Goal: Communication & Community: Share content

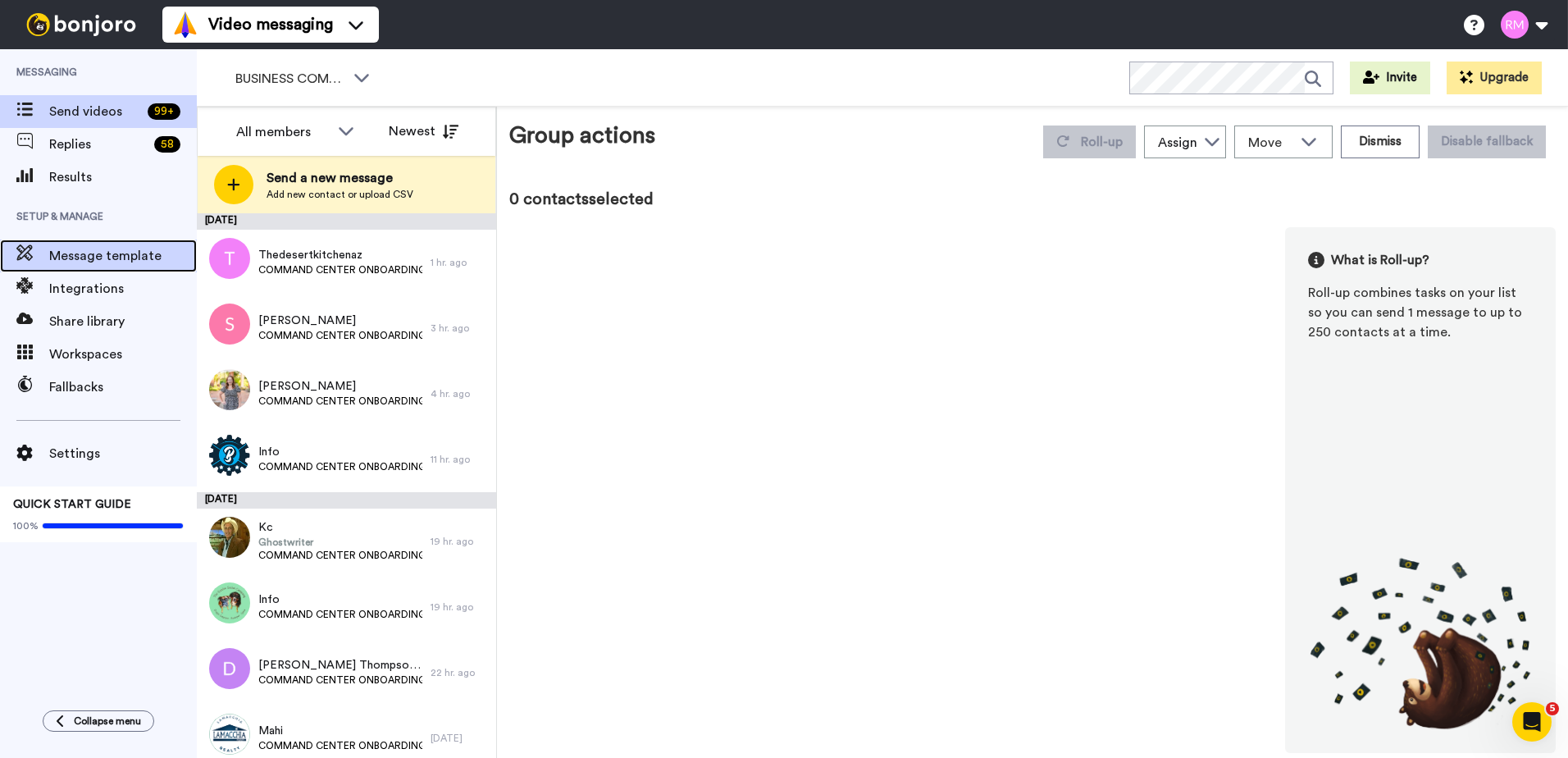
click at [103, 256] on span "Message template" at bounding box center [122, 256] width 147 height 20
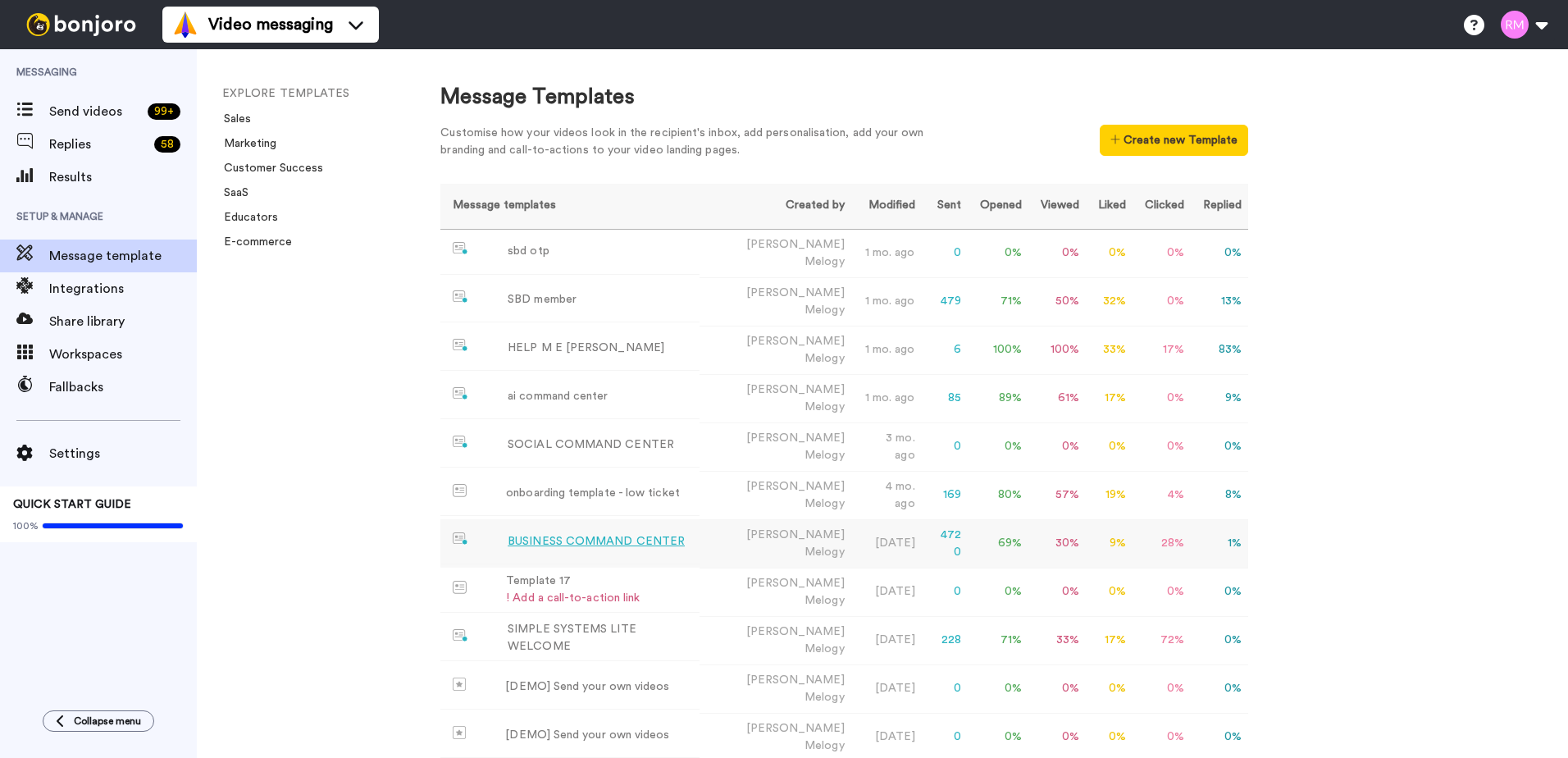
click at [647, 533] on div "BUSINESS COMMAND CENTER" at bounding box center [596, 542] width 177 height 17
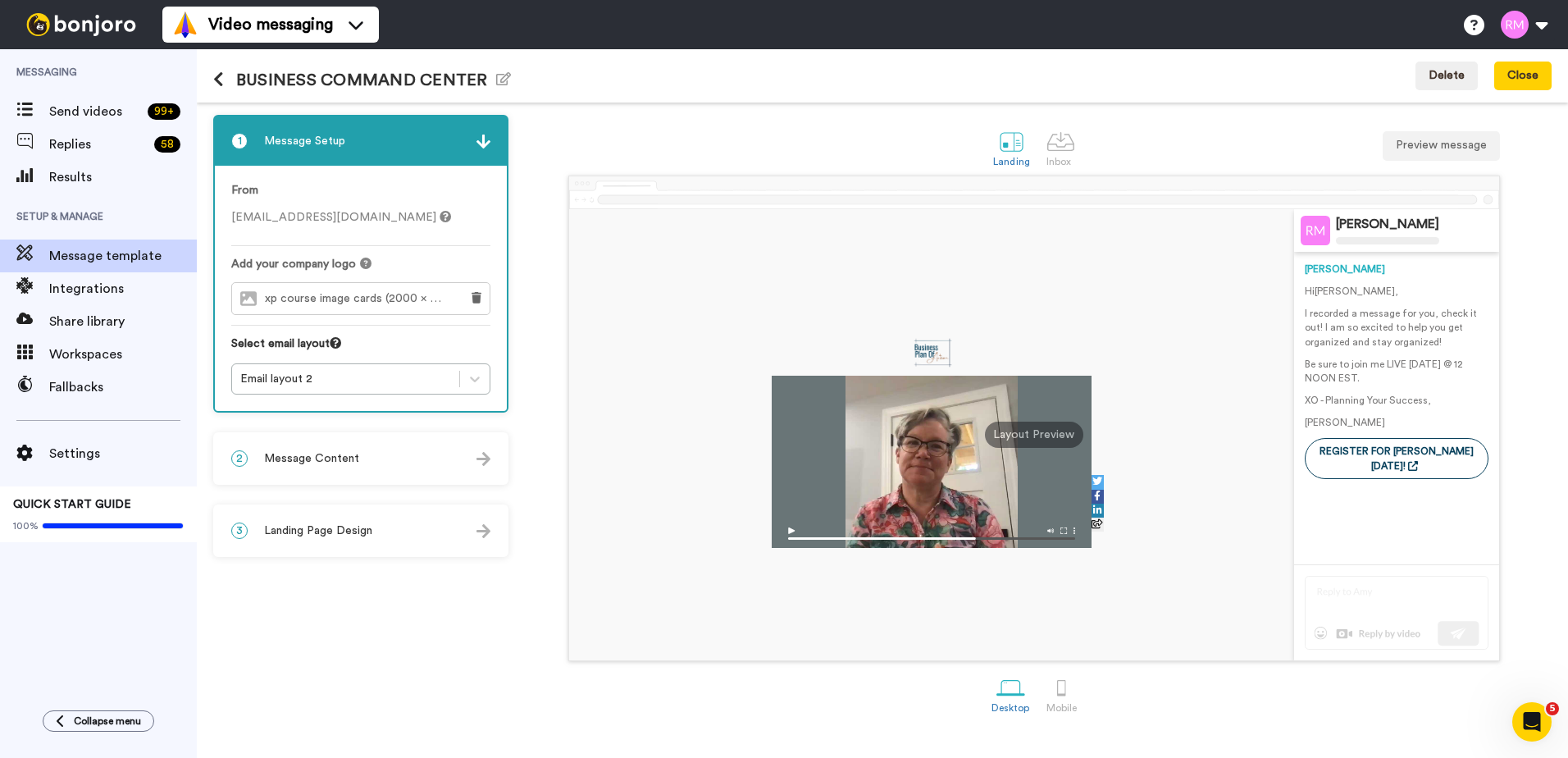
click at [314, 463] on span "Message Content" at bounding box center [312, 458] width 95 height 17
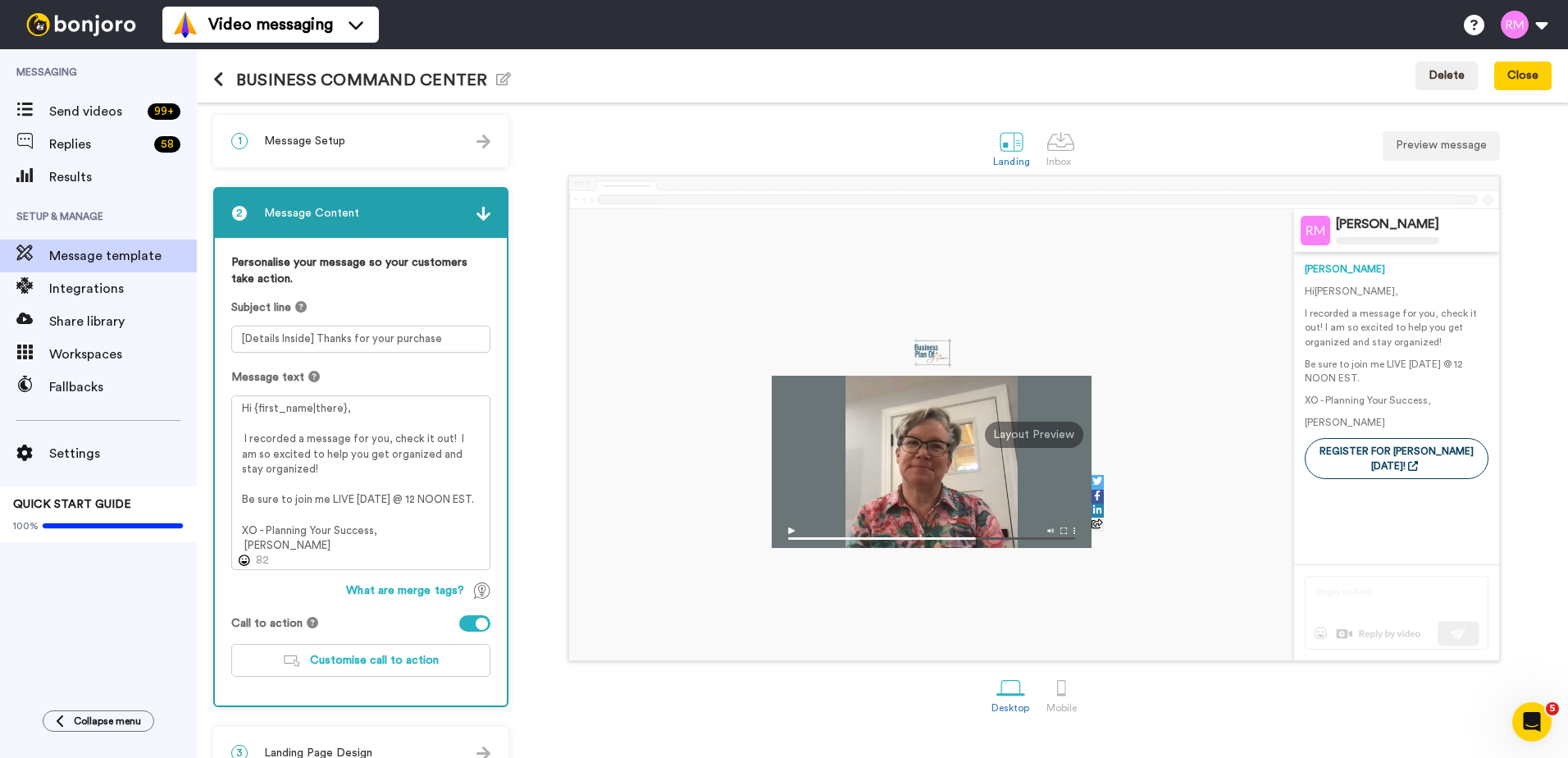
scroll to position [34, 0]
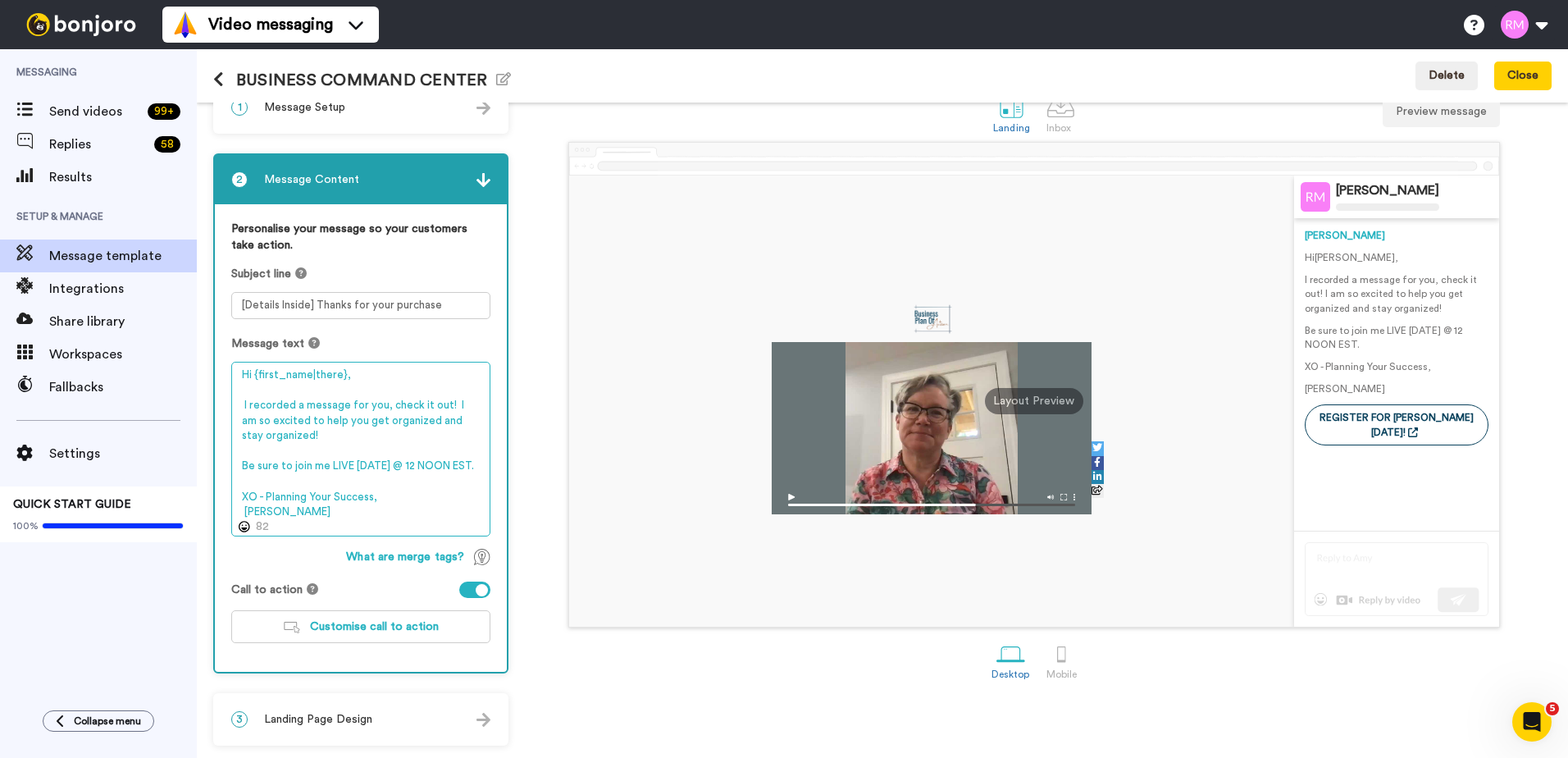
click at [244, 508] on textarea "Hi {first_name|there}, I recorded a message for you, check it out! I am so exci…" at bounding box center [360, 449] width 259 height 174
click at [243, 405] on textarea "Hi {first_name|there}, I recorded a message for you, check it out! I am so exci…" at bounding box center [360, 449] width 259 height 174
drag, startPoint x: 291, startPoint y: 511, endPoint x: 227, endPoint y: 405, distance: 123.8
click at [227, 405] on div "Personalise your message so your customers take action. Subject line [Details I…" at bounding box center [360, 438] width 292 height 468
paste textarea "Hey there — I recorded a quick message just for you! I am so excited to help yo…"
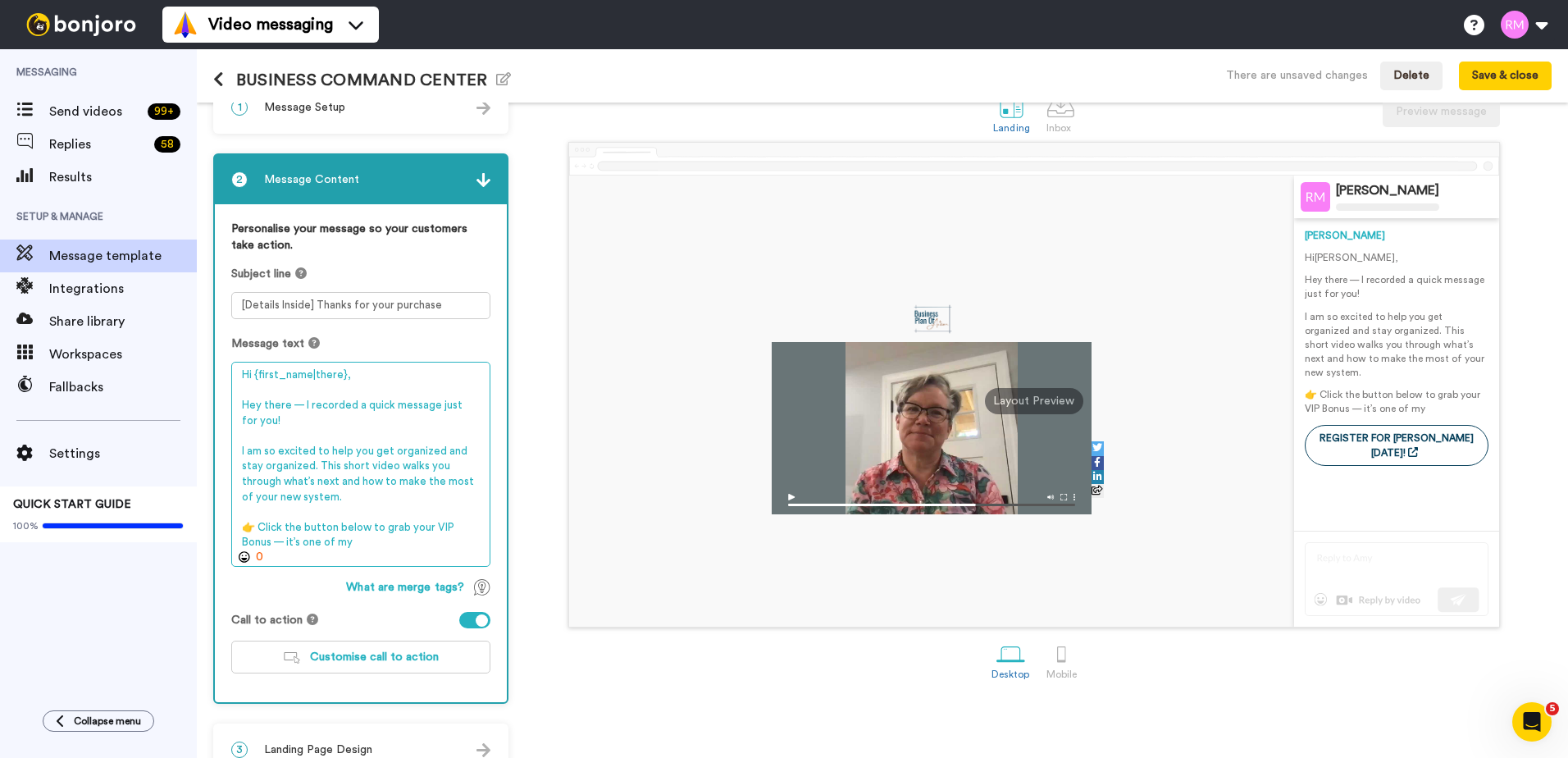
scroll to position [64, 0]
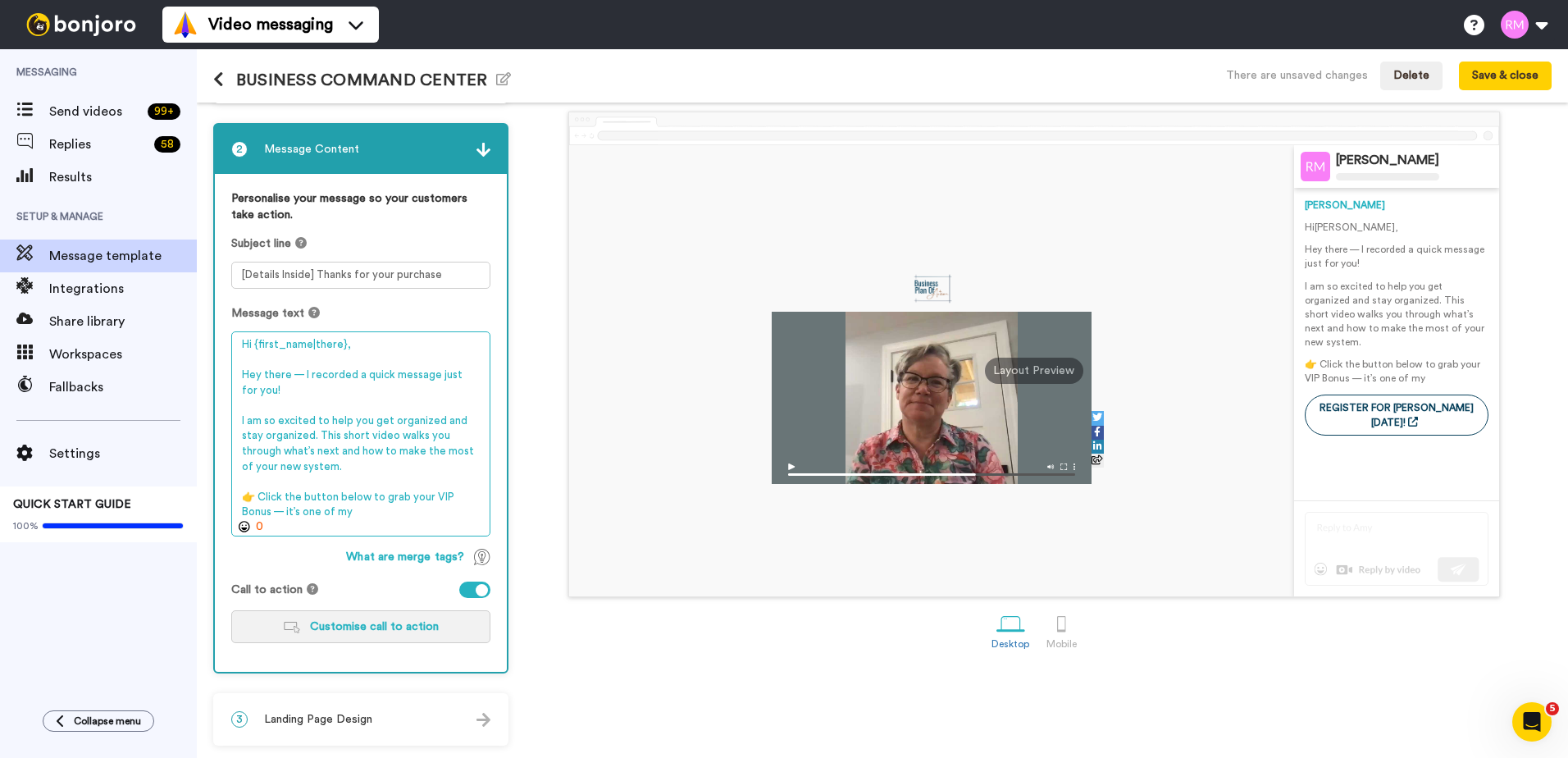
type textarea "Hi {first_name|there}, Hey there — I recorded a quick message just for you! I a…"
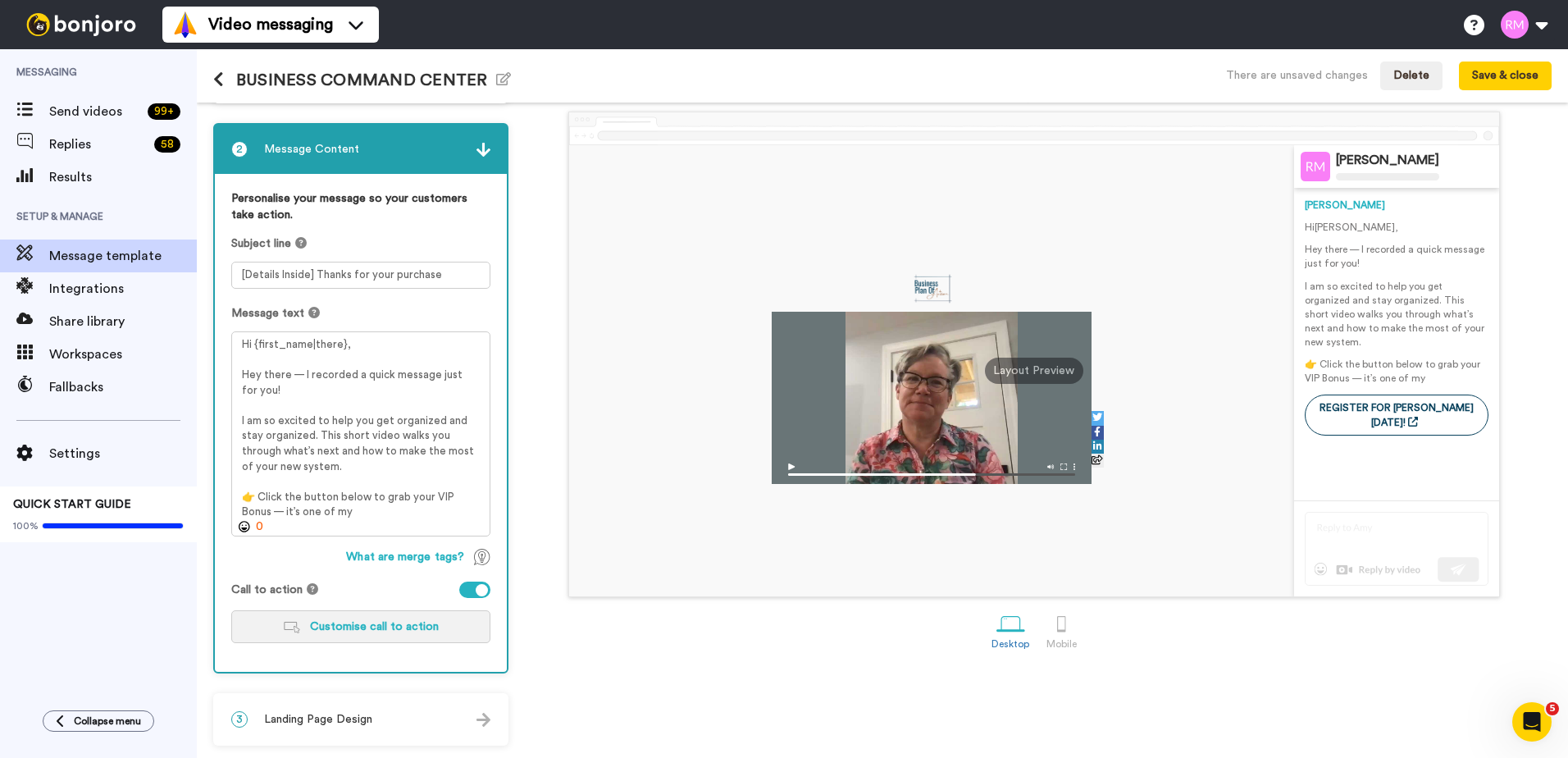
click at [360, 628] on span "Customise call to action" at bounding box center [374, 626] width 129 height 11
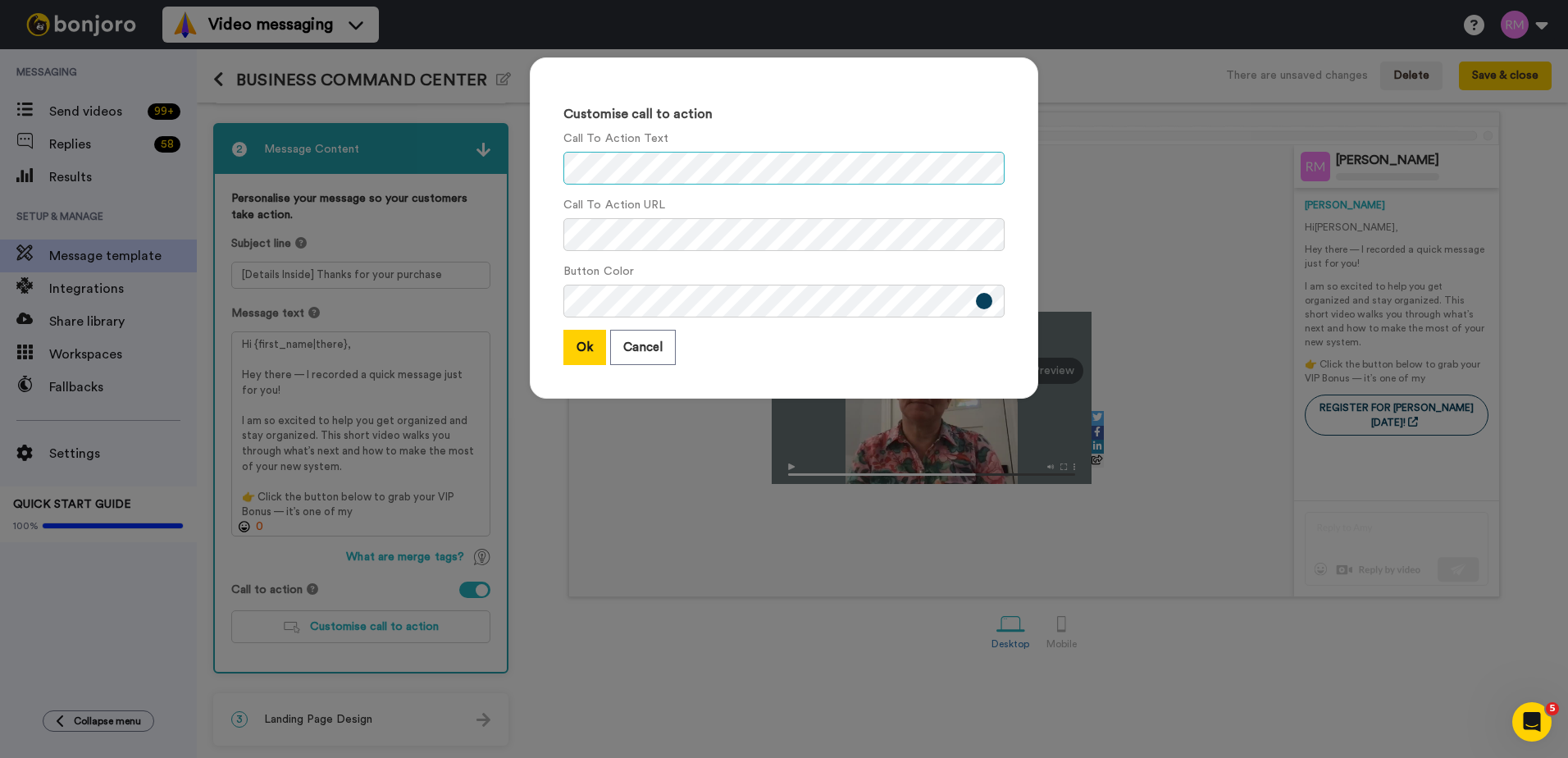
click at [513, 194] on div "Customise call to action Call To Action Text Call To Action URL Button Color Ok…" at bounding box center [784, 236] width 541 height 390
click at [1032, 198] on div "Customise call to action Call To Action Text Call To Action URL Button Color Ok…" at bounding box center [784, 236] width 541 height 390
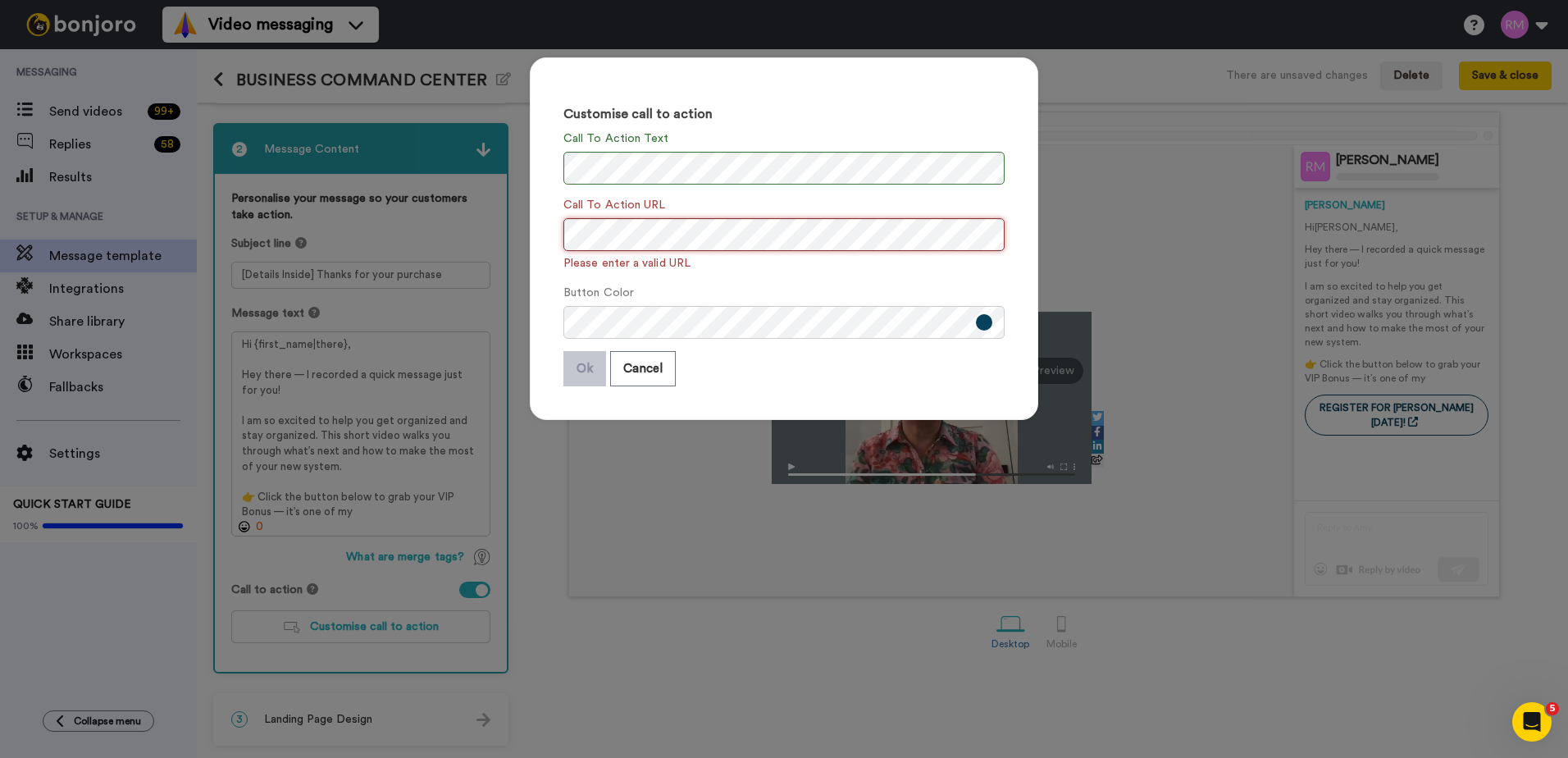
scroll to position [0, 0]
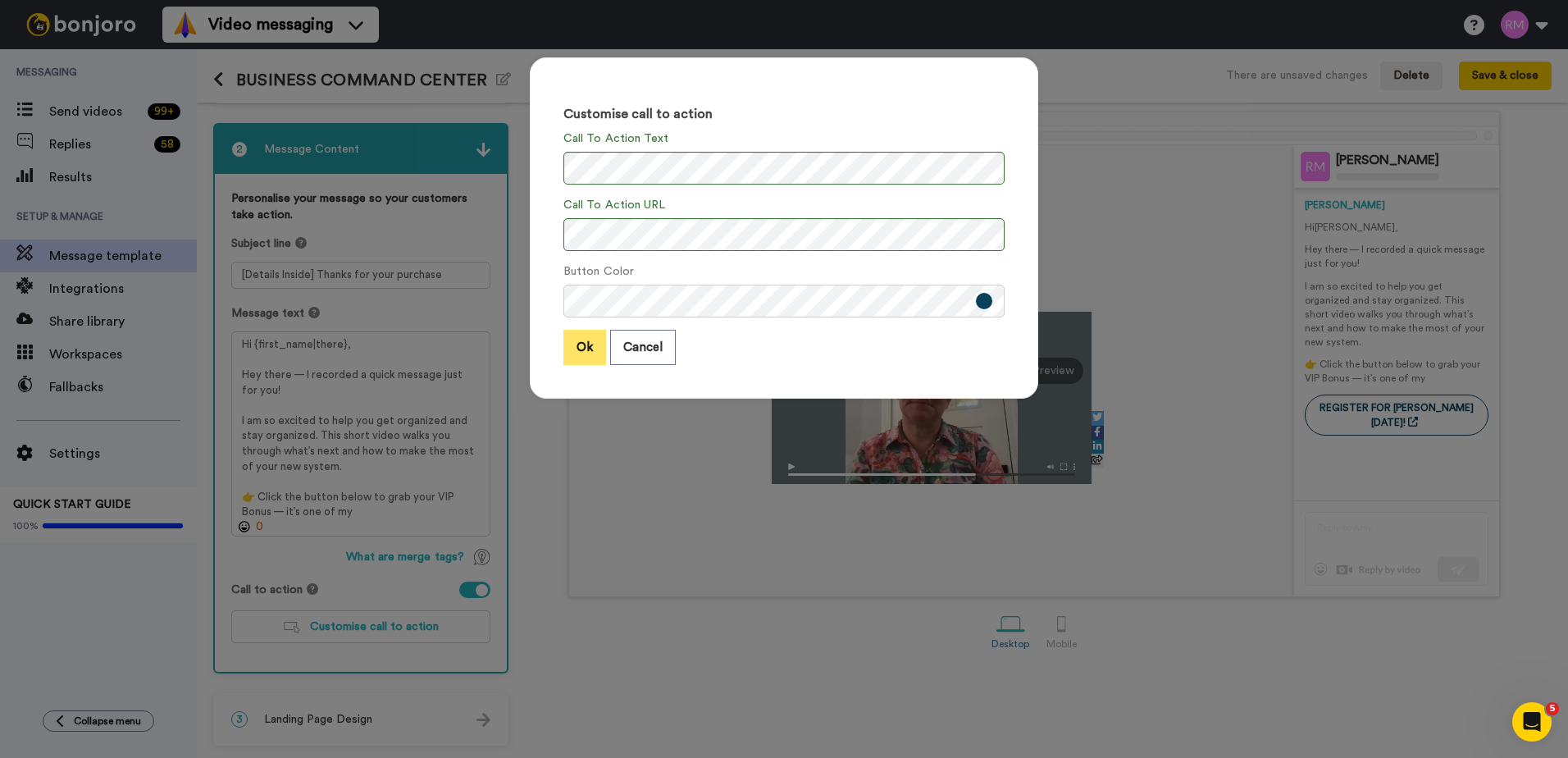
click at [581, 347] on button "Ok" at bounding box center [585, 347] width 43 height 35
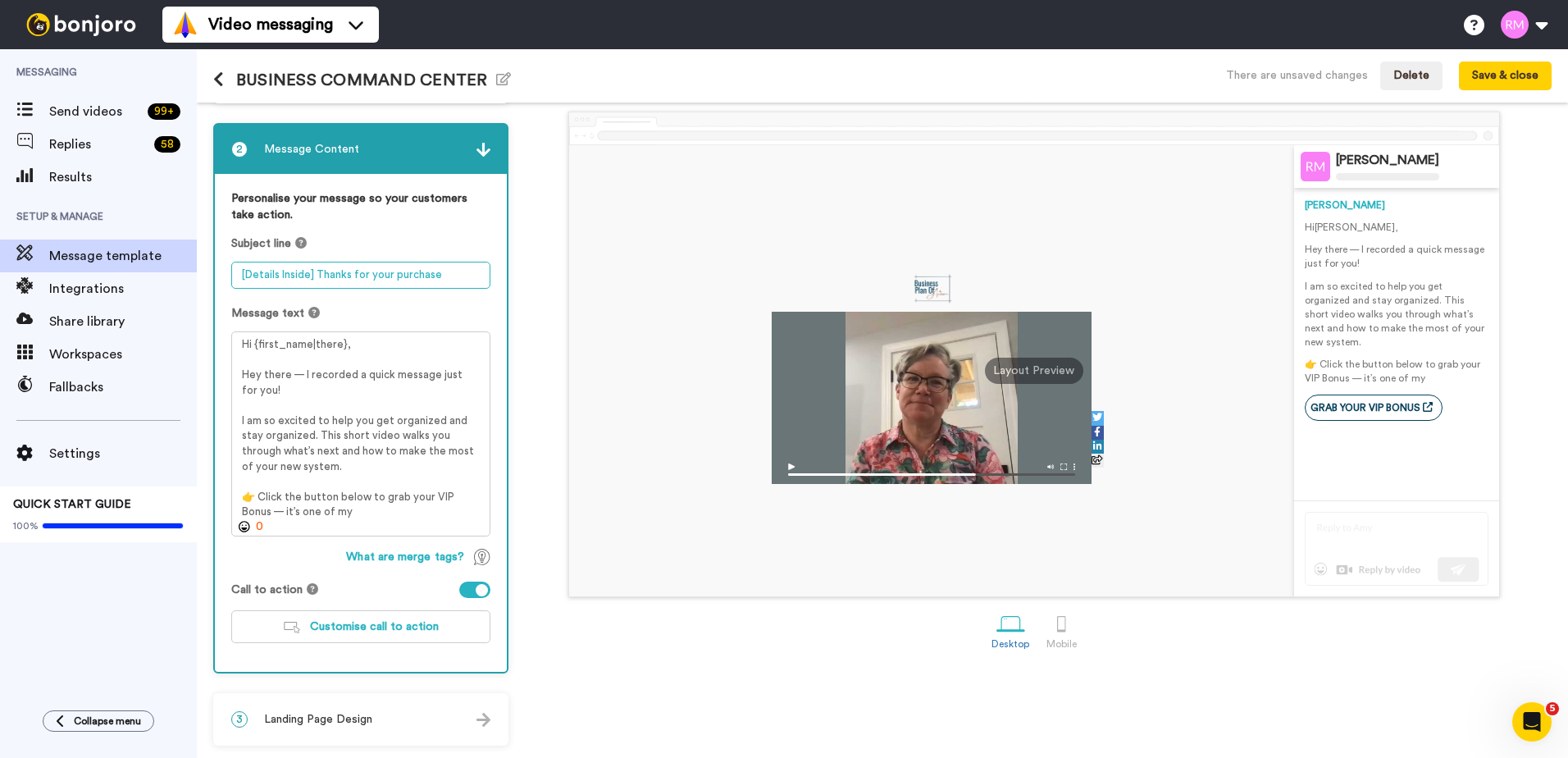
drag, startPoint x: 317, startPoint y: 273, endPoint x: 474, endPoint y: 288, distance: 157.7
click at [474, 288] on textarea "[Details Inside] Thanks for your purchase" at bounding box center [360, 275] width 259 height 27
type textarea "[Details Inside] Grab Your VIP Bonus"
click at [1501, 79] on button "Save & close" at bounding box center [1505, 77] width 92 height 30
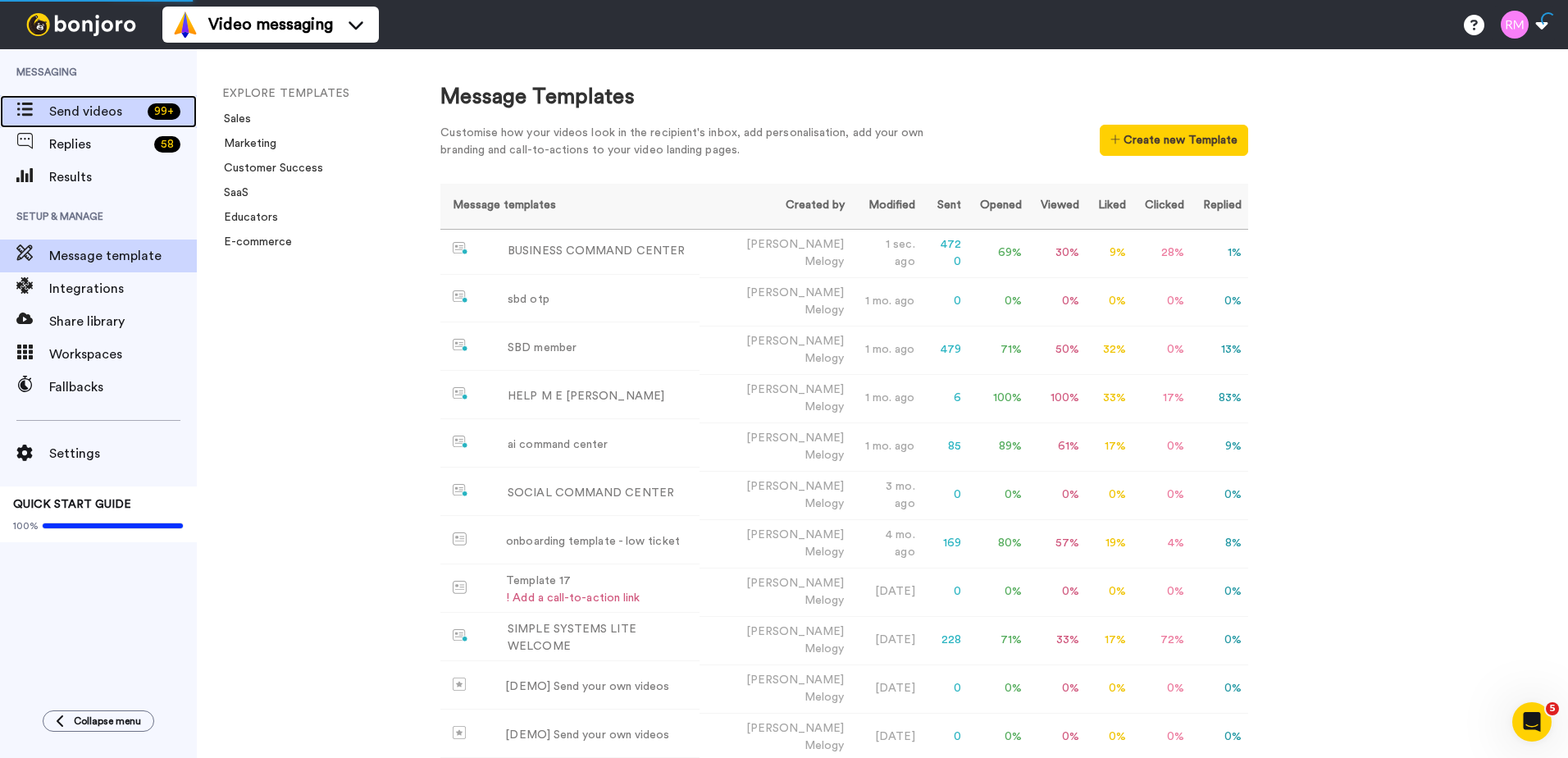
click at [78, 115] on span "Send videos" at bounding box center [94, 112] width 92 height 20
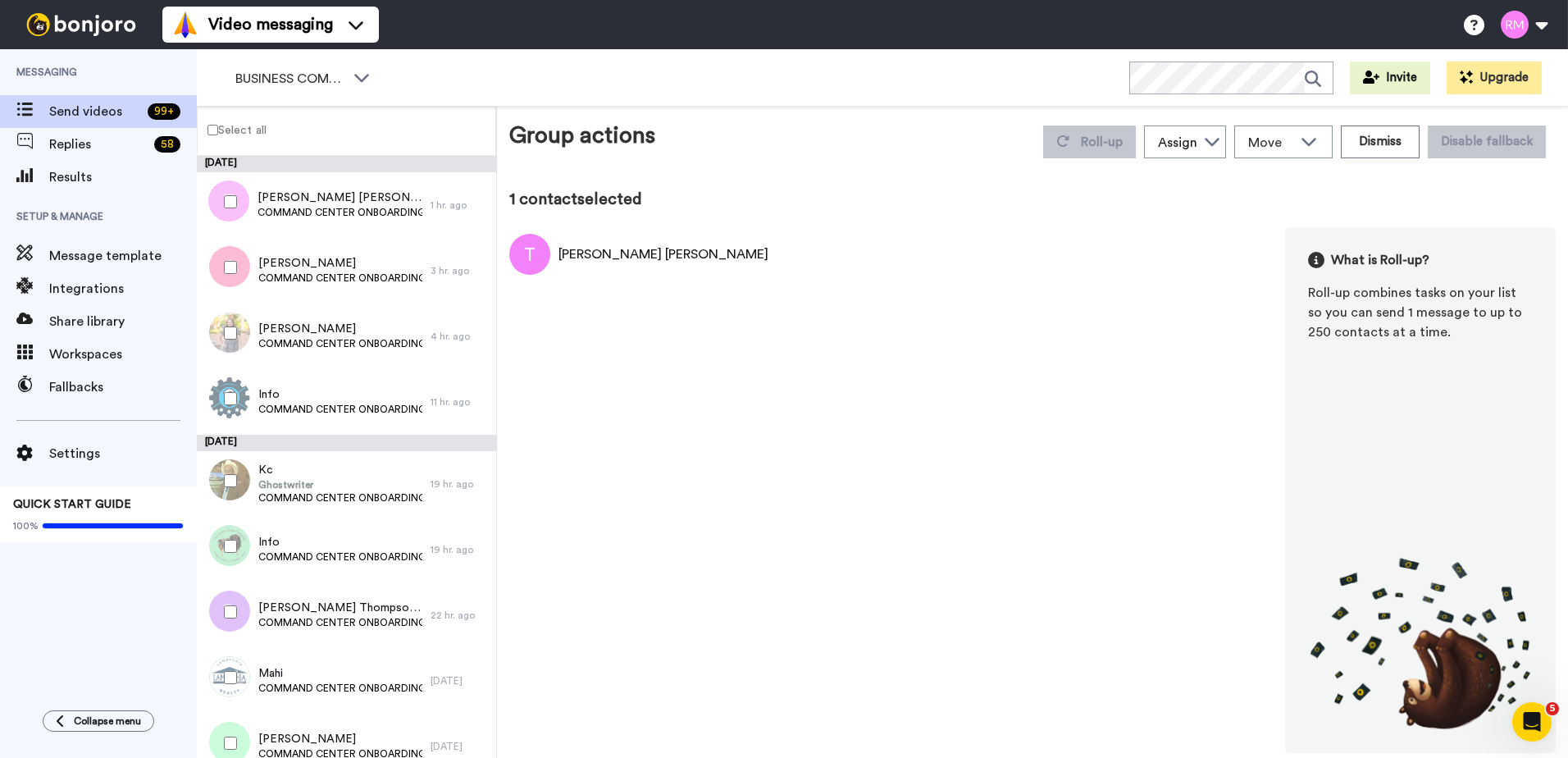
click at [582, 256] on div "Peggy Sue" at bounding box center [663, 254] width 210 height 20
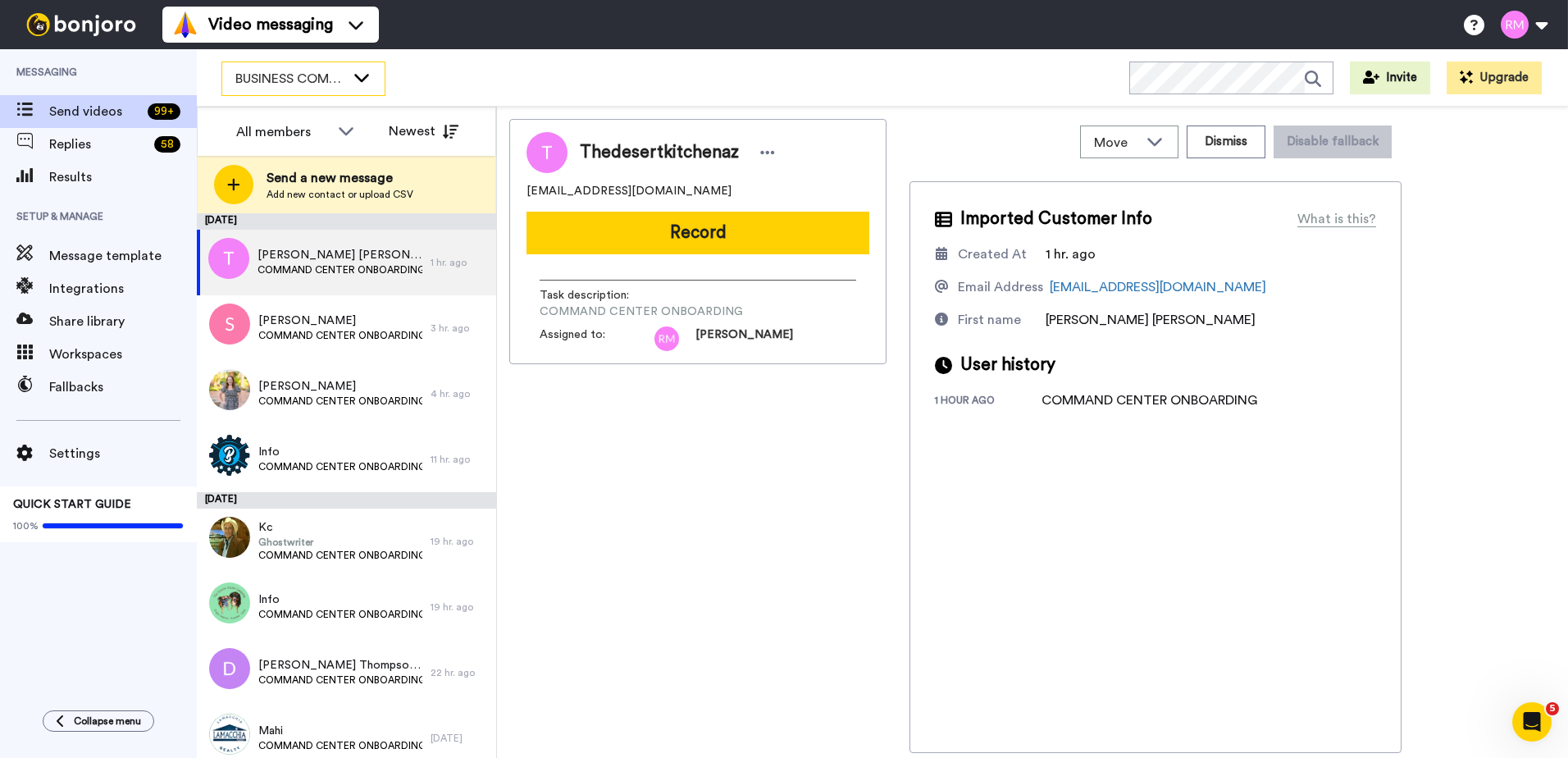
click at [364, 78] on icon at bounding box center [361, 78] width 15 height 8
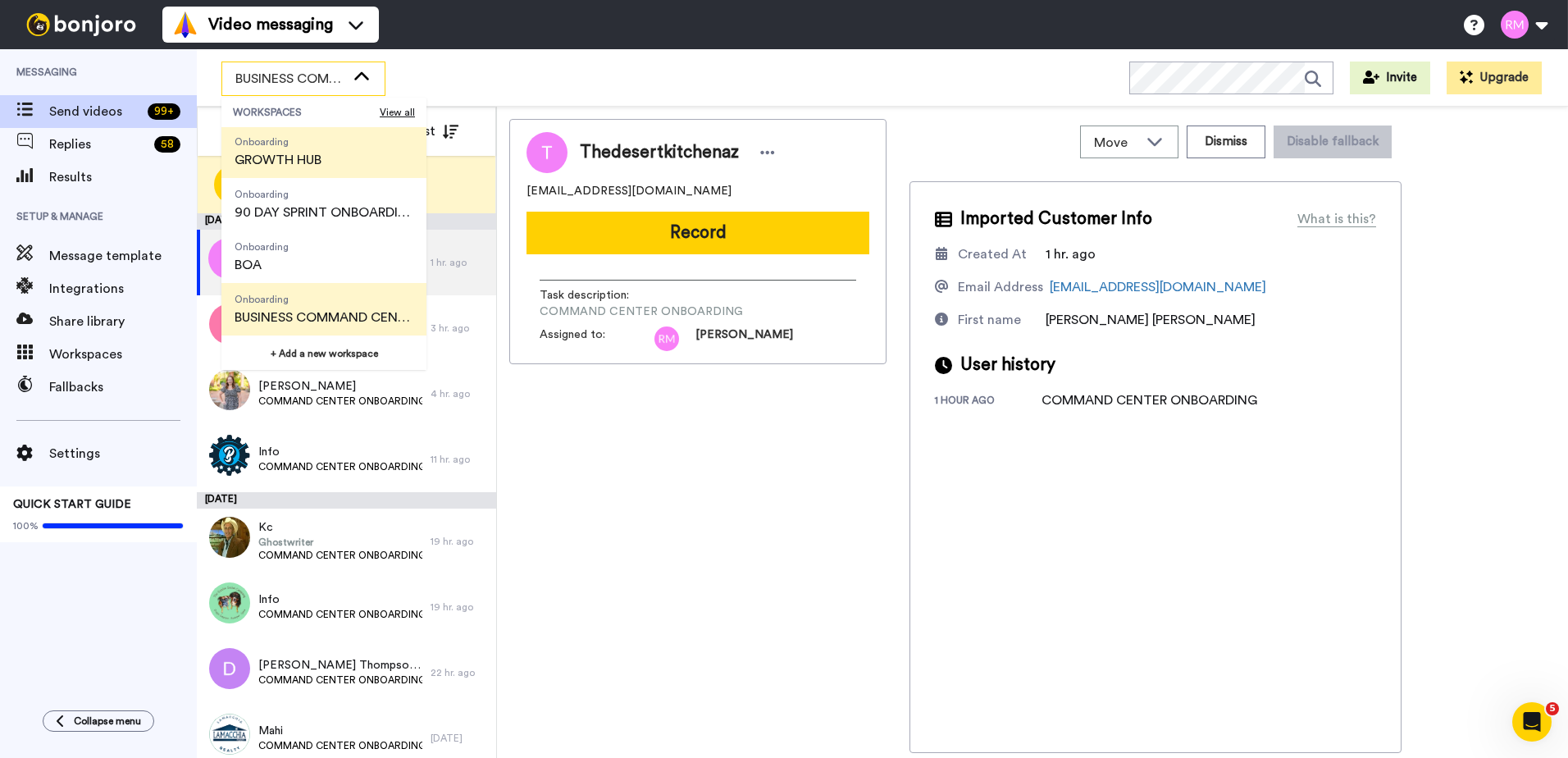
scroll to position [164, 0]
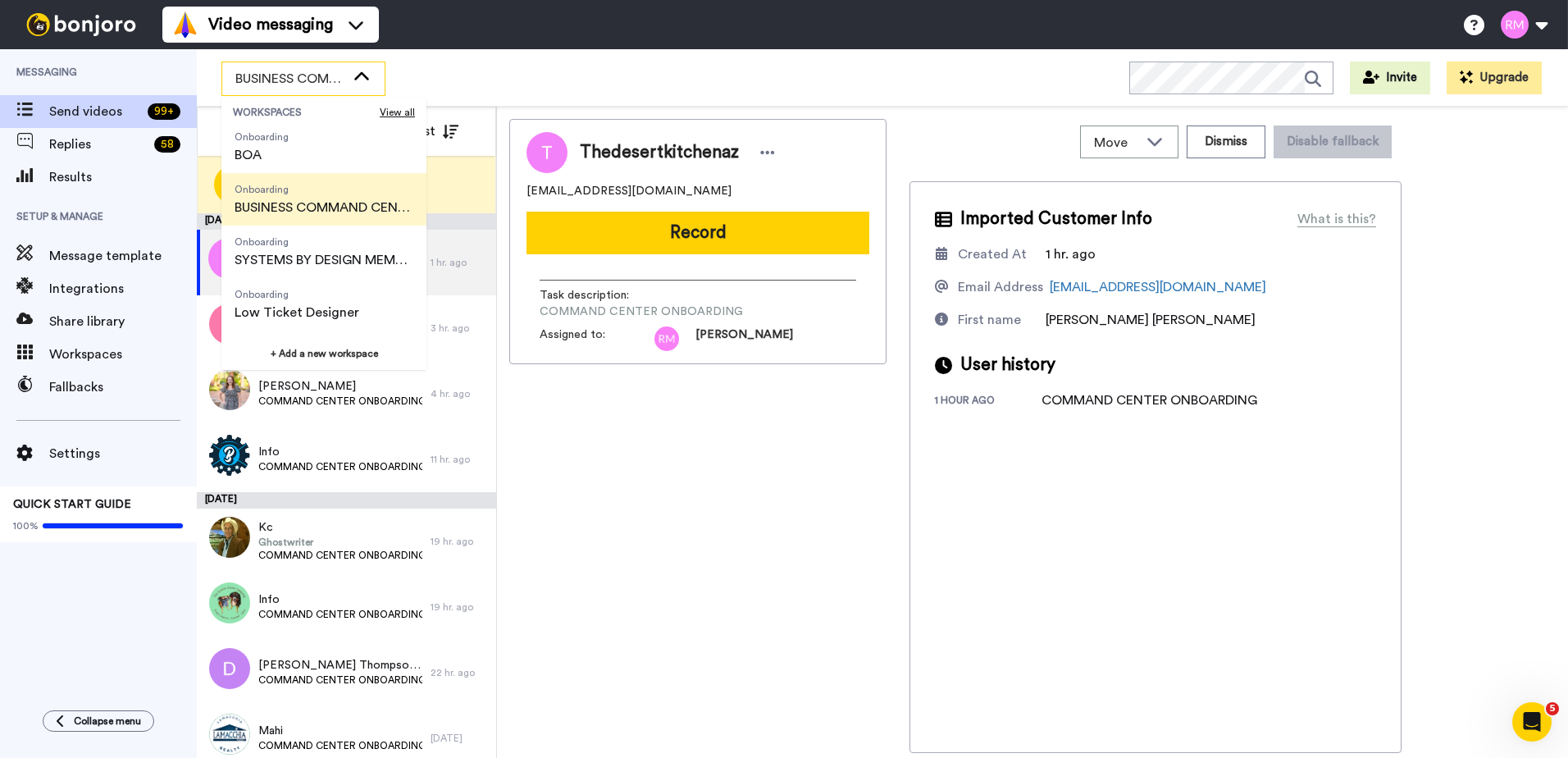
click at [339, 189] on span "Onboarding" at bounding box center [324, 189] width 179 height 13
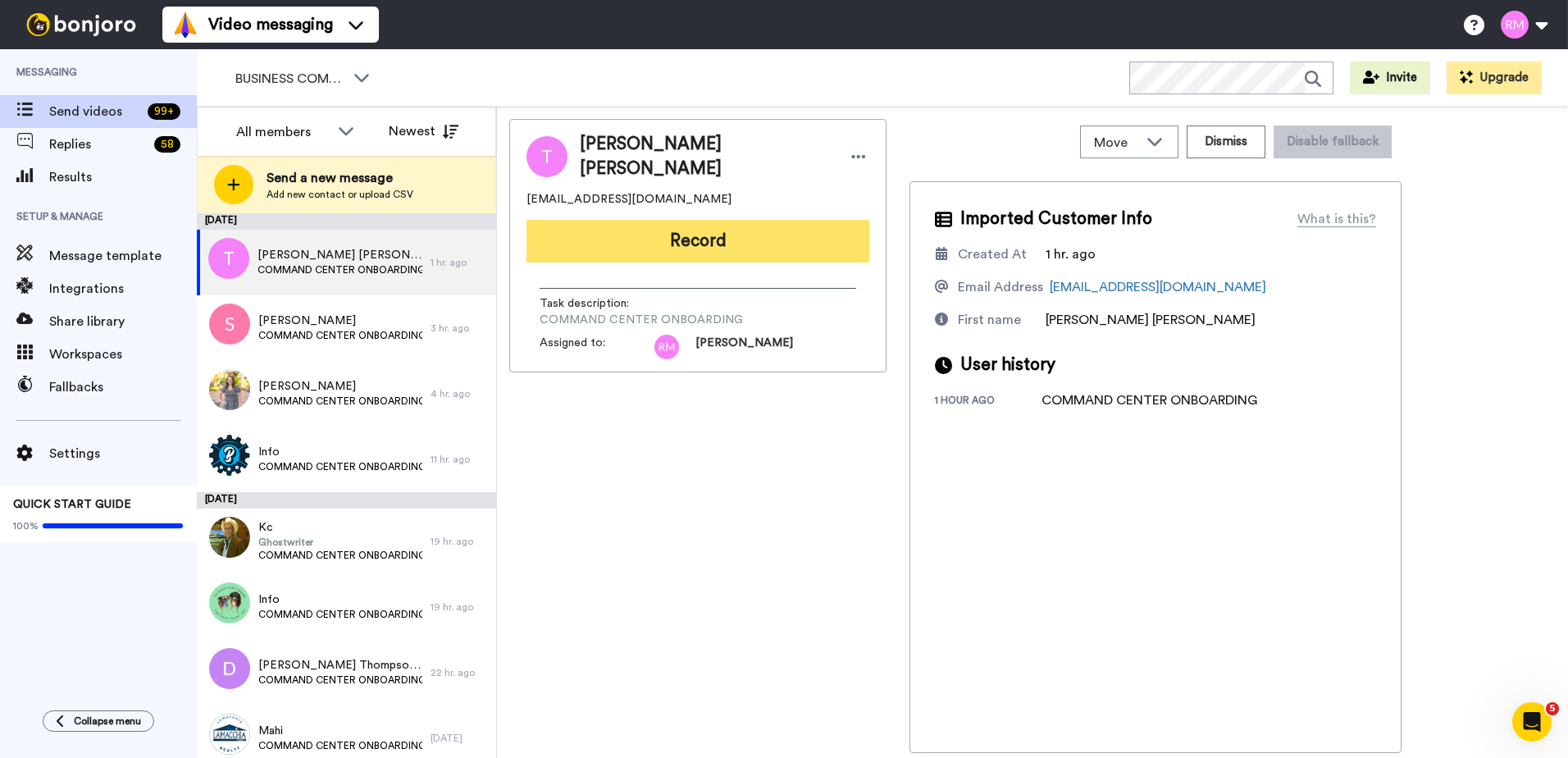
click at [812, 238] on button "Record" at bounding box center [697, 241] width 343 height 43
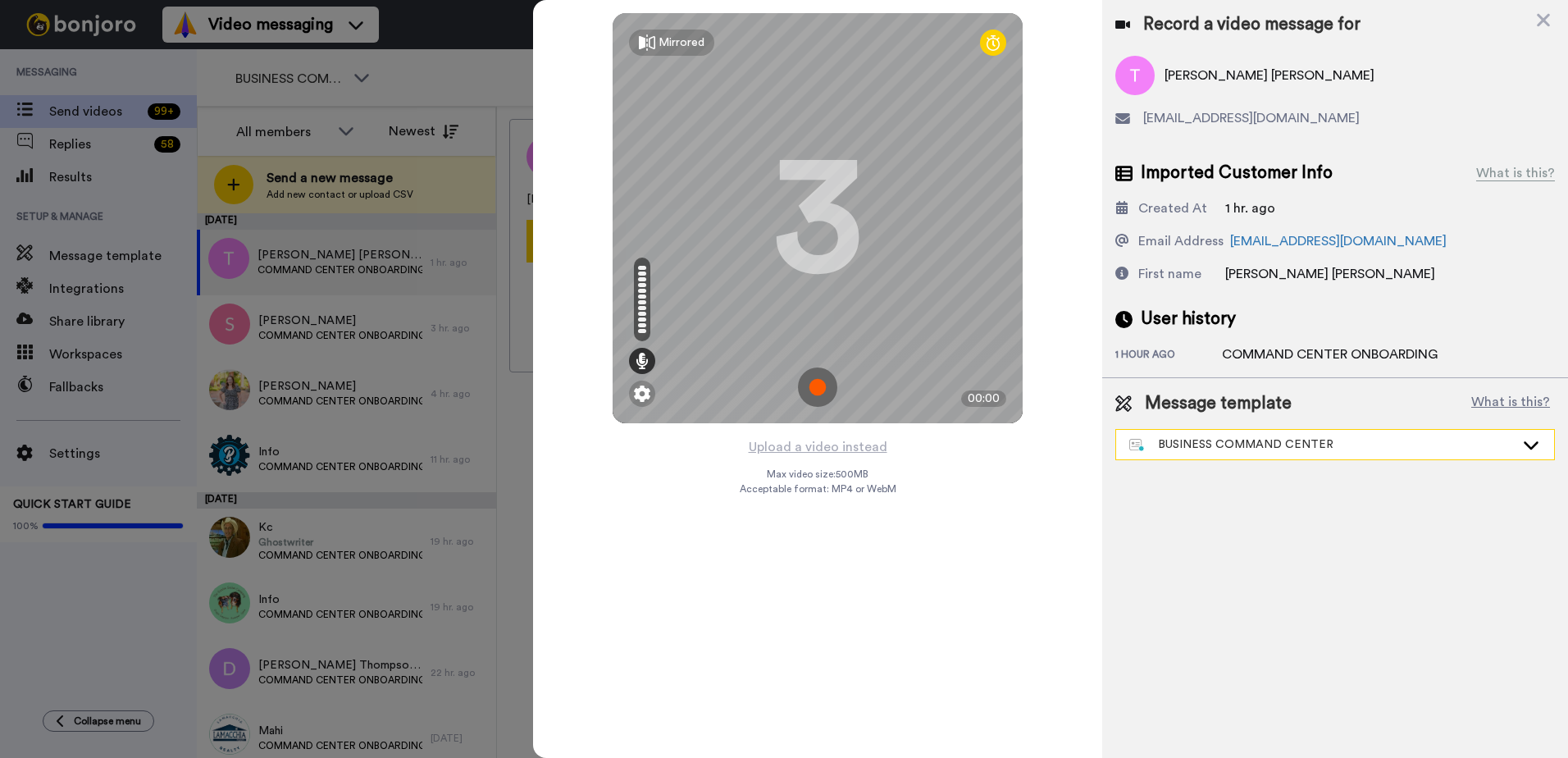
click at [1257, 447] on div "BUSINESS COMMAND CENTER" at bounding box center [1322, 444] width 386 height 17
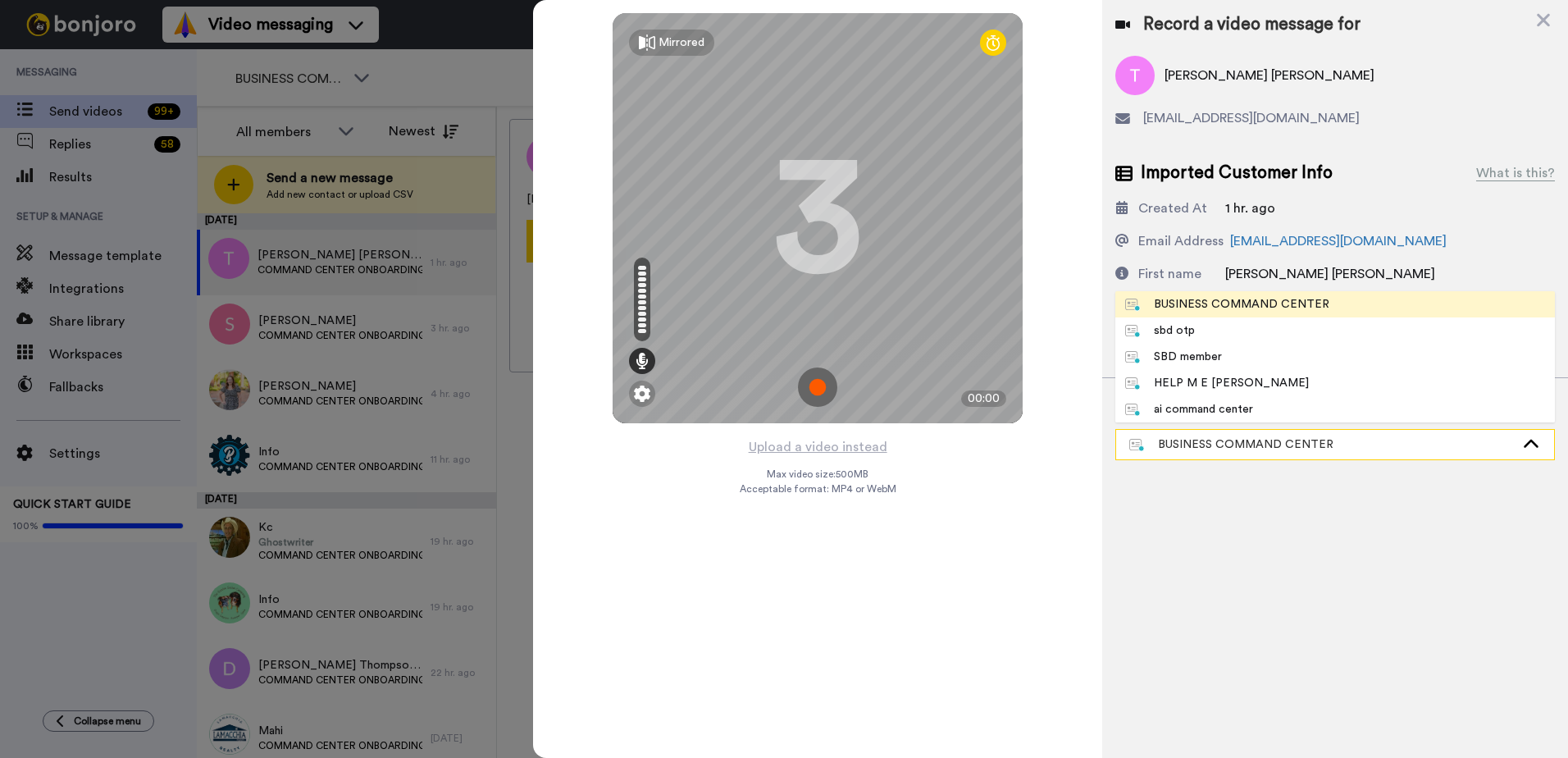
click at [1257, 447] on div "BUSINESS COMMAND CENTER" at bounding box center [1322, 444] width 386 height 17
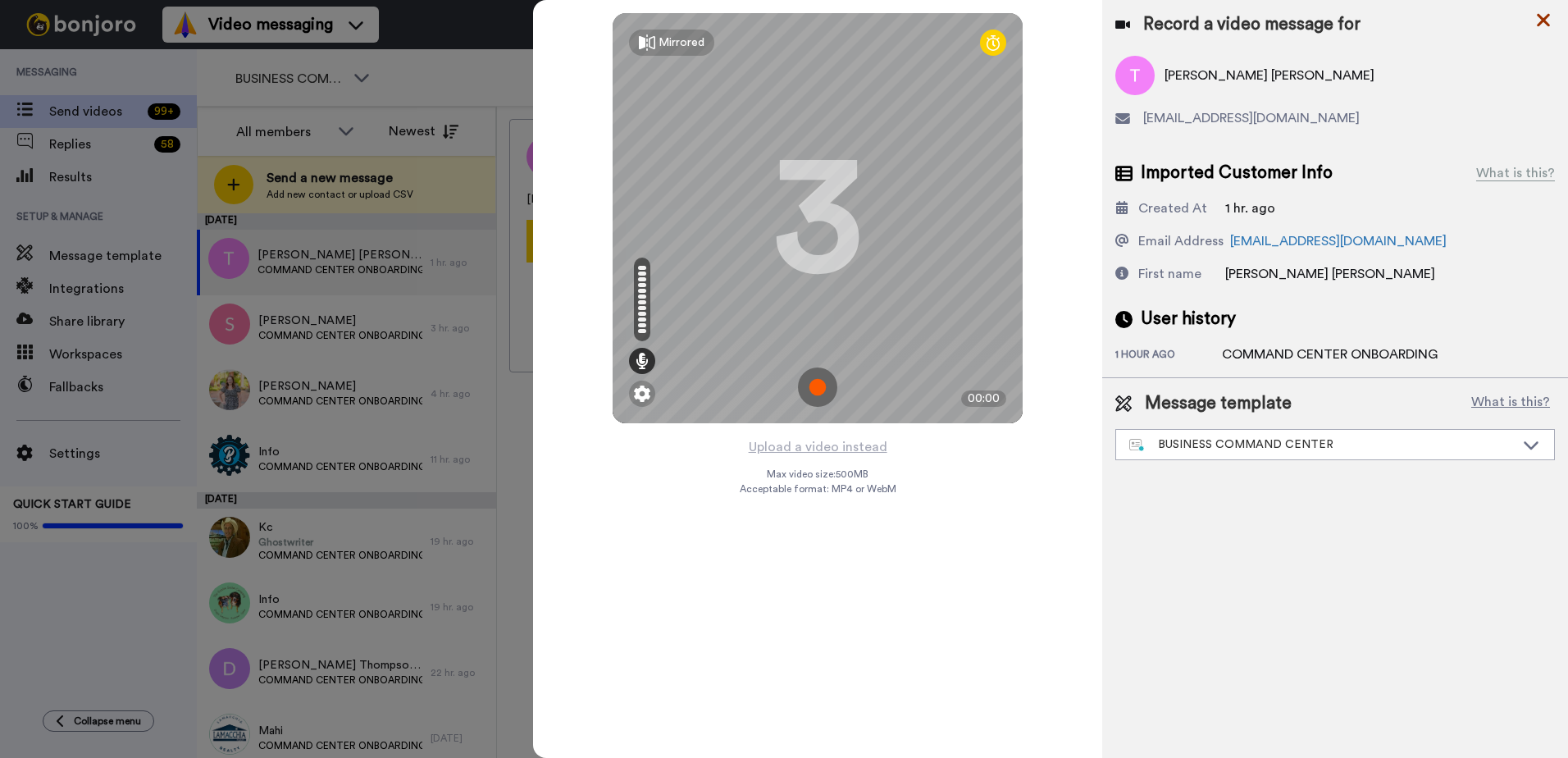
click at [1544, 16] on icon at bounding box center [1544, 20] width 17 height 21
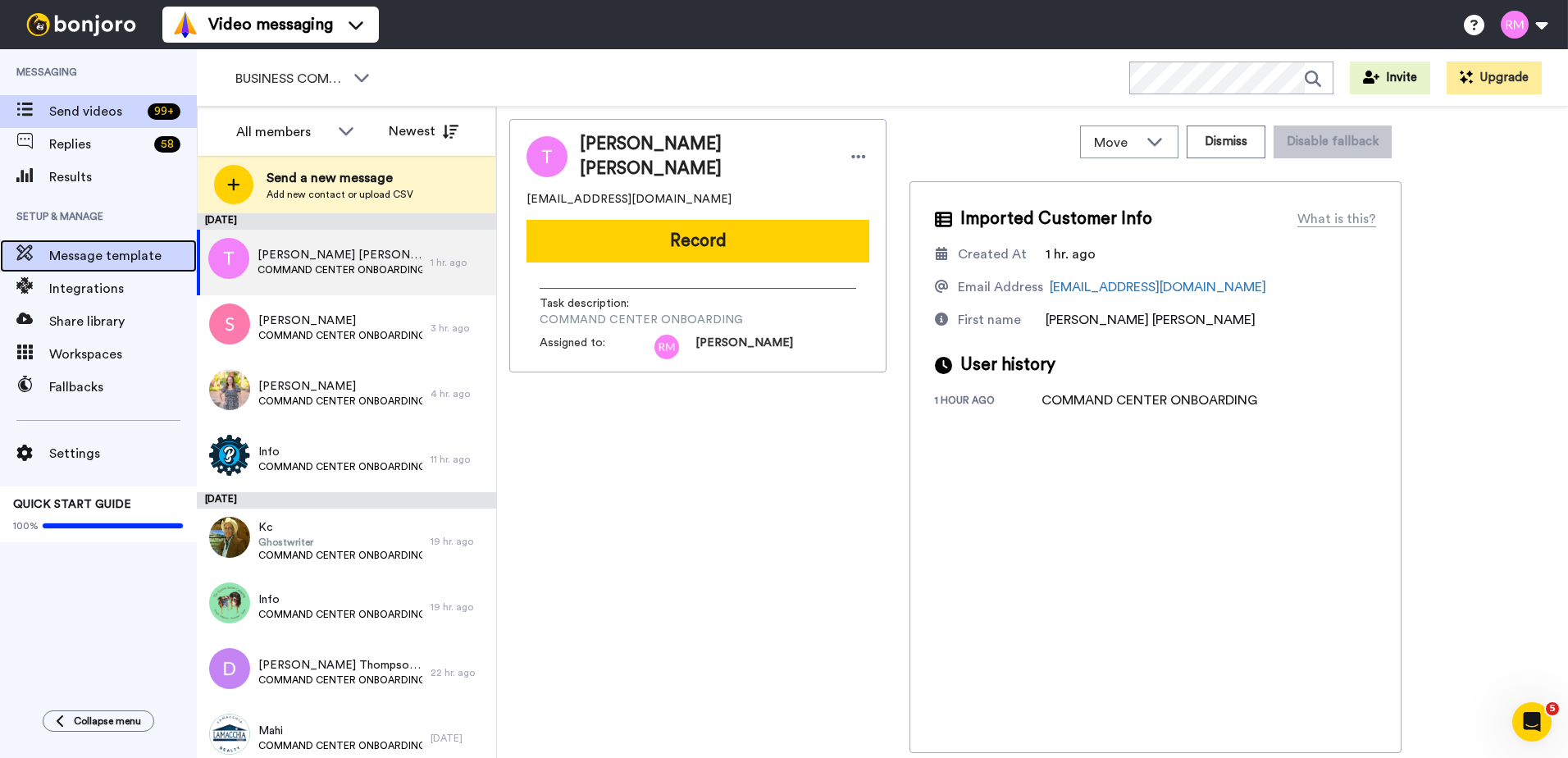
click at [77, 262] on span "Message template" at bounding box center [122, 256] width 147 height 20
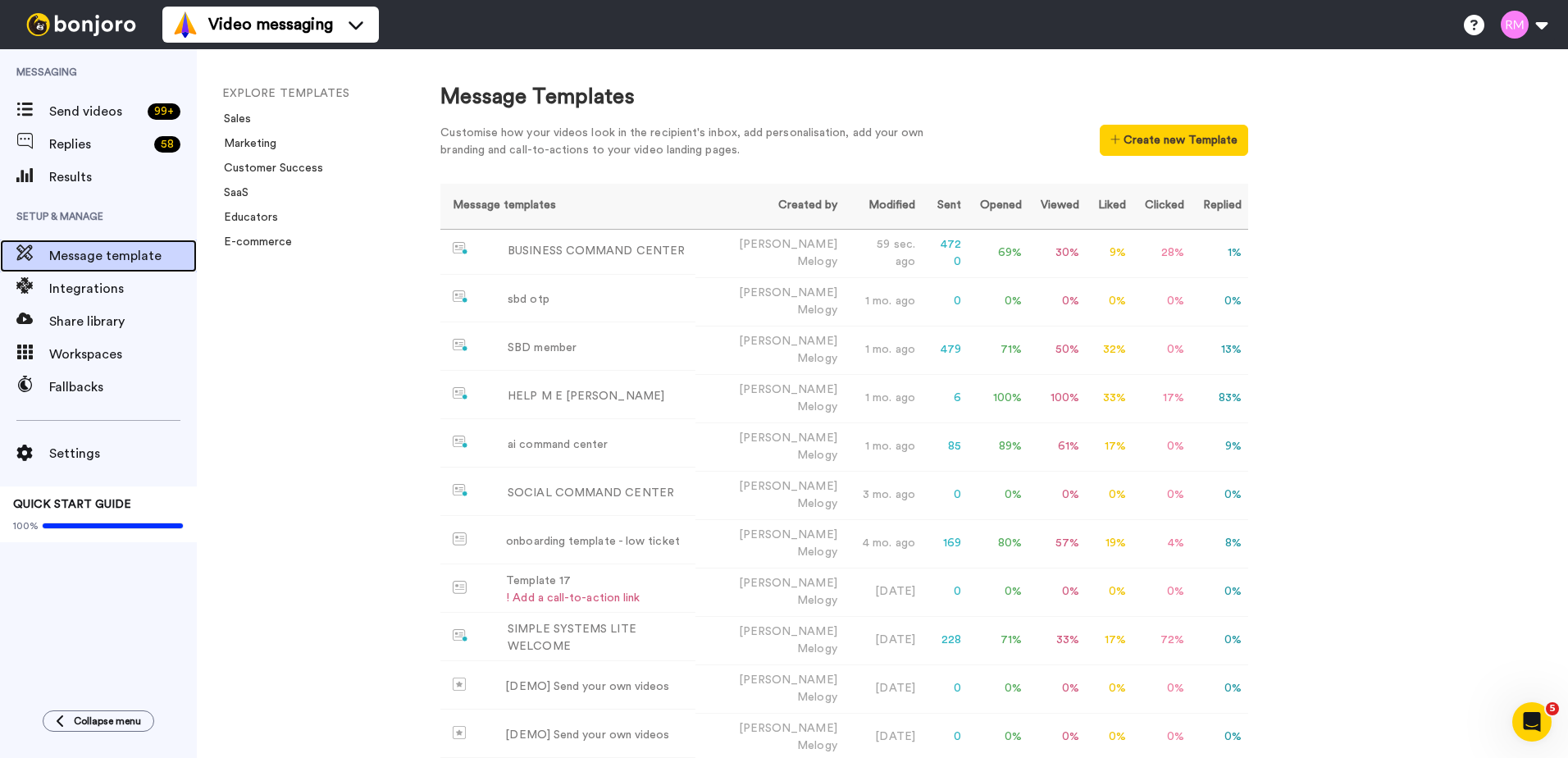
click at [94, 253] on span "Message template" at bounding box center [122, 256] width 147 height 20
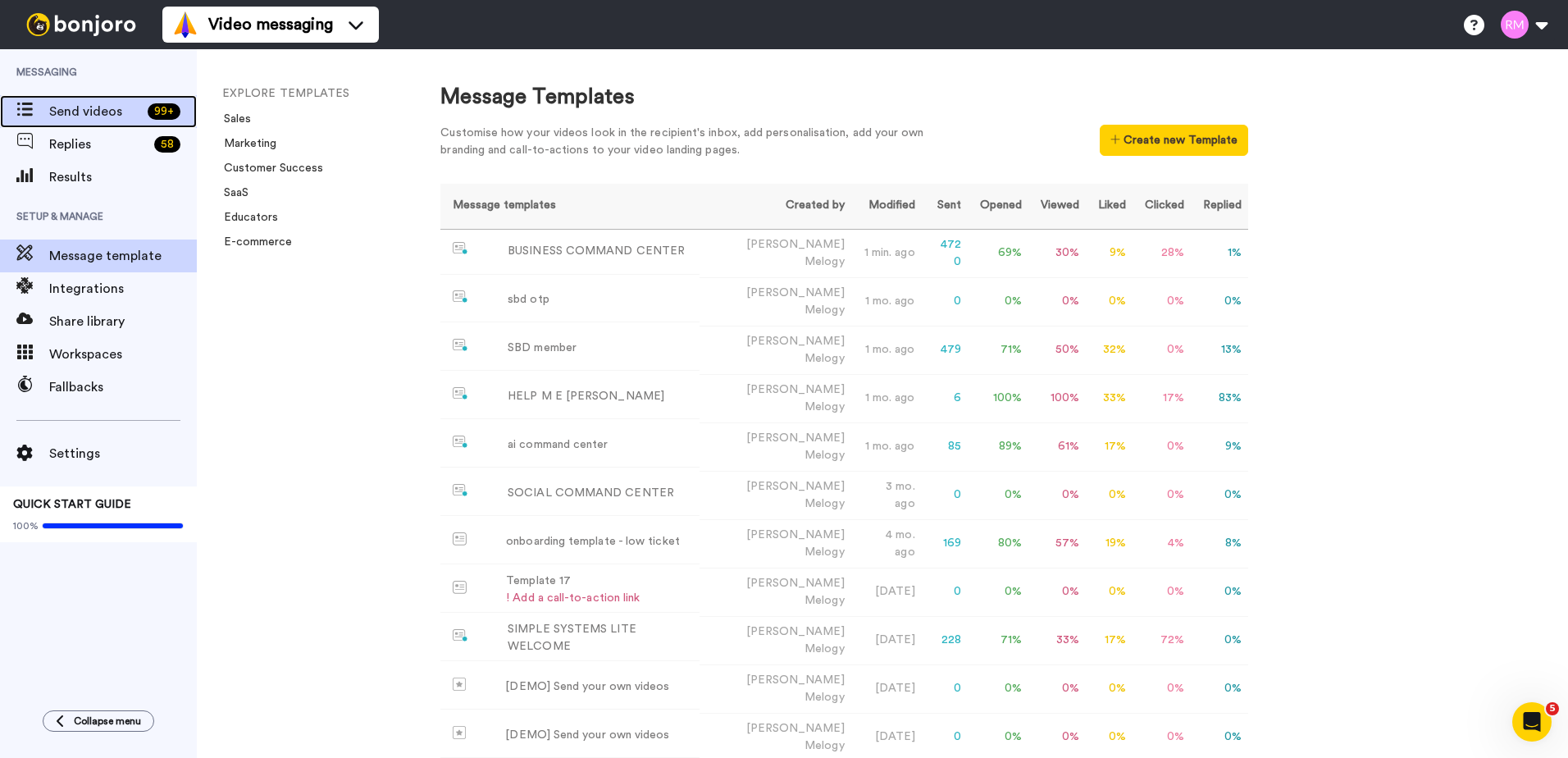
click at [118, 110] on span "Send videos" at bounding box center [94, 112] width 92 height 20
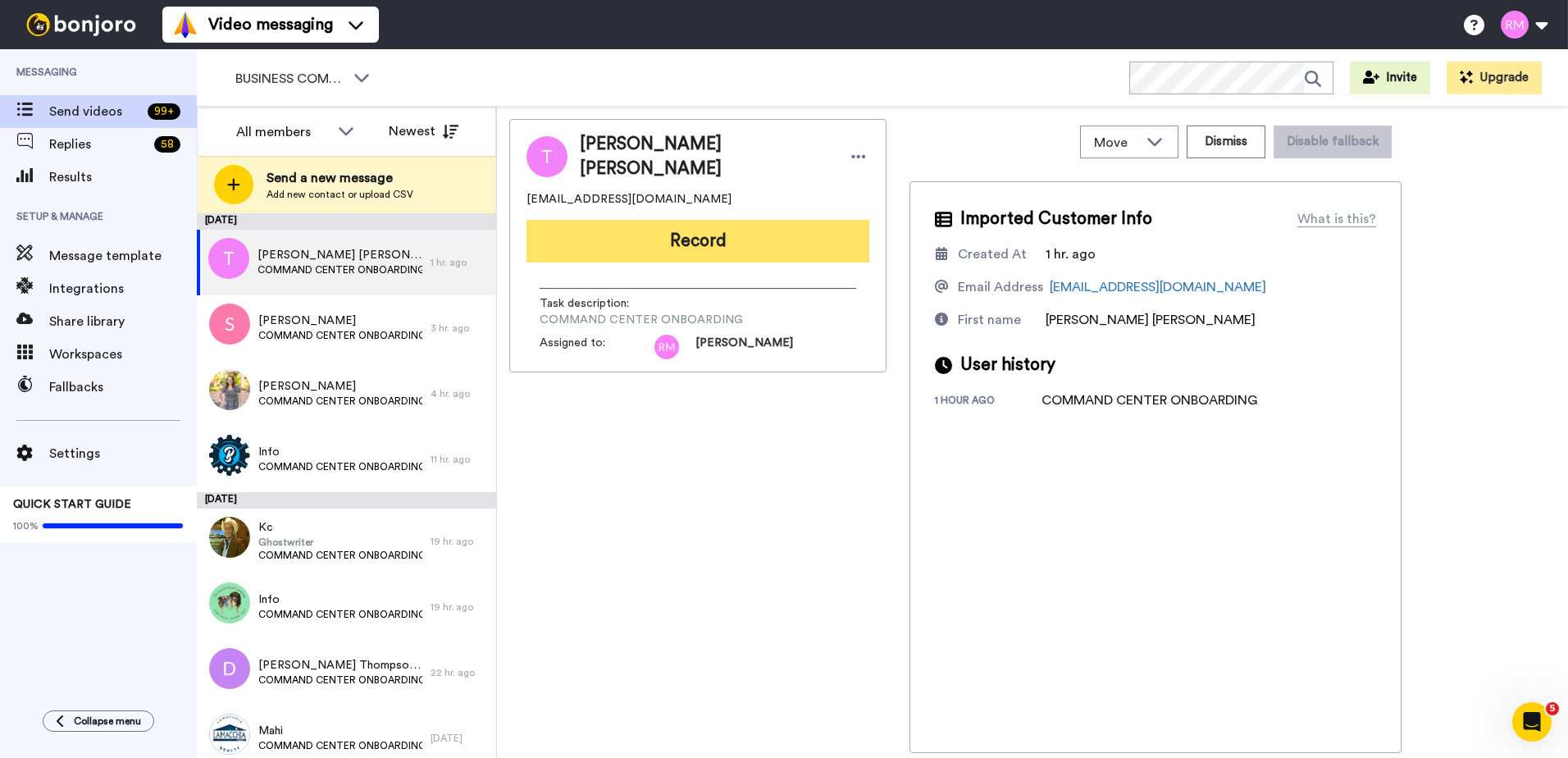
click at [734, 237] on button "Record" at bounding box center [697, 241] width 343 height 43
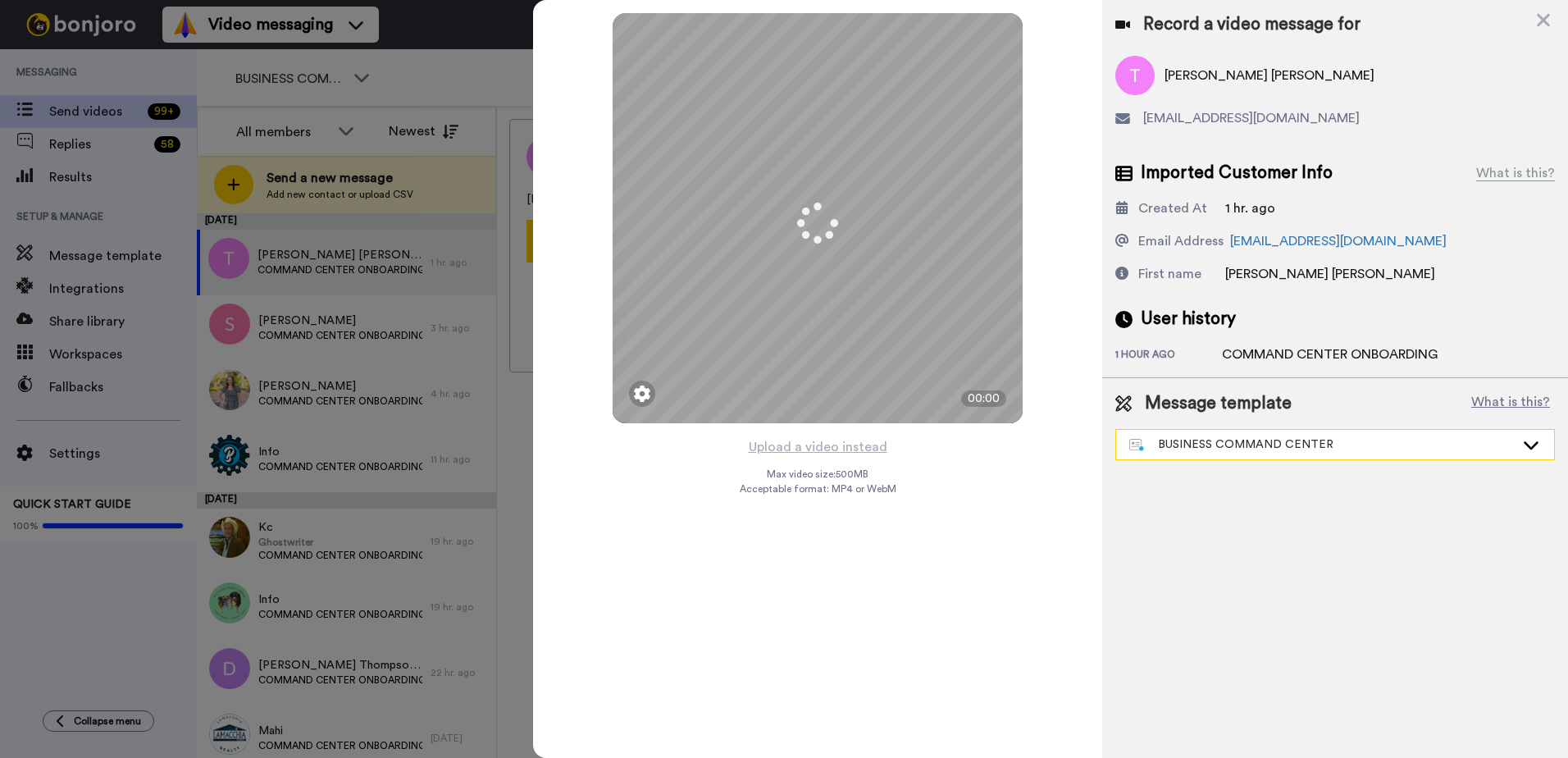
click at [1225, 446] on div "BUSINESS COMMAND CENTER" at bounding box center [1322, 444] width 386 height 17
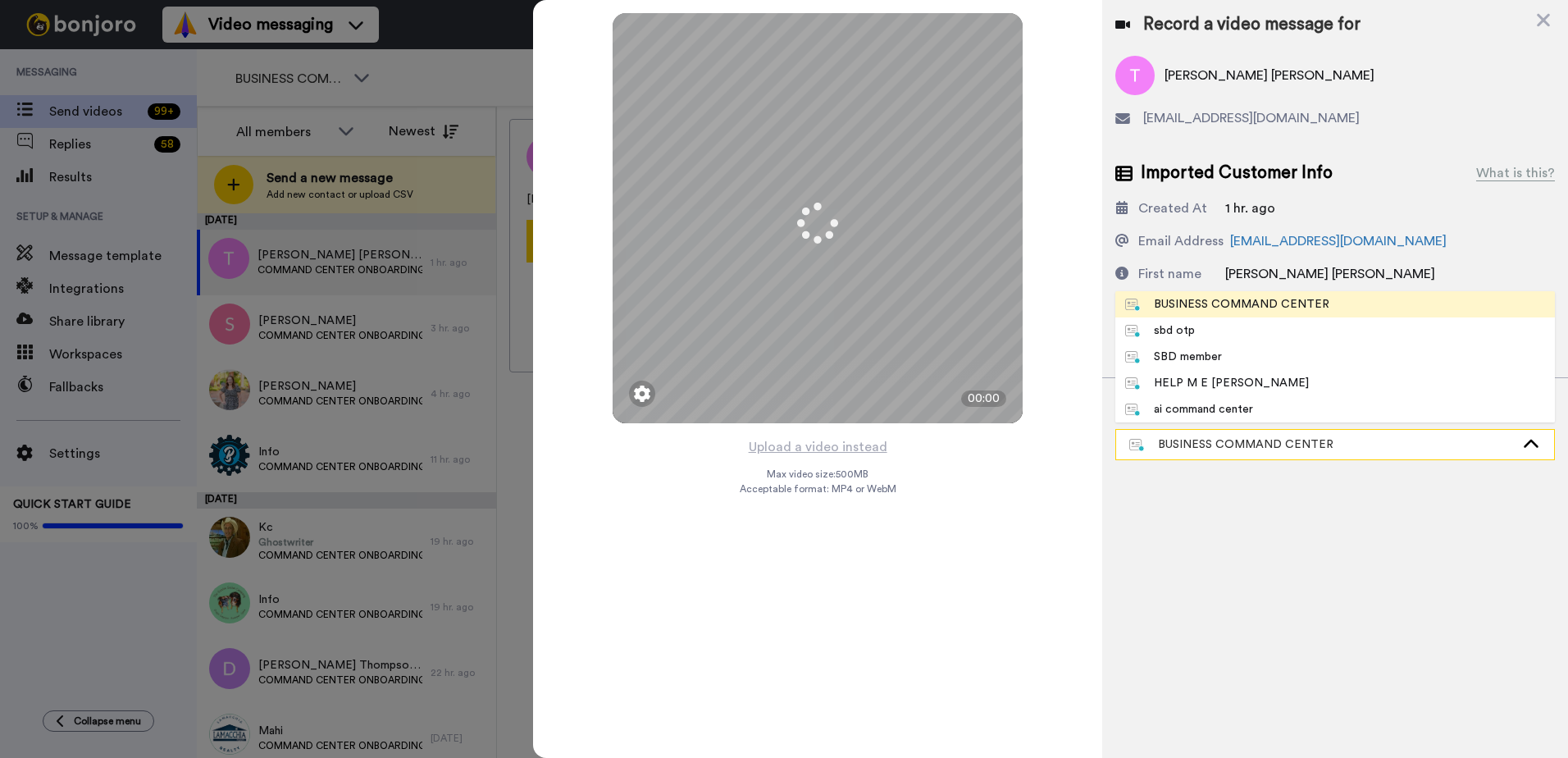
click at [1225, 446] on div "BUSINESS COMMAND CENTER" at bounding box center [1322, 444] width 386 height 17
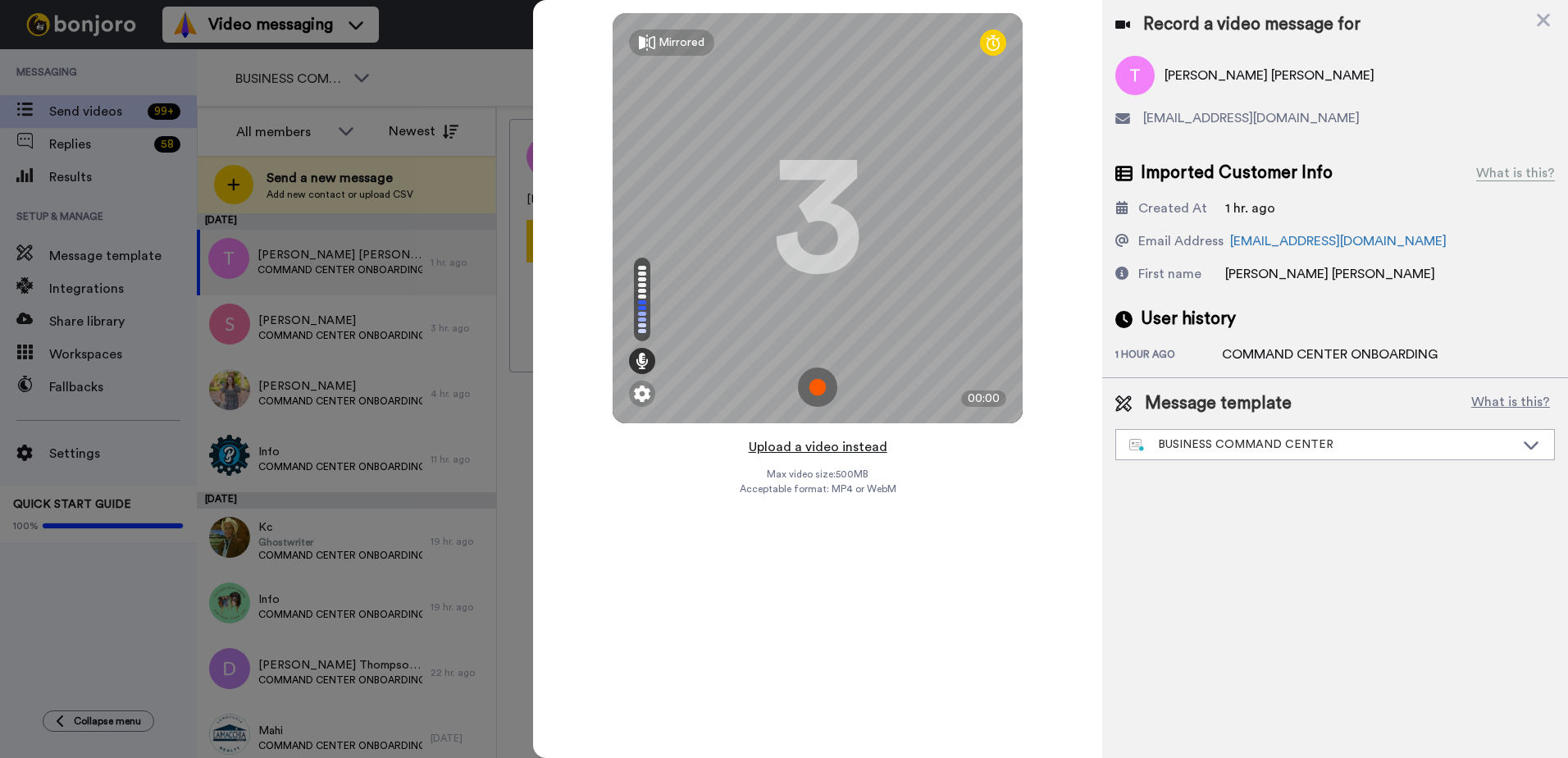
click at [845, 448] on button "Upload a video instead" at bounding box center [818, 447] width 148 height 21
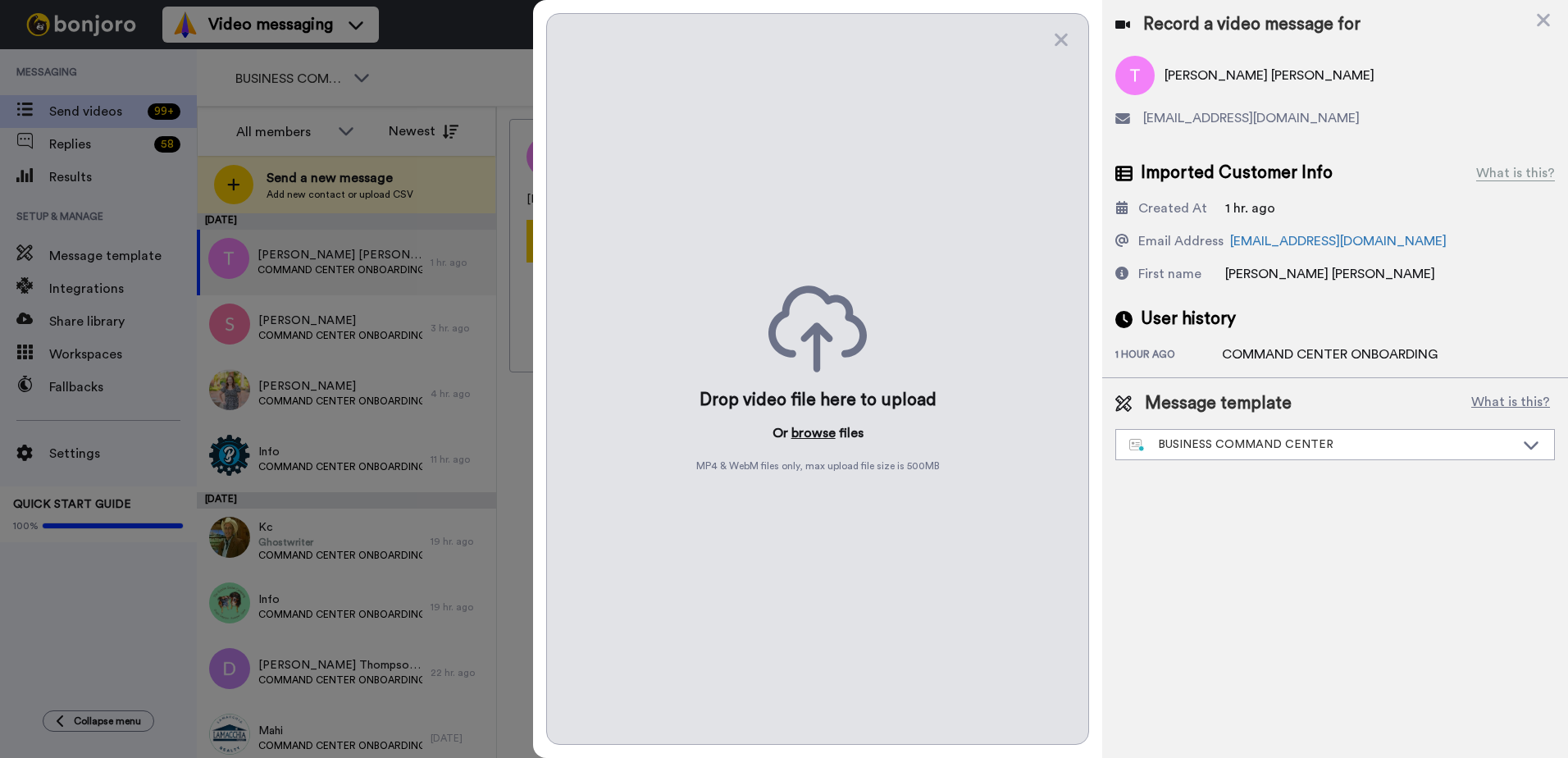
click at [810, 430] on button "browse" at bounding box center [813, 433] width 45 height 20
click at [1544, 14] on icon at bounding box center [1544, 20] width 17 height 21
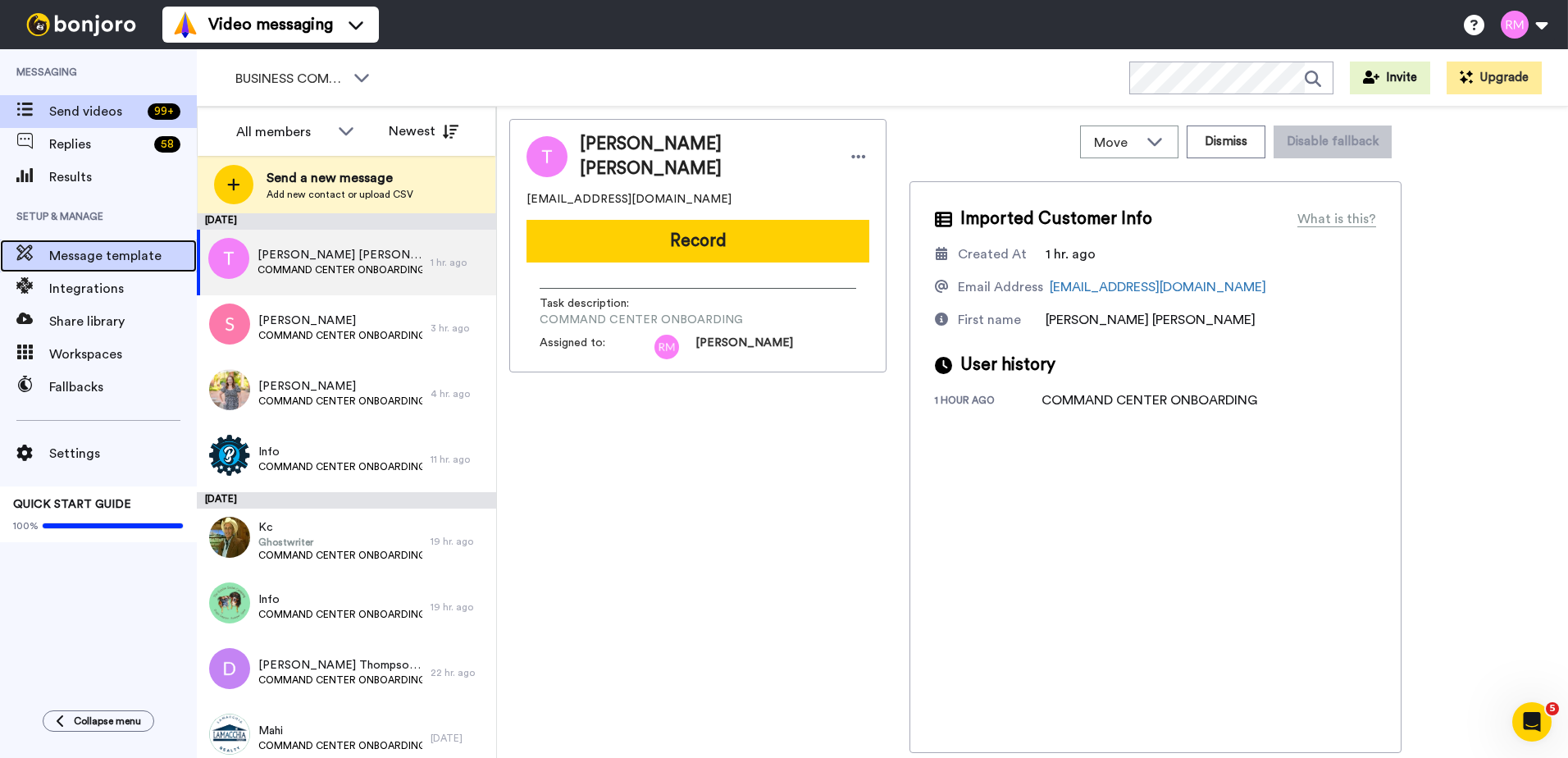
click at [135, 260] on span "Message template" at bounding box center [122, 256] width 147 height 20
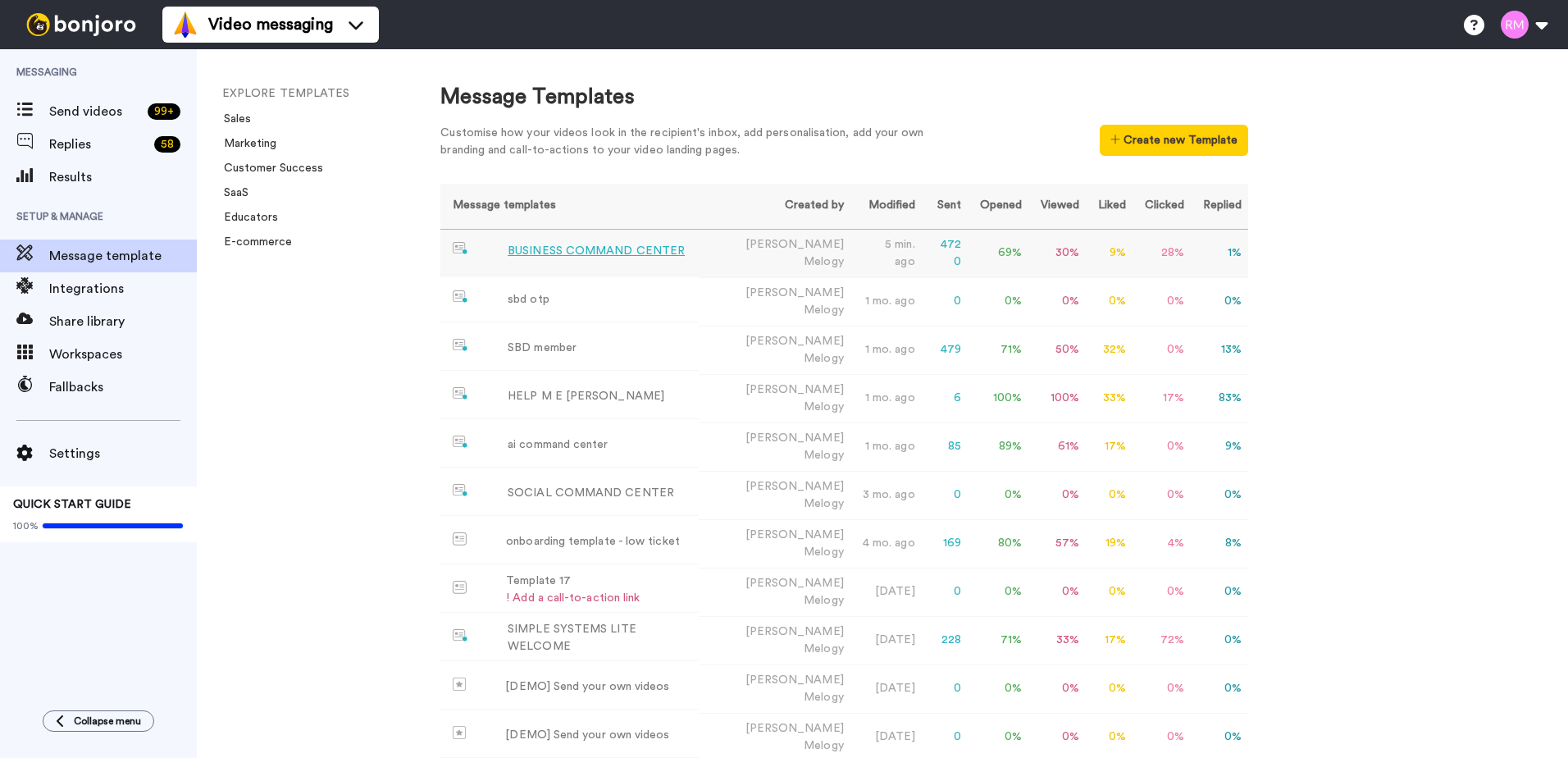
click at [514, 253] on div "BUSINESS COMMAND CENTER" at bounding box center [596, 251] width 177 height 17
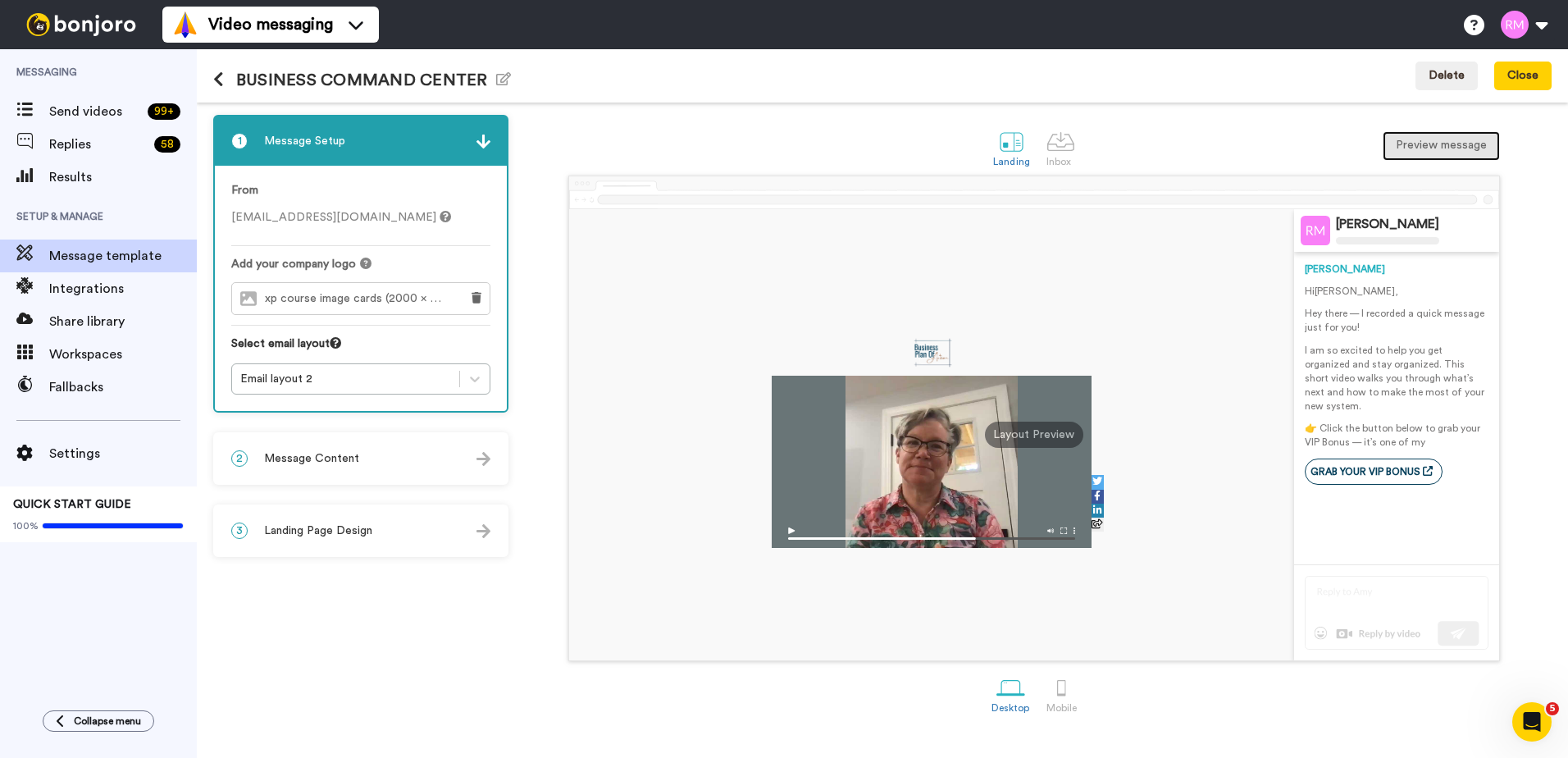
click at [1451, 141] on button "Preview message" at bounding box center [1441, 146] width 117 height 30
drag, startPoint x: 1436, startPoint y: 427, endPoint x: 1415, endPoint y: 430, distance: 21.2
click at [1434, 426] on p "👉 Click the button below to grab your VIP Bonus — it’s one of my" at bounding box center [1397, 435] width 184 height 28
click at [415, 469] on div "2 Message Content" at bounding box center [360, 458] width 292 height 49
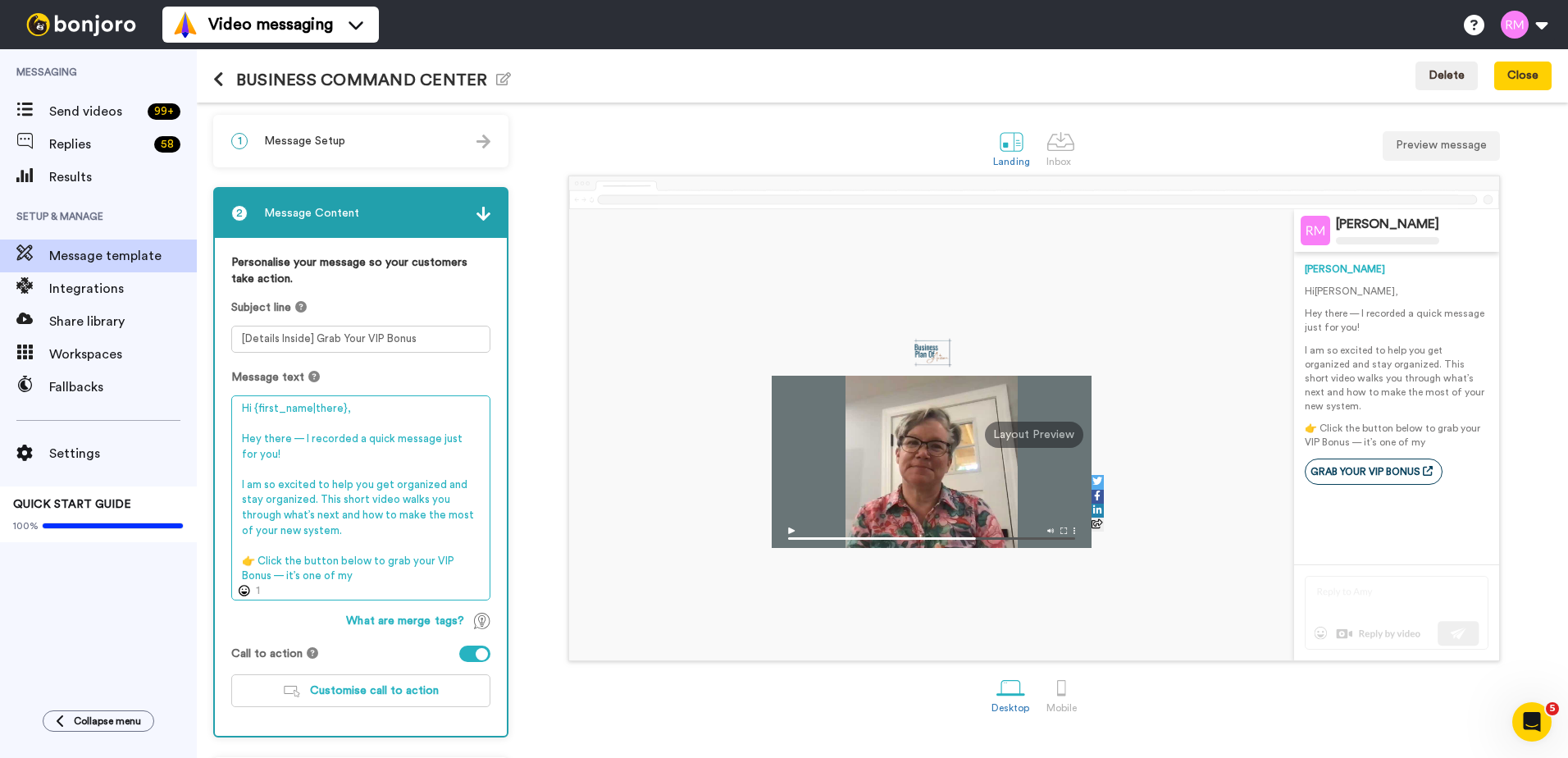
click at [375, 579] on textarea "Hi {first_name|there}, Hey there — I recorded a quick message just for you! I a…" at bounding box center [360, 497] width 259 height 205
drag, startPoint x: 316, startPoint y: 500, endPoint x: 304, endPoint y: 443, distance: 58.2
click at [304, 443] on textarea "Hi {first_name|there}, Hey there — I recorded a quick message just for you! I a…" at bounding box center [360, 497] width 259 height 205
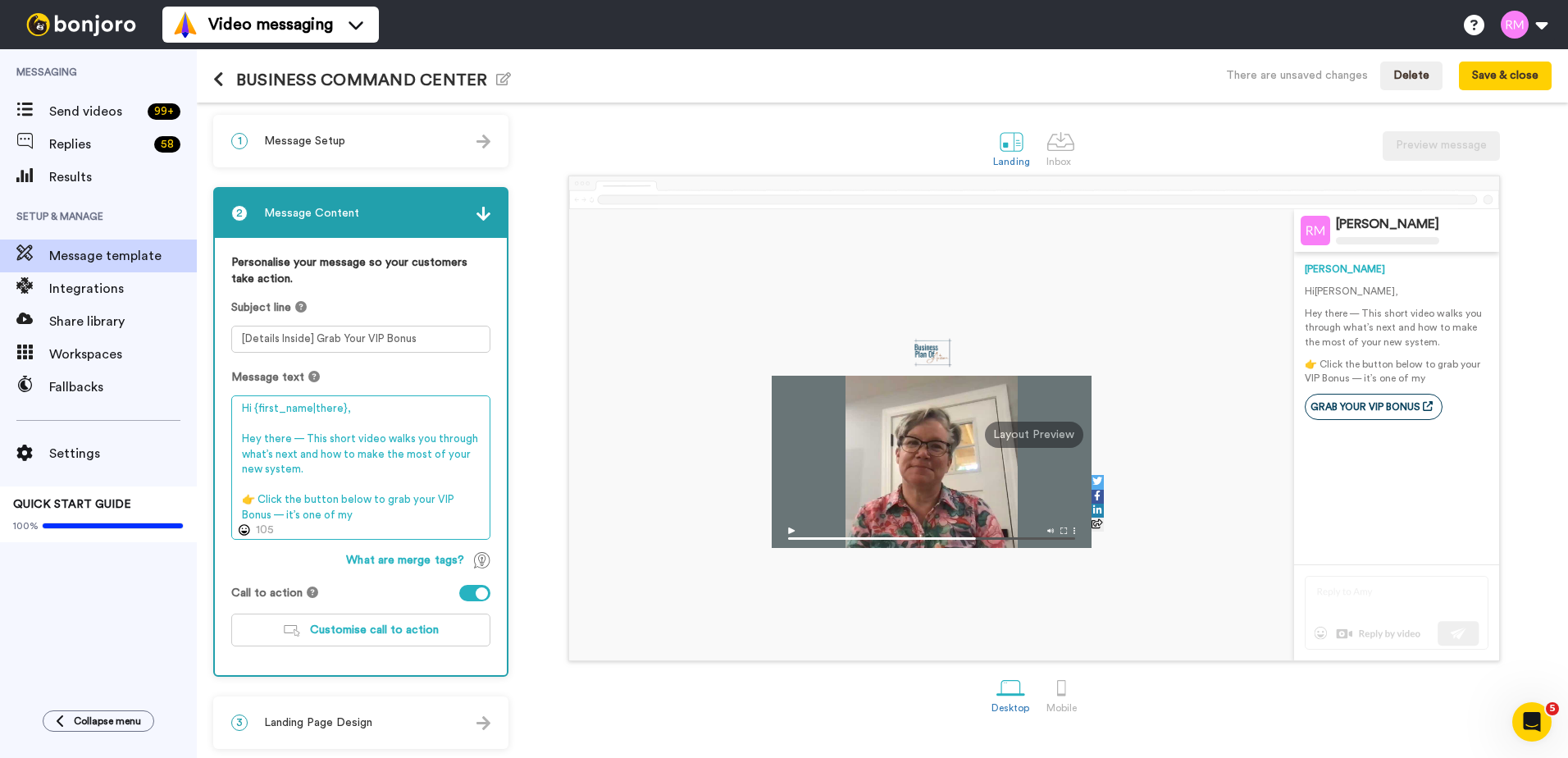
drag, startPoint x: 306, startPoint y: 438, endPoint x: 322, endPoint y: 451, distance: 20.6
click at [312, 441] on textarea "Hi {first_name|there}, Hey there — This short video walks you through what’s ne…" at bounding box center [360, 467] width 259 height 144
click at [306, 436] on textarea "Hi {first_name|there}, Hey there — This short video walks you through what’s ne…" at bounding box center [360, 467] width 259 height 144
paste textarea "most requested trainings, and I don’t want you to miss it. And don’t forget to …"
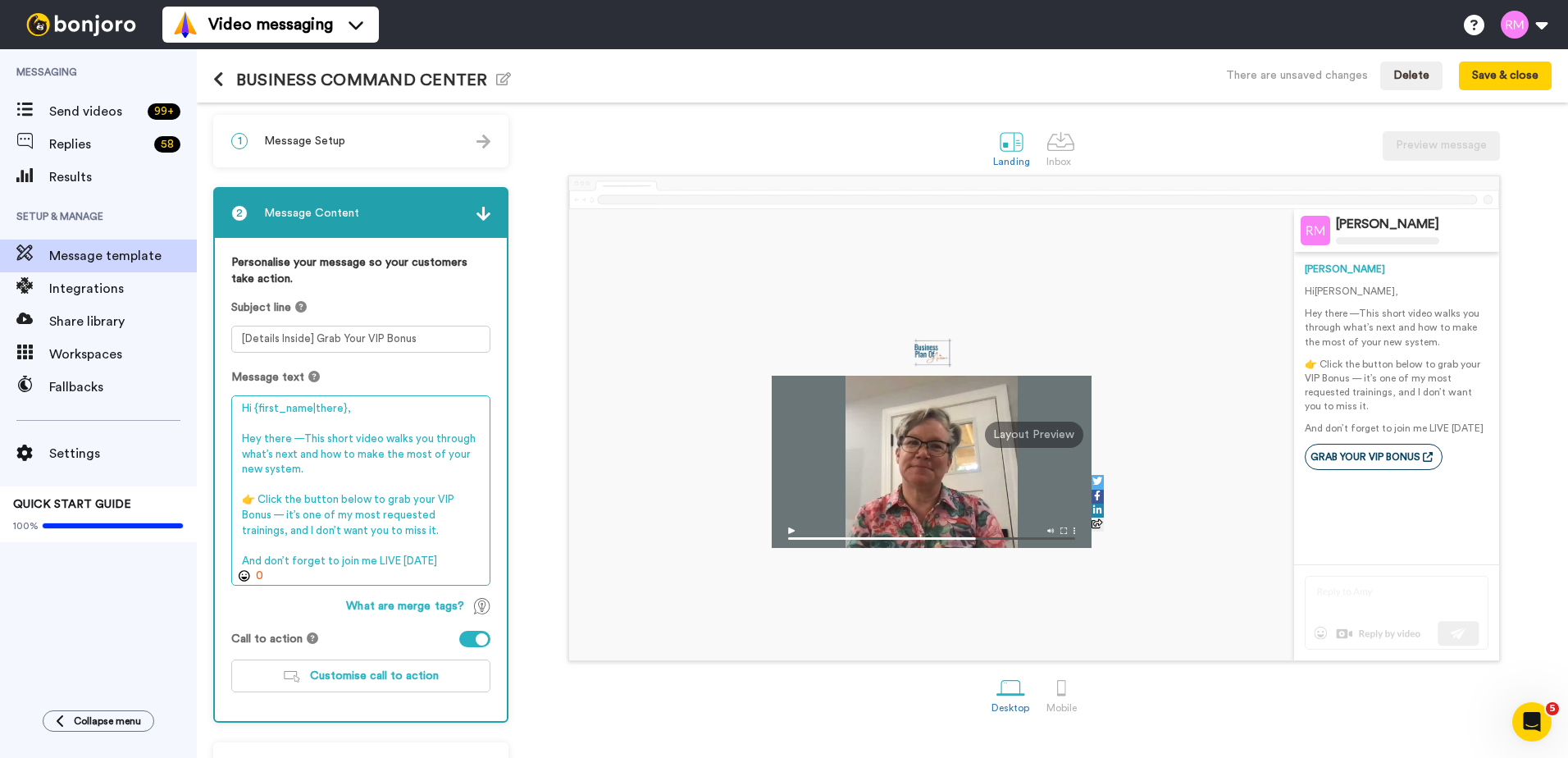
drag, startPoint x: 464, startPoint y: 563, endPoint x: 231, endPoint y: 564, distance: 233.0
click at [231, 564] on textarea "Hi {first_name|there}, Hey there —This short video walks you through what’s nex…" at bounding box center [360, 490] width 259 height 190
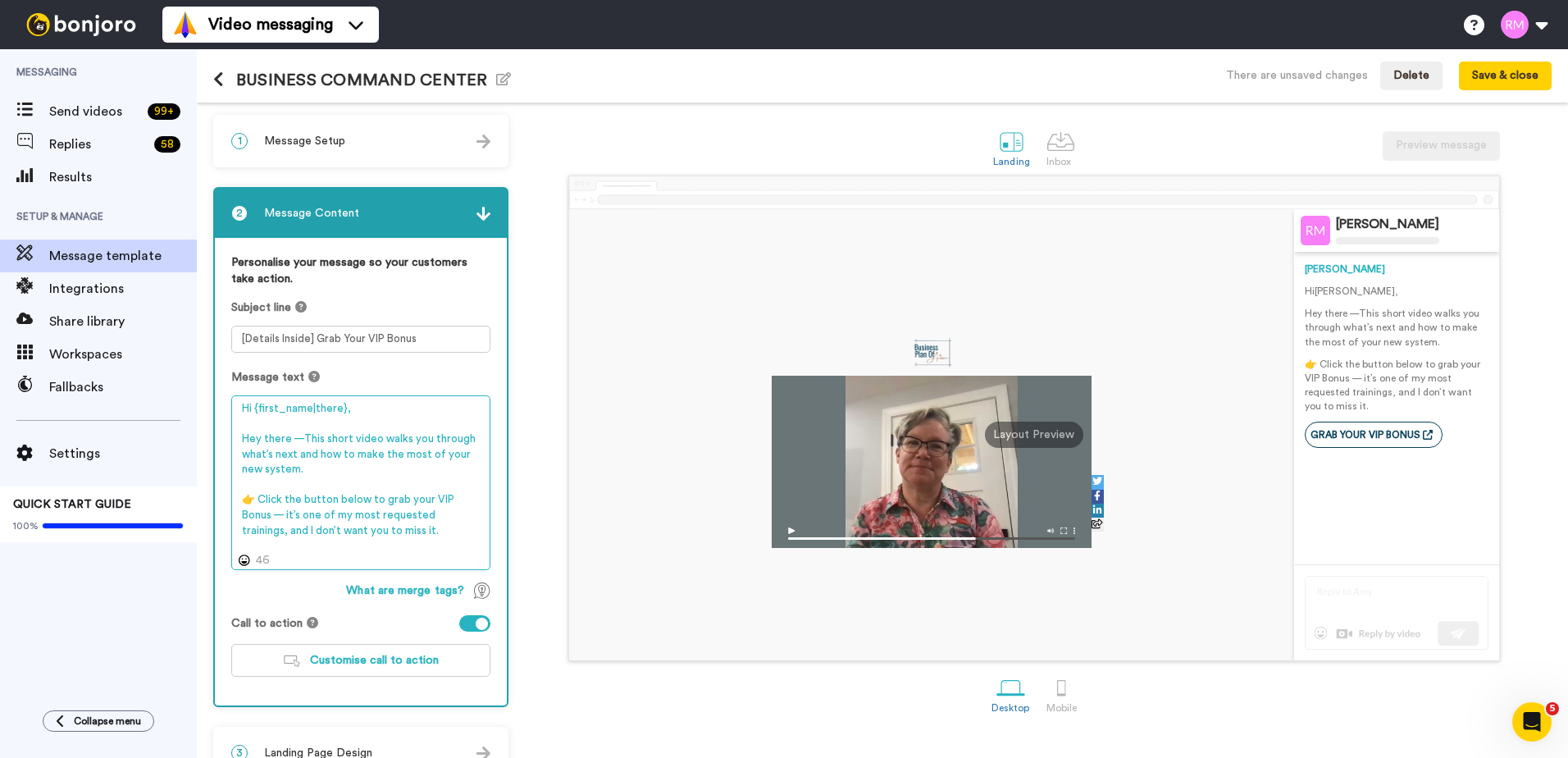
paste textarea "join me LIVE this Tuesday at 12 NOON EST"
drag, startPoint x: 245, startPoint y: 545, endPoint x: 259, endPoint y: 540, distance: 14.9
click at [244, 545] on textarea "Hi {first_name|there}, Hey there —This short video walks you through what’s nex…" at bounding box center [360, 482] width 259 height 174
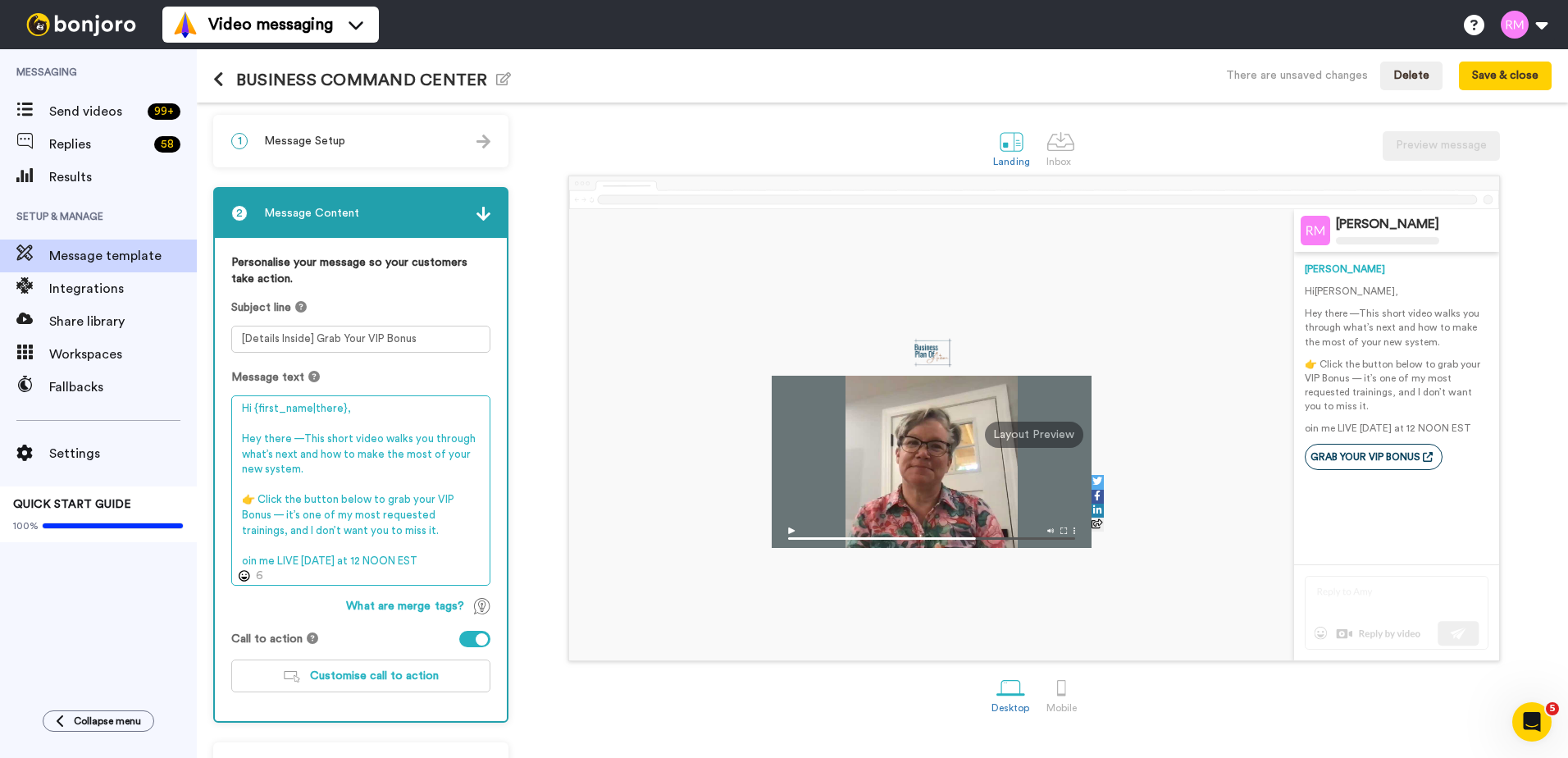
drag, startPoint x: 240, startPoint y: 454, endPoint x: 319, endPoint y: 453, distance: 79.0
click at [319, 453] on textarea "Hi {first_name|there}, Hey there —This short video walks you through what’s nex…" at bounding box center [360, 490] width 259 height 190
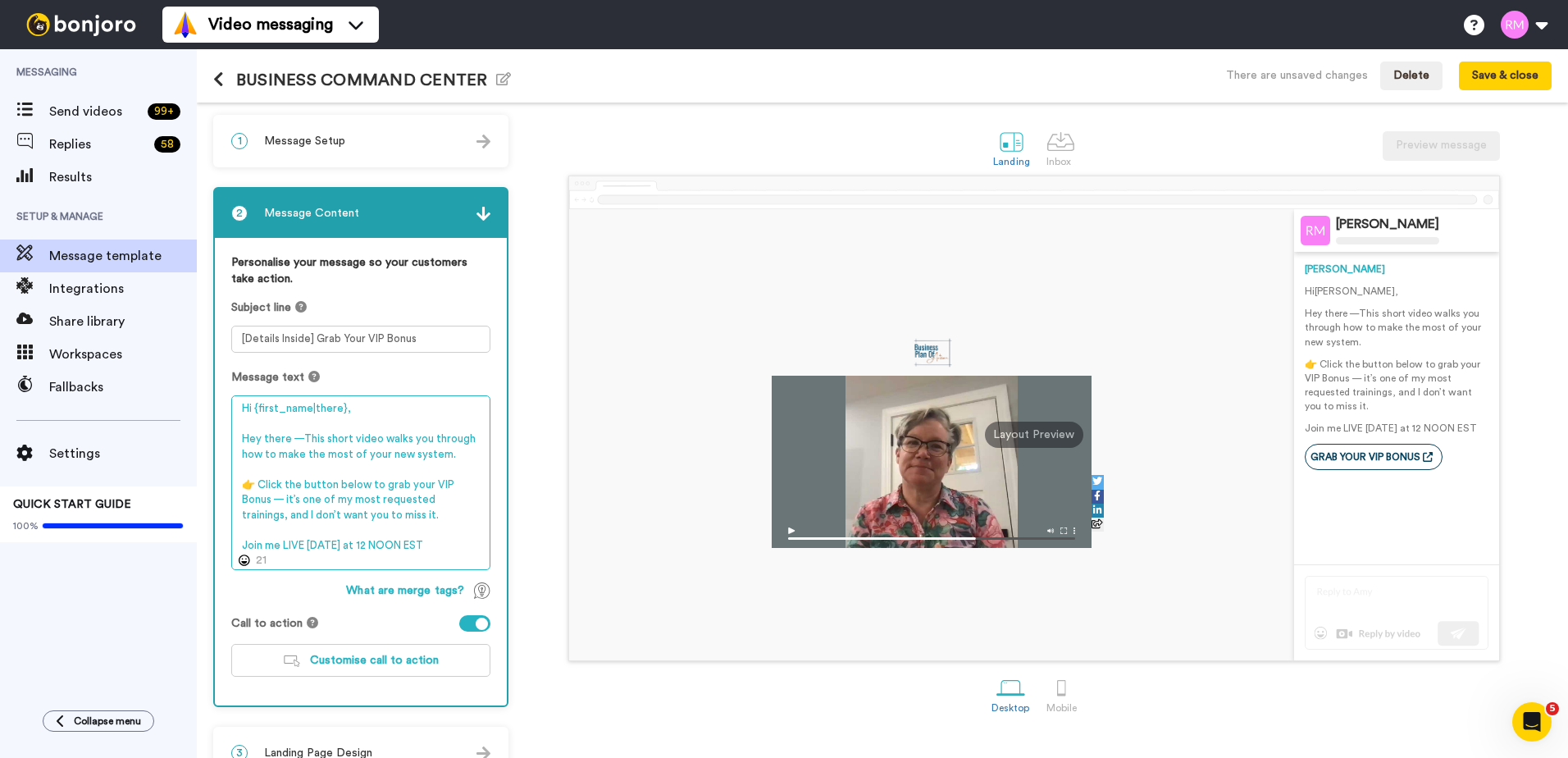
drag, startPoint x: 459, startPoint y: 542, endPoint x: 240, endPoint y: 540, distance: 219.0
click at [240, 540] on textarea "Hi {first_name|there}, Hey there —This short video walks you through how to mak…" at bounding box center [360, 482] width 259 height 174
click at [465, 456] on textarea "Hi {first_name|there}, Hey there —This short video walks you through how to mak…" at bounding box center [360, 482] width 259 height 174
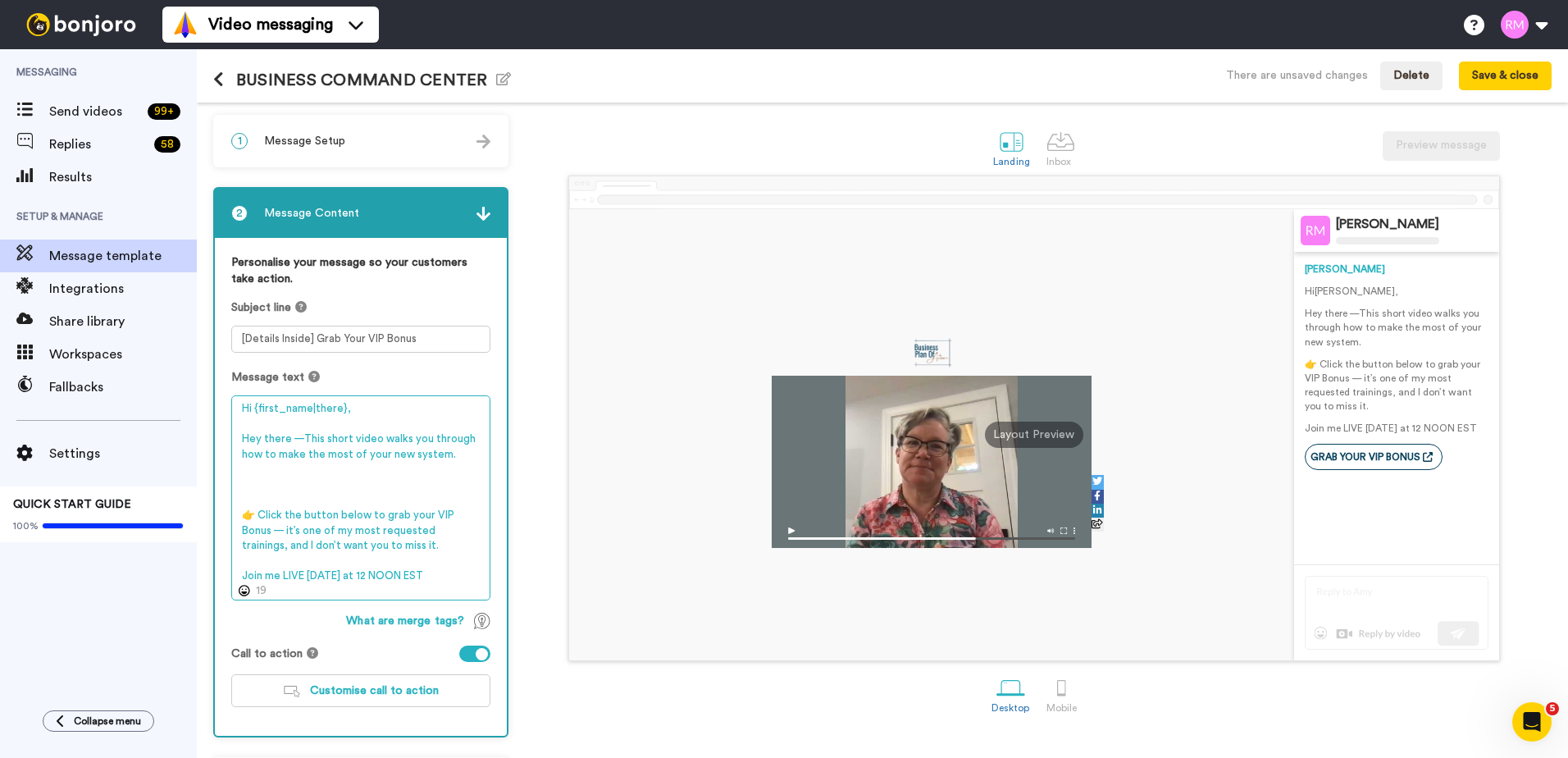
paste textarea "Join me LIVE this T"
drag, startPoint x: 458, startPoint y: 575, endPoint x: 234, endPoint y: 589, distance: 224.4
drag, startPoint x: 373, startPoint y: 485, endPoint x: 257, endPoint y: 475, distance: 116.4
click at [257, 475] on textarea "Hi {first_name|there}, Hey there —This short video walks you through how to mak…" at bounding box center [360, 497] width 259 height 205
paste textarea "Join me LIVE this Tuesday at 12 NOON ES"
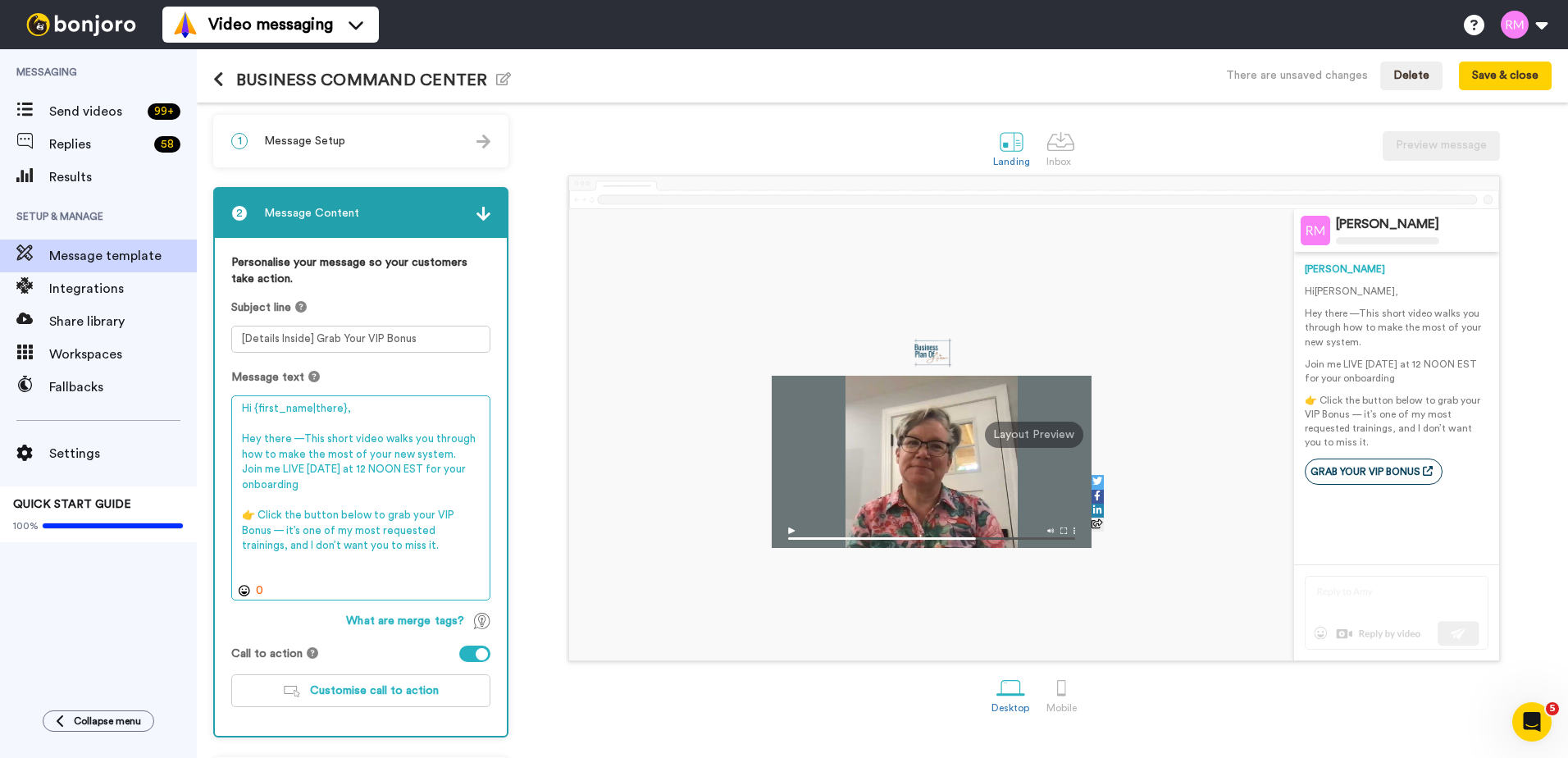
drag, startPoint x: 303, startPoint y: 440, endPoint x: 229, endPoint y: 435, distance: 74.2
click at [229, 435] on div "Personalise your message so your customers take action. Subject line [Details I…" at bounding box center [360, 487] width 292 height 498
click at [357, 482] on textarea "Hi {first_name|there}, This short video walks you through how to make the most …" at bounding box center [360, 497] width 259 height 205
drag, startPoint x: 309, startPoint y: 470, endPoint x: 326, endPoint y: 468, distance: 17.1
click at [326, 468] on textarea "Hi {first_name|there}, This short video walks you through how to make the most …" at bounding box center [360, 497] width 259 height 205
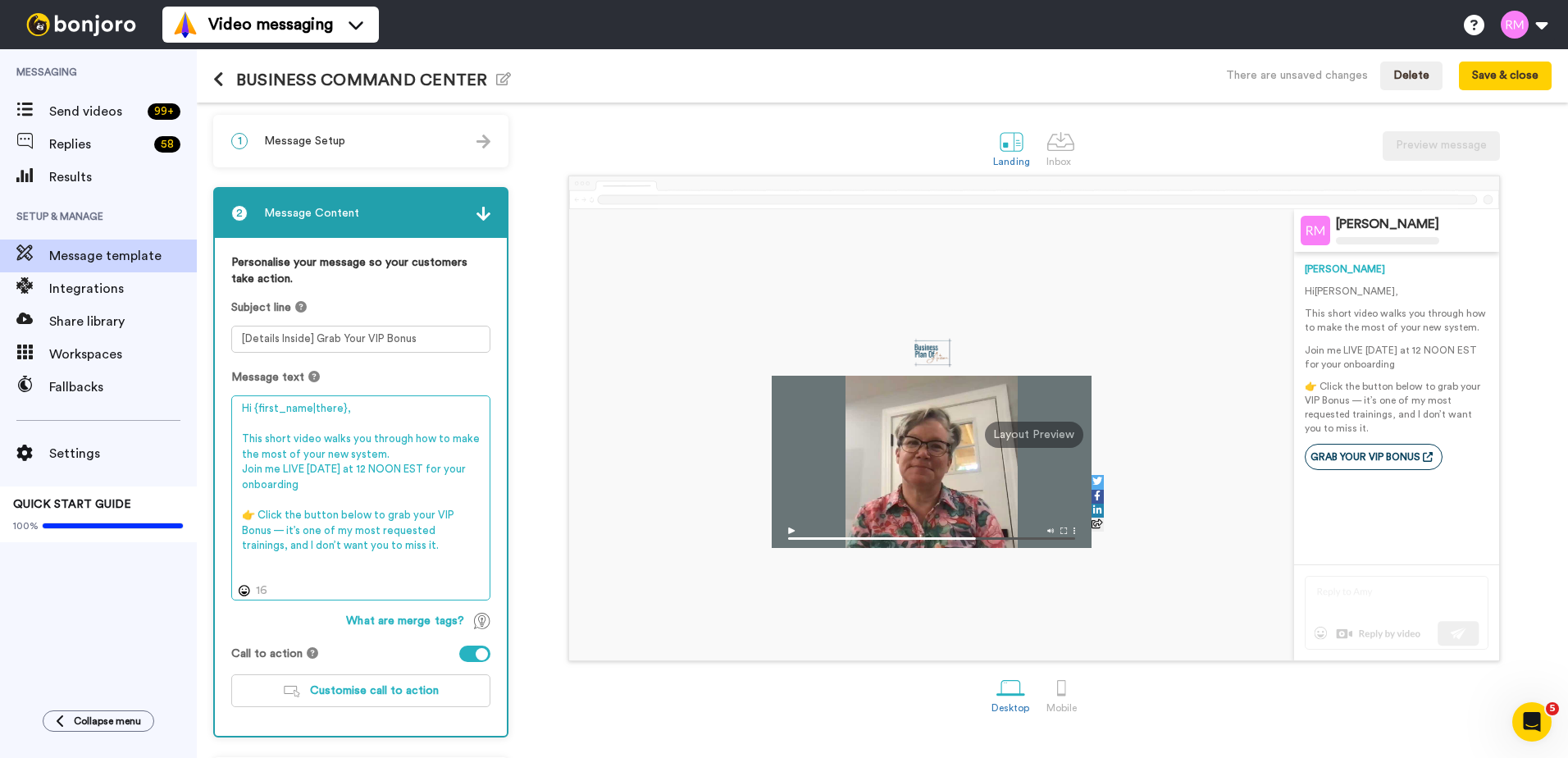
click at [349, 488] on textarea "Hi {first_name|there}, This short video walks you through how to make the most …" at bounding box center [360, 497] width 259 height 205
click at [414, 454] on textarea "Hi {first_name|there}, This short video walks you through how to make the most …" at bounding box center [360, 497] width 259 height 205
click at [412, 458] on textarea "Hi {first_name|there}, This short video walks you through how to make the most …" at bounding box center [360, 497] width 259 height 205
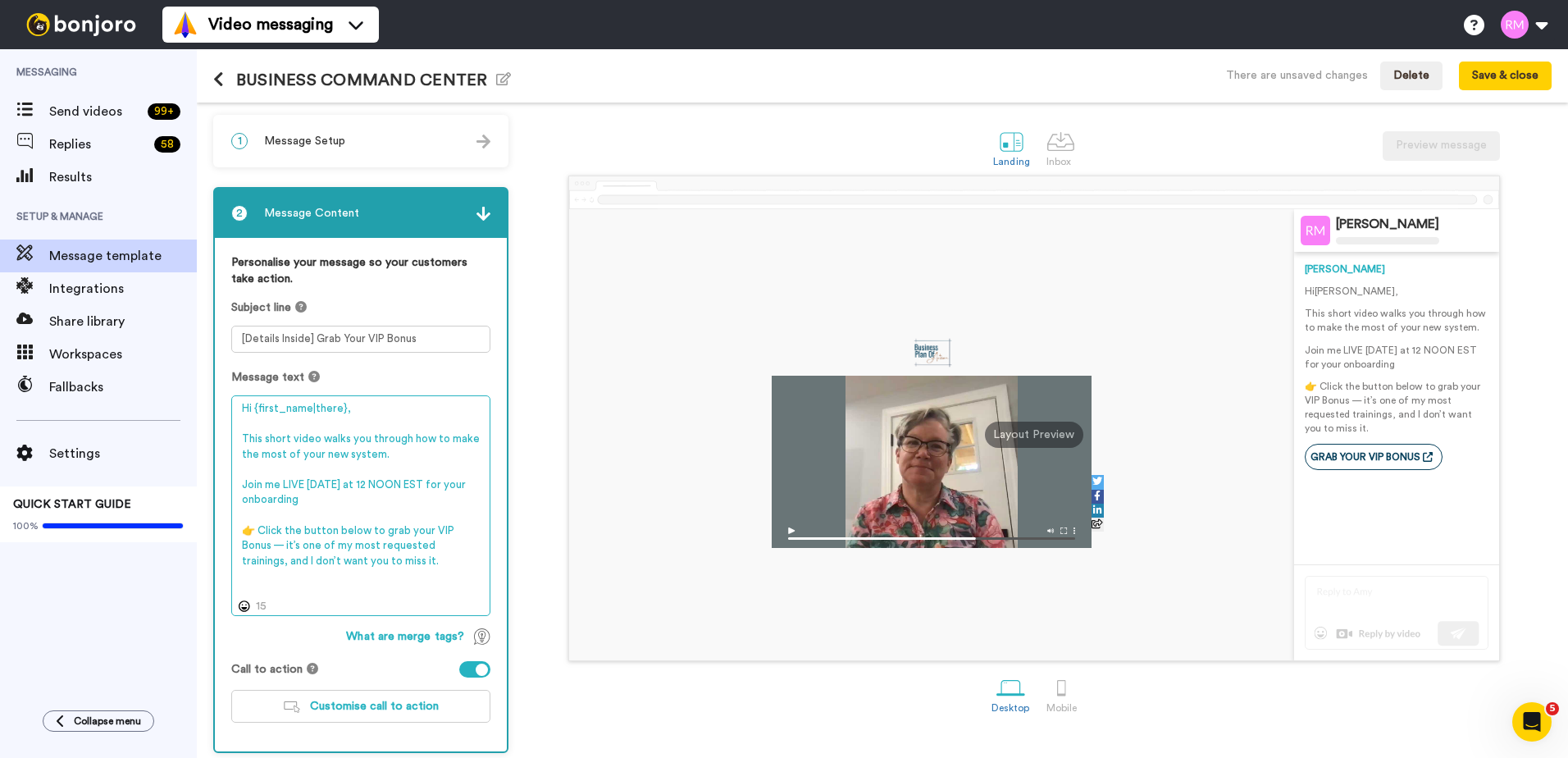
click at [339, 500] on textarea "Hi {first_name|there}, This short video walks you through how to make the most …" at bounding box center [360, 505] width 259 height 221
click at [271, 574] on textarea "Hi {first_name|there}, This short video walks you through how to make the most …" at bounding box center [360, 505] width 259 height 221
type textarea "Hi {first_name|there}, This short video walks you through how to make the most …"
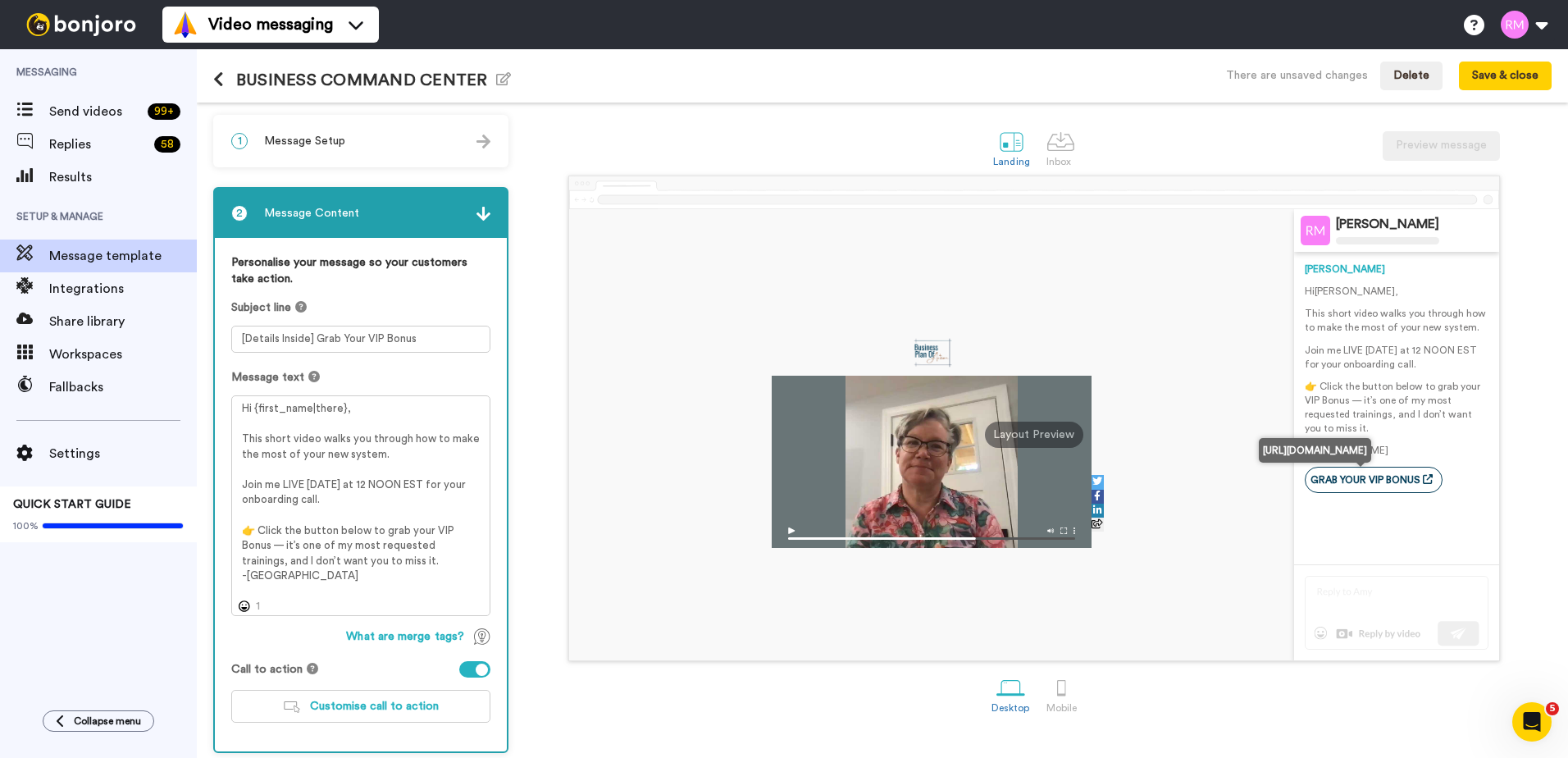
click at [1393, 480] on link "GRAB YOUR VIP BONUS" at bounding box center [1374, 480] width 138 height 26
click at [1423, 479] on icon at bounding box center [1428, 478] width 10 height 10
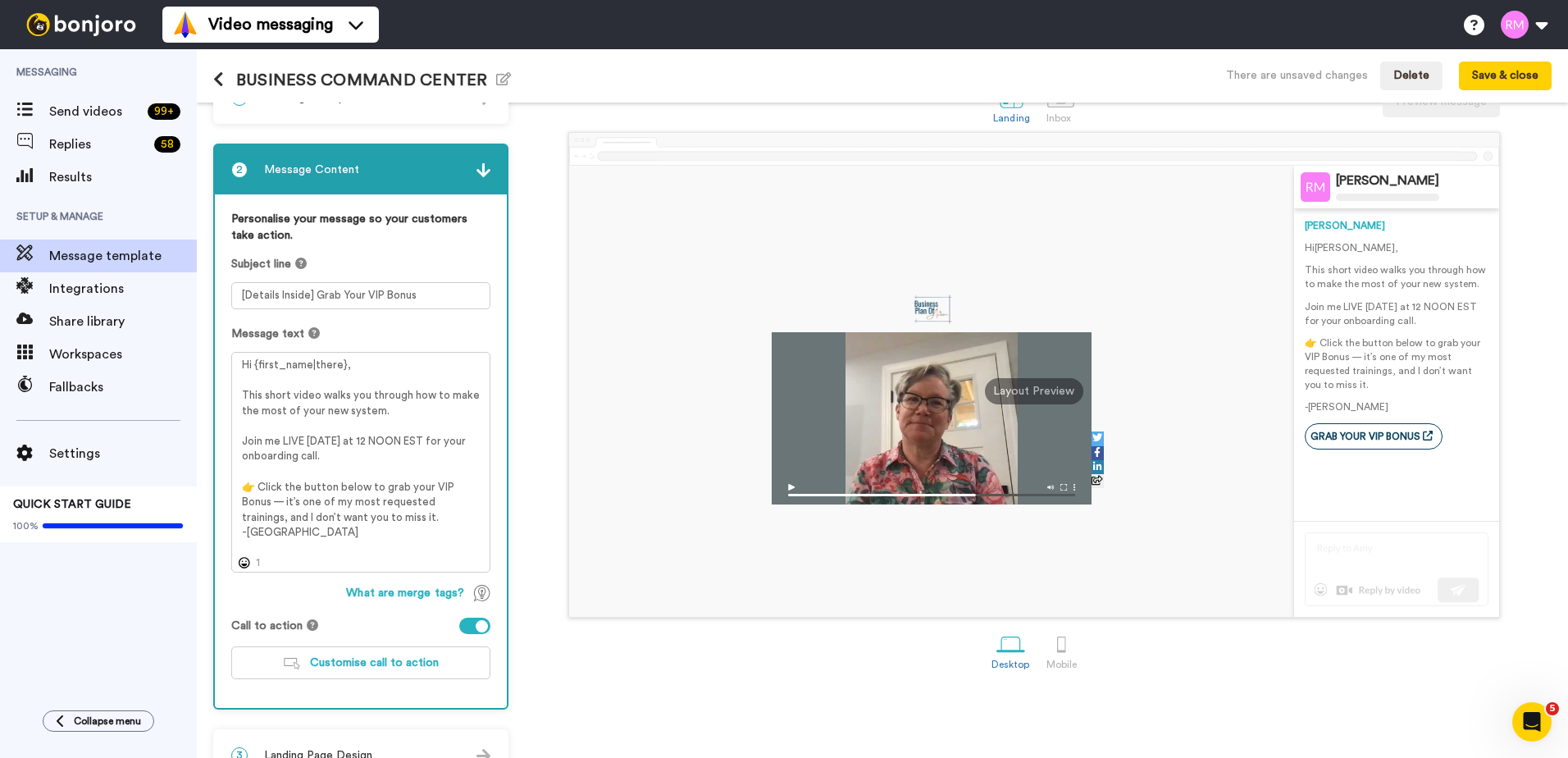
scroll to position [79, 0]
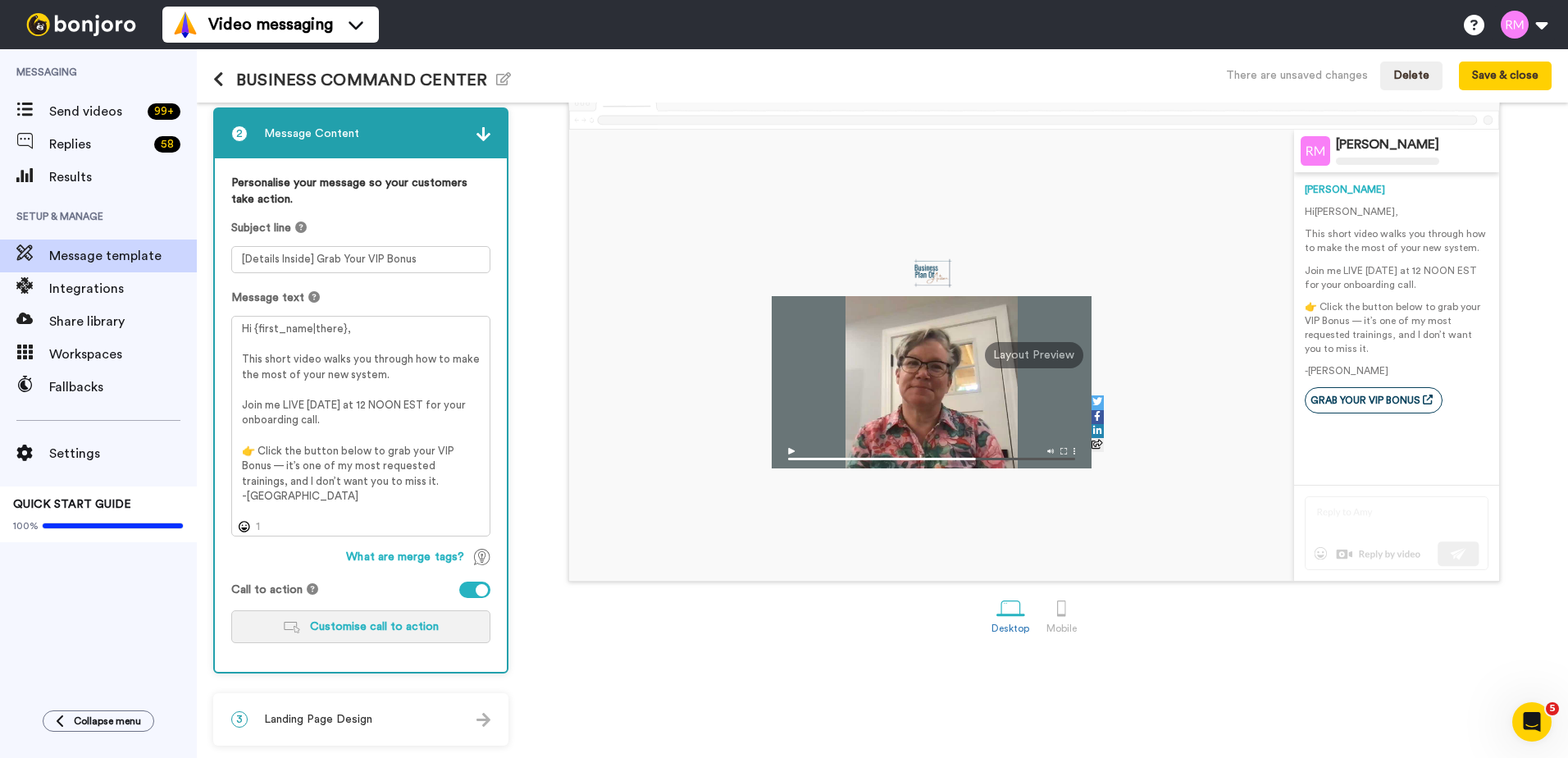
click at [335, 621] on span "Customise call to action" at bounding box center [374, 626] width 129 height 11
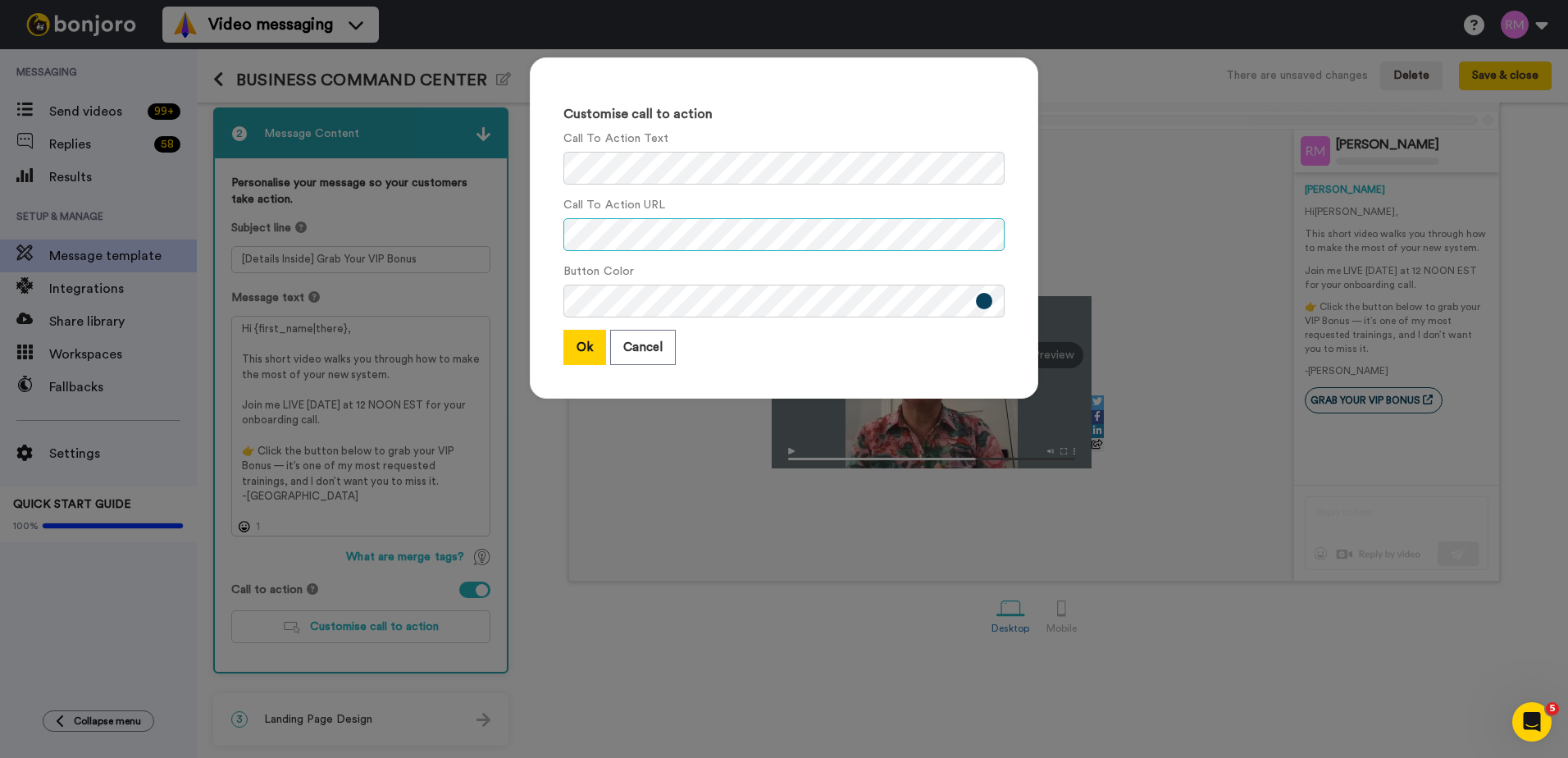
click at [513, 231] on div "Customise call to action Call To Action Text Call To Action URL Button Color Ok…" at bounding box center [784, 236] width 541 height 390
click at [574, 352] on button "Ok" at bounding box center [585, 347] width 43 height 35
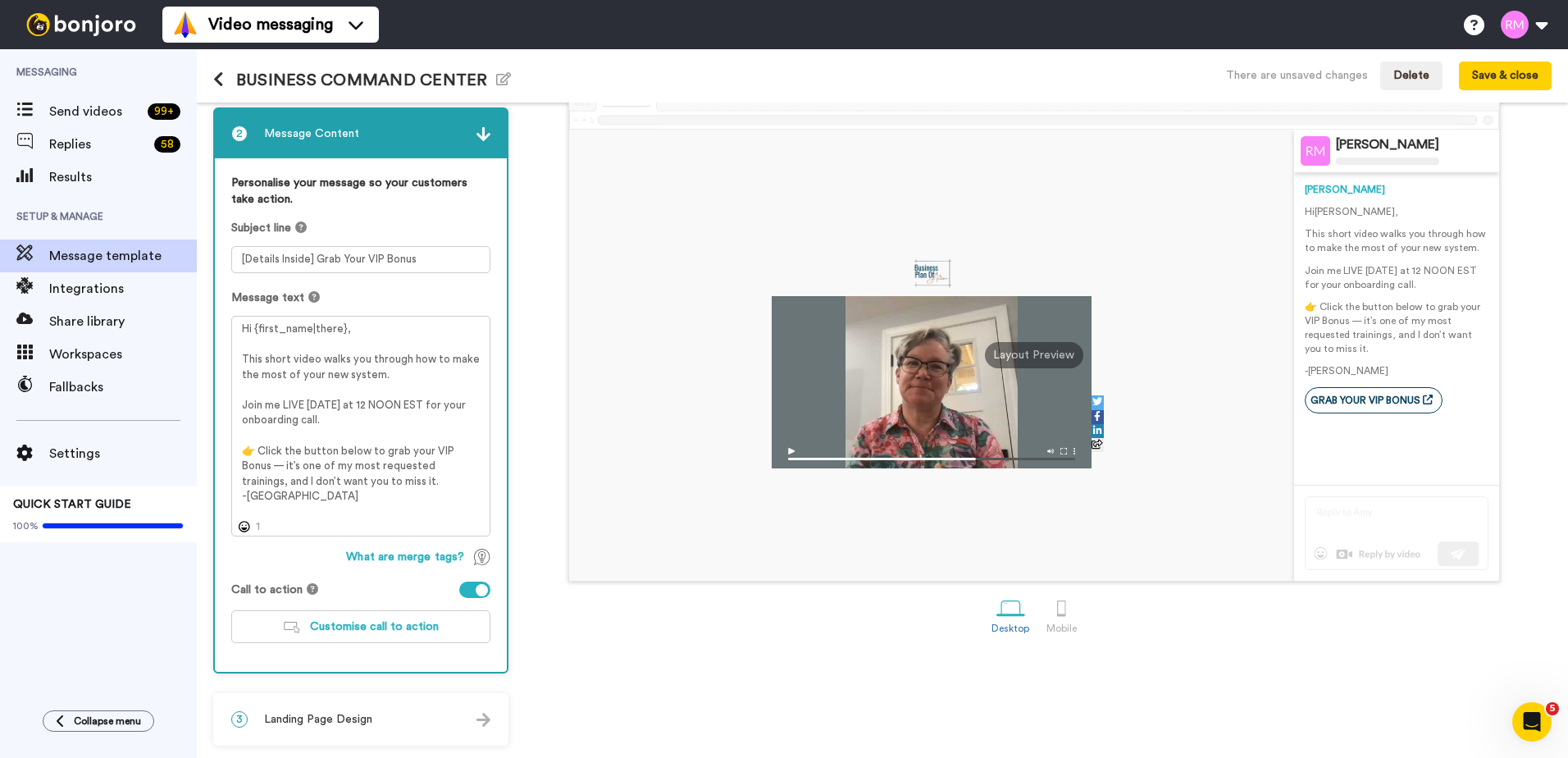
click at [389, 716] on div "3 Landing Page Design" at bounding box center [360, 719] width 292 height 49
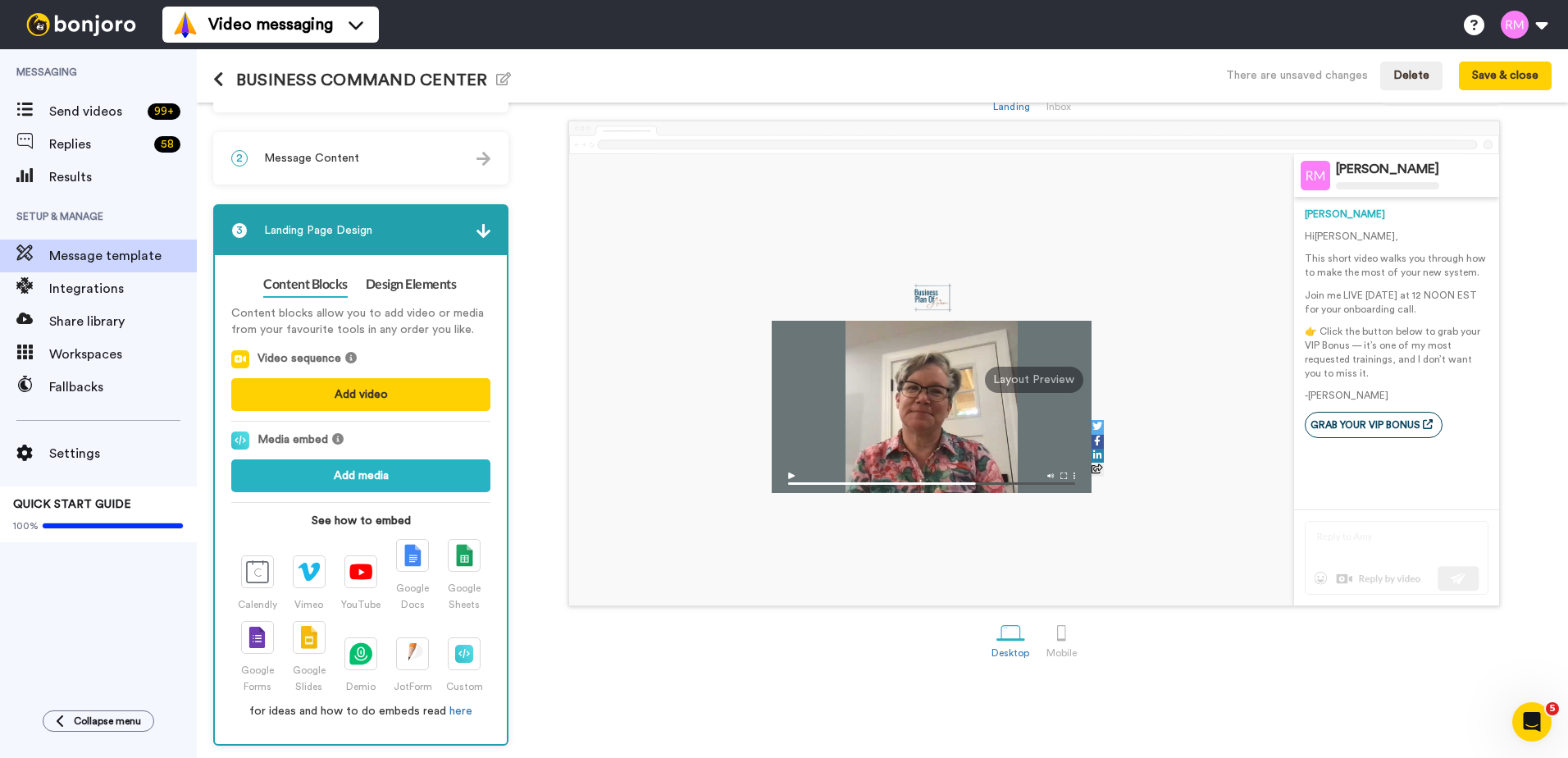
scroll to position [55, 0]
click at [387, 280] on link "Design Elements" at bounding box center [411, 284] width 91 height 26
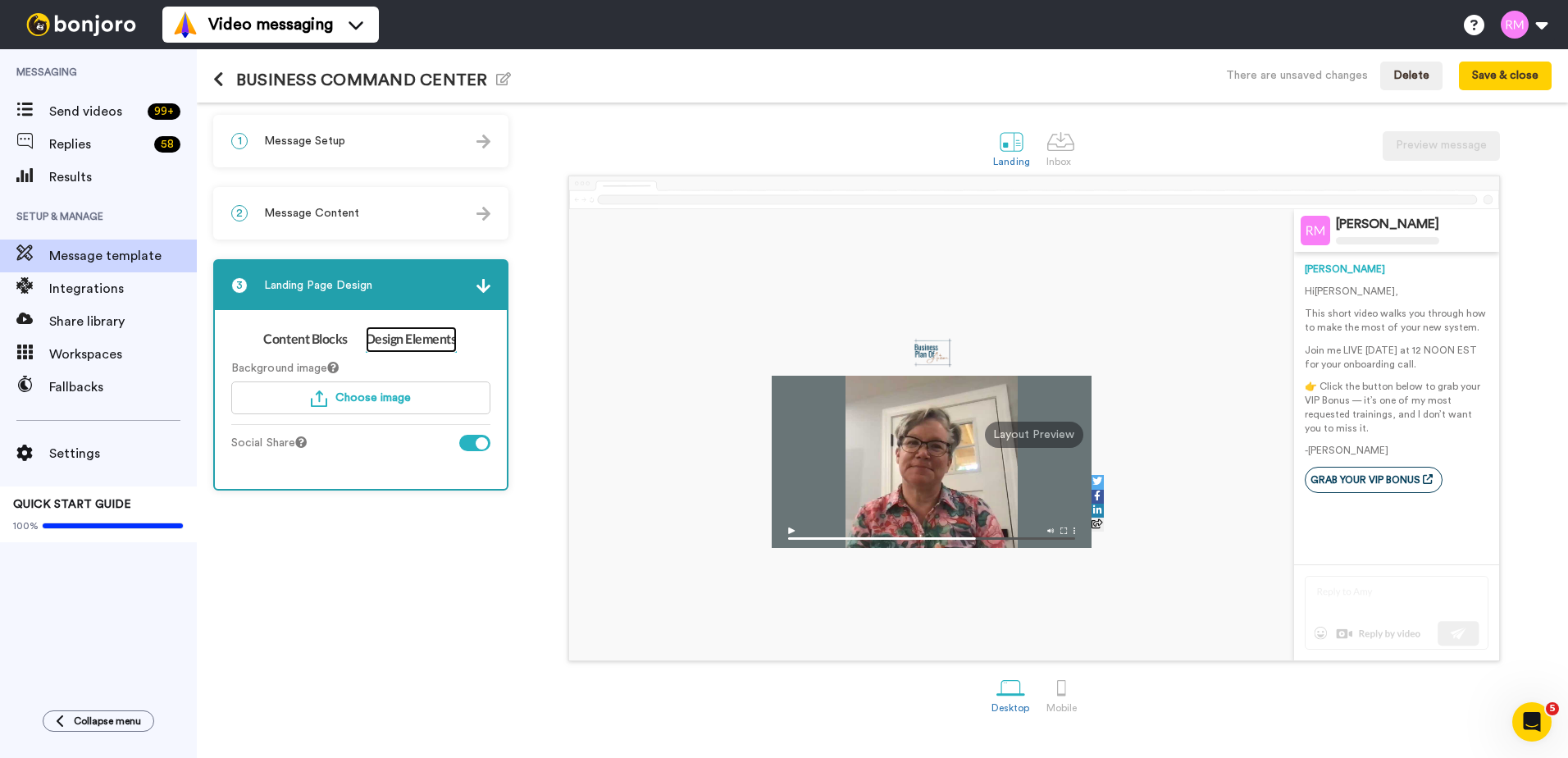
scroll to position [0, 0]
click at [472, 442] on div at bounding box center [475, 442] width 31 height 17
click at [318, 339] on link "Content Blocks" at bounding box center [305, 339] width 84 height 26
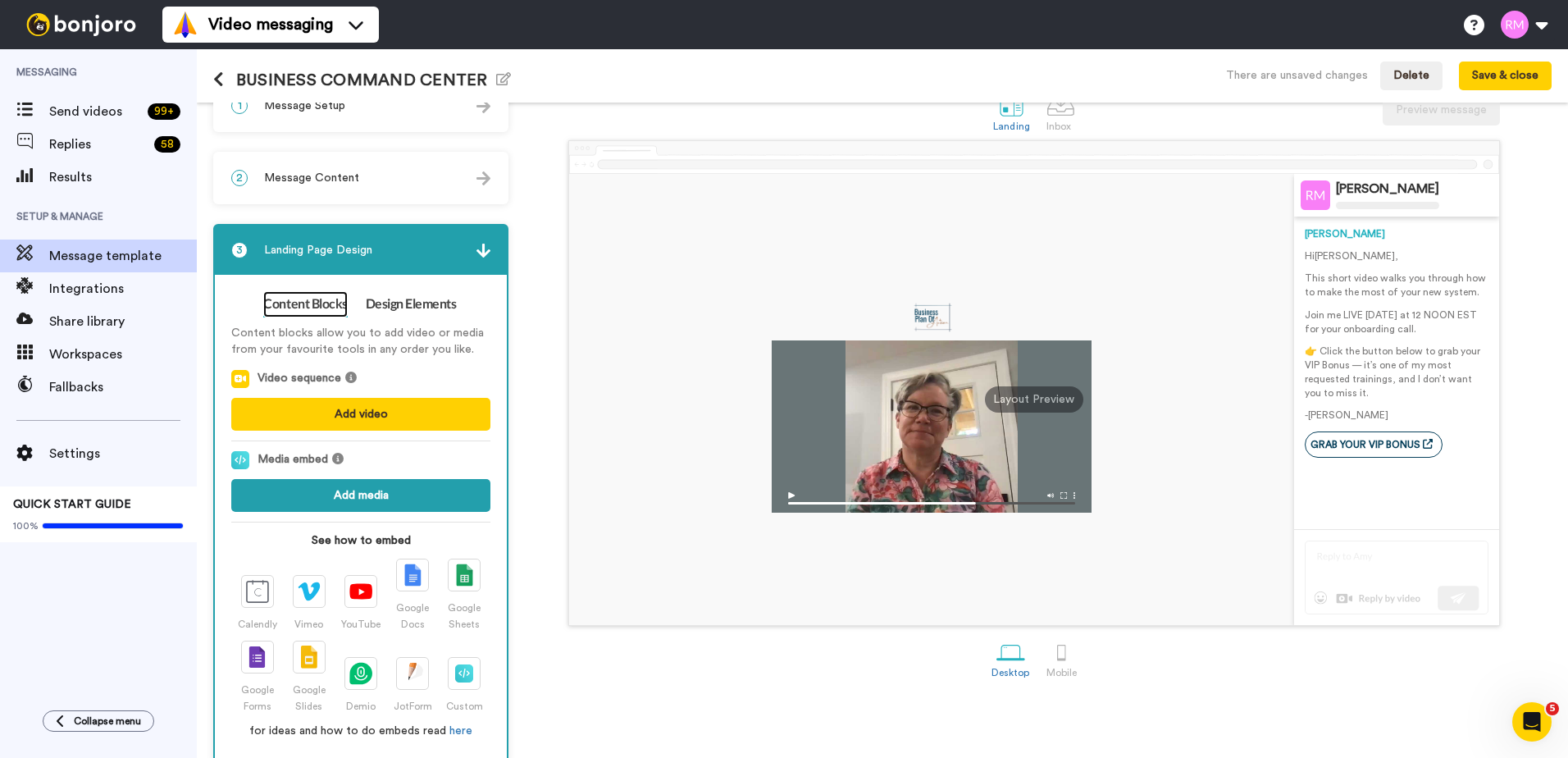
scroll to position [55, 0]
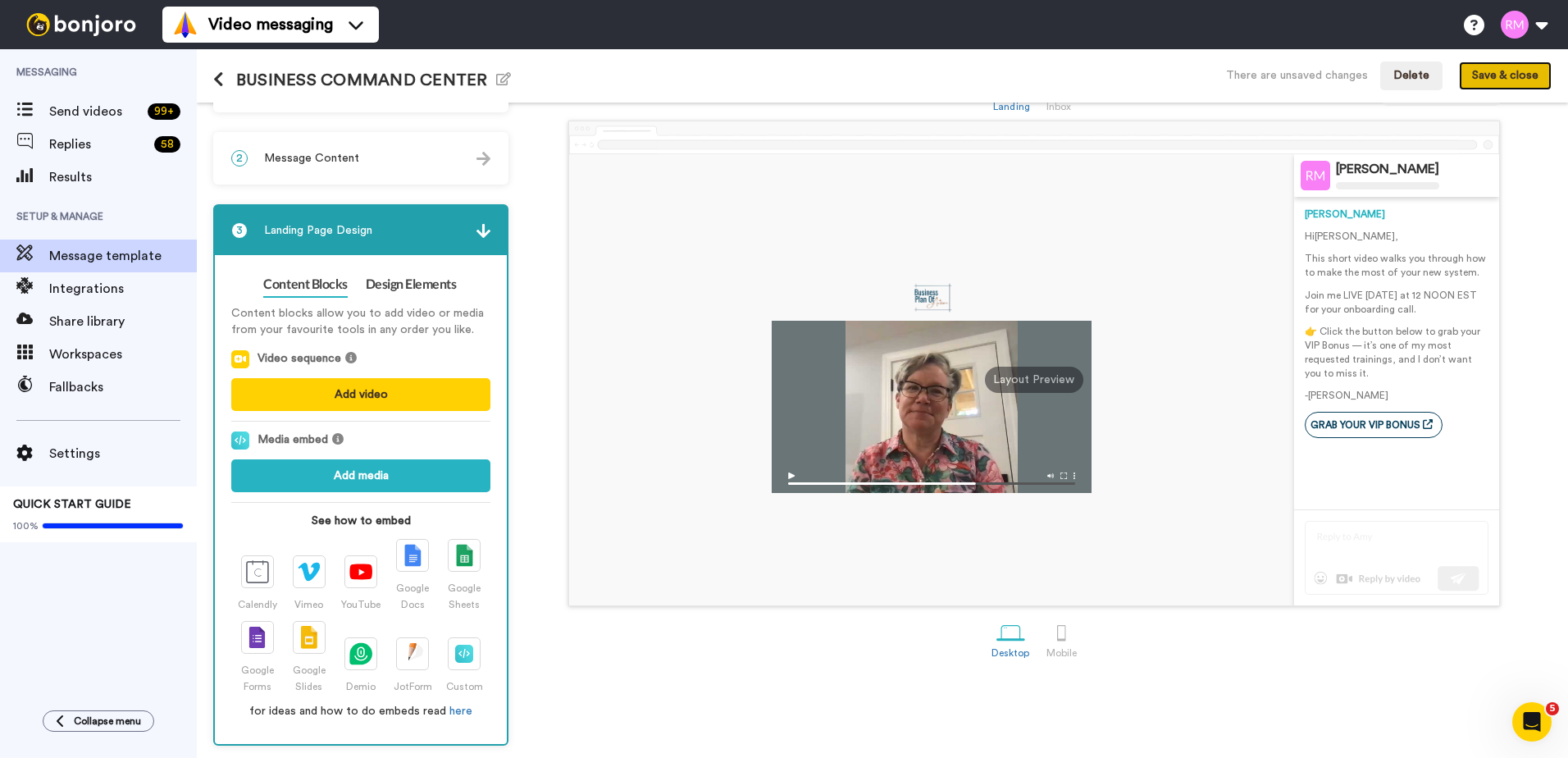
click at [1503, 83] on button "Save & close" at bounding box center [1505, 77] width 92 height 30
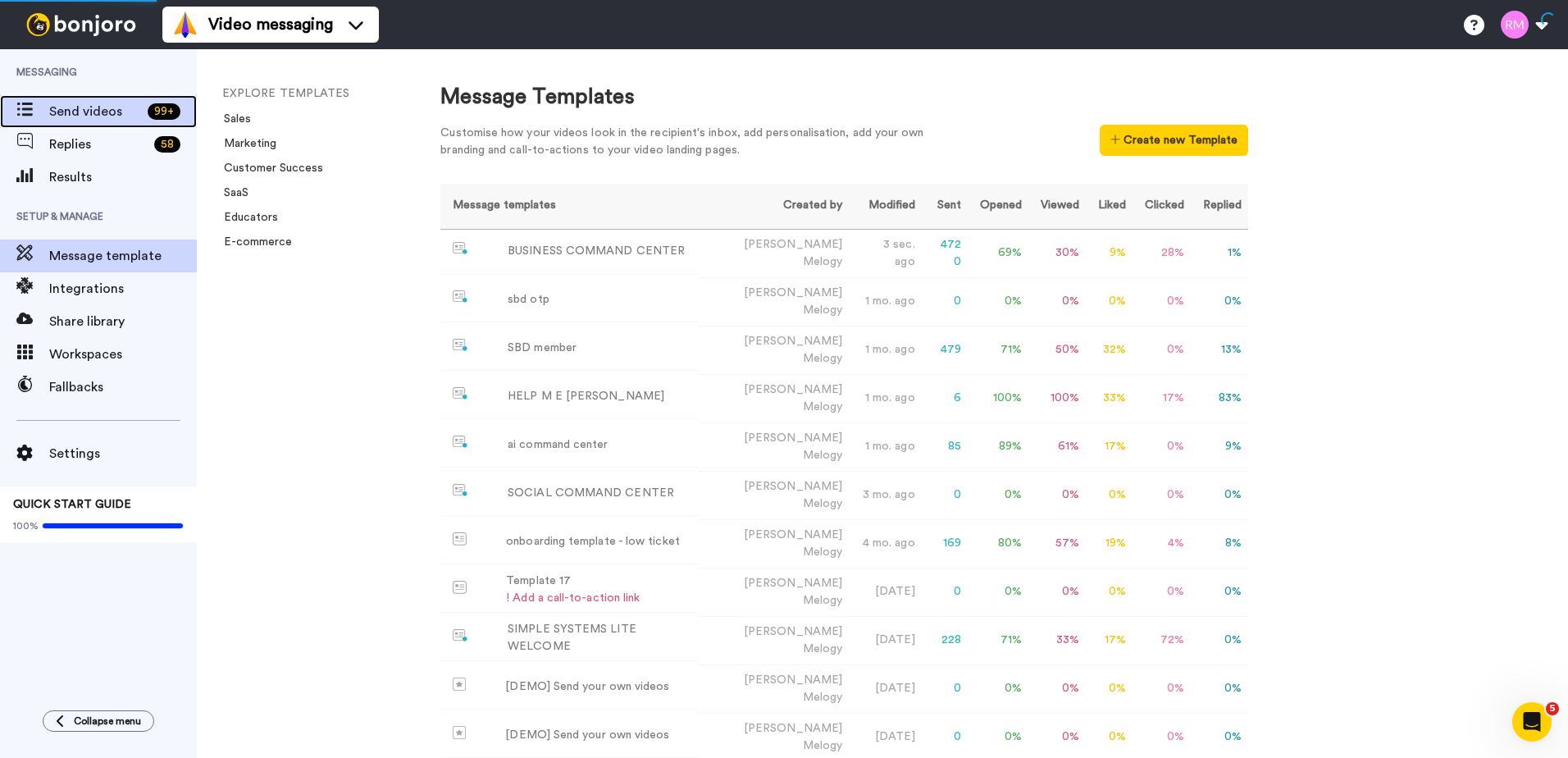
click at [62, 109] on span "Send videos" at bounding box center [94, 112] width 92 height 20
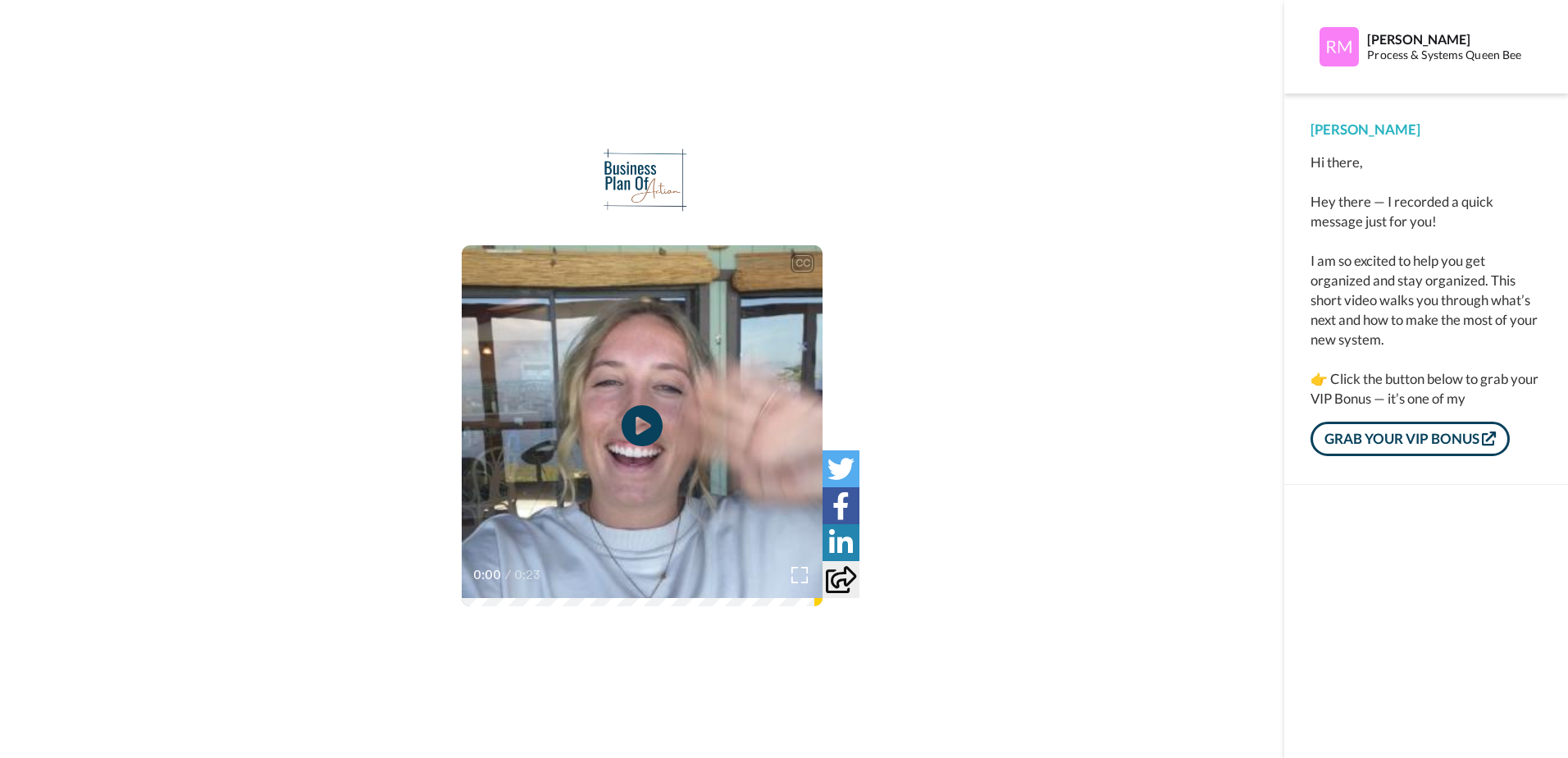
click at [1371, 443] on link "GRAB YOUR VIP BONUS" at bounding box center [1410, 438] width 199 height 34
click at [1377, 440] on link "GRAB YOUR VIP BONUS" at bounding box center [1410, 438] width 199 height 34
drag, startPoint x: 1487, startPoint y: 436, endPoint x: 1397, endPoint y: 440, distance: 90.1
click at [1486, 436] on icon at bounding box center [1489, 438] width 14 height 14
click at [1391, 444] on link "GRAB YOUR VIP BONUS" at bounding box center [1410, 438] width 199 height 34
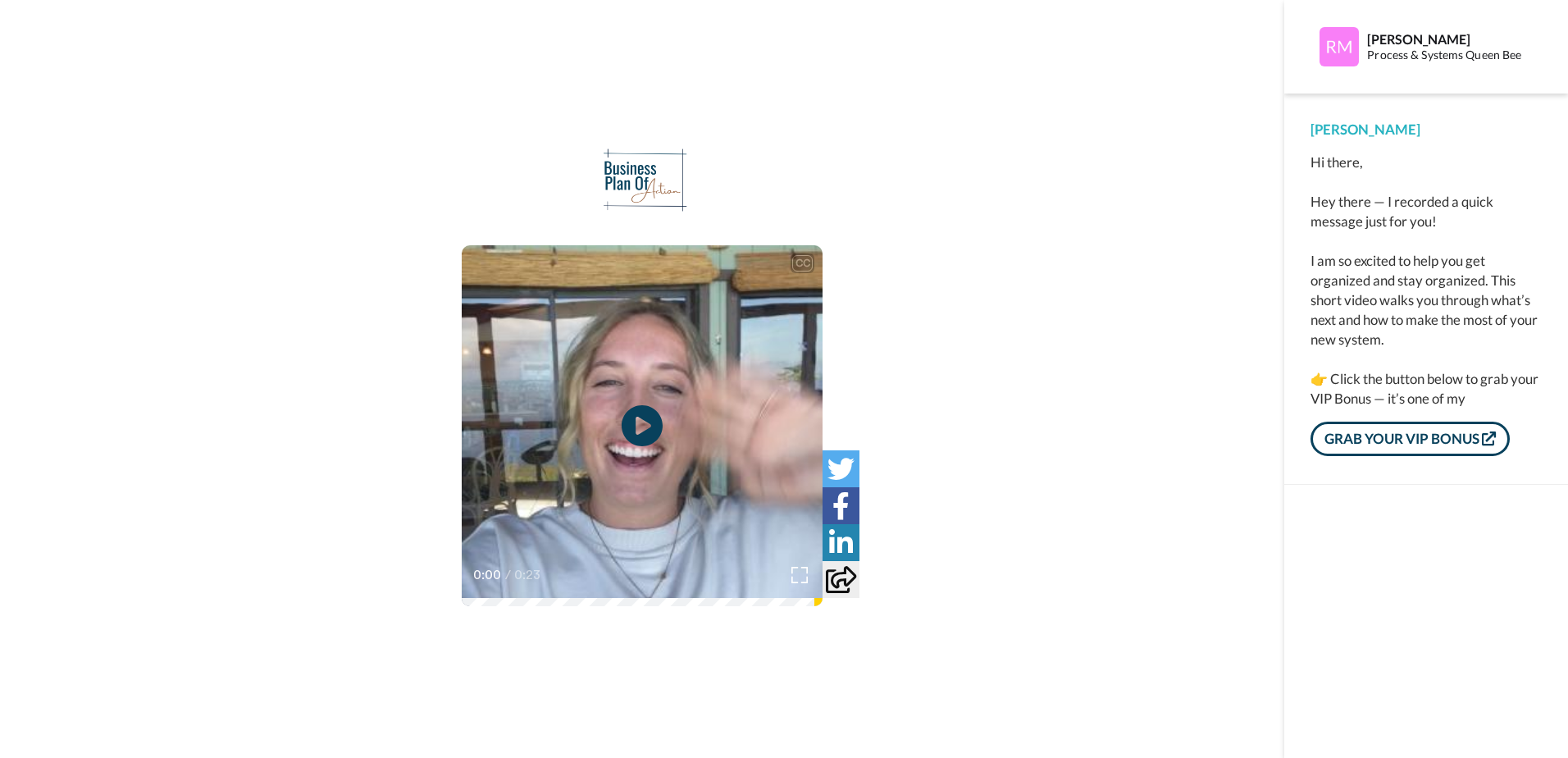
click at [1405, 443] on link "GRAB YOUR VIP BONUS" at bounding box center [1410, 438] width 199 height 34
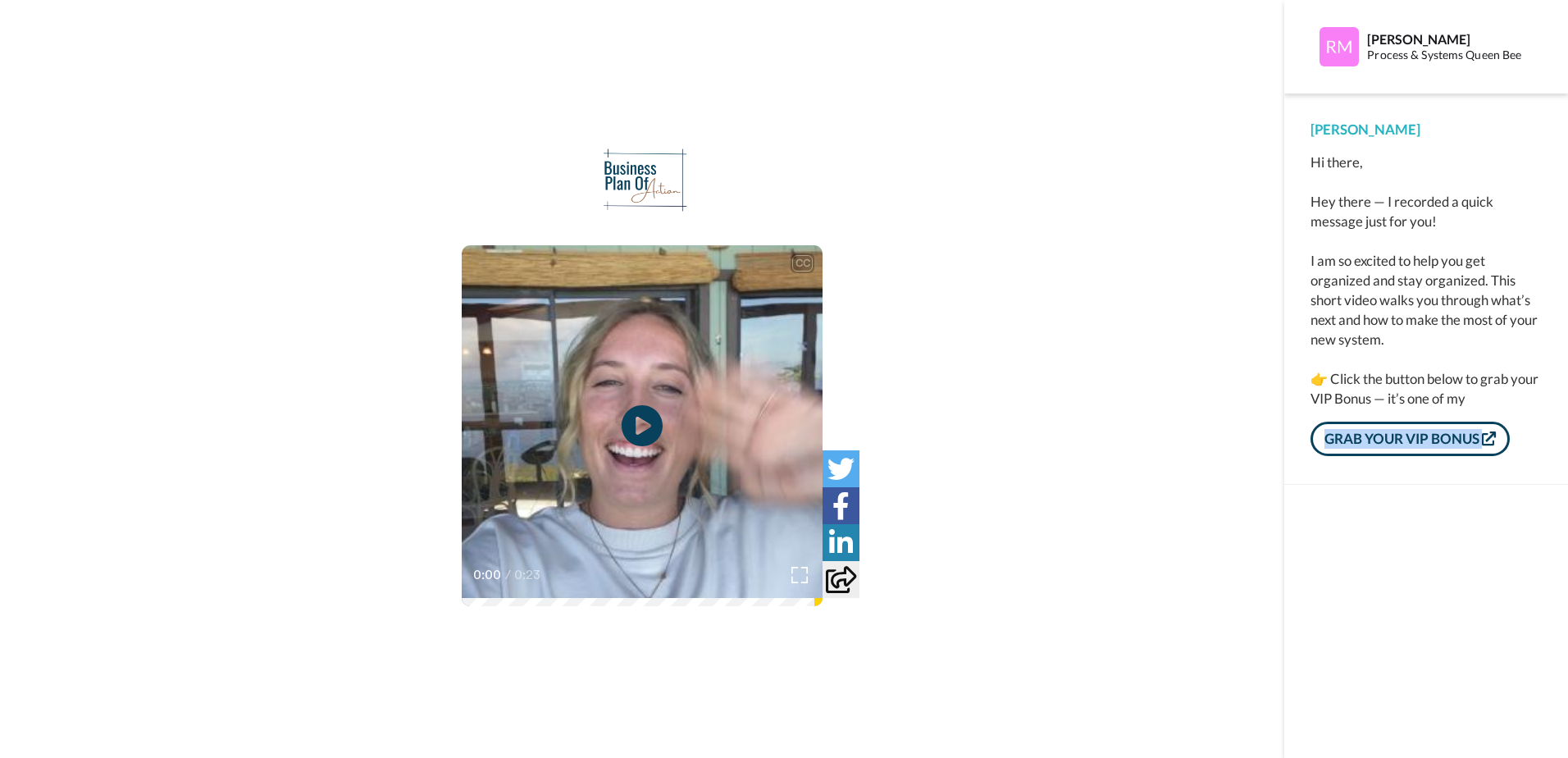
click at [1405, 443] on link "GRAB YOUR VIP BONUS" at bounding box center [1410, 438] width 199 height 34
click at [1402, 440] on link "GRAB YOUR VIP BONUS" at bounding box center [1410, 438] width 199 height 34
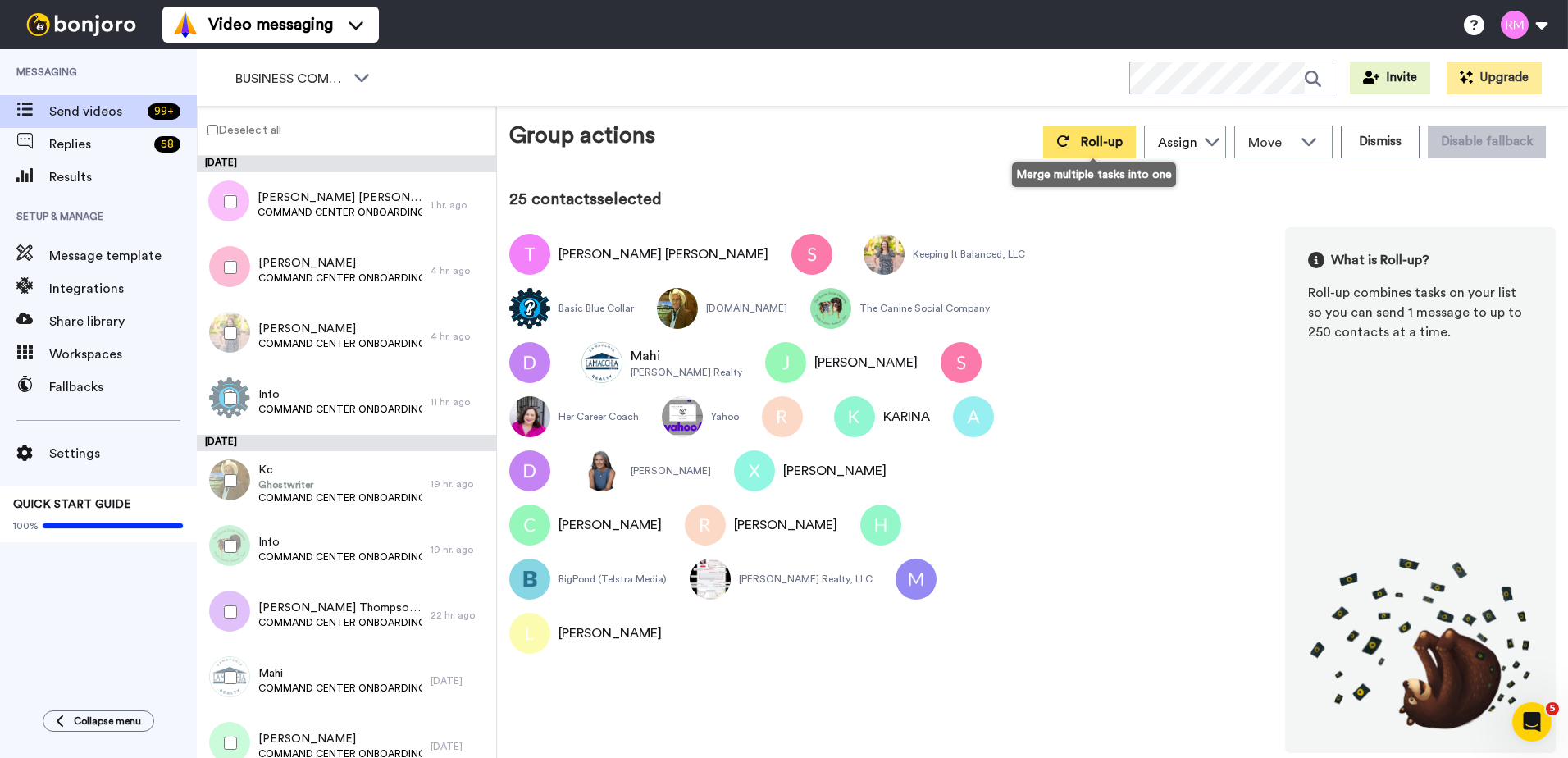
click at [1059, 136] on button "Roll-up" at bounding box center [1090, 142] width 92 height 33
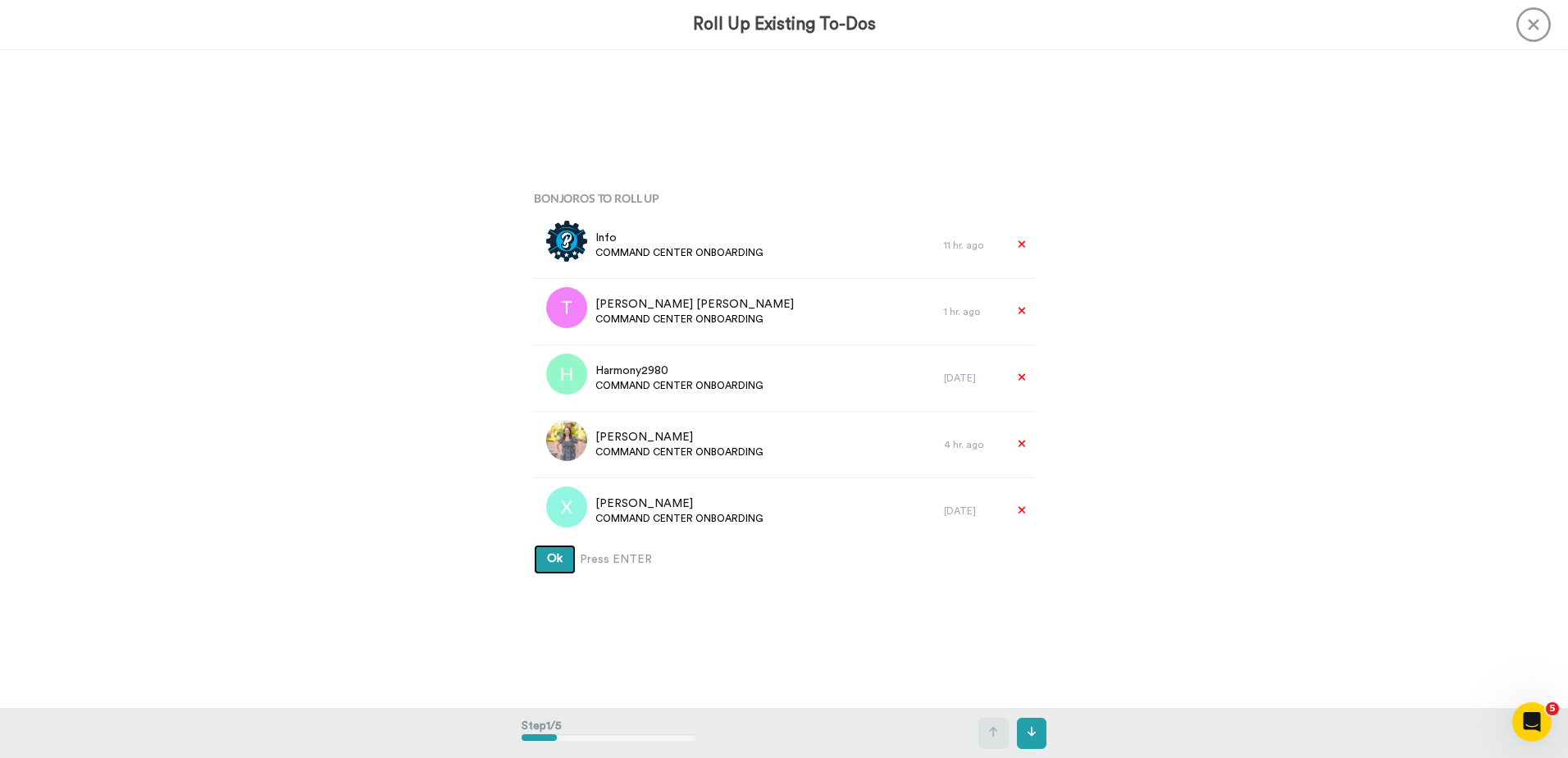
click at [558, 561] on span "Ok" at bounding box center [555, 558] width 16 height 11
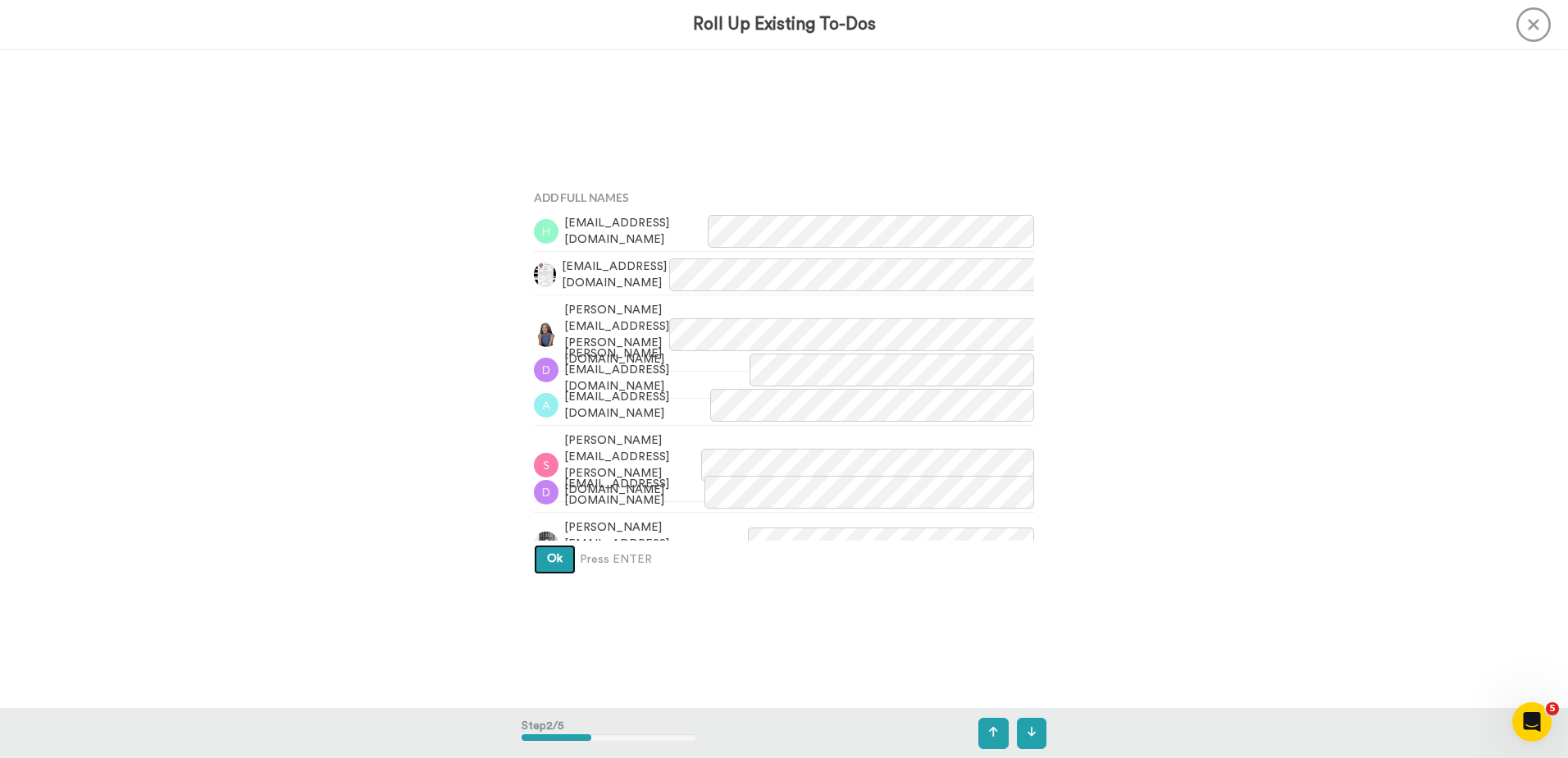
click at [558, 561] on span "Ok" at bounding box center [555, 558] width 16 height 11
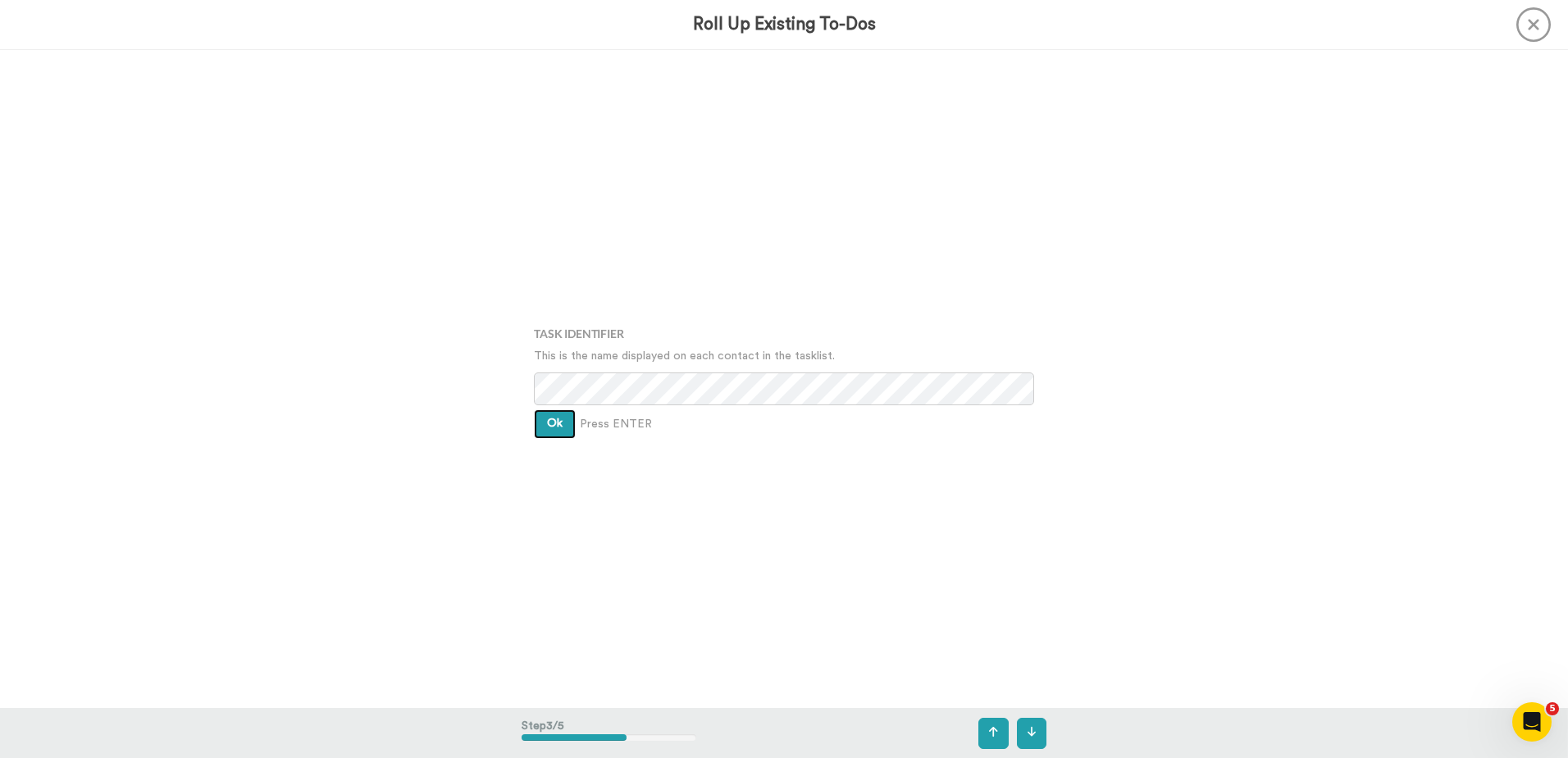
click at [552, 429] on button "Ok" at bounding box center [555, 424] width 42 height 30
click at [554, 415] on span "Ok" at bounding box center [555, 410] width 16 height 11
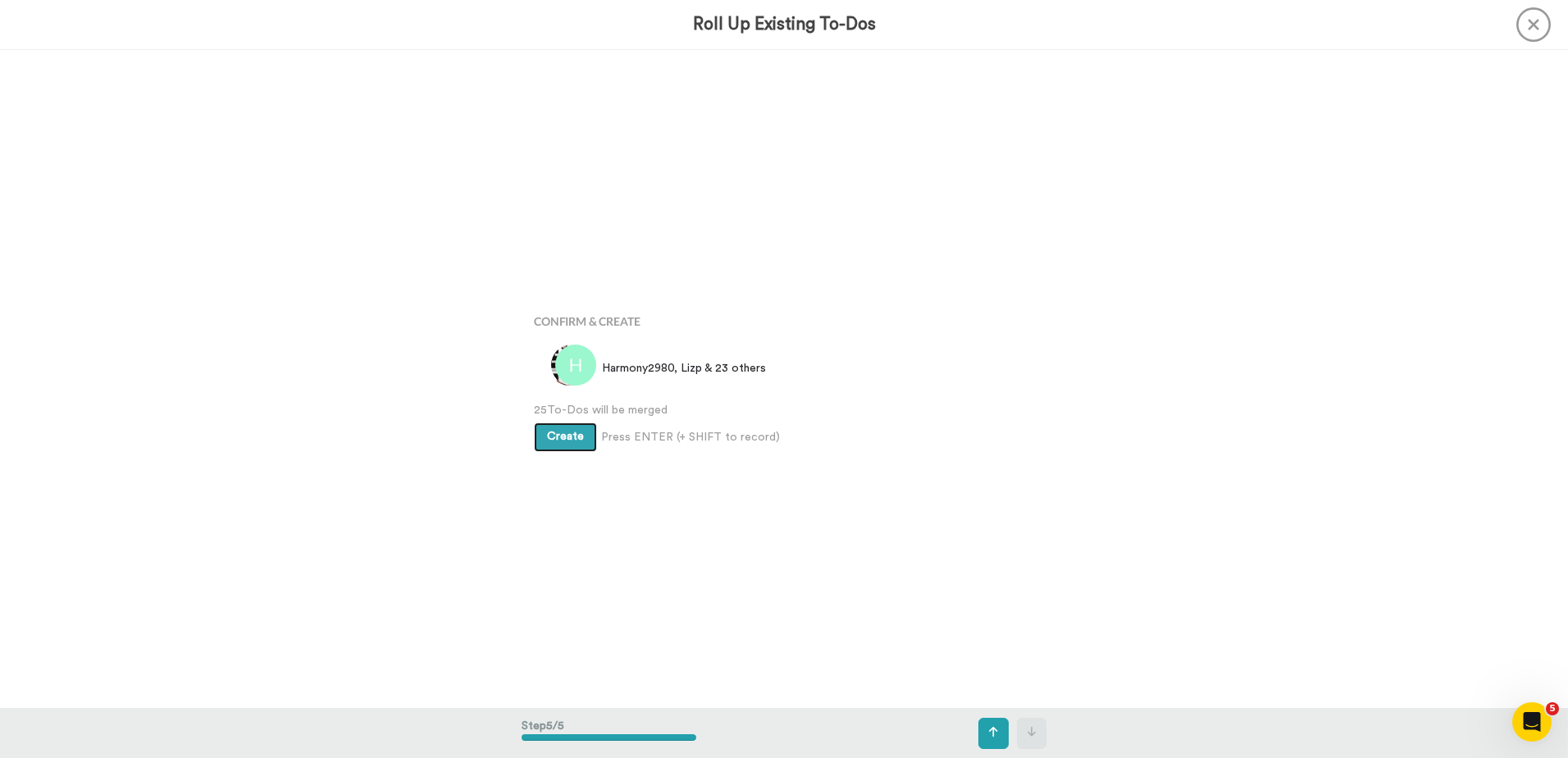
scroll to position [2632, 0]
click at [561, 436] on span "Create" at bounding box center [565, 435] width 37 height 11
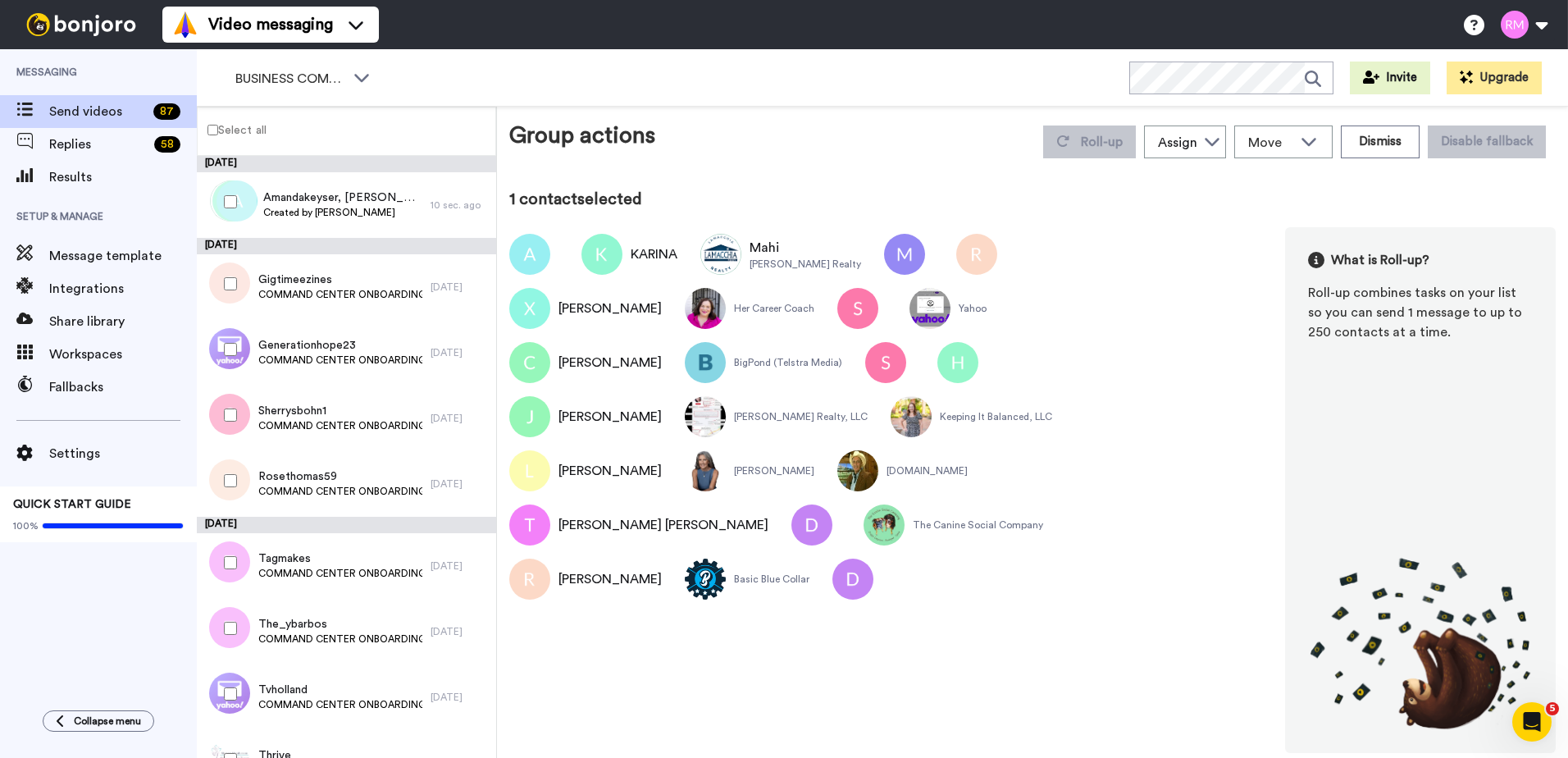
click at [210, 123] on label "Select all" at bounding box center [232, 129] width 69 height 20
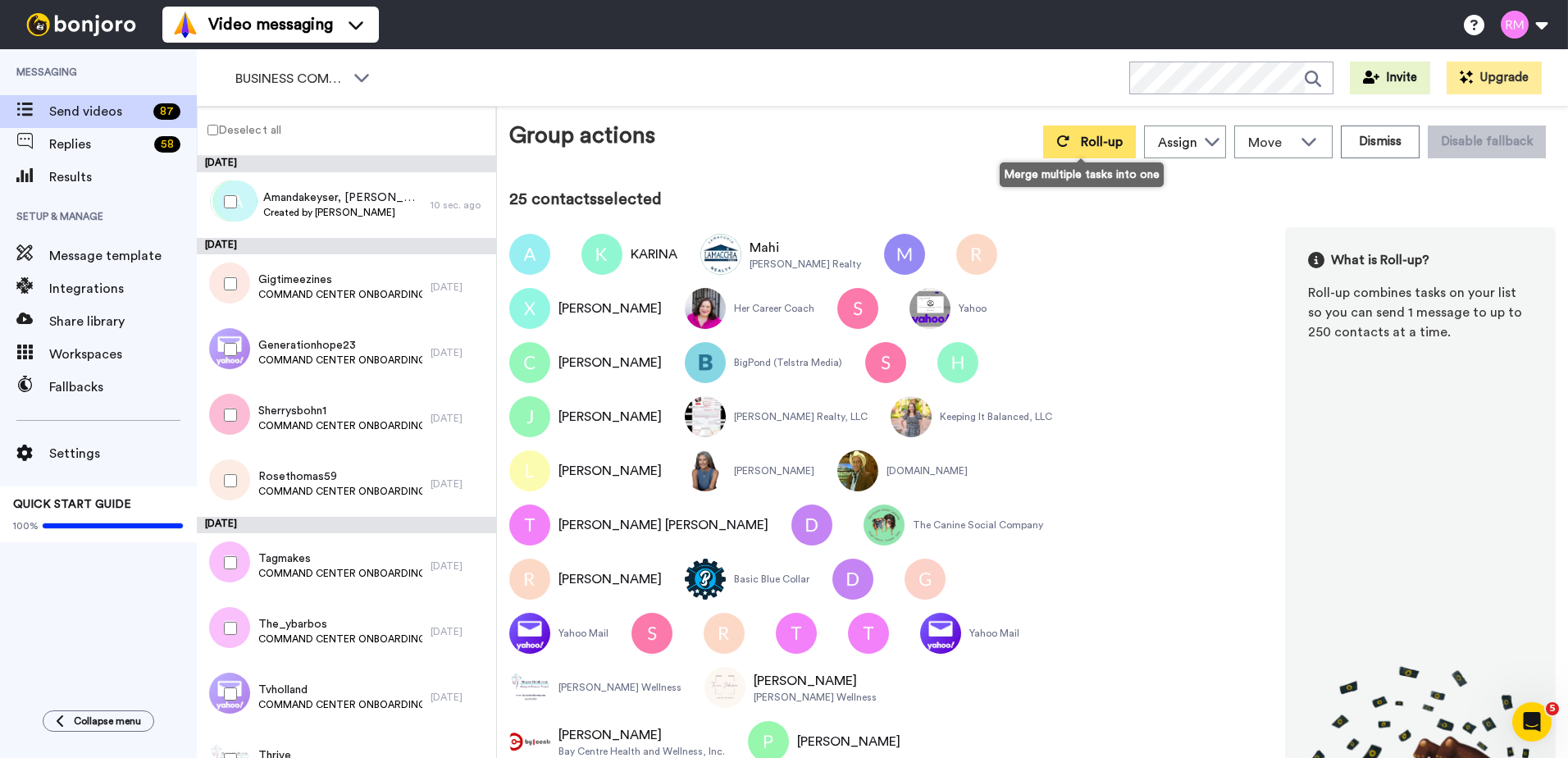
click at [1057, 139] on icon at bounding box center [1063, 140] width 13 height 13
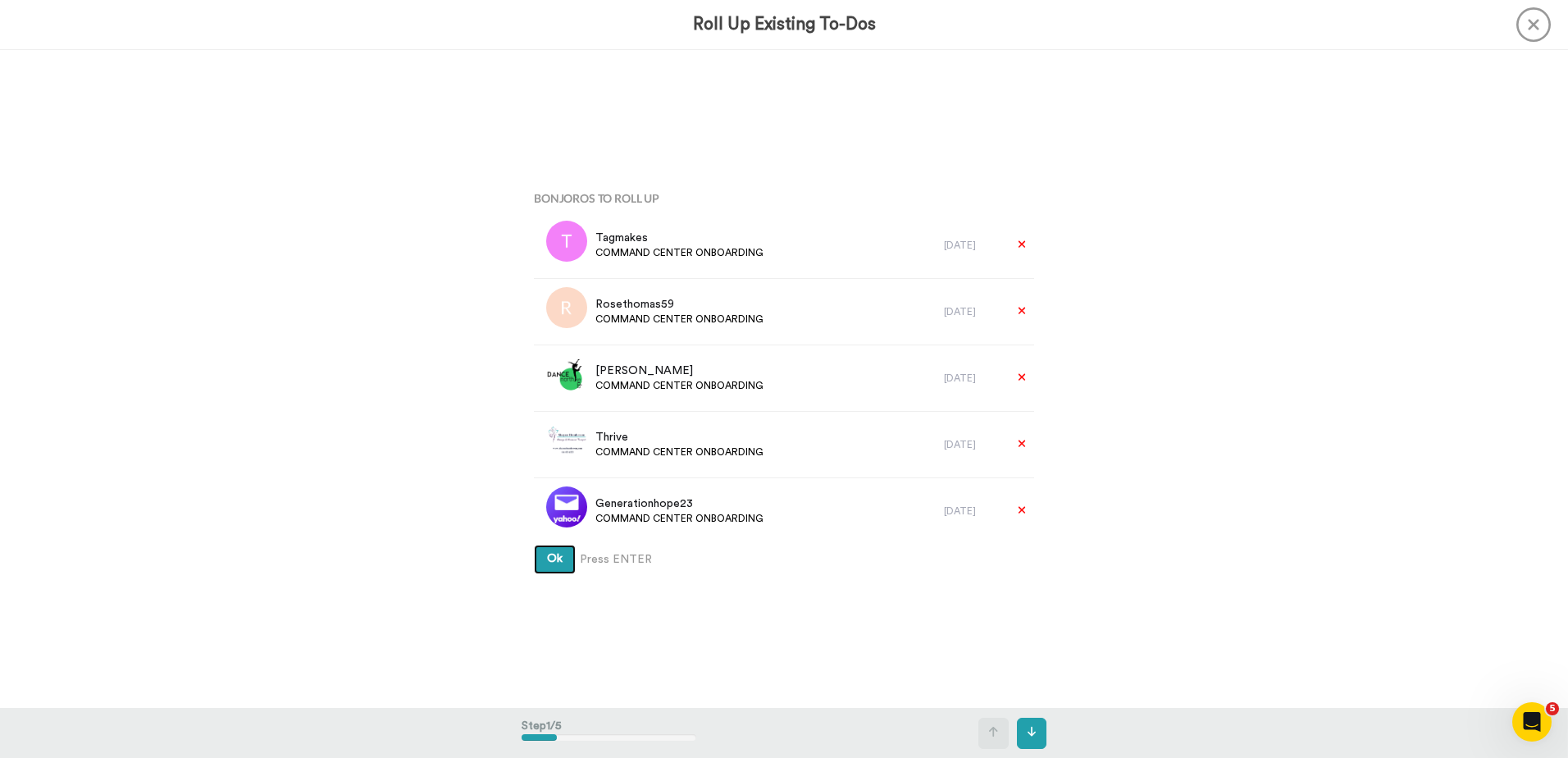
click at [551, 561] on span "Ok" at bounding box center [555, 558] width 16 height 11
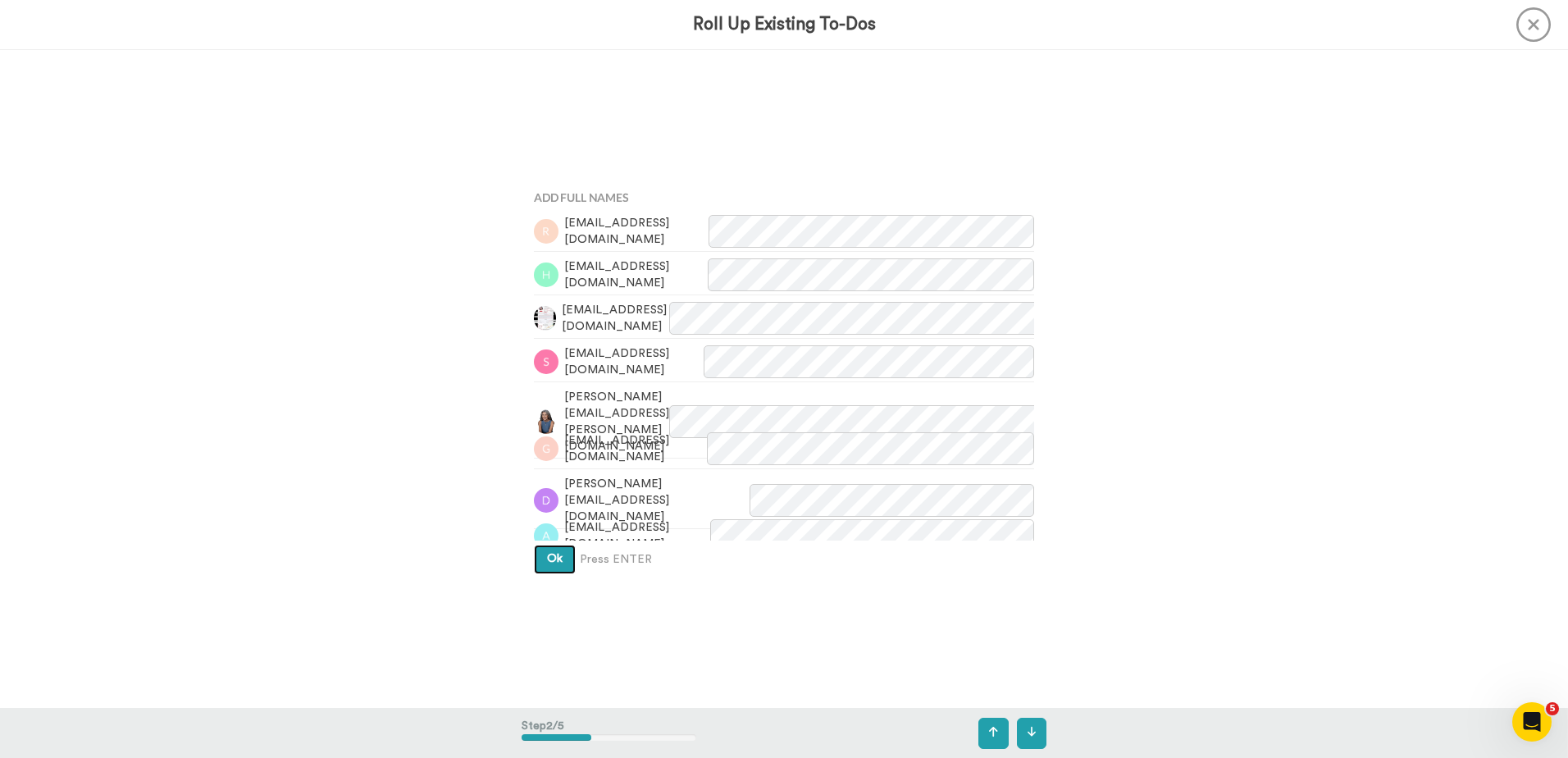
click at [540, 565] on button "Ok" at bounding box center [555, 559] width 42 height 30
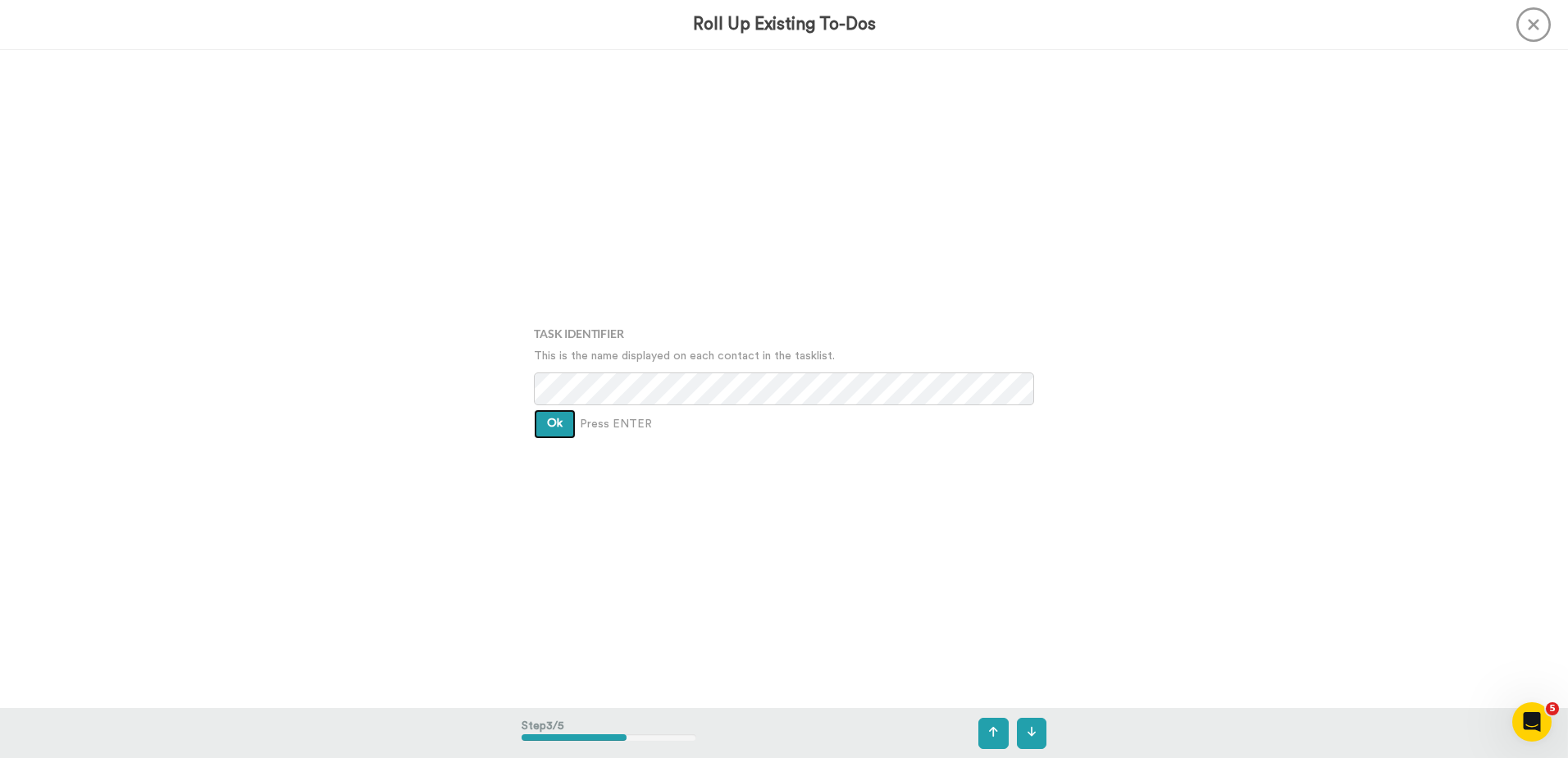
click at [540, 425] on button "Ok" at bounding box center [555, 424] width 42 height 30
click at [542, 414] on button "Ok" at bounding box center [555, 412] width 42 height 30
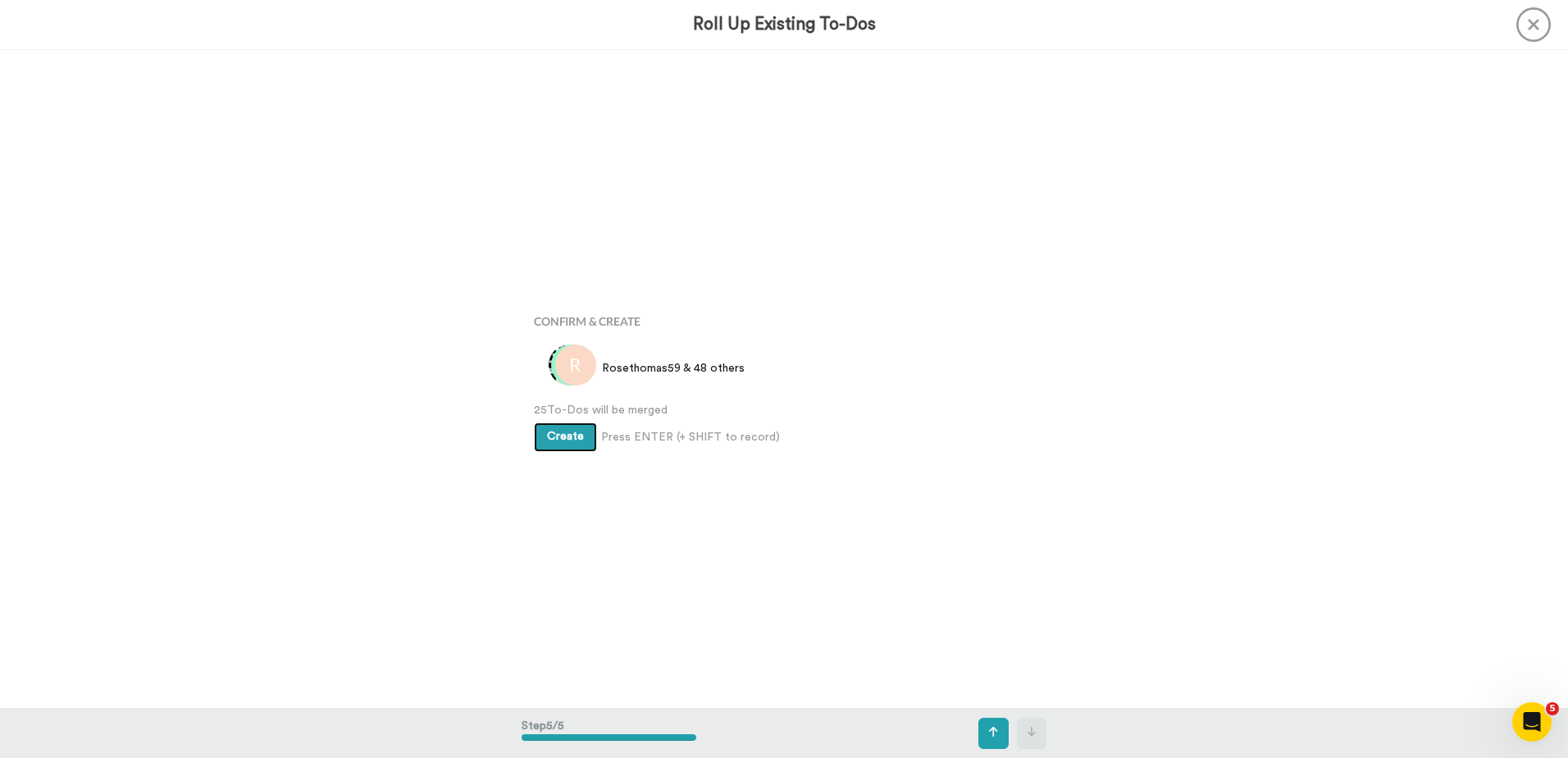
scroll to position [2632, 0]
click at [550, 435] on span "Create" at bounding box center [565, 435] width 37 height 11
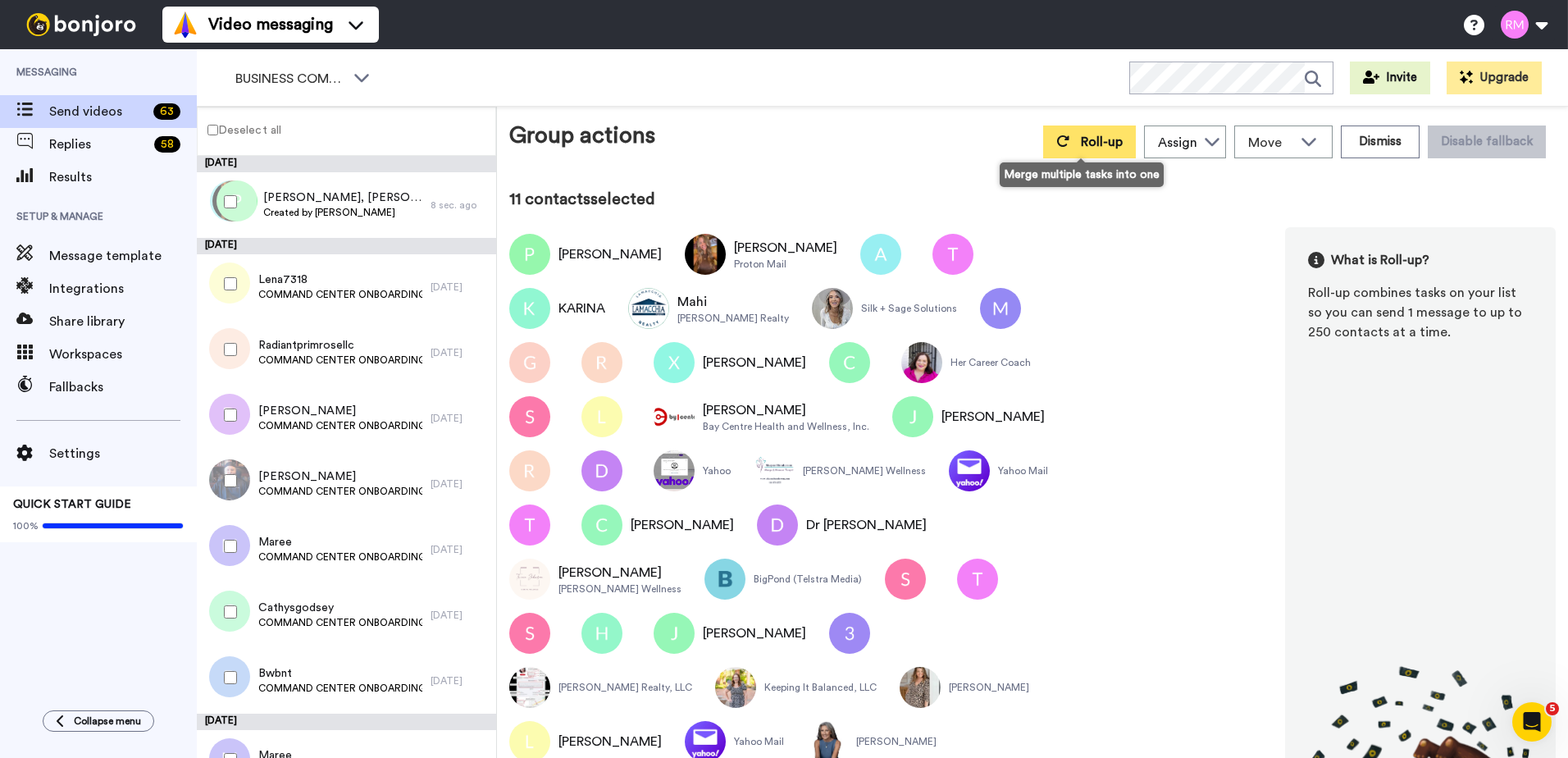
click at [1058, 140] on icon at bounding box center [1064, 140] width 12 height 11
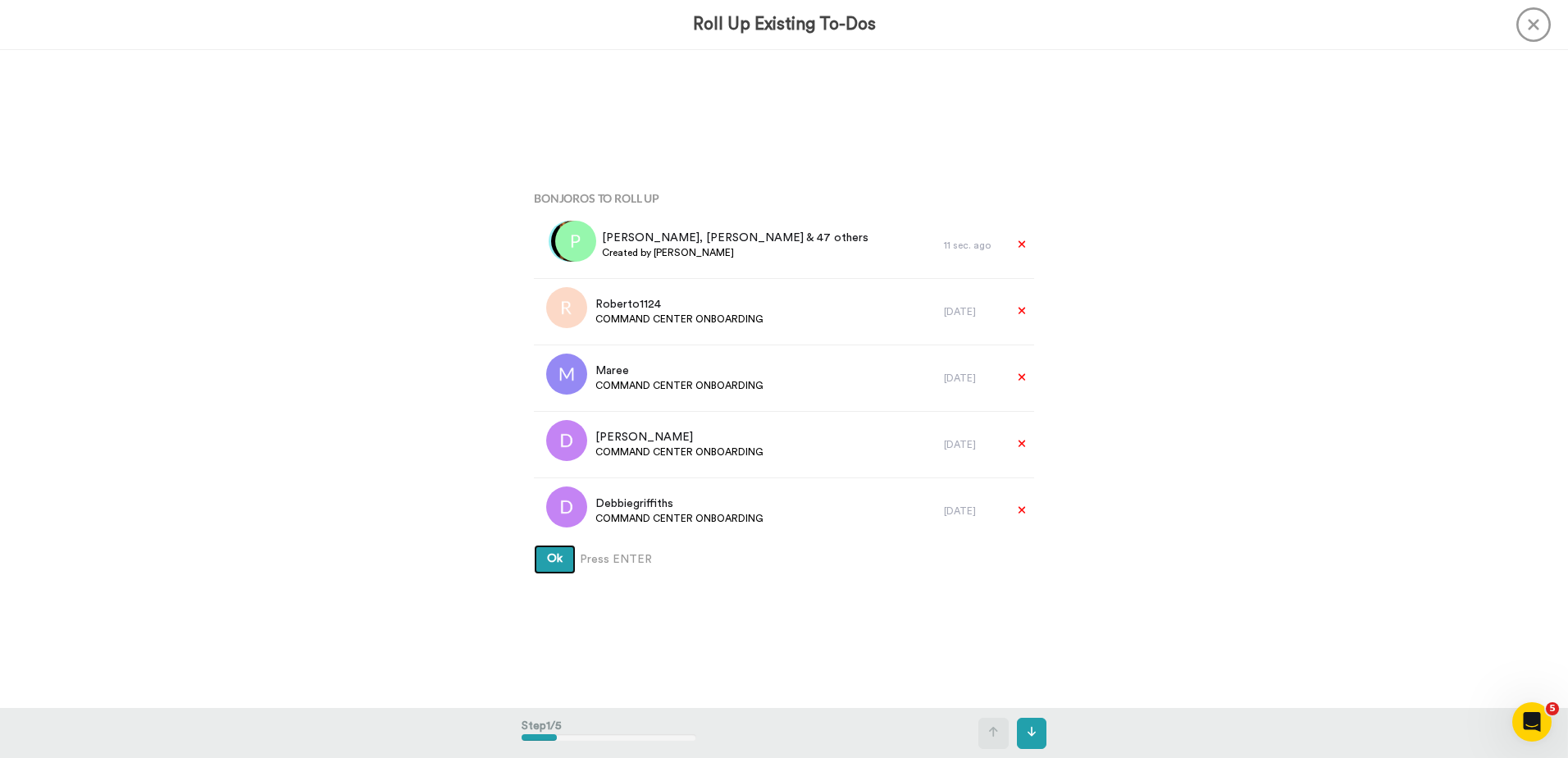
click at [551, 557] on span "Ok" at bounding box center [555, 558] width 16 height 11
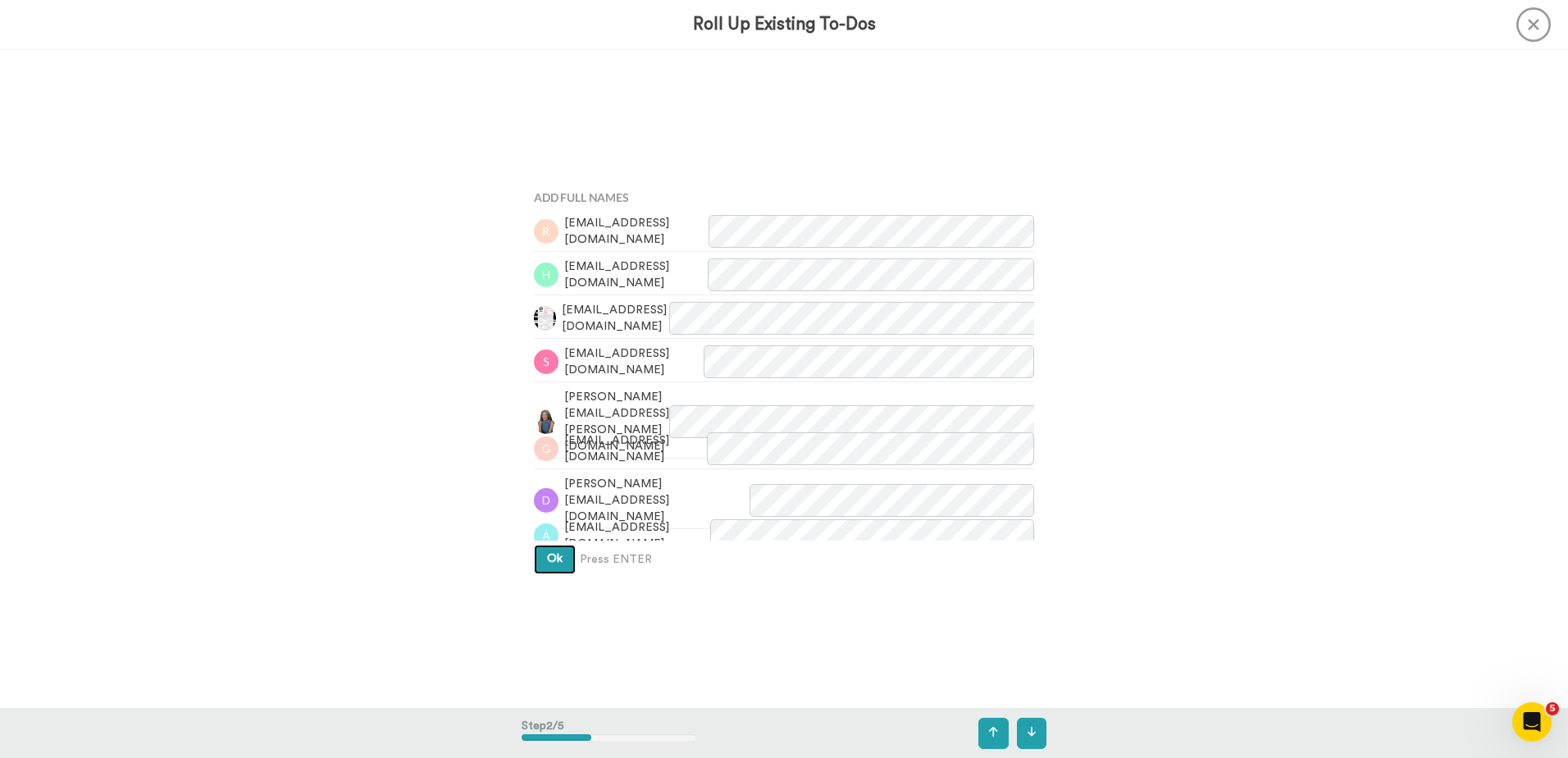
click at [551, 557] on span "Ok" at bounding box center [555, 558] width 16 height 11
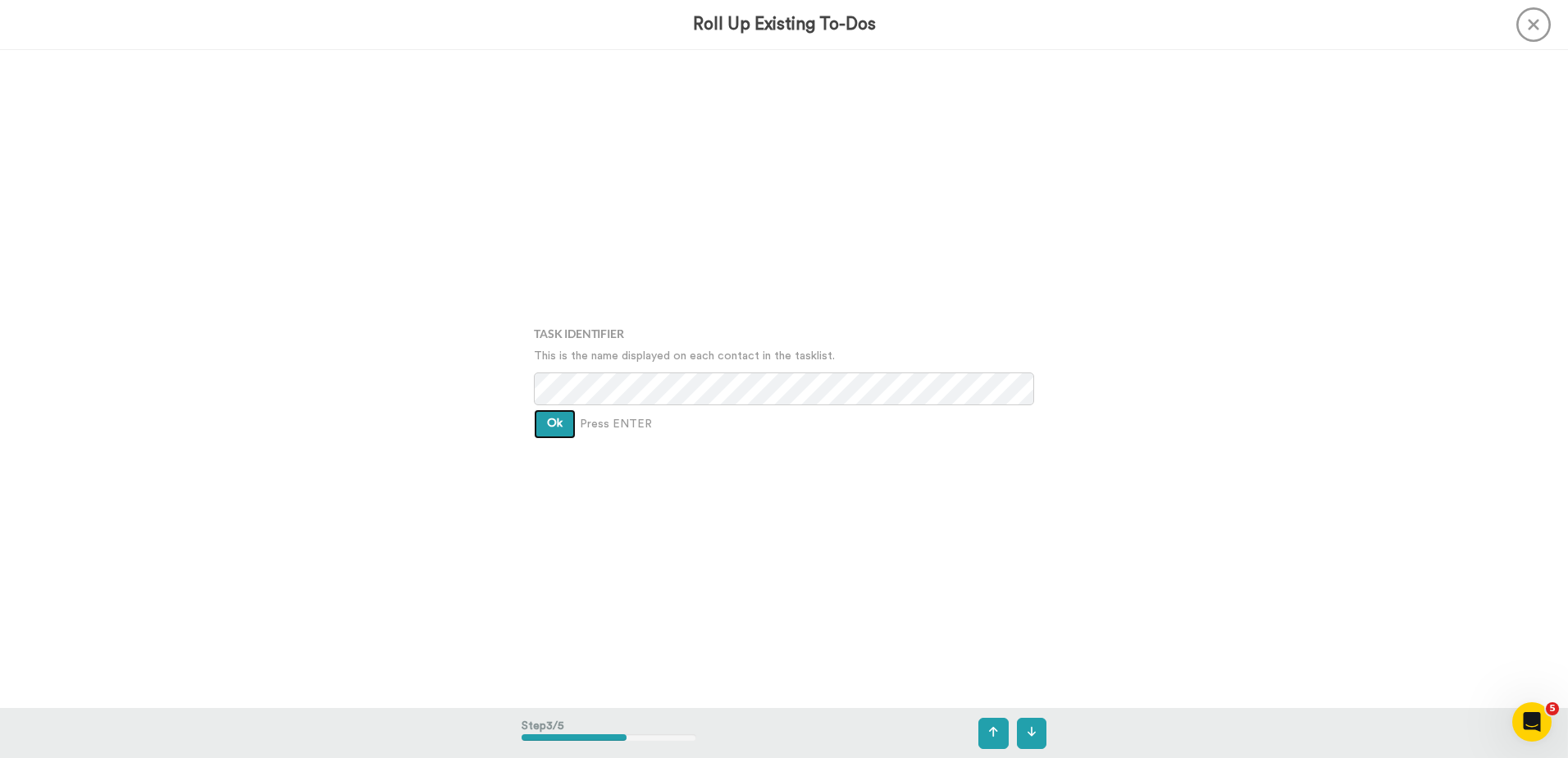
click at [550, 427] on span "Ok" at bounding box center [555, 422] width 16 height 11
click at [547, 417] on button "Ok" at bounding box center [555, 412] width 42 height 30
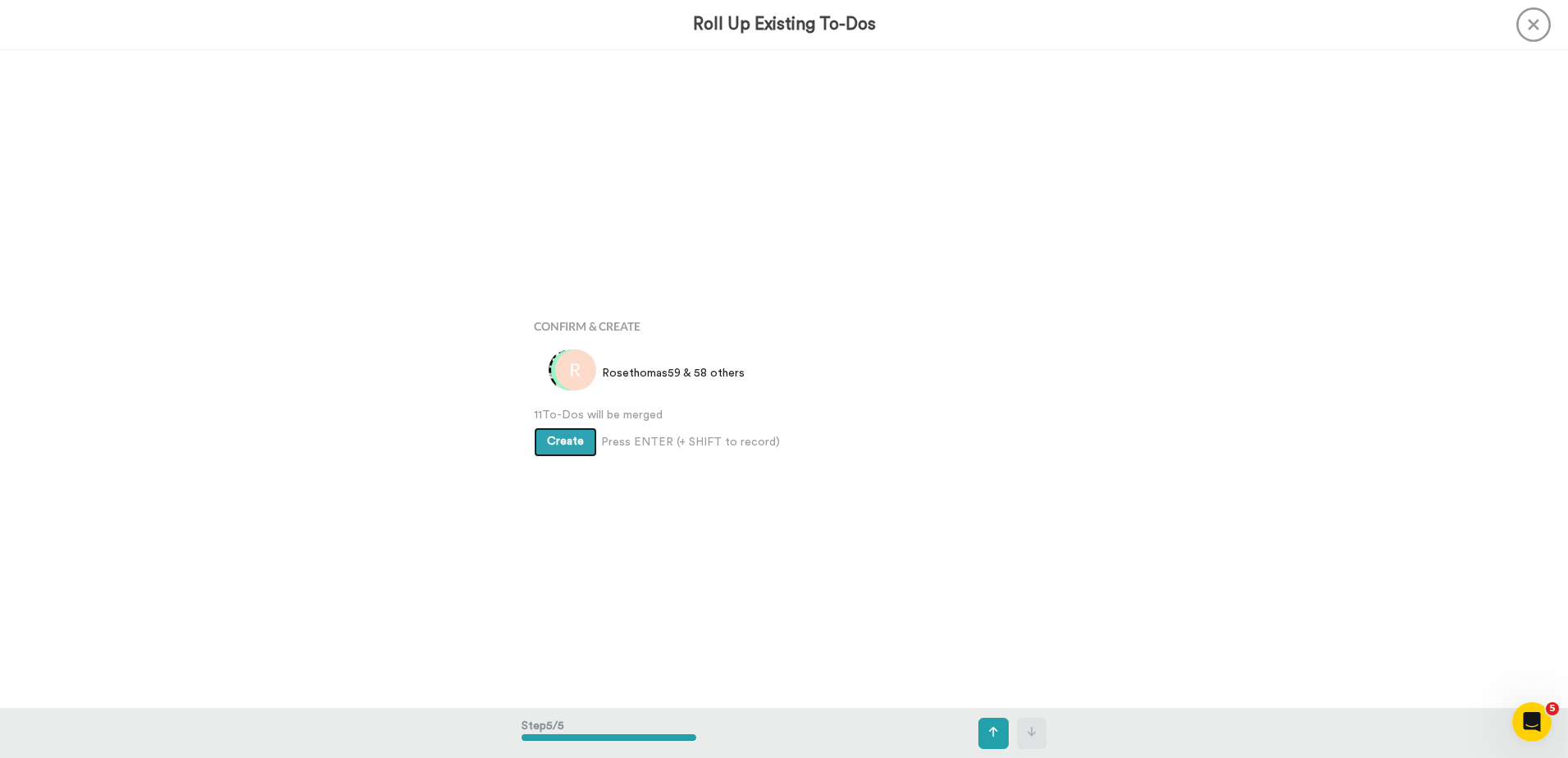
scroll to position [2632, 0]
click at [561, 440] on span "Create" at bounding box center [565, 435] width 37 height 11
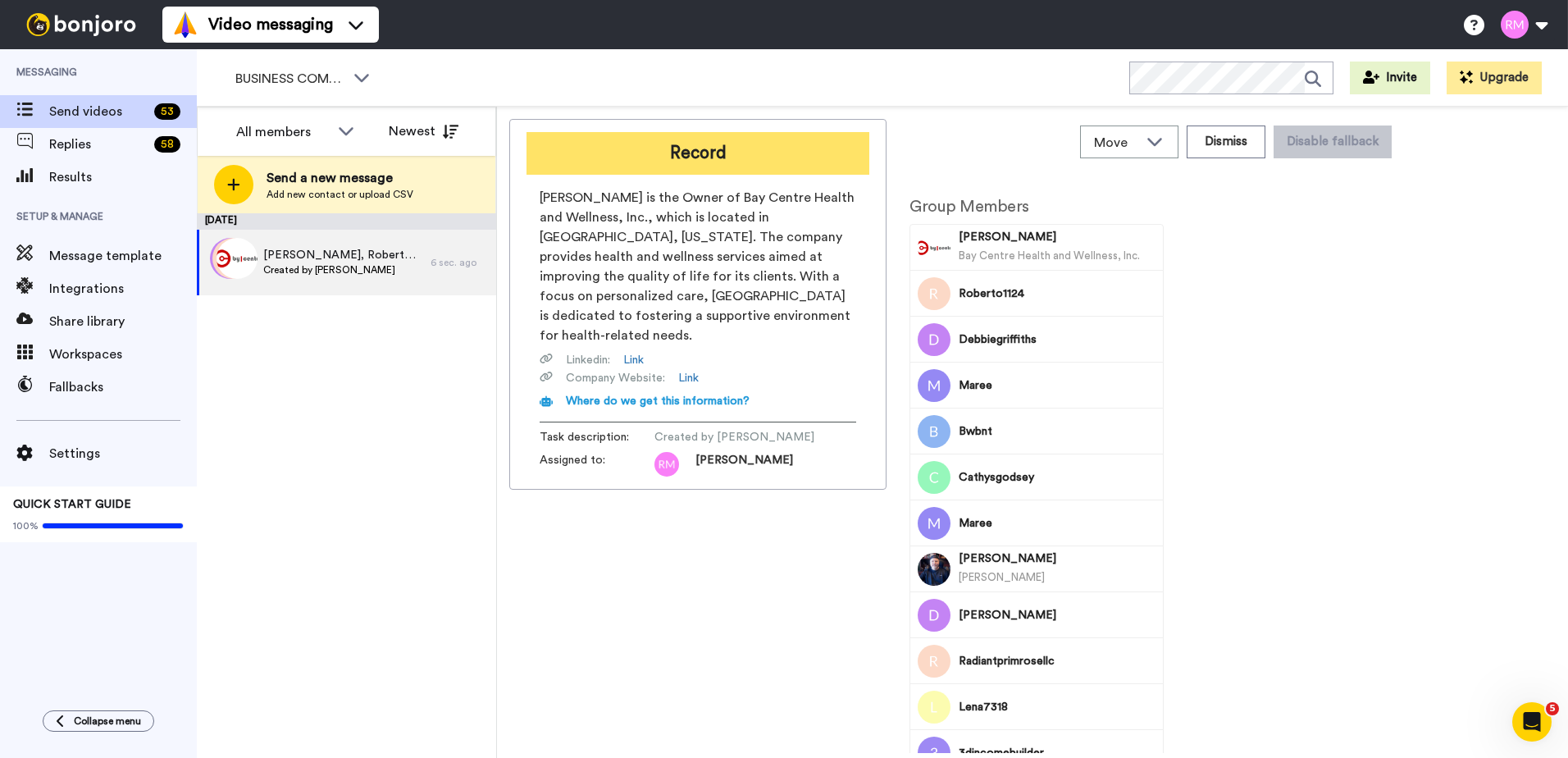
click at [721, 157] on button "Record" at bounding box center [697, 153] width 343 height 43
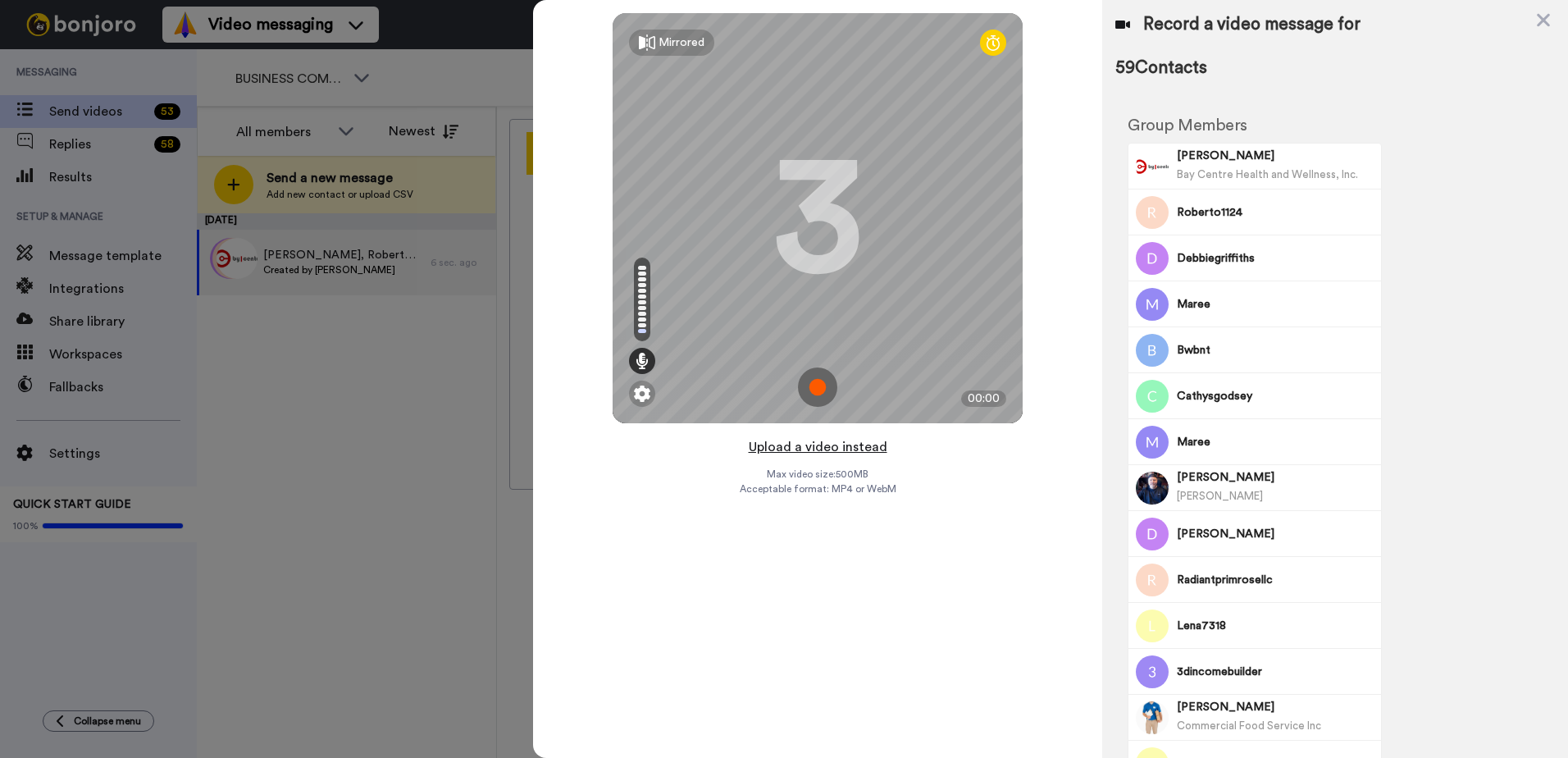
click at [841, 450] on button "Upload a video instead" at bounding box center [818, 447] width 148 height 21
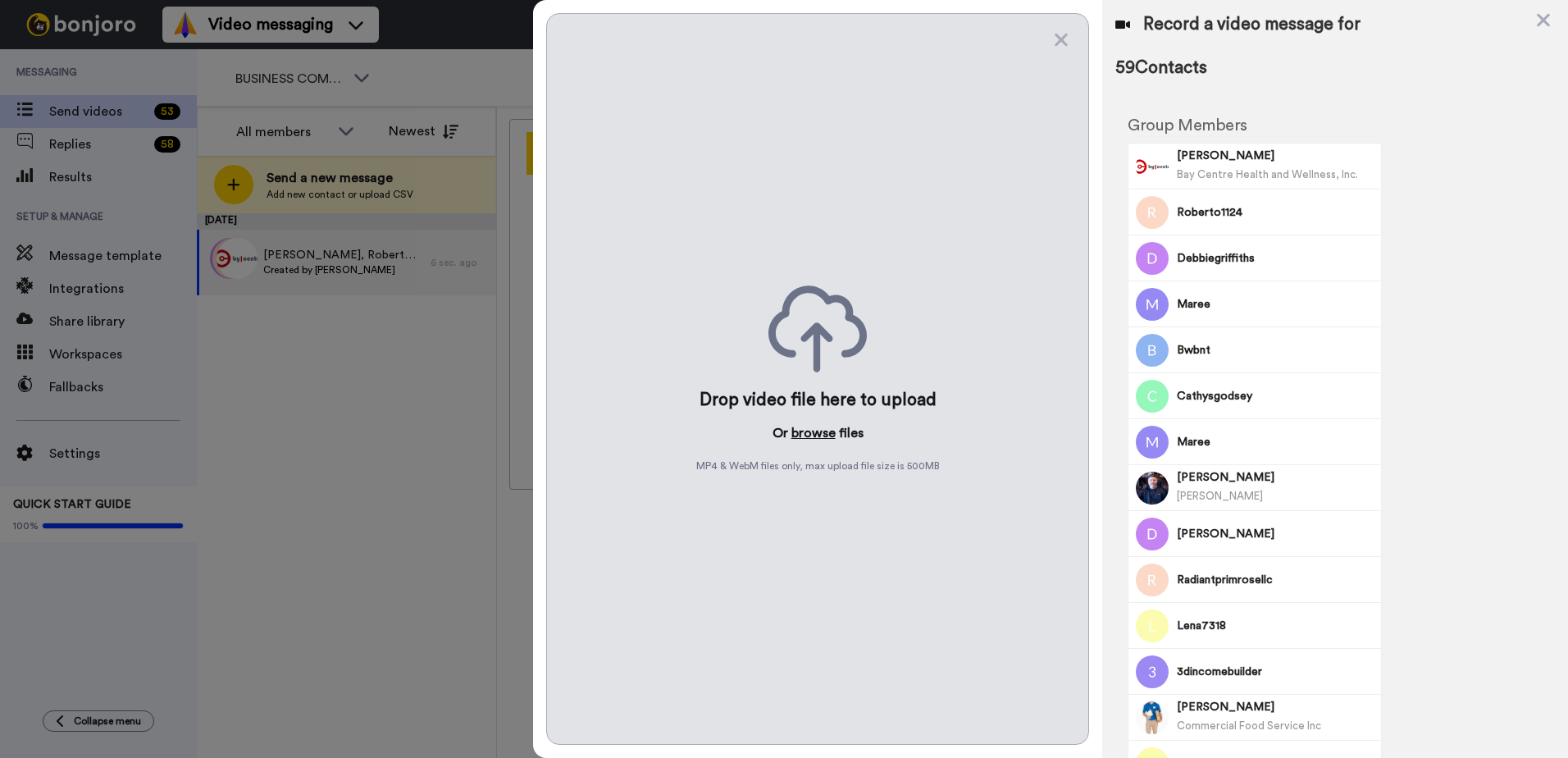
click at [818, 434] on button "browse" at bounding box center [813, 433] width 45 height 20
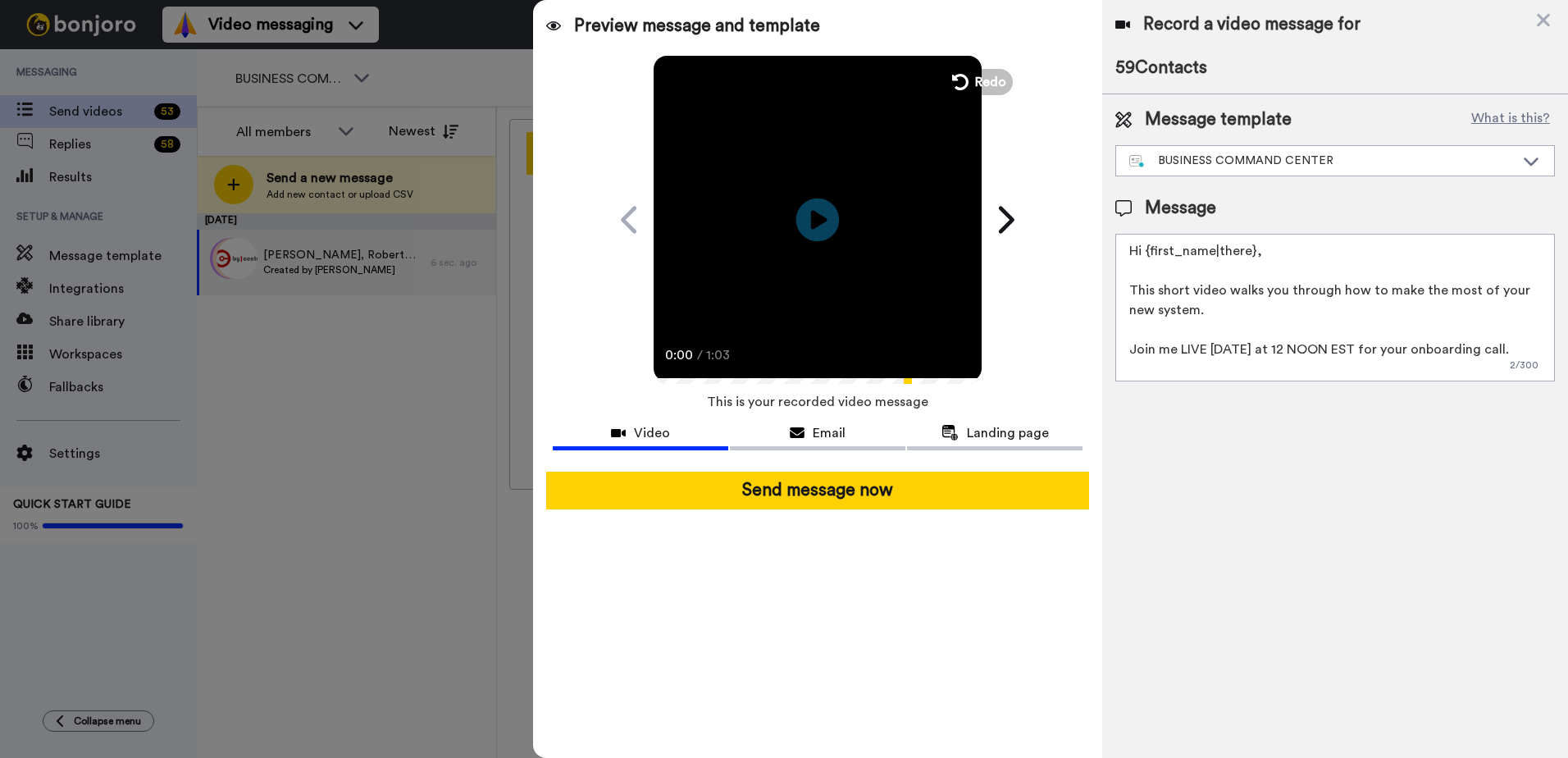
click at [818, 221] on icon "Play/Pause" at bounding box center [818, 219] width 44 height 78
drag, startPoint x: 1181, startPoint y: 350, endPoint x: 1202, endPoint y: 350, distance: 21.0
click at [1202, 350] on textarea "Hi {first_name|there}, This short video walks you through how to make the most …" at bounding box center [1335, 307] width 440 height 147
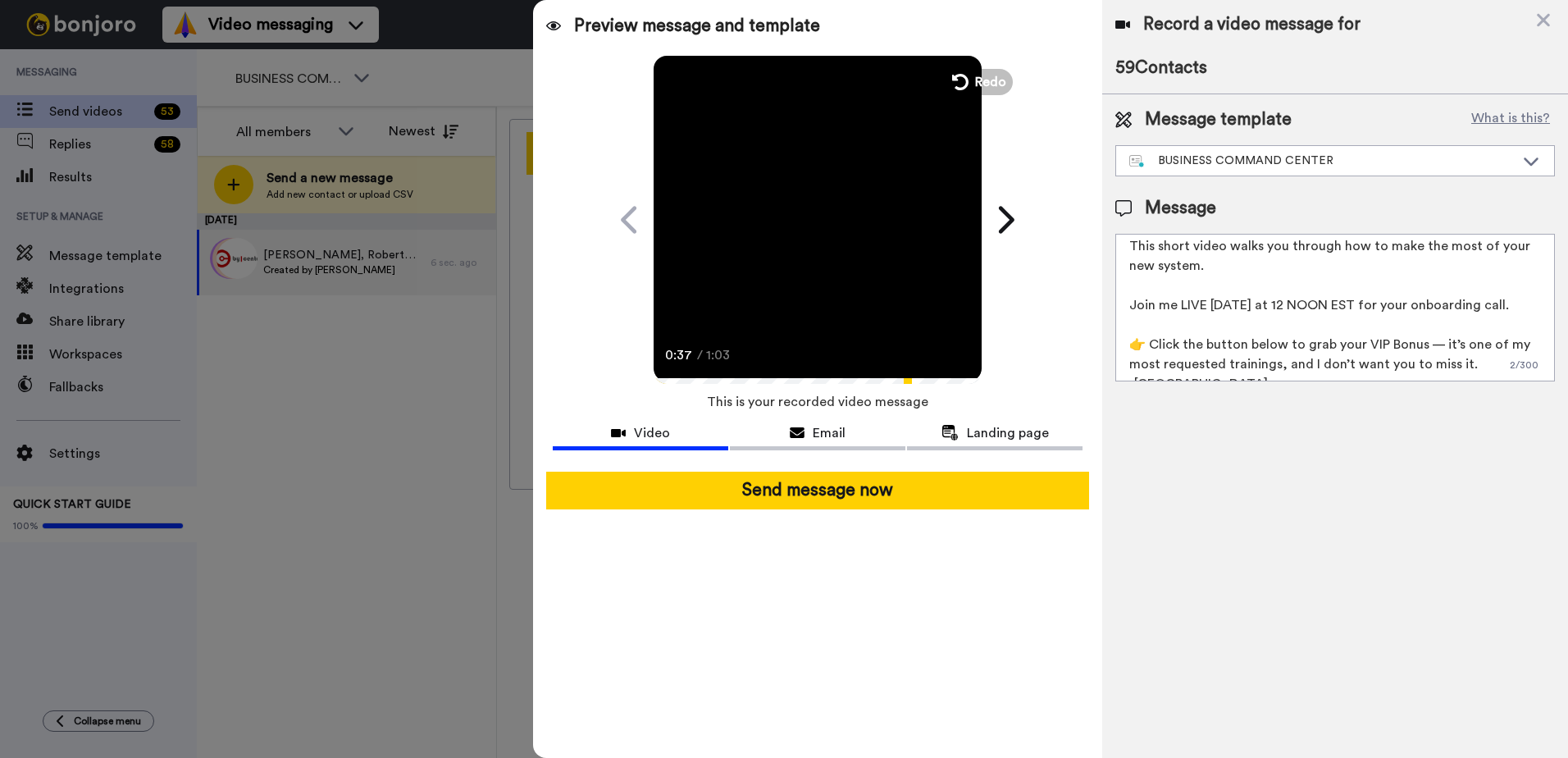
scroll to position [64, 0]
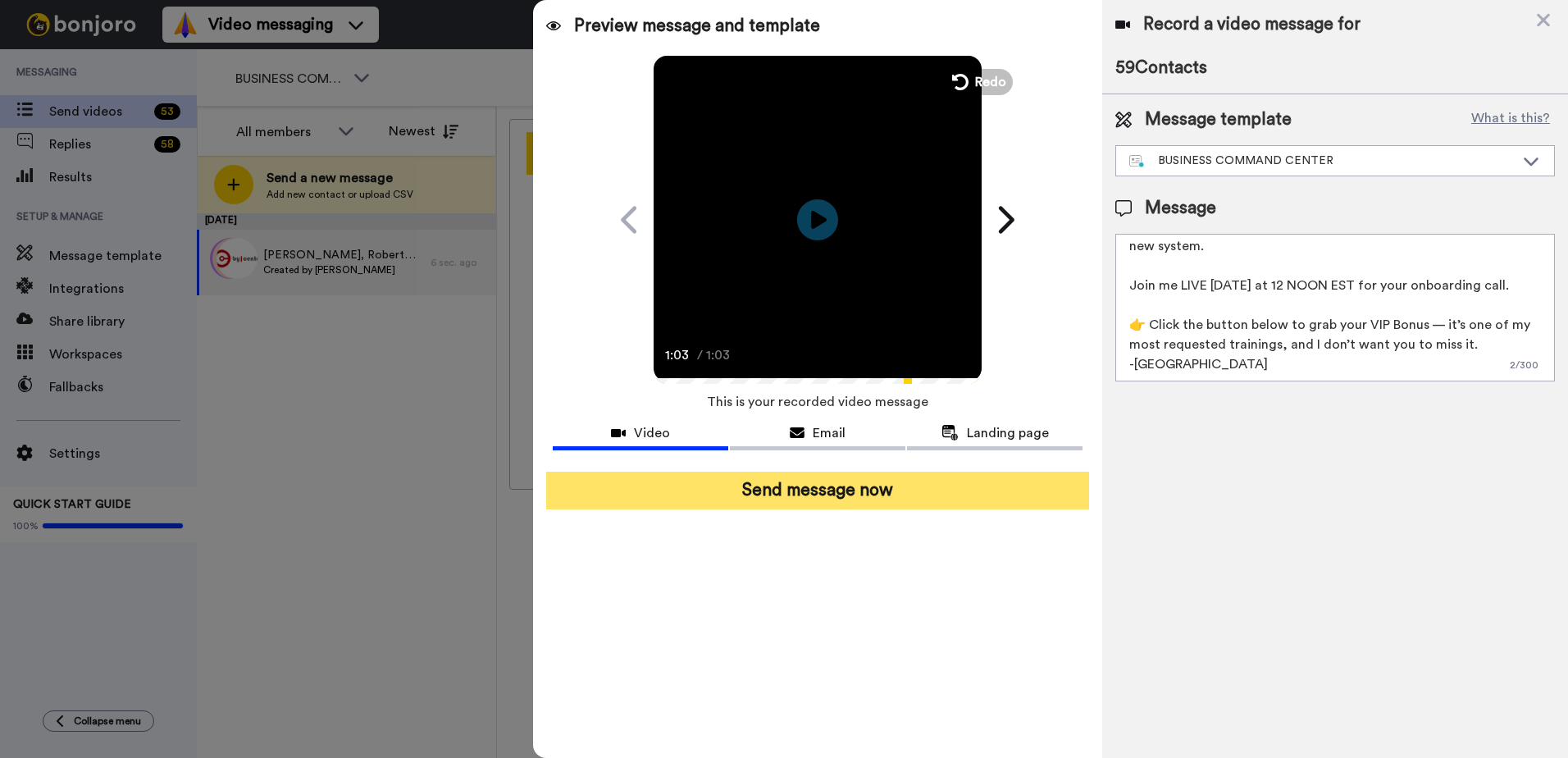
click at [818, 504] on button "Send message now" at bounding box center [818, 490] width 543 height 38
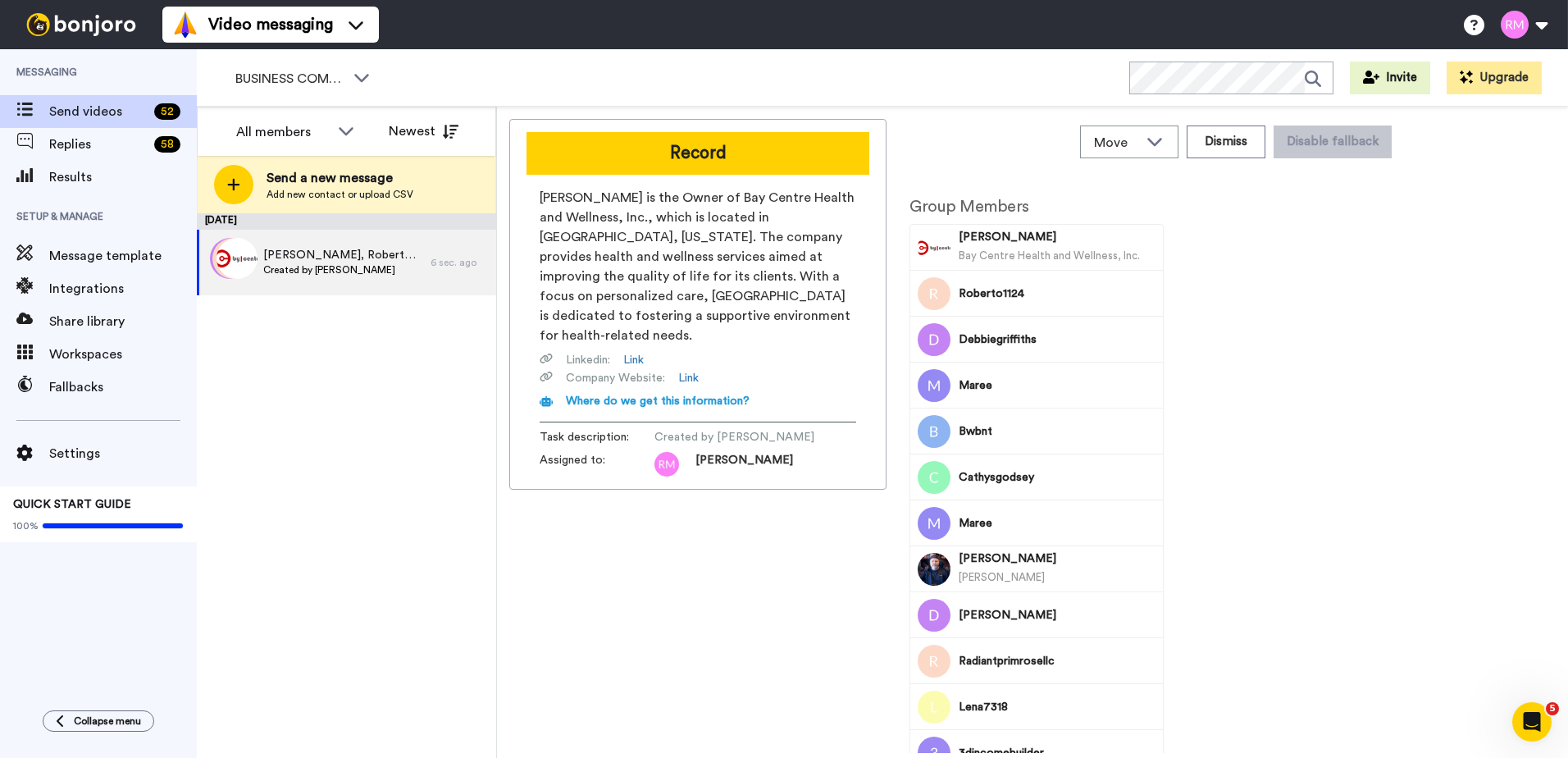
scroll to position [0, 0]
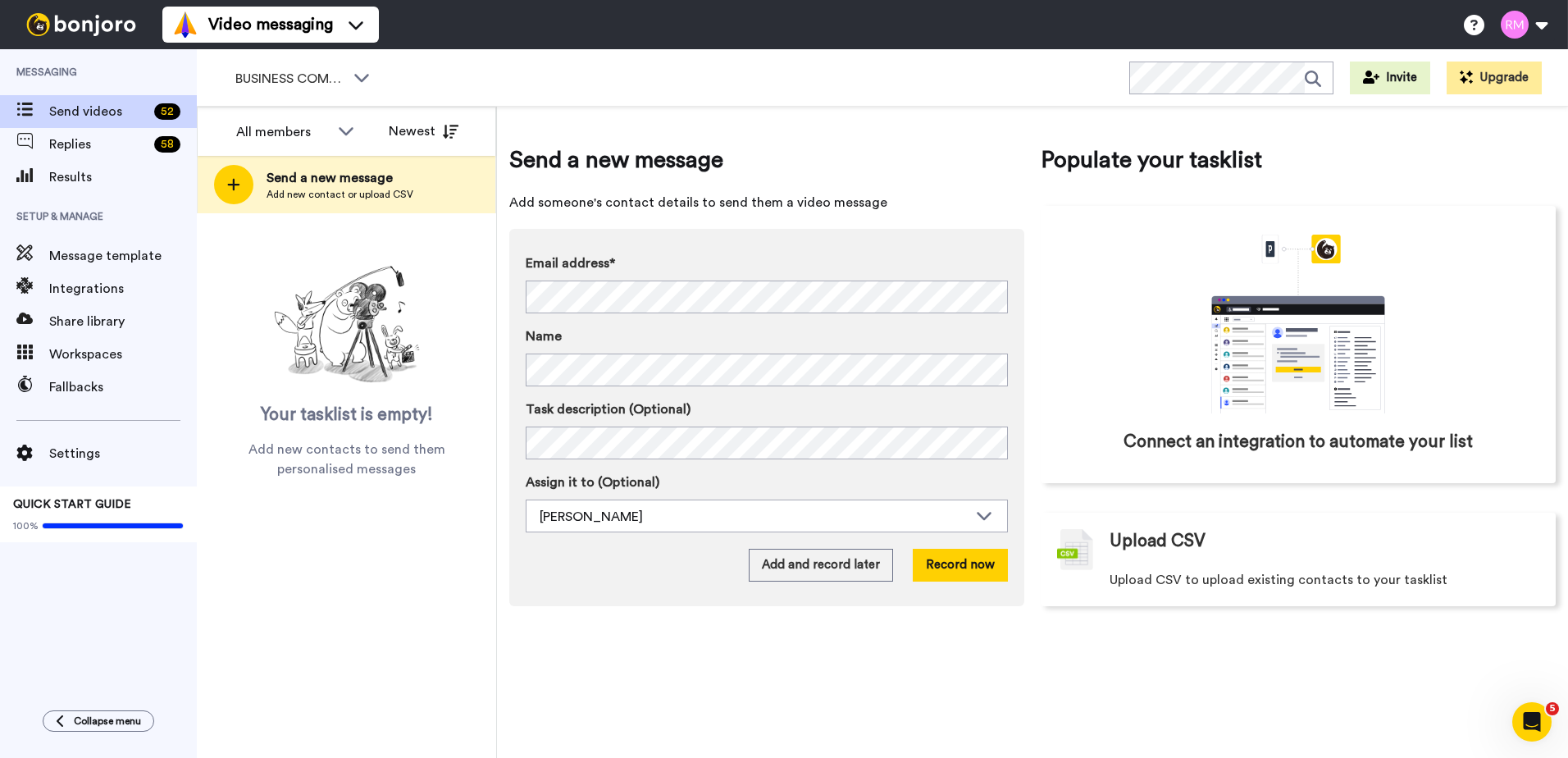
drag, startPoint x: 426, startPoint y: 584, endPoint x: 431, endPoint y: 510, distance: 74.2
click at [425, 584] on div "All members All members [PERSON_NAME] Newest Send a new message Add new contact…" at bounding box center [347, 432] width 300 height 651
click at [473, 87] on div "BUSINESS COMMAND CENTER WORKSPACES View all All Onboarding GROWTH HUB Onboardin…" at bounding box center [883, 78] width 1372 height 58
click at [329, 79] on span "BUSINESS COMMAND CENTER" at bounding box center [291, 79] width 110 height 20
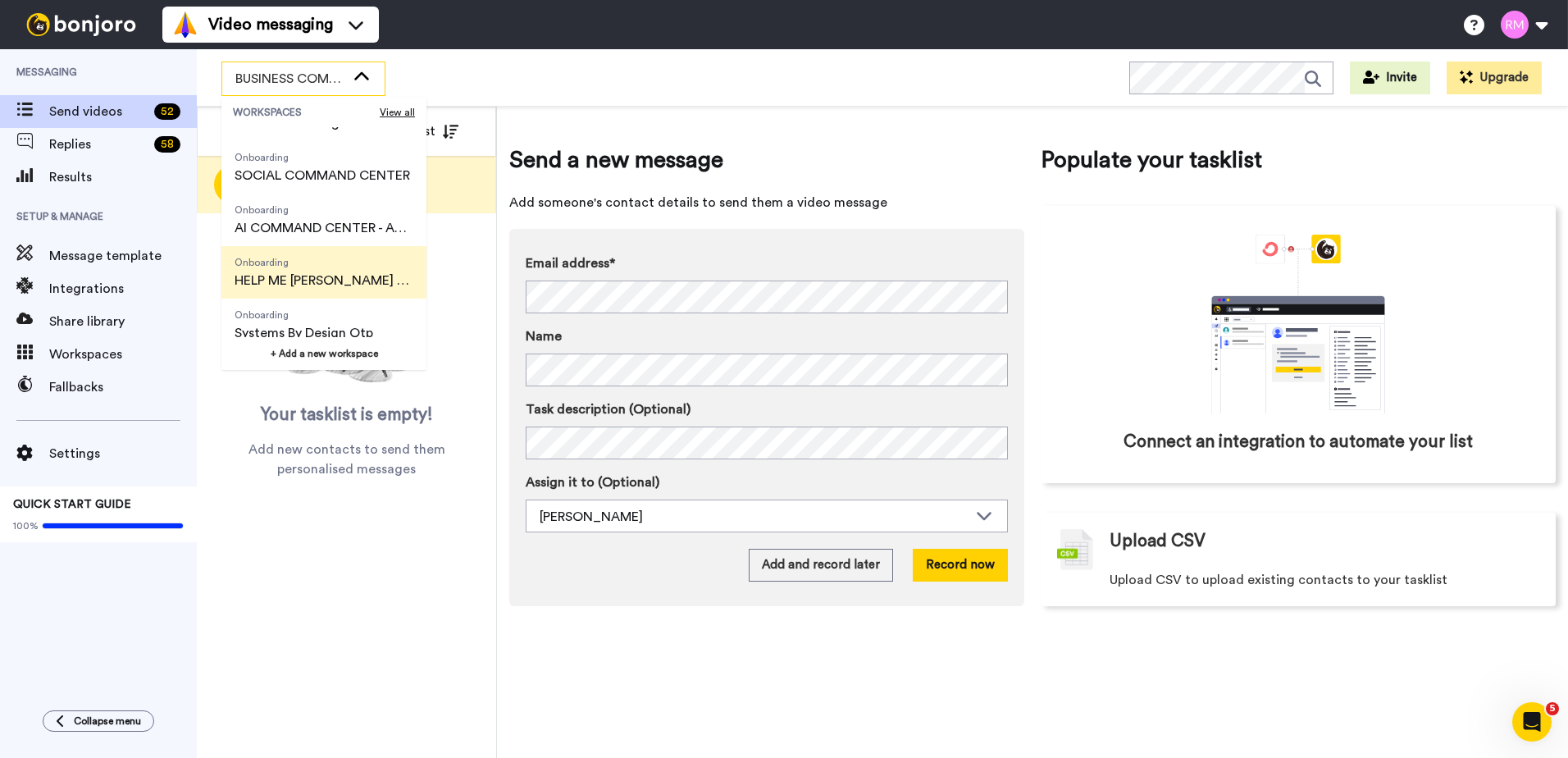
scroll to position [367, 0]
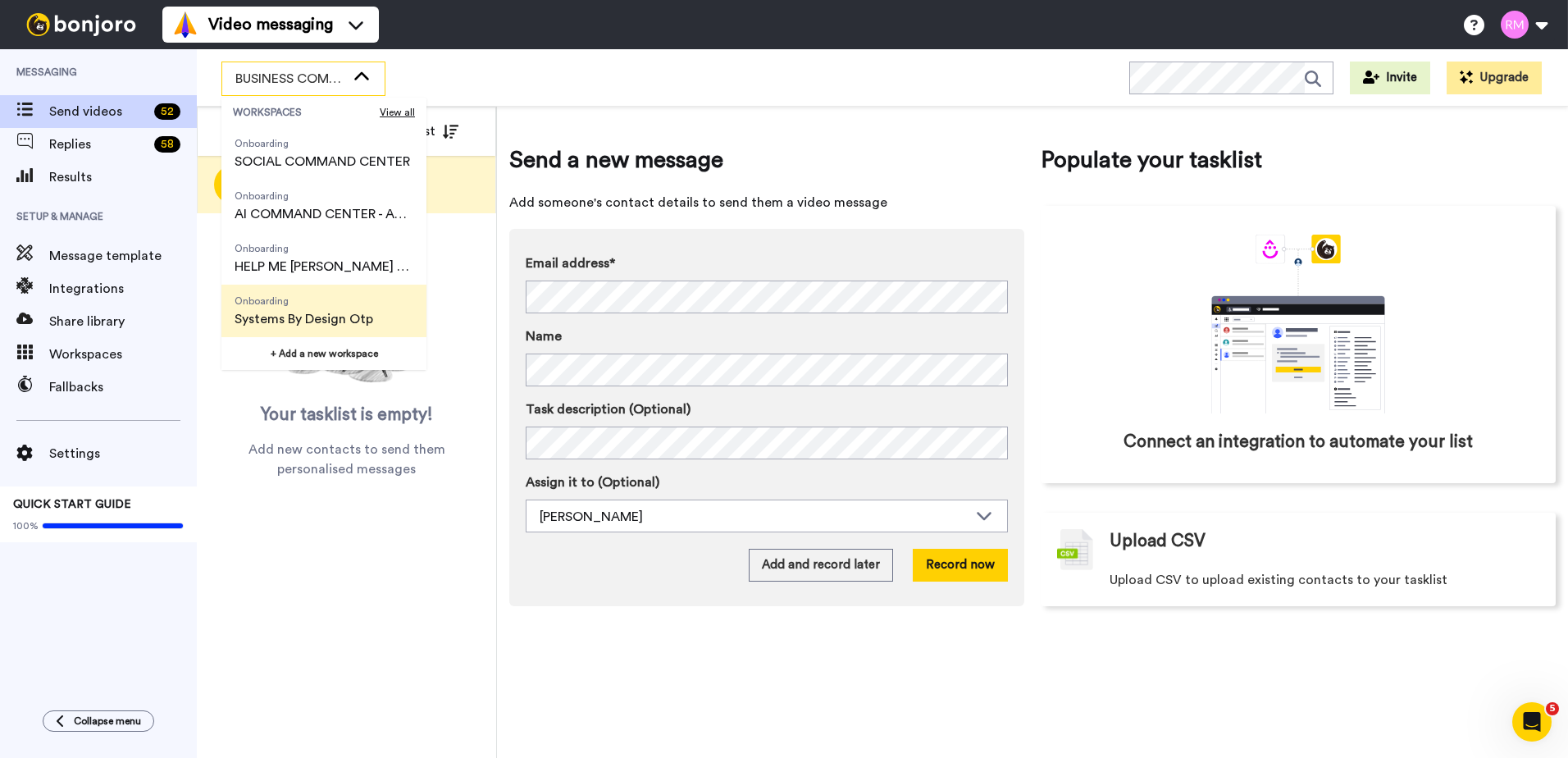
click at [353, 318] on span "Systems By Design Otp" at bounding box center [304, 318] width 139 height 20
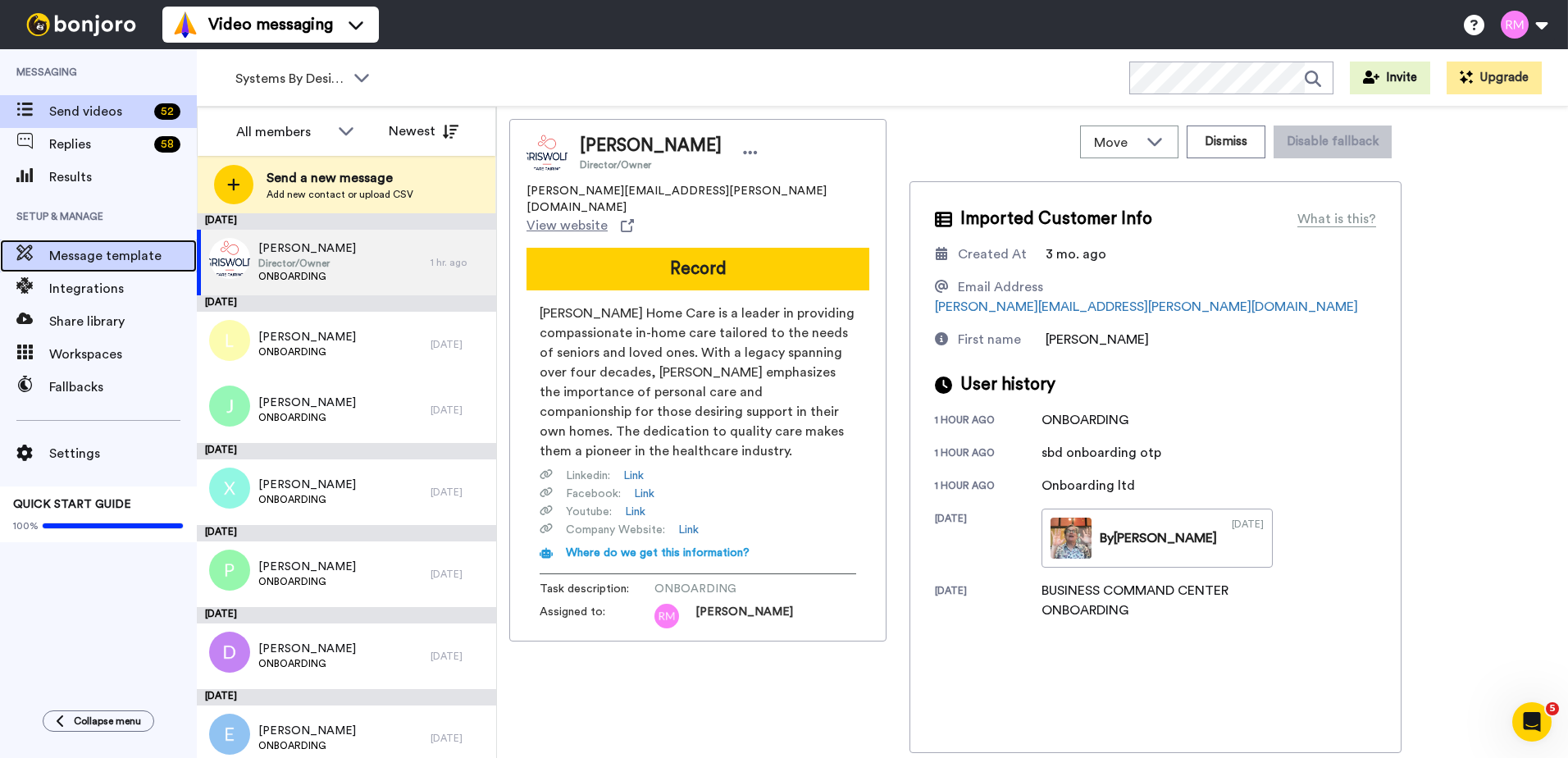
click at [146, 256] on span "Message template" at bounding box center [122, 256] width 147 height 20
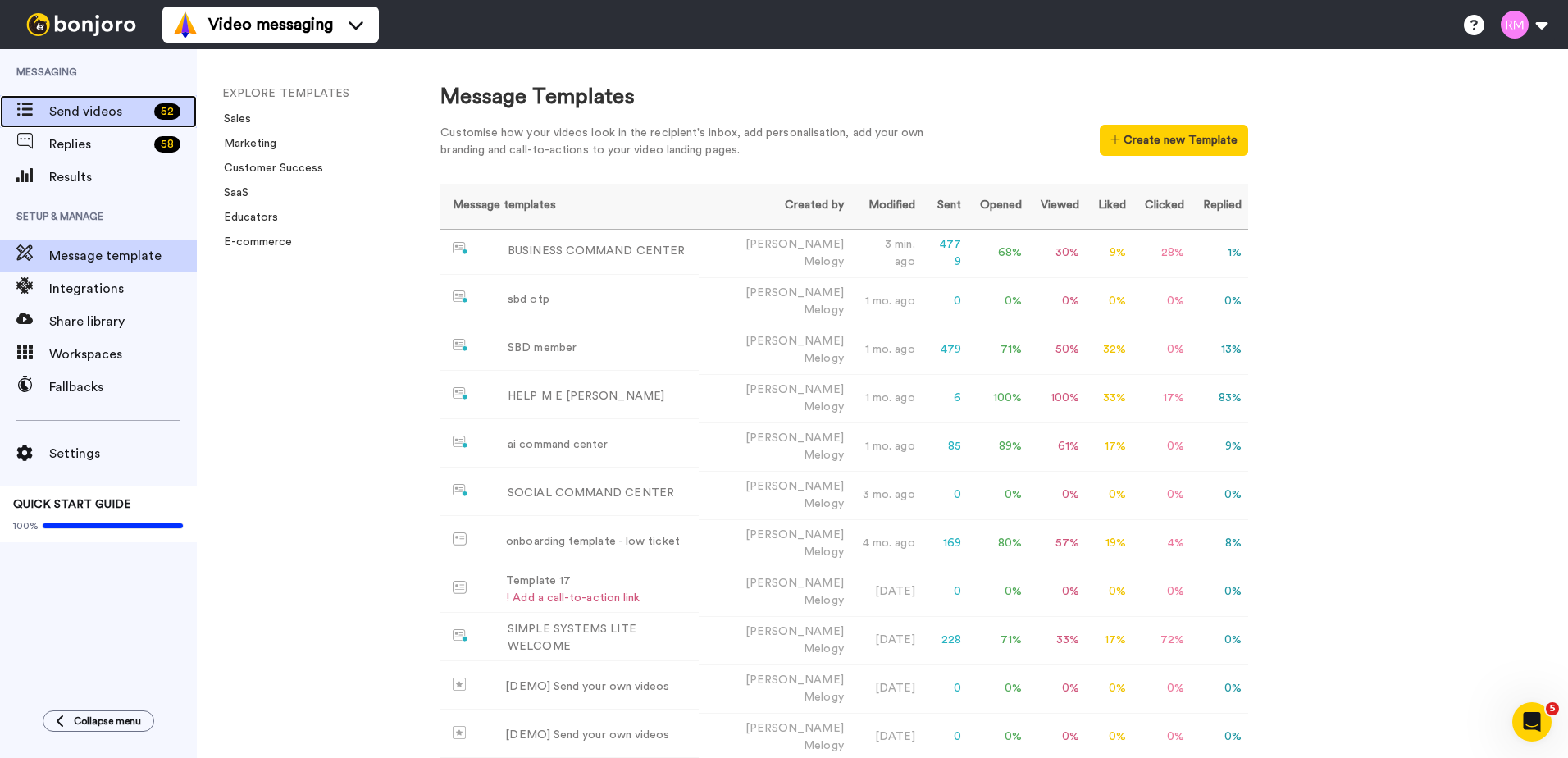
click at [88, 110] on span "Send videos" at bounding box center [98, 112] width 99 height 20
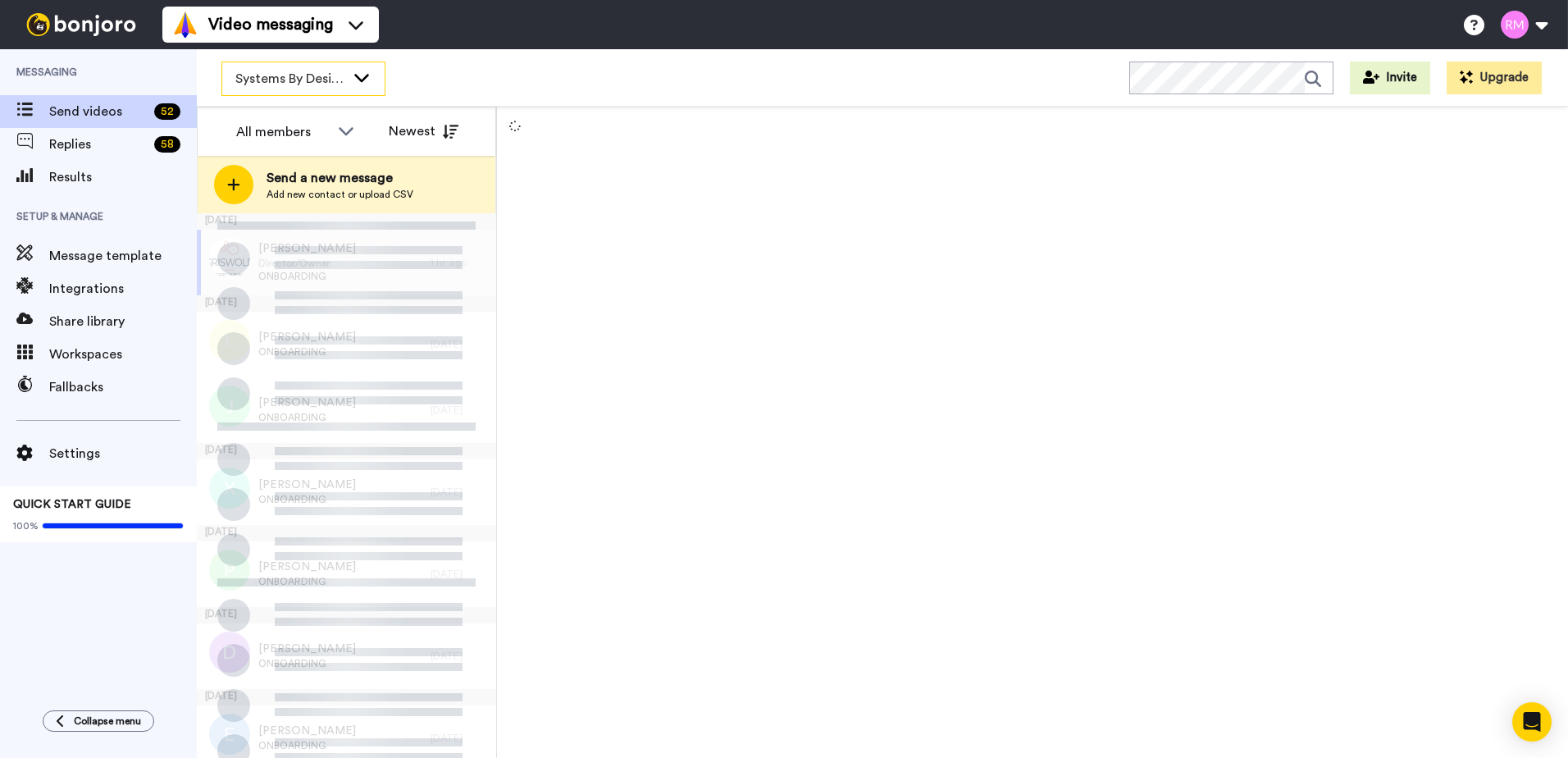
click at [299, 75] on span "Systems By Design Otp" at bounding box center [291, 79] width 110 height 20
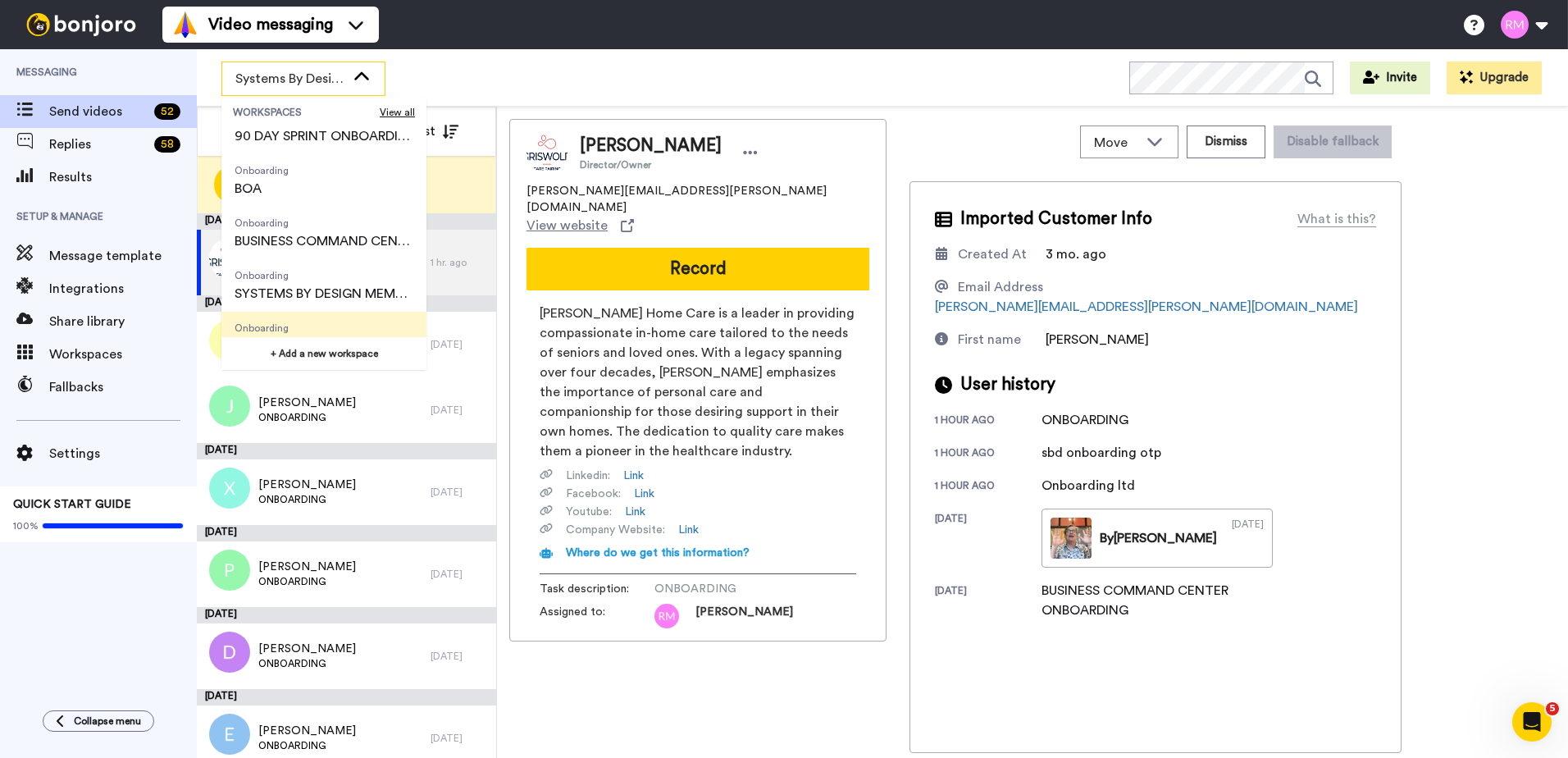
scroll to position [367, 0]
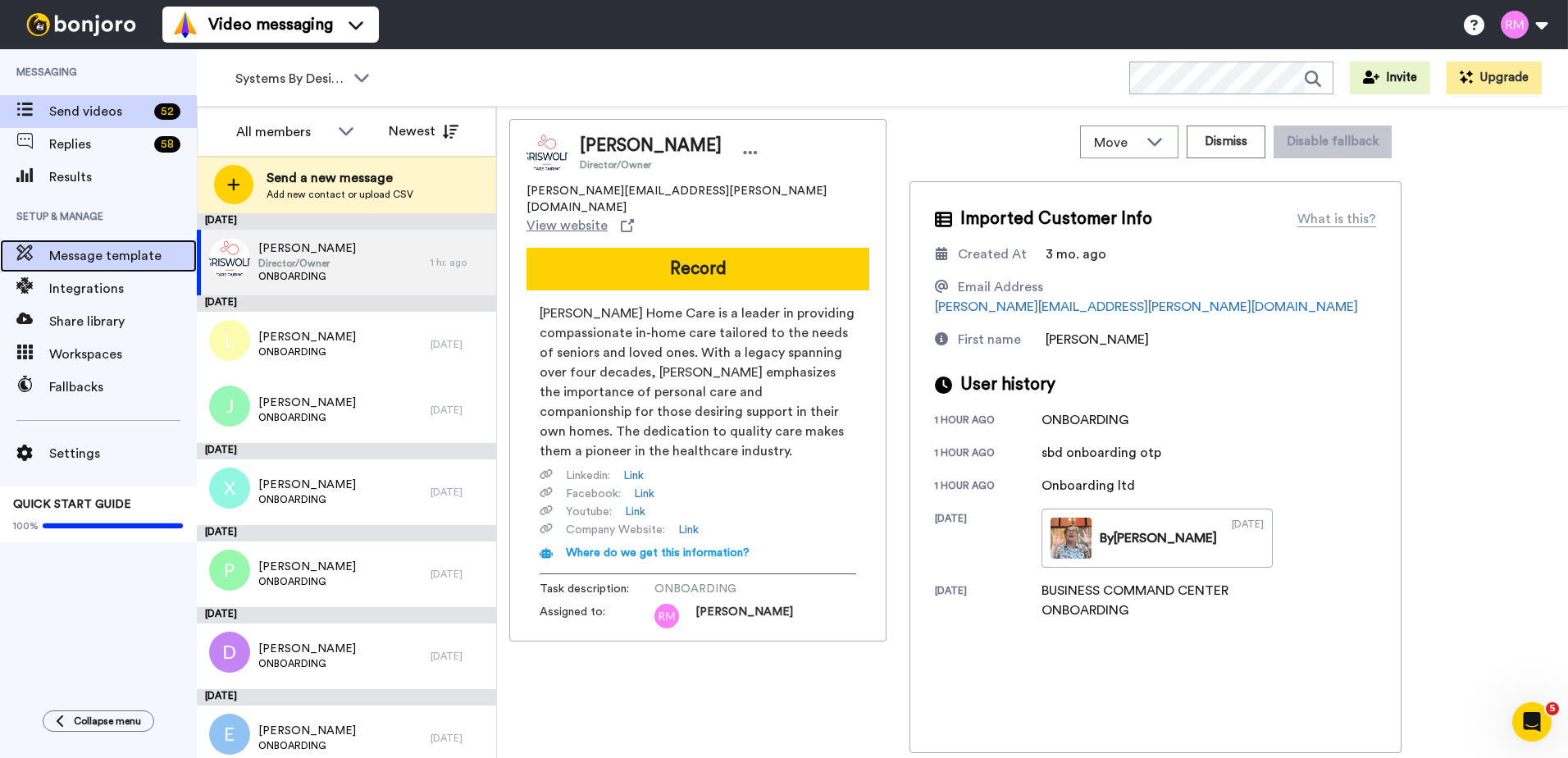
click at [75, 253] on span "Message template" at bounding box center [122, 256] width 147 height 20
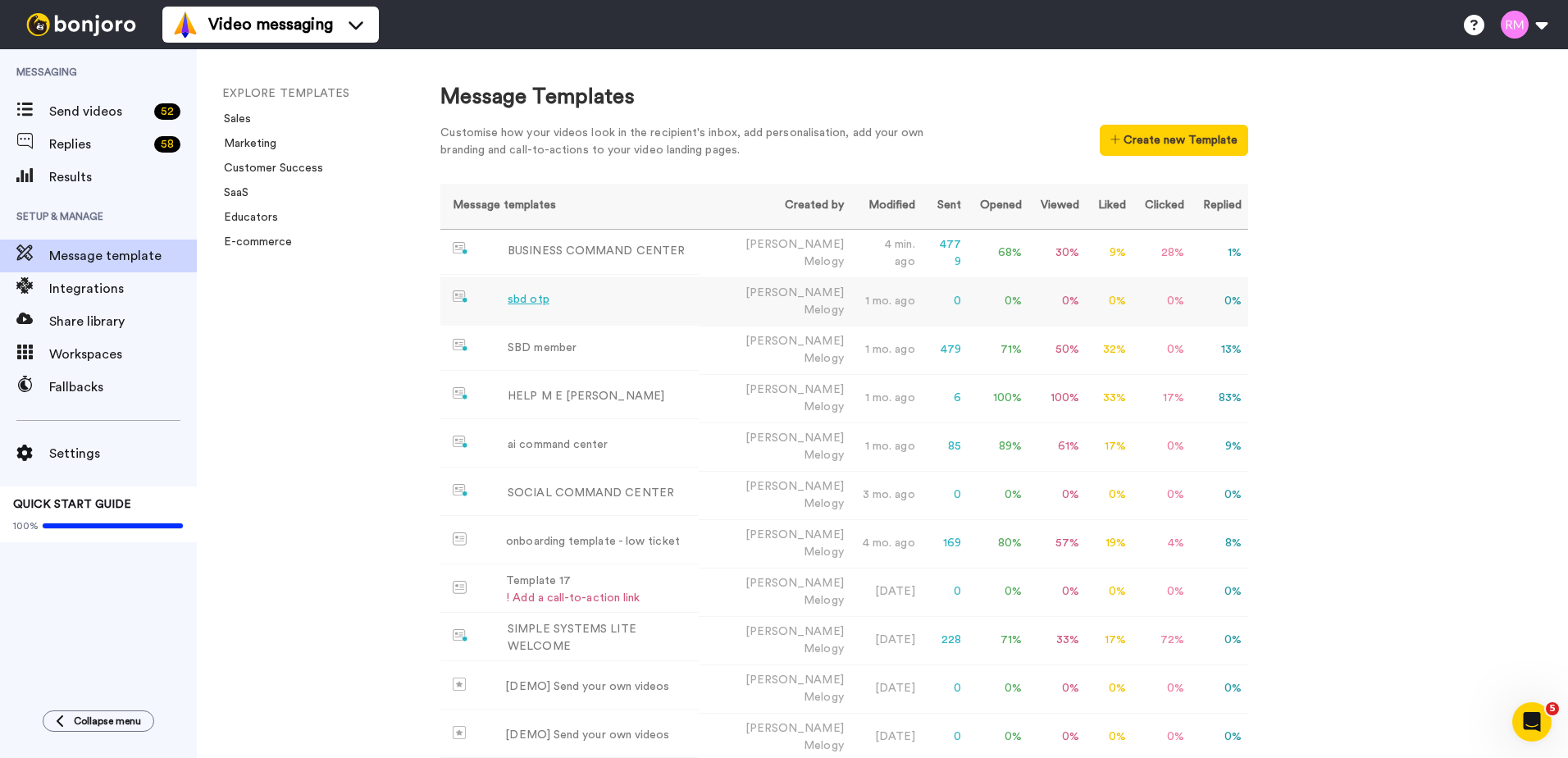
click at [523, 298] on div "sbd otp" at bounding box center [529, 300] width 42 height 17
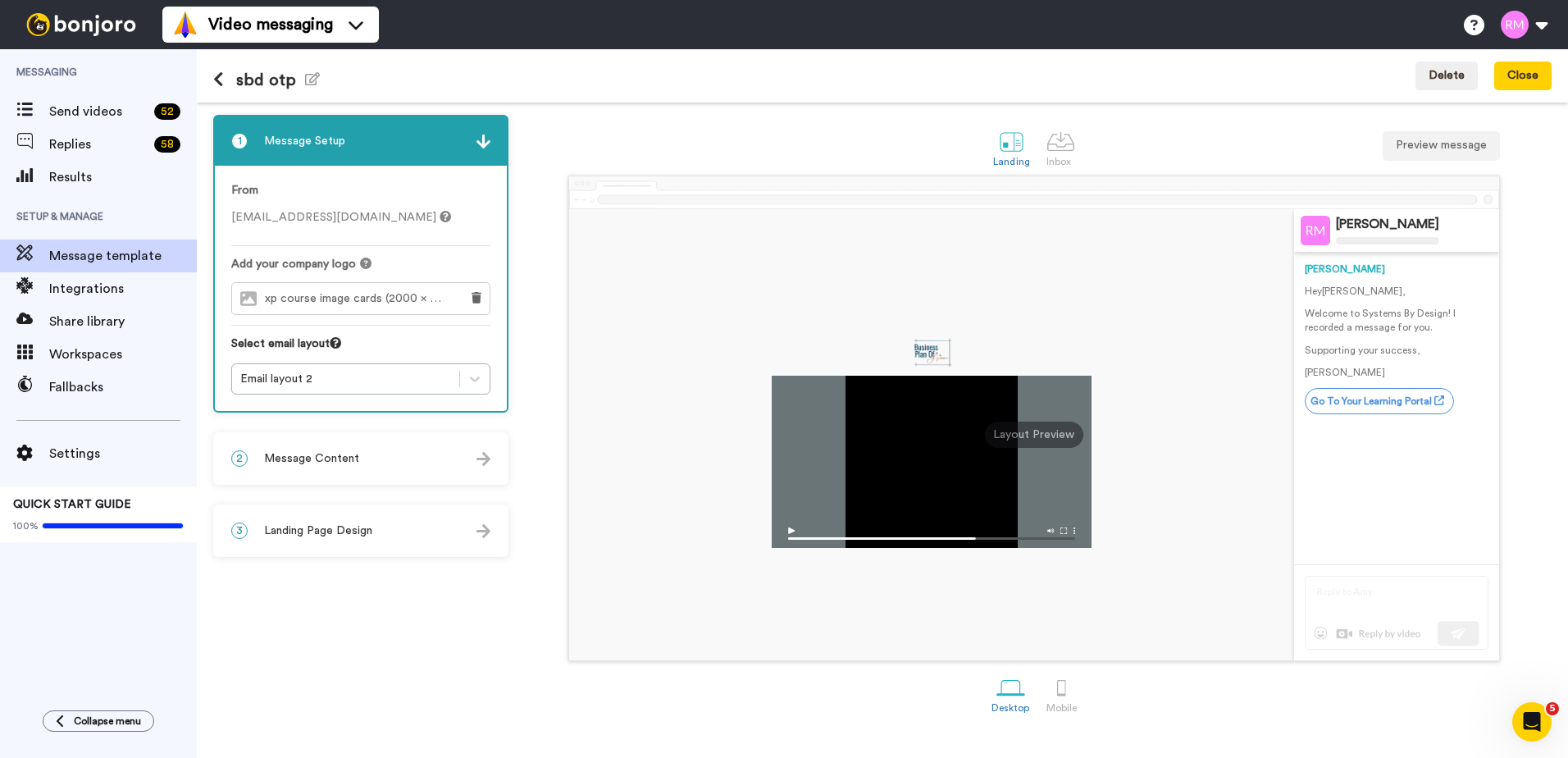
click at [480, 461] on img at bounding box center [483, 459] width 14 height 14
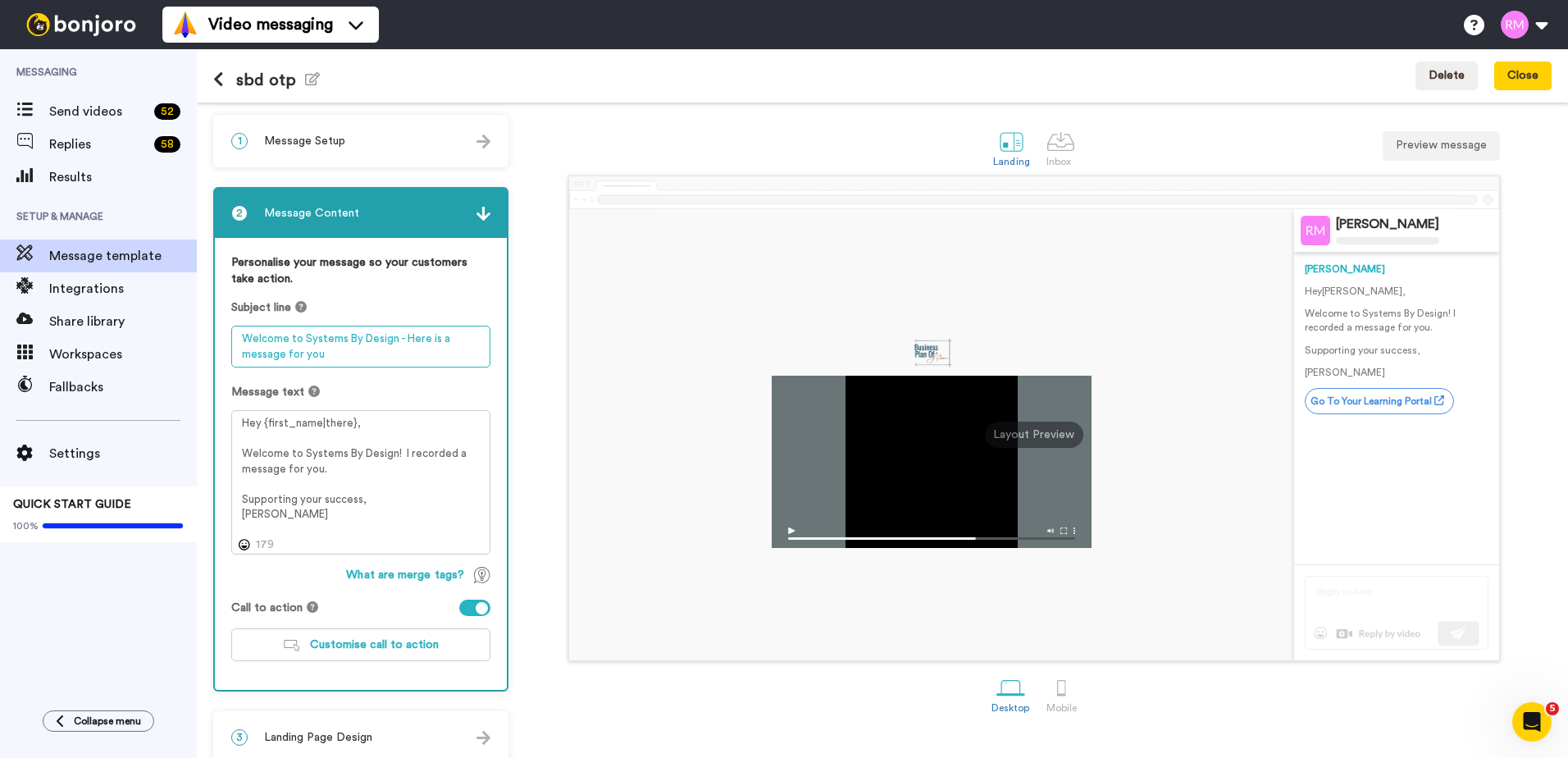
drag, startPoint x: 394, startPoint y: 355, endPoint x: 202, endPoint y: 335, distance: 193.0
click at [202, 335] on div "1 Message Setup From hello@businessplanofaction.com Add your company logo xp co…" at bounding box center [883, 430] width 1372 height 655
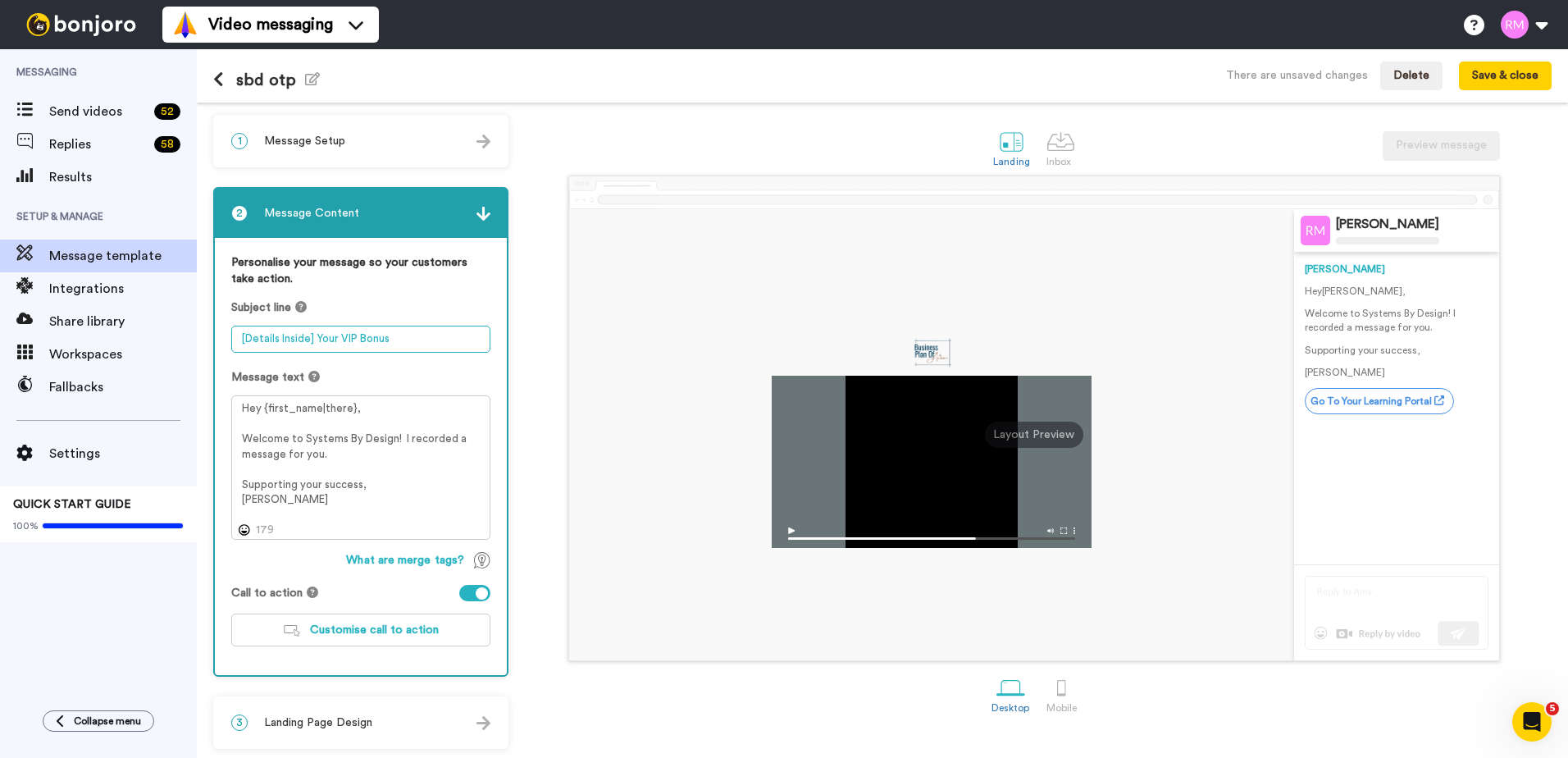
scroll to position [3, 0]
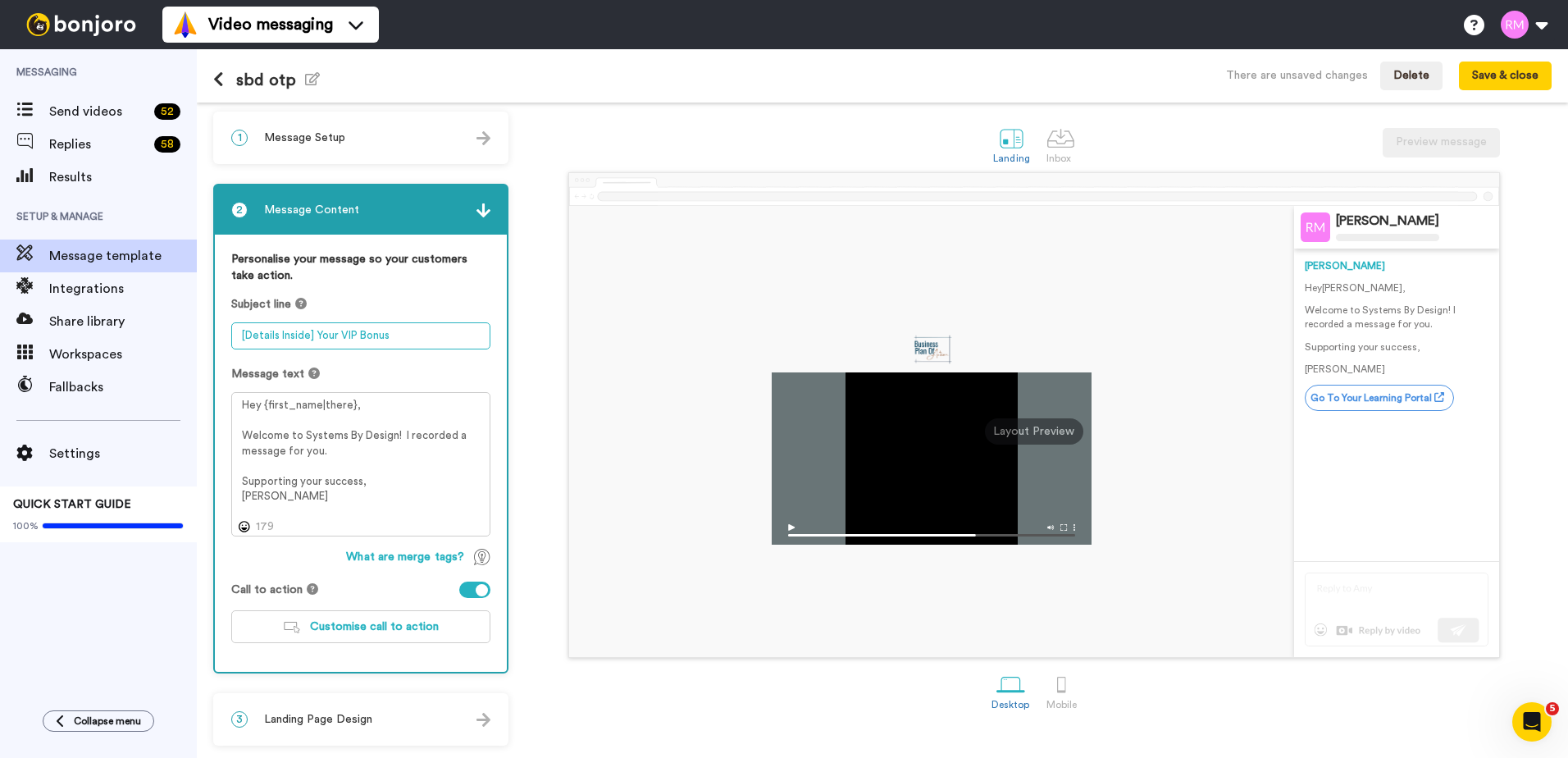
type textarea "[Details Inside] Your VIP Bonus"
drag, startPoint x: 308, startPoint y: 496, endPoint x: 236, endPoint y: 436, distance: 93.7
click at [236, 436] on textarea "Hey {first_name|there}, Welcome to Systems By Design! I recorded a message for …" at bounding box center [360, 463] width 259 height 144
paste textarea "This short video walks you through what’s next and how to make the most of your…"
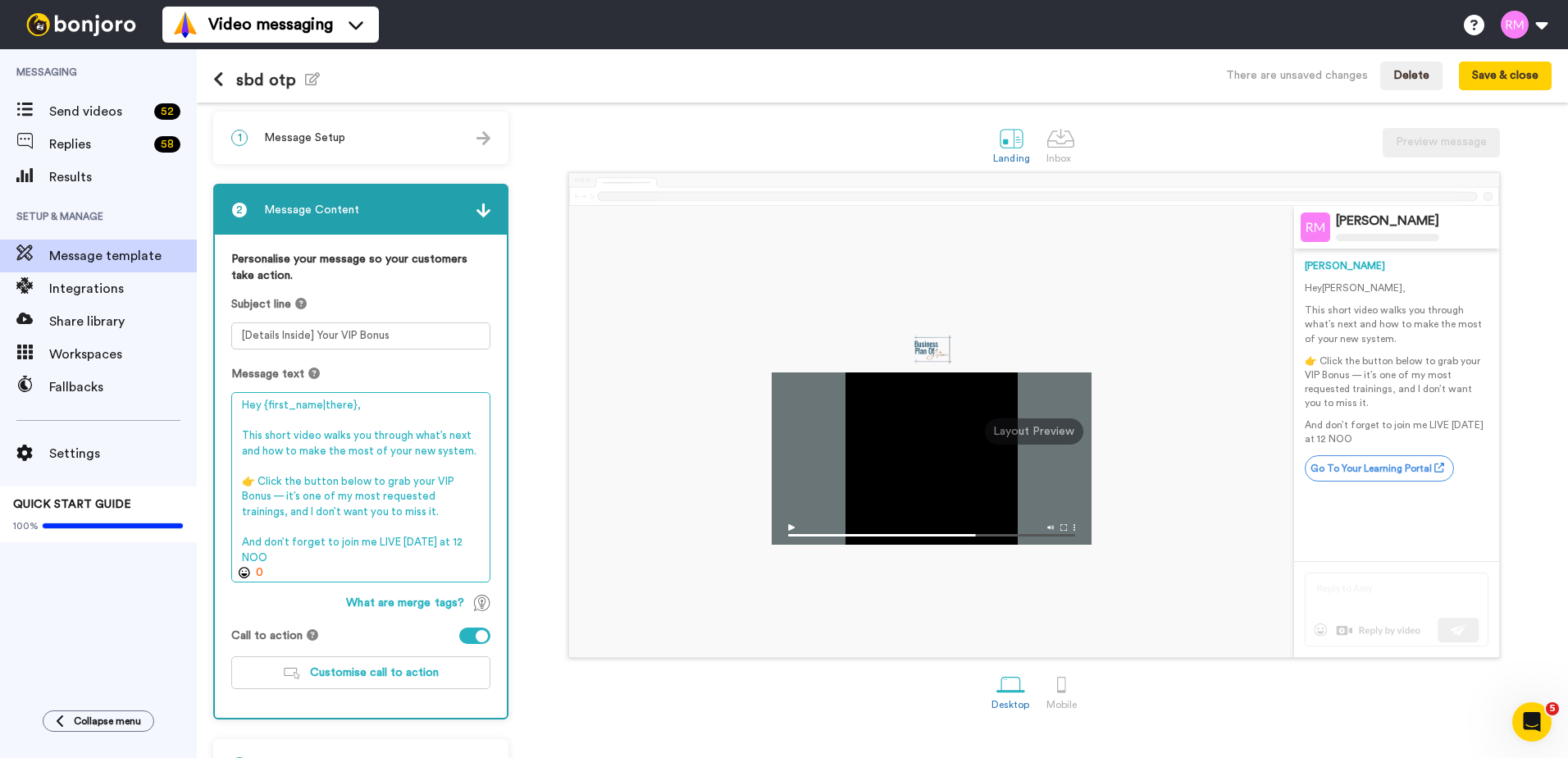
drag, startPoint x: 298, startPoint y: 447, endPoint x: 463, endPoint y: 446, distance: 165.0
click at [463, 446] on textarea "Hey {first_name|there}, This short video walks you through what’s next and how …" at bounding box center [360, 487] width 259 height 190
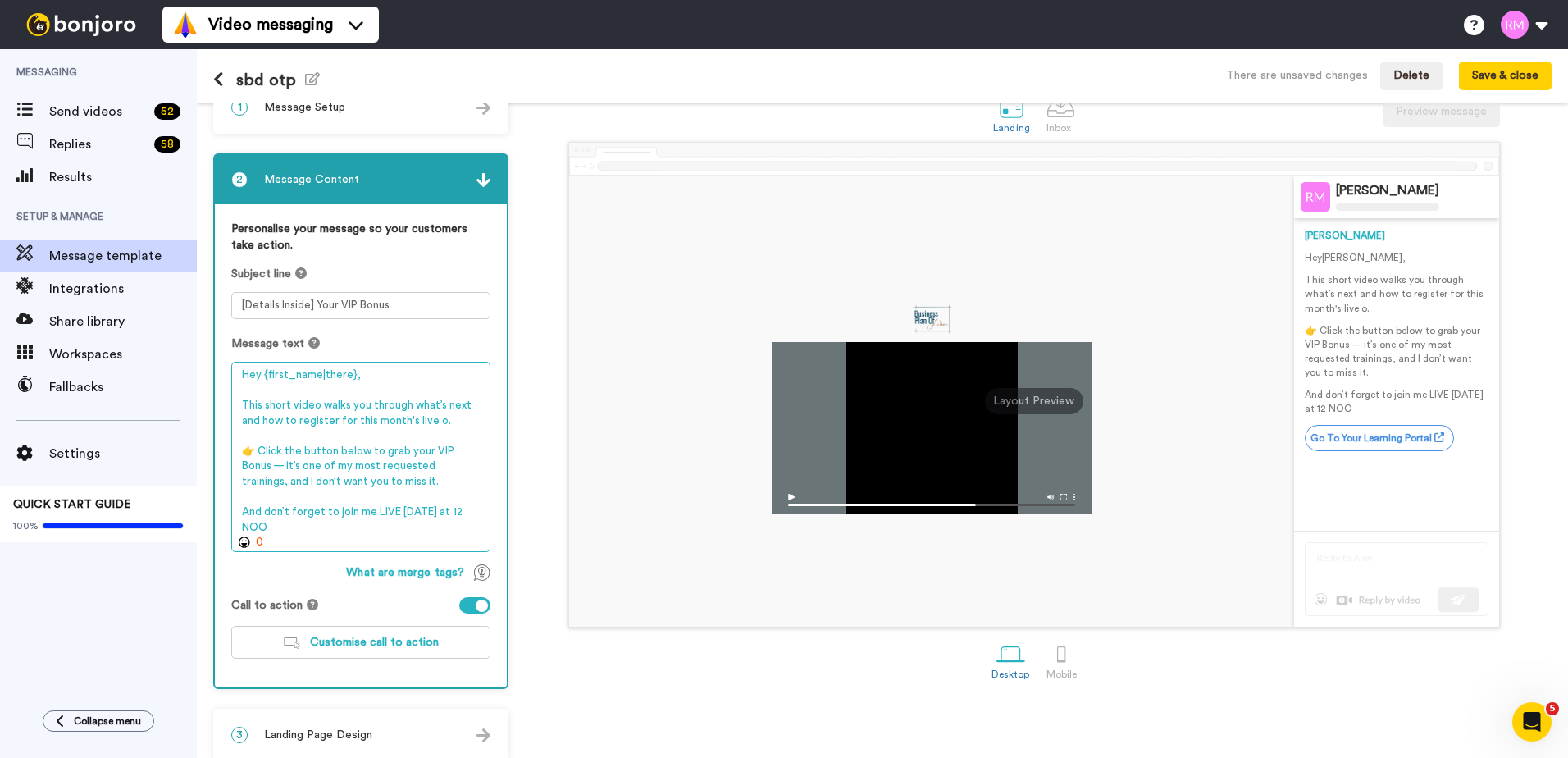
scroll to position [49, 0]
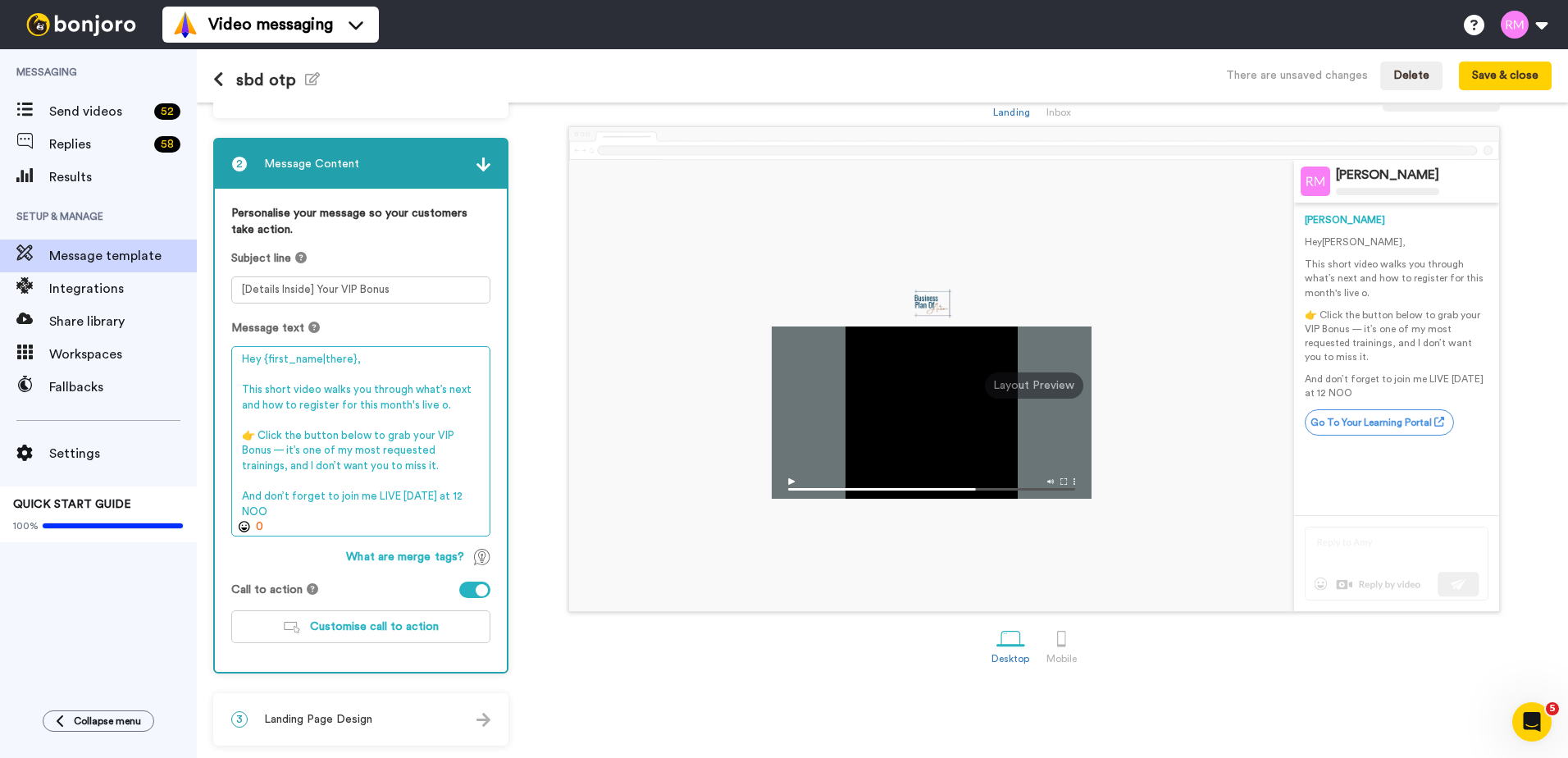
drag, startPoint x: 297, startPoint y: 499, endPoint x: 236, endPoint y: 481, distance: 63.6
click at [236, 481] on textarea "Hey {first_name|there}, This short video walks you through what’s next and how …" at bounding box center [360, 441] width 259 height 190
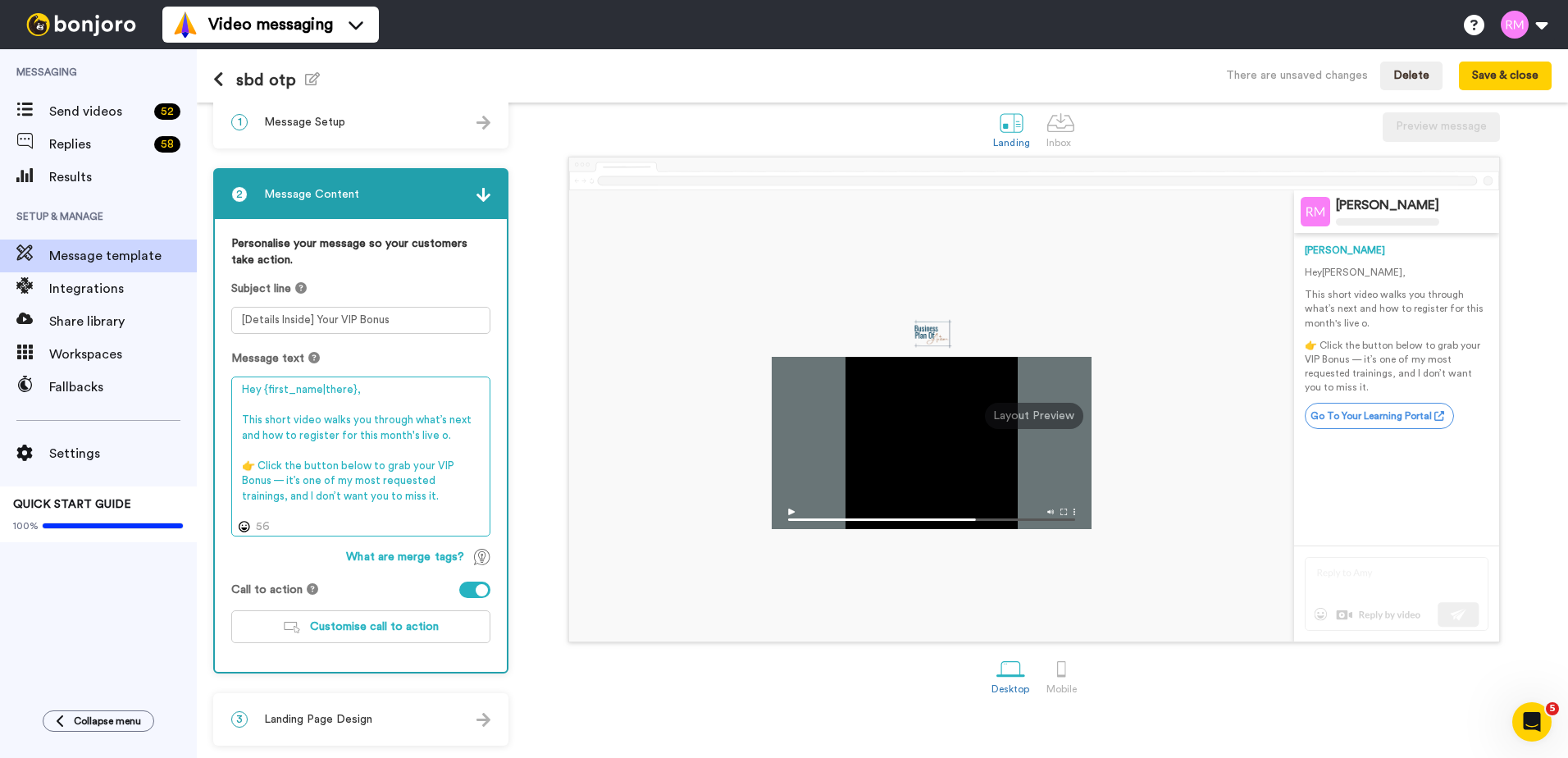
scroll to position [19, 0]
click at [411, 498] on textarea "Hey {first_name|there}, This short video walks you through what’s next and how …" at bounding box center [360, 455] width 259 height 160
click at [465, 443] on textarea "Hey {first_name|there}, This short video walks you through what’s next and how …" at bounding box center [360, 455] width 259 height 160
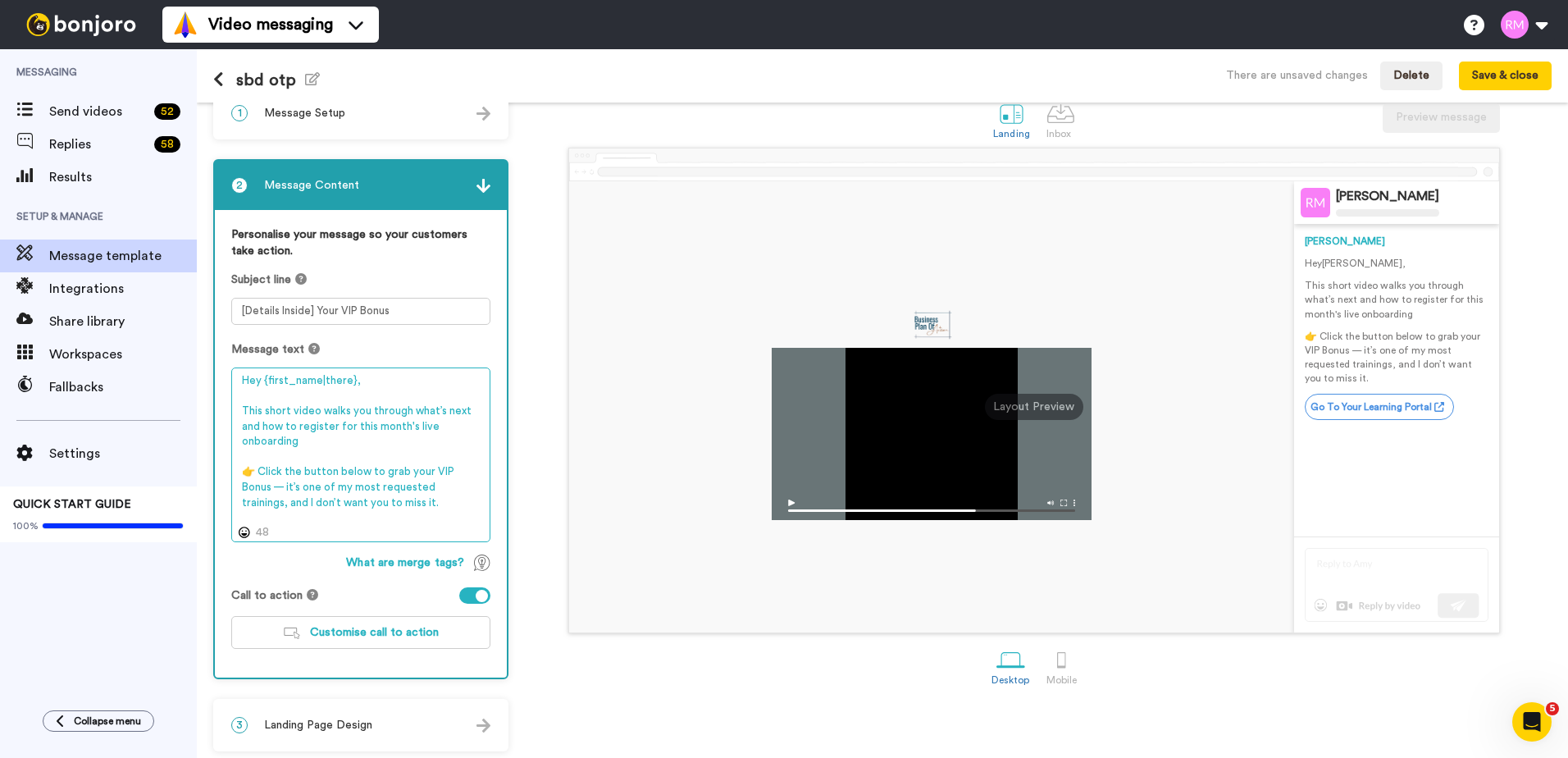
scroll to position [34, 0]
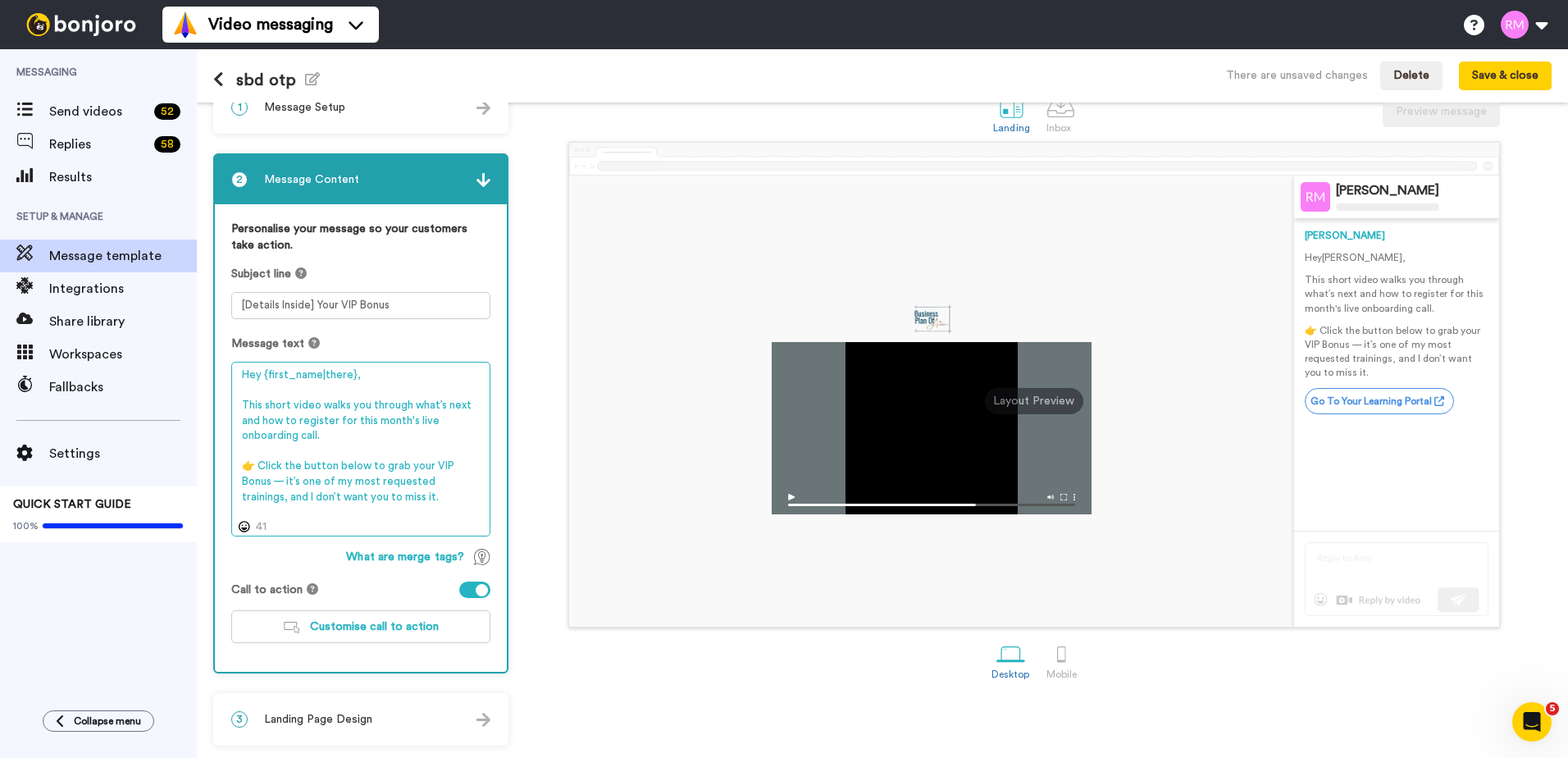
click at [448, 499] on textarea "Hey {first_name|there}, This short video walks you through what’s next and how …" at bounding box center [360, 449] width 259 height 174
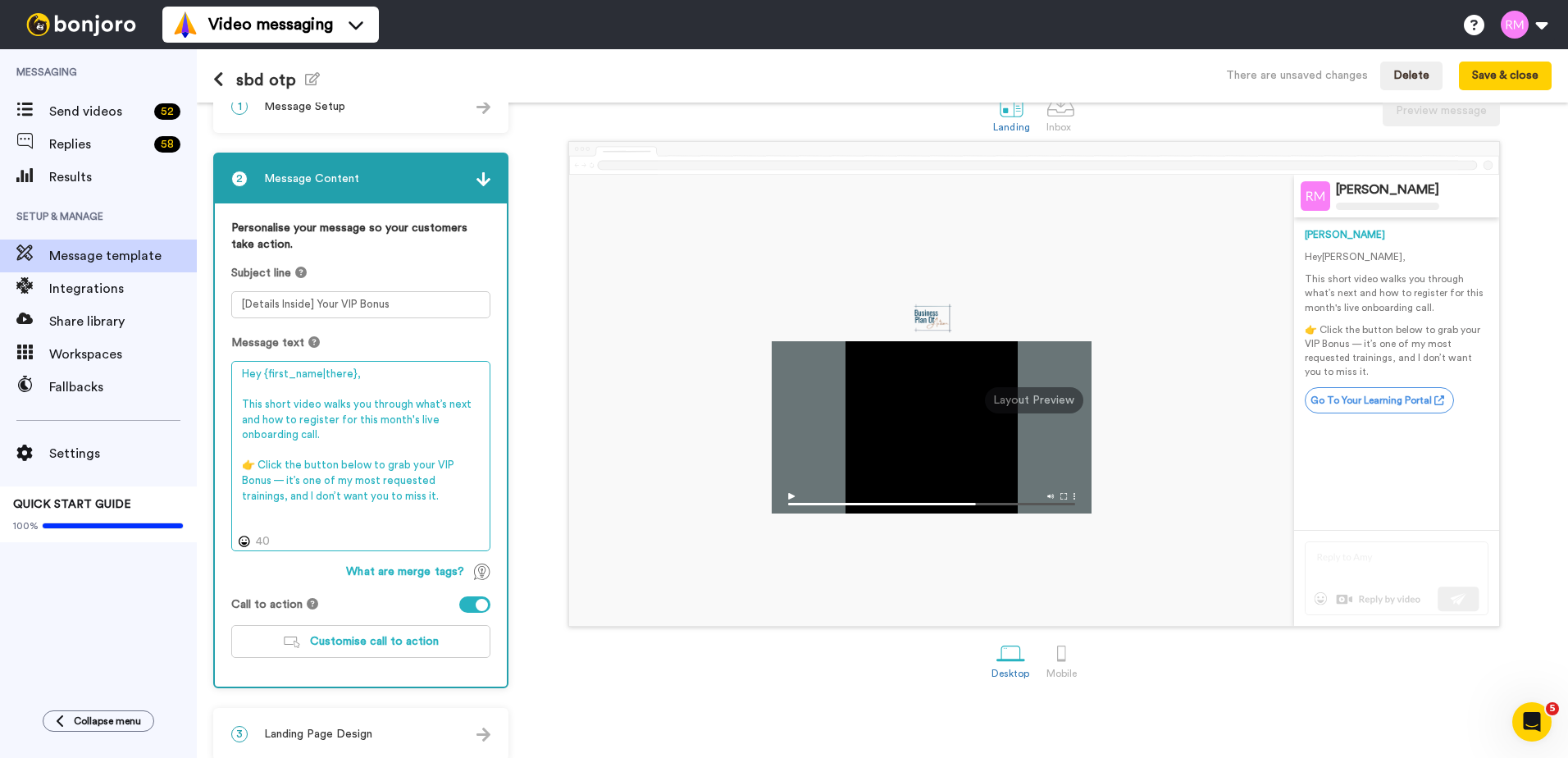
scroll to position [49, 0]
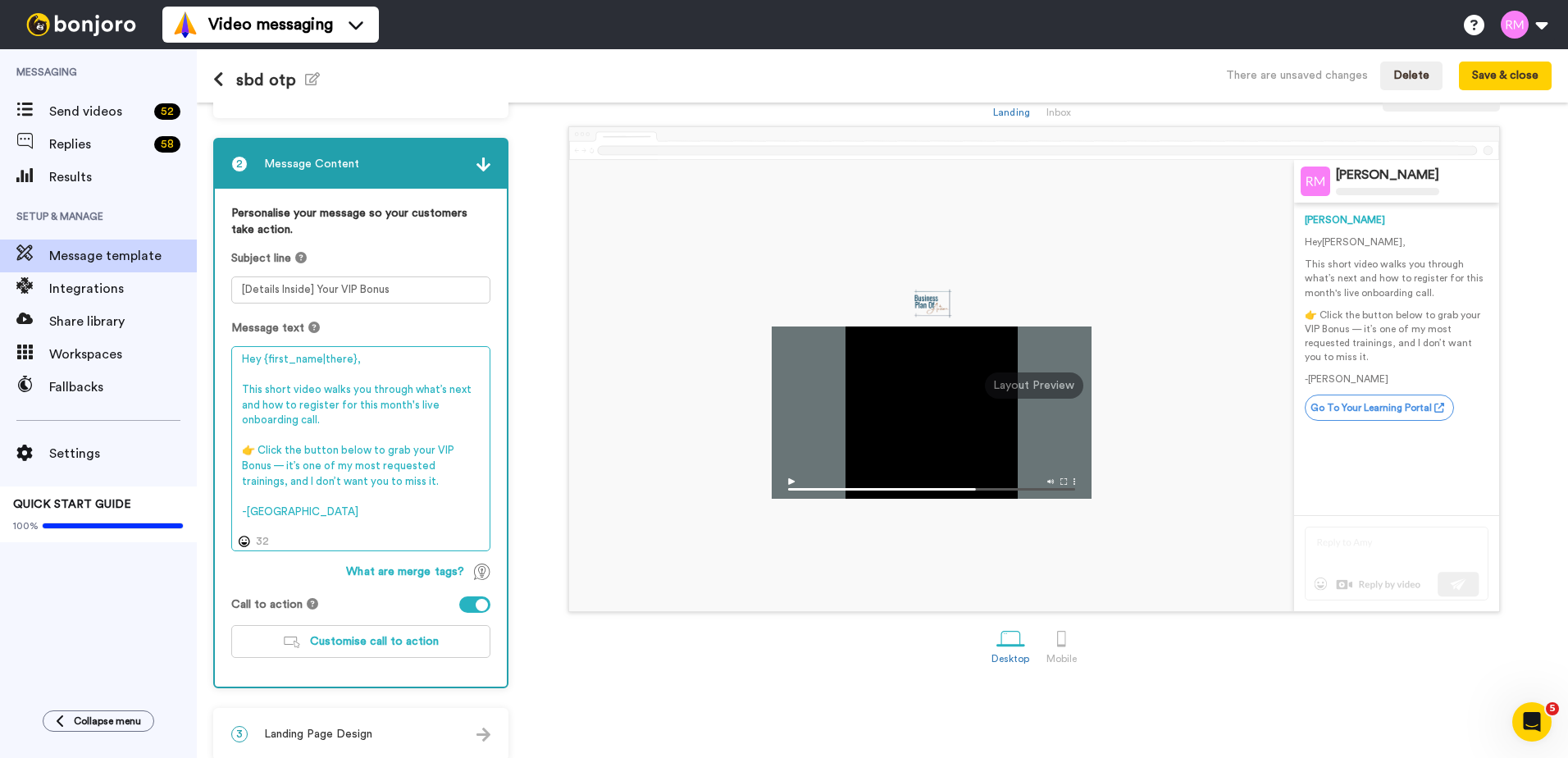
click at [287, 463] on textarea "Hey {first_name|there}, This short video walks you through what’s next and how …" at bounding box center [360, 448] width 259 height 205
click at [375, 516] on textarea "Hey {first_name|there}, This short video walks you through what’s next and how …" at bounding box center [360, 448] width 259 height 205
type textarea "Hey {first_name|there}, This short video walks you through what’s next and how …"
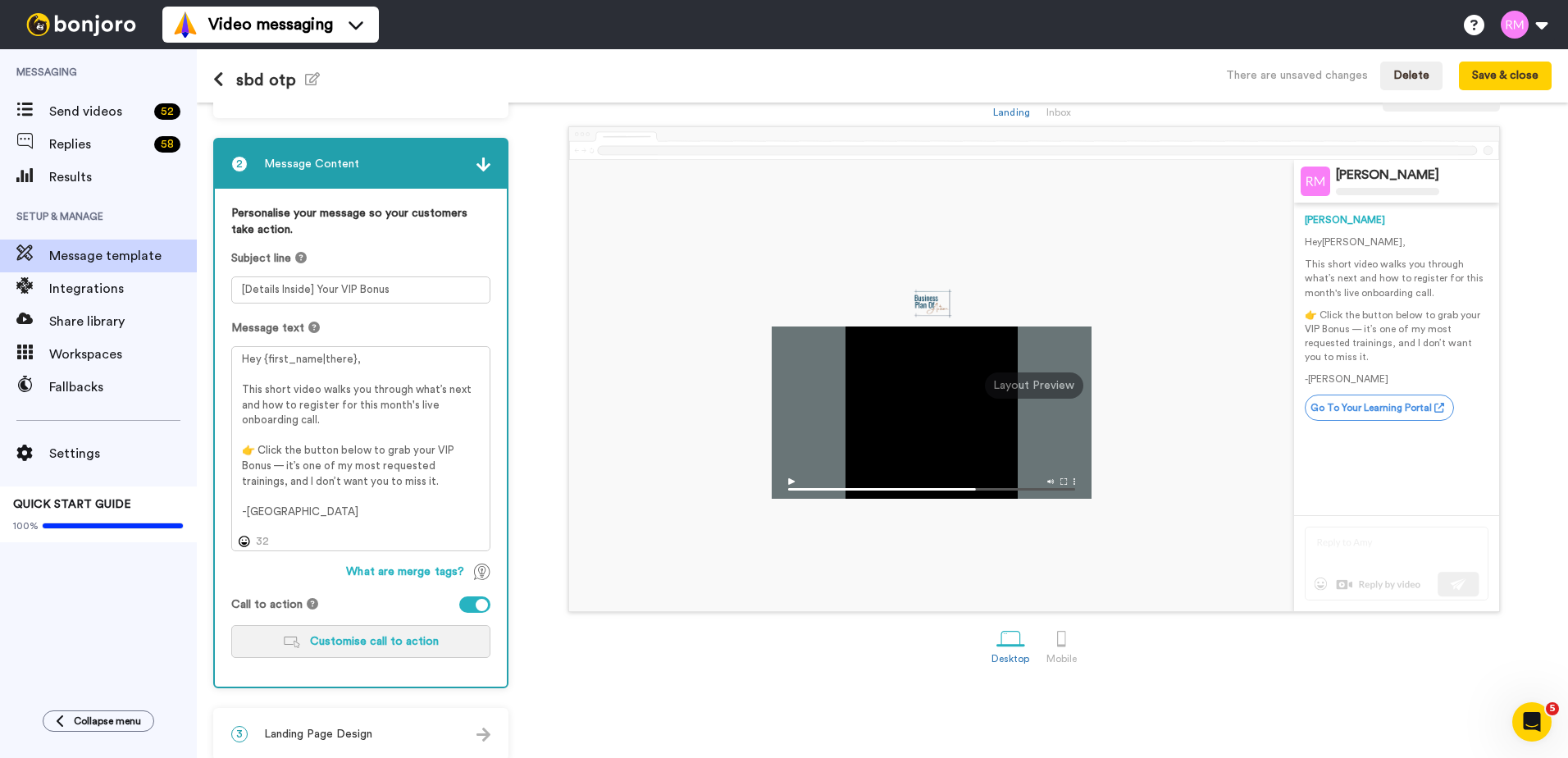
click at [360, 642] on span "Customise call to action" at bounding box center [374, 641] width 129 height 11
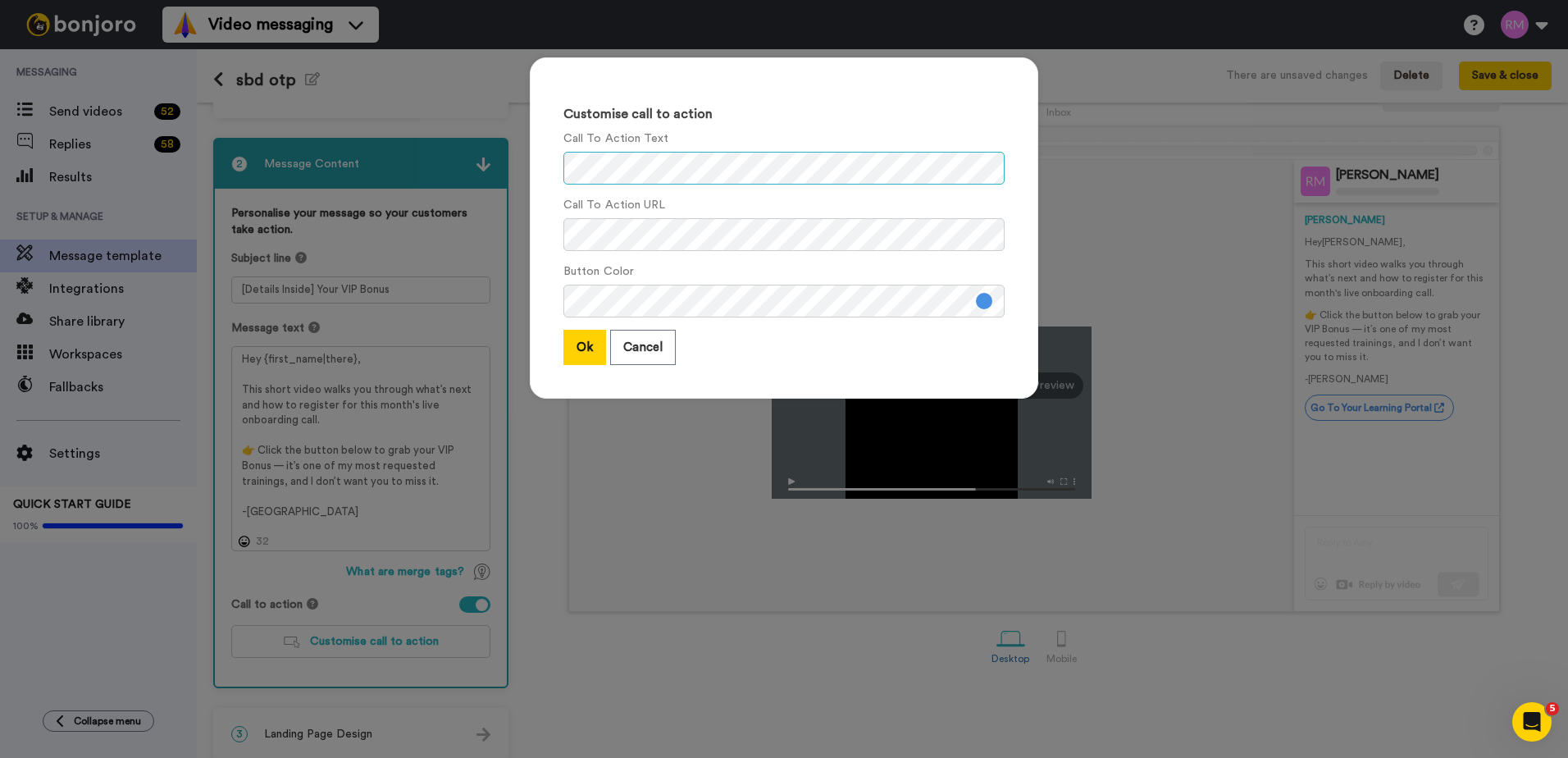
click at [549, 165] on div "Customise call to action Call To Action Text Call To Action URL Button Color Ok…" at bounding box center [784, 228] width 509 height 341
click at [977, 304] on button at bounding box center [984, 301] width 17 height 17
click at [513, 249] on div "Customise call to action Call To Action Text Call To Action URL Button Color Ok…" at bounding box center [784, 236] width 541 height 390
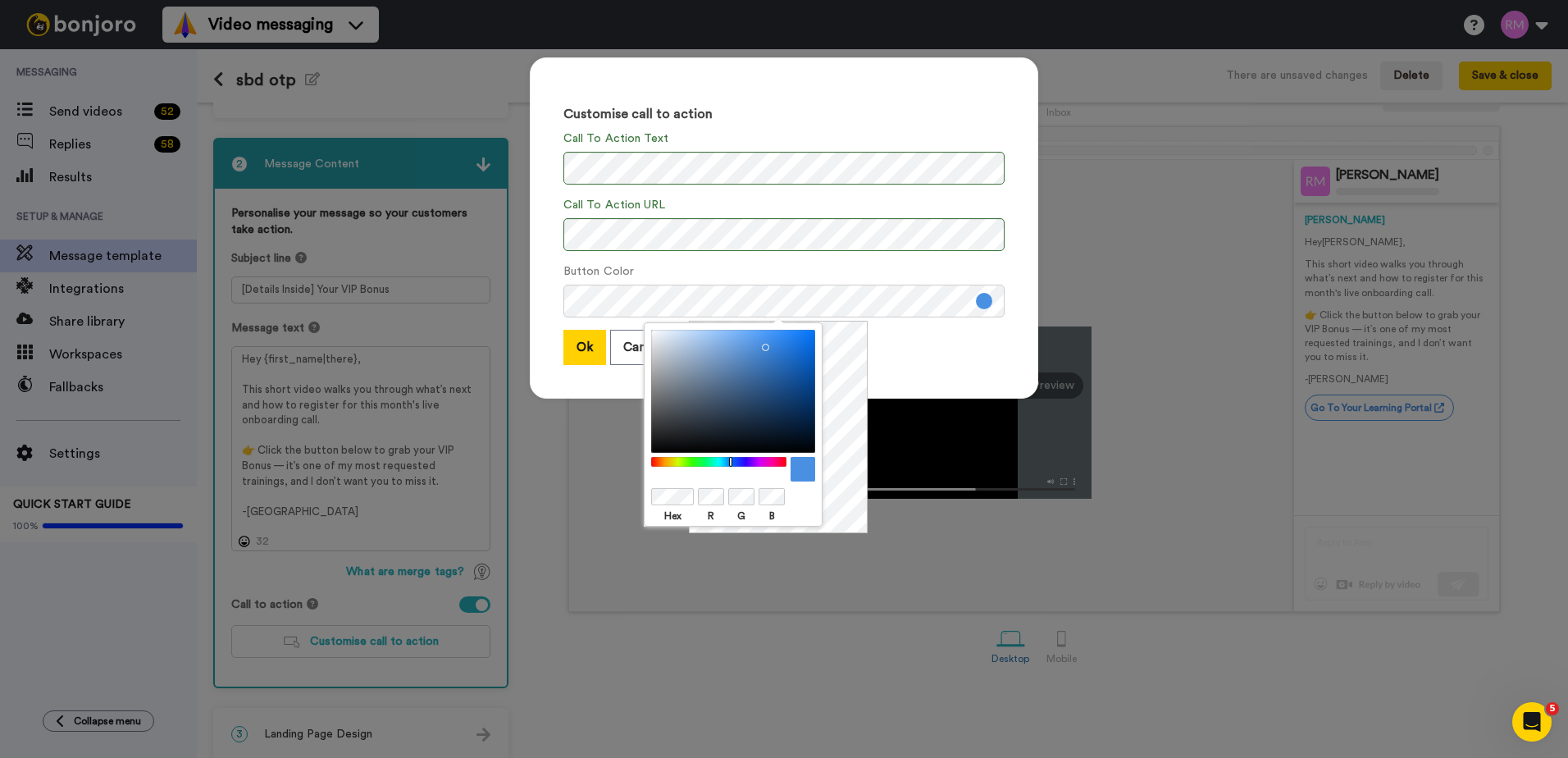
click at [641, 490] on body "Video messaging Switch to Video messaging Testimonials Settings Discover Help &…" at bounding box center [784, 379] width 1568 height 758
click at [687, 515] on label "Hex" at bounding box center [672, 516] width 43 height 15
click at [693, 516] on label "Hex" at bounding box center [672, 516] width 43 height 15
drag, startPoint x: 954, startPoint y: 359, endPoint x: 923, endPoint y: 363, distance: 31.3
click at [954, 359] on div "Ok Cancel" at bounding box center [784, 347] width 442 height 35
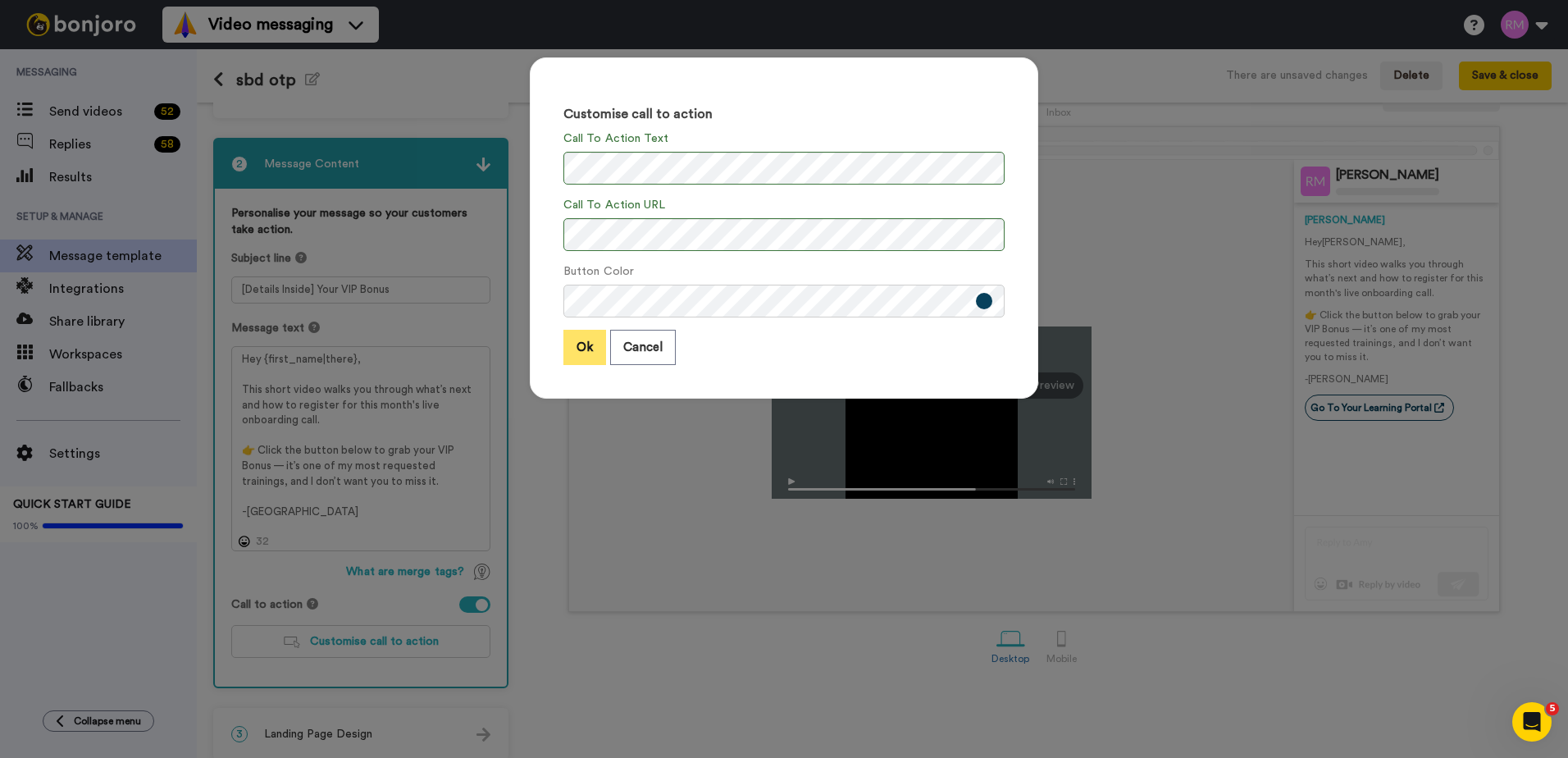
click at [574, 350] on button "Ok" at bounding box center [585, 347] width 43 height 35
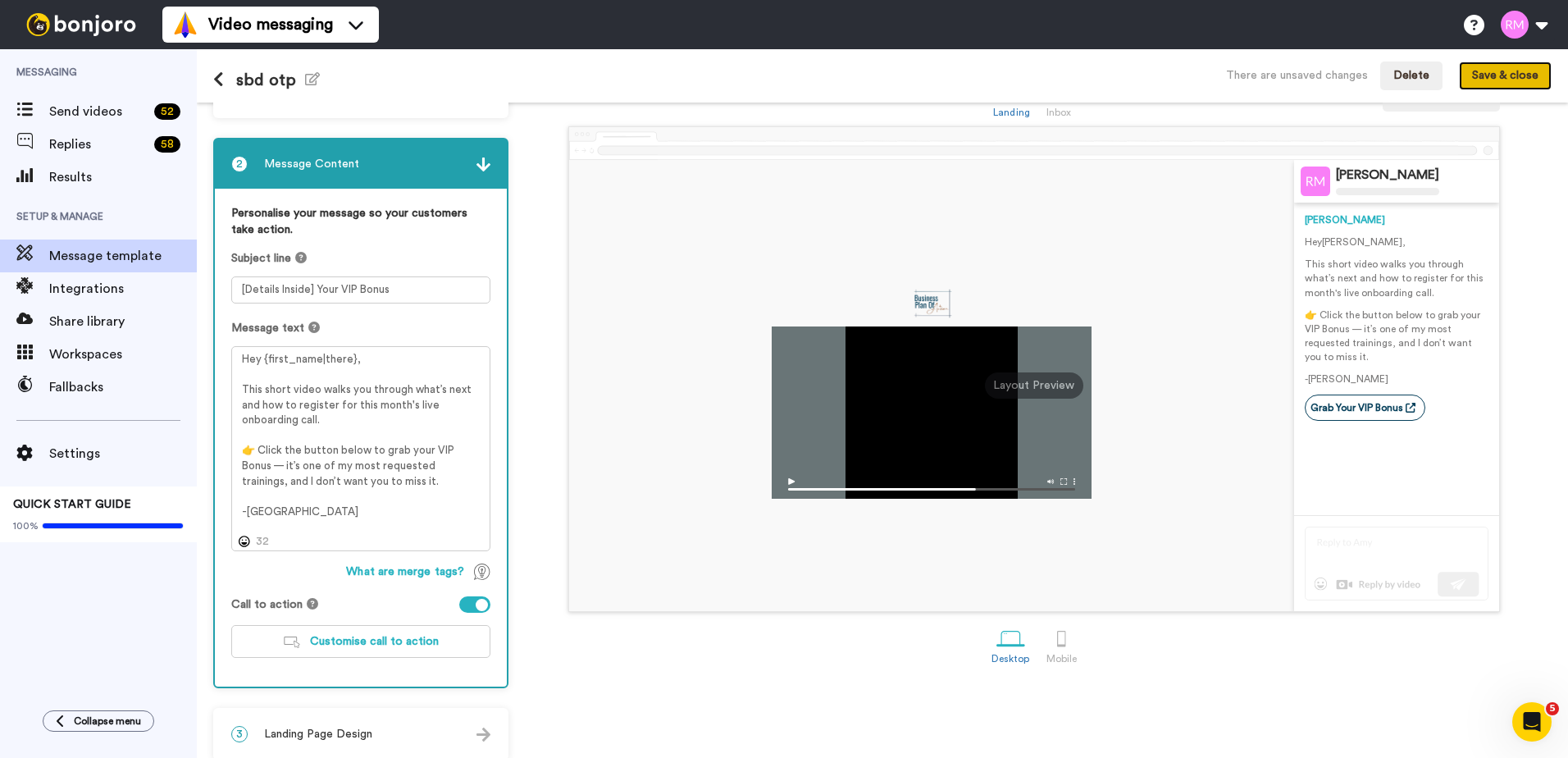
click at [1493, 77] on button "Save & close" at bounding box center [1505, 77] width 92 height 30
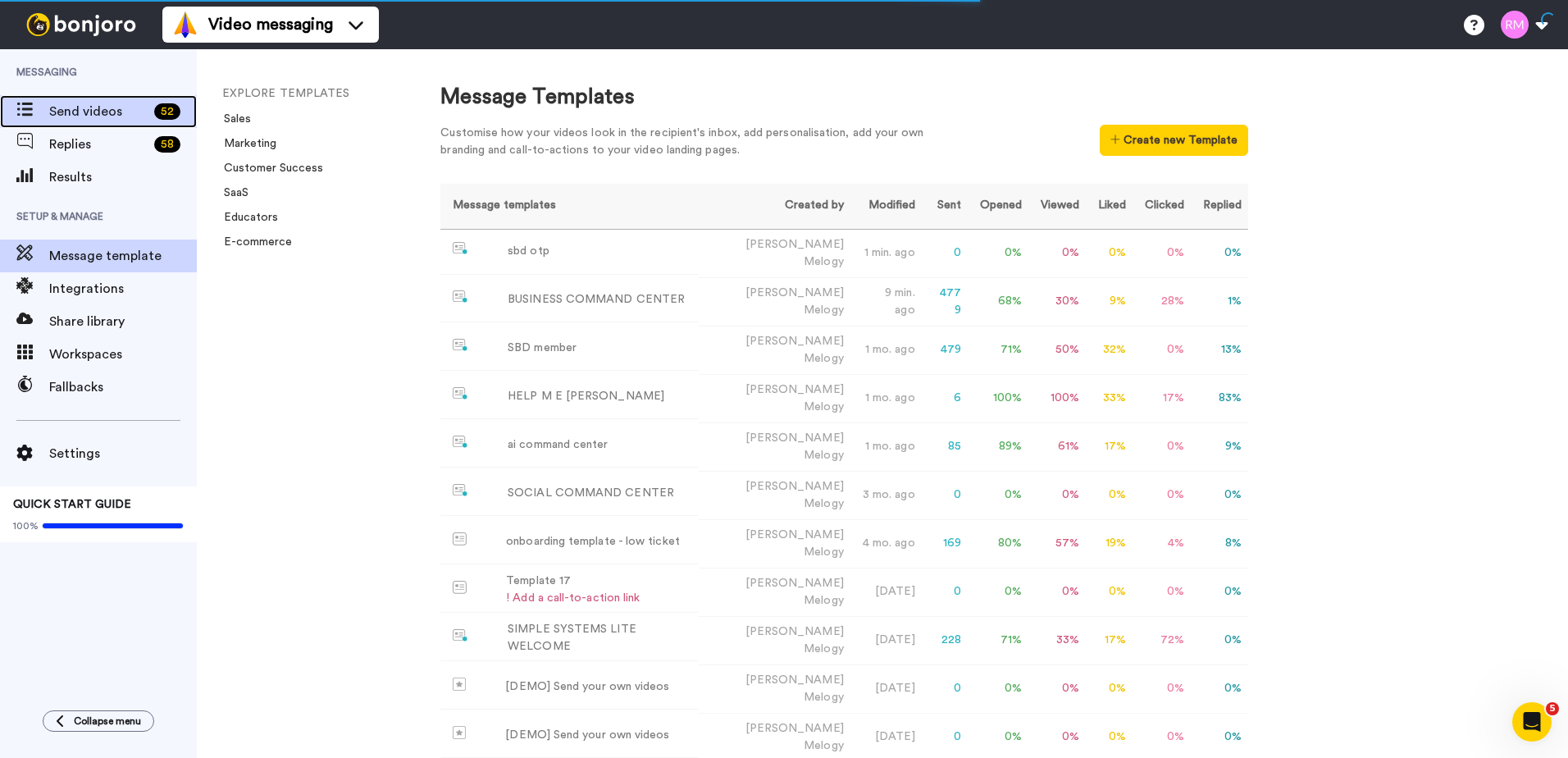
click at [65, 106] on span "Send videos" at bounding box center [98, 112] width 99 height 20
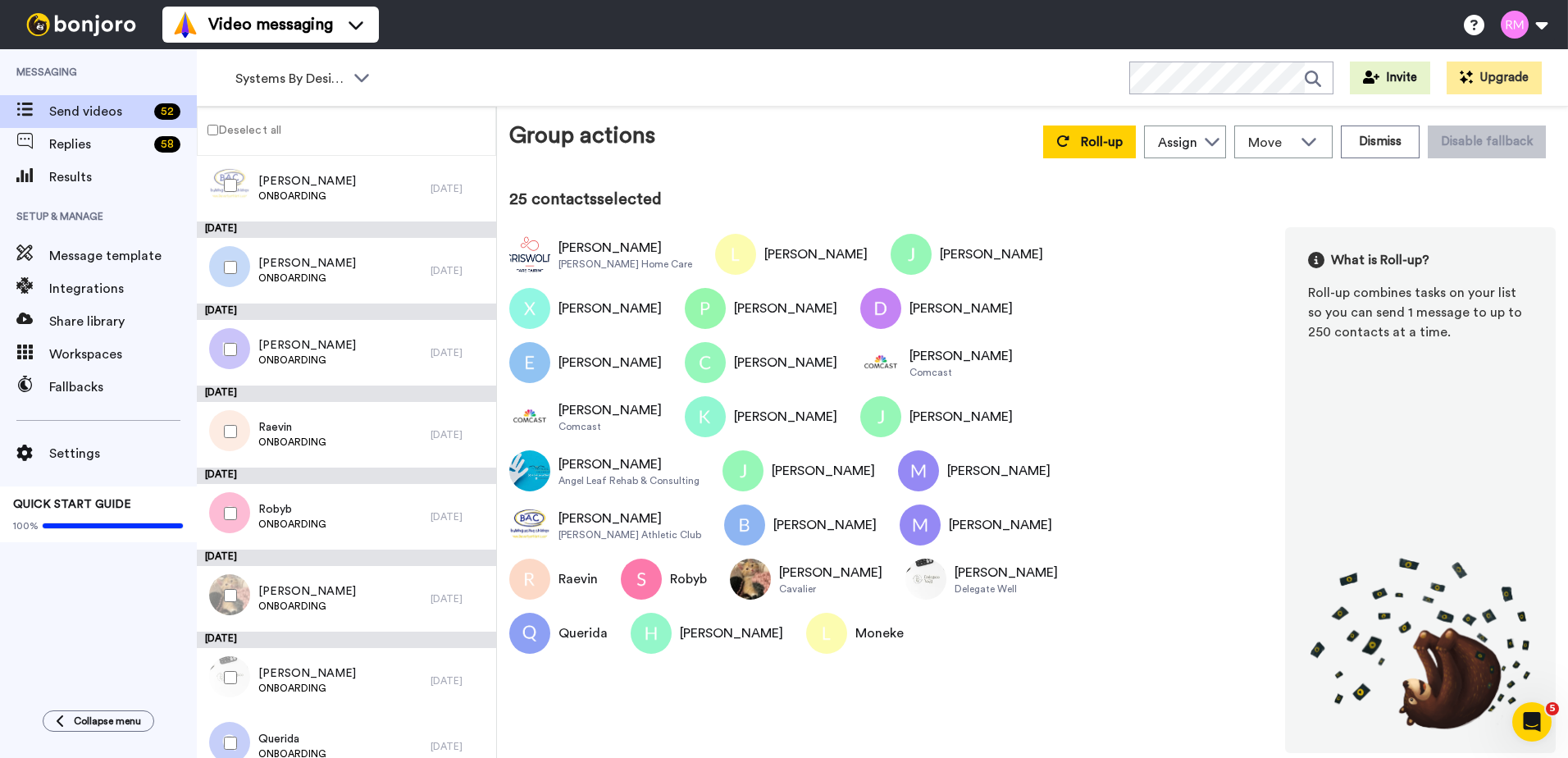
scroll to position [1317, 0]
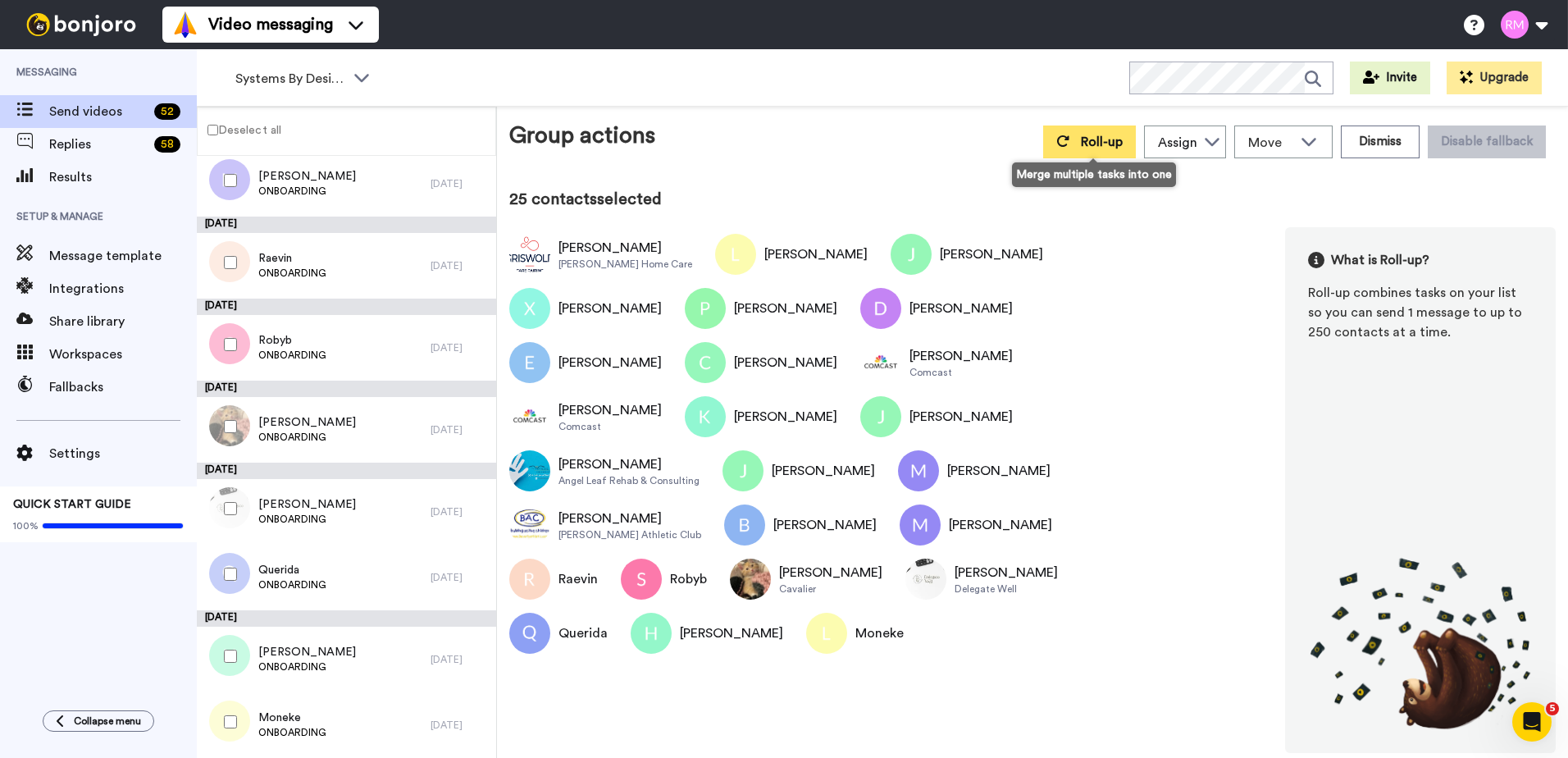
click at [1079, 142] on button "Roll-up" at bounding box center [1090, 142] width 92 height 33
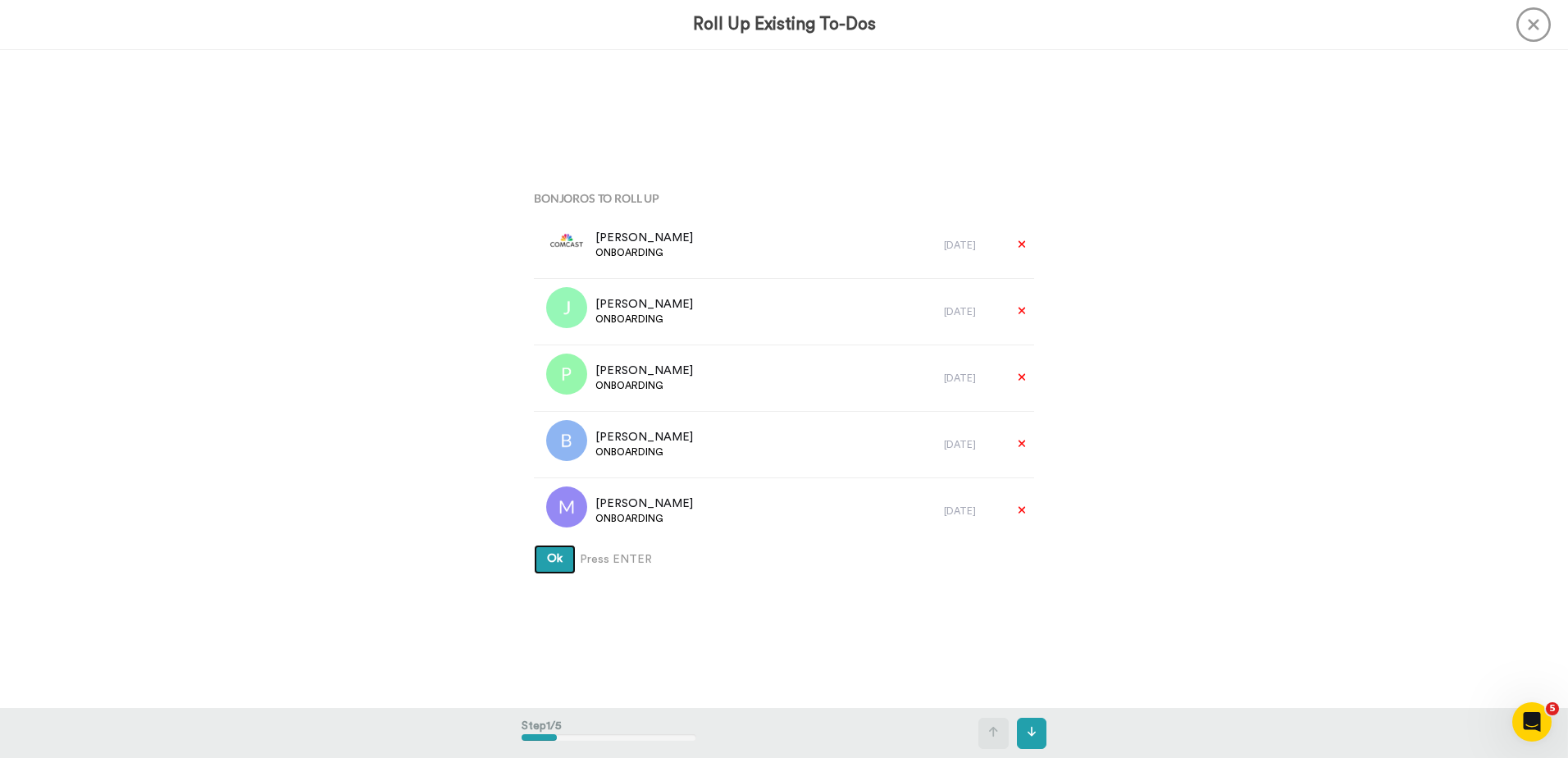
click at [558, 564] on button "Ok" at bounding box center [555, 559] width 42 height 30
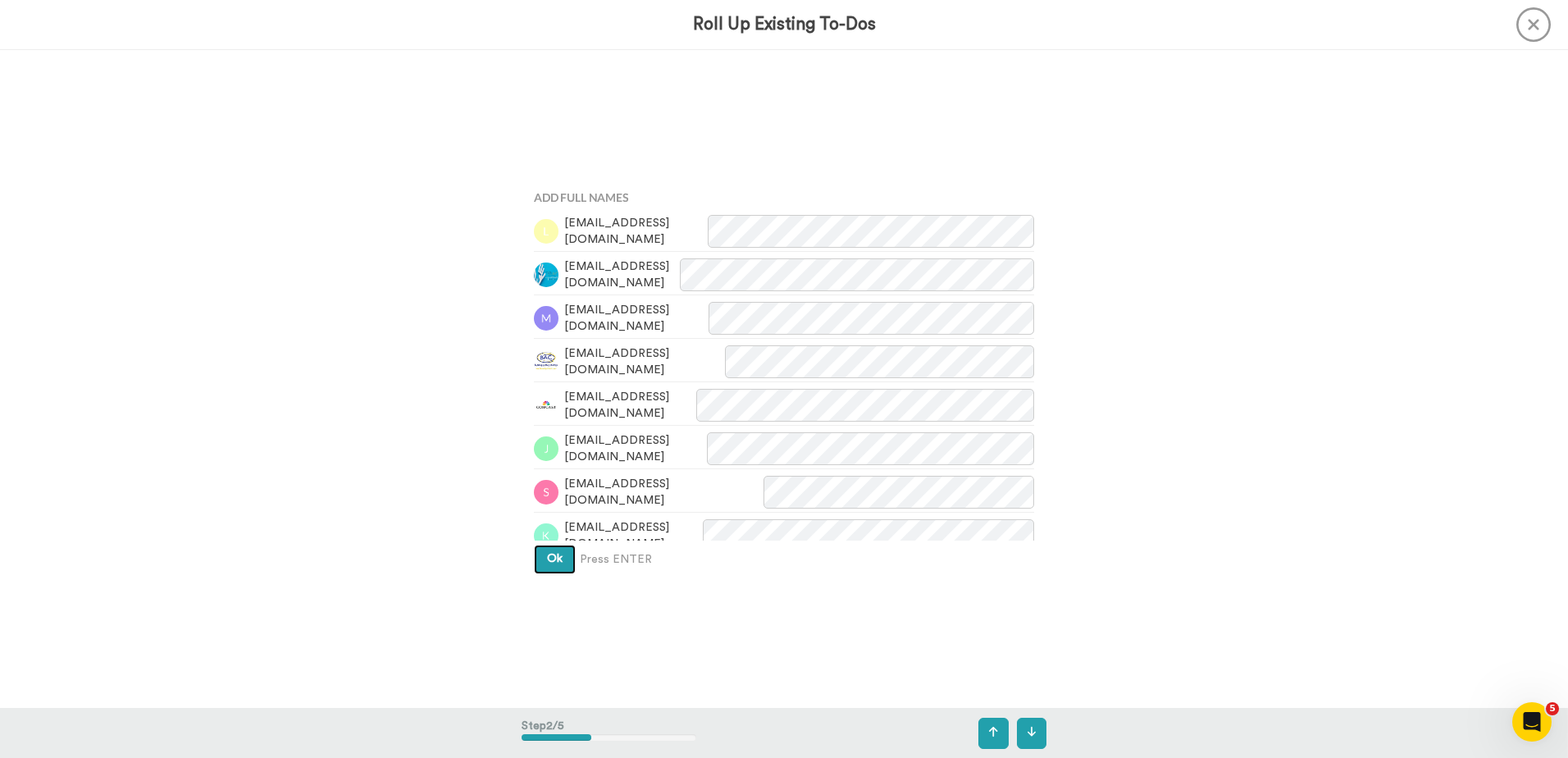
click at [560, 558] on button "Ok" at bounding box center [555, 559] width 42 height 30
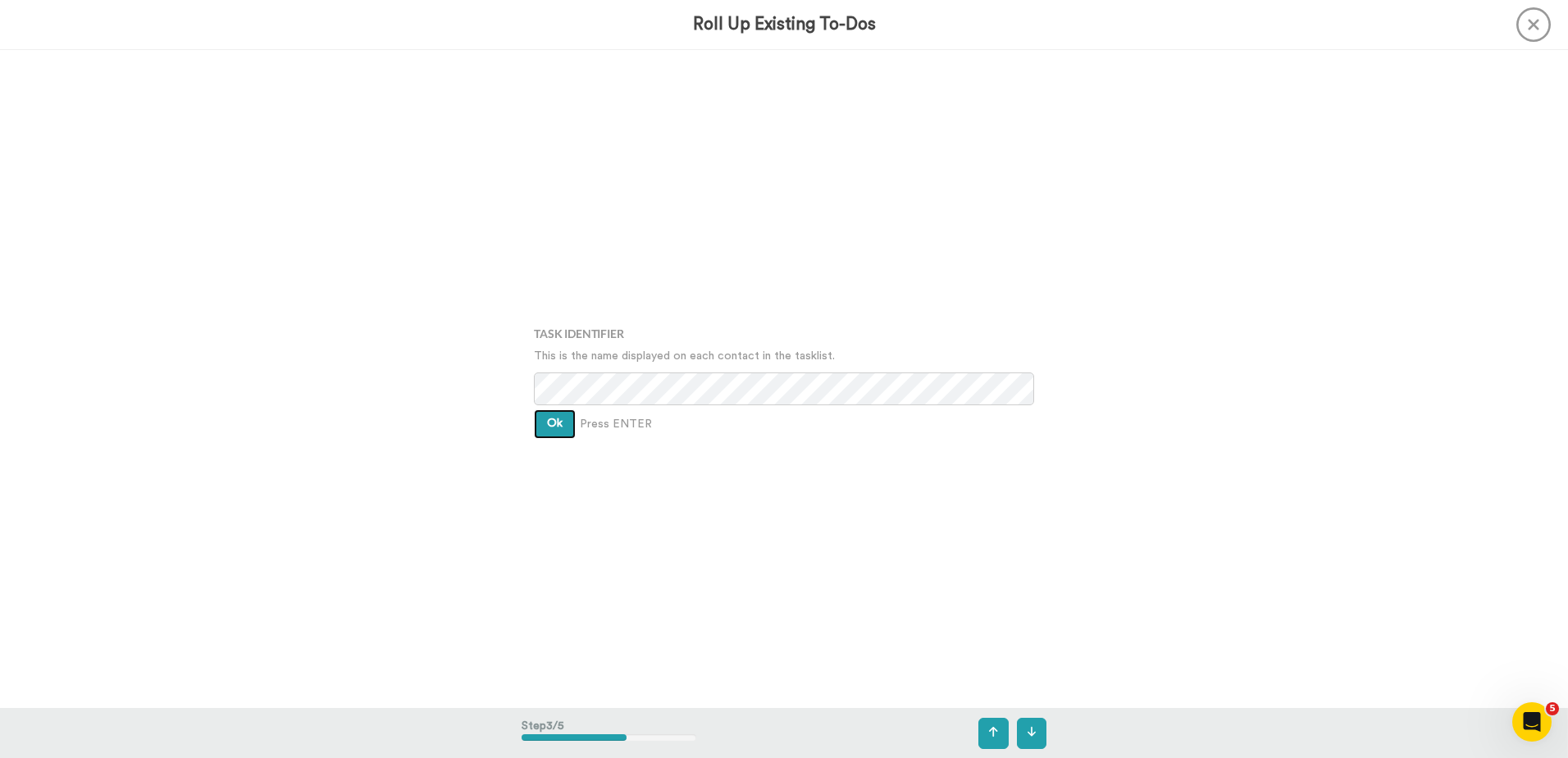
click at [555, 426] on span "Ok" at bounding box center [555, 422] width 16 height 11
click at [565, 417] on button "Ok" at bounding box center [555, 412] width 42 height 30
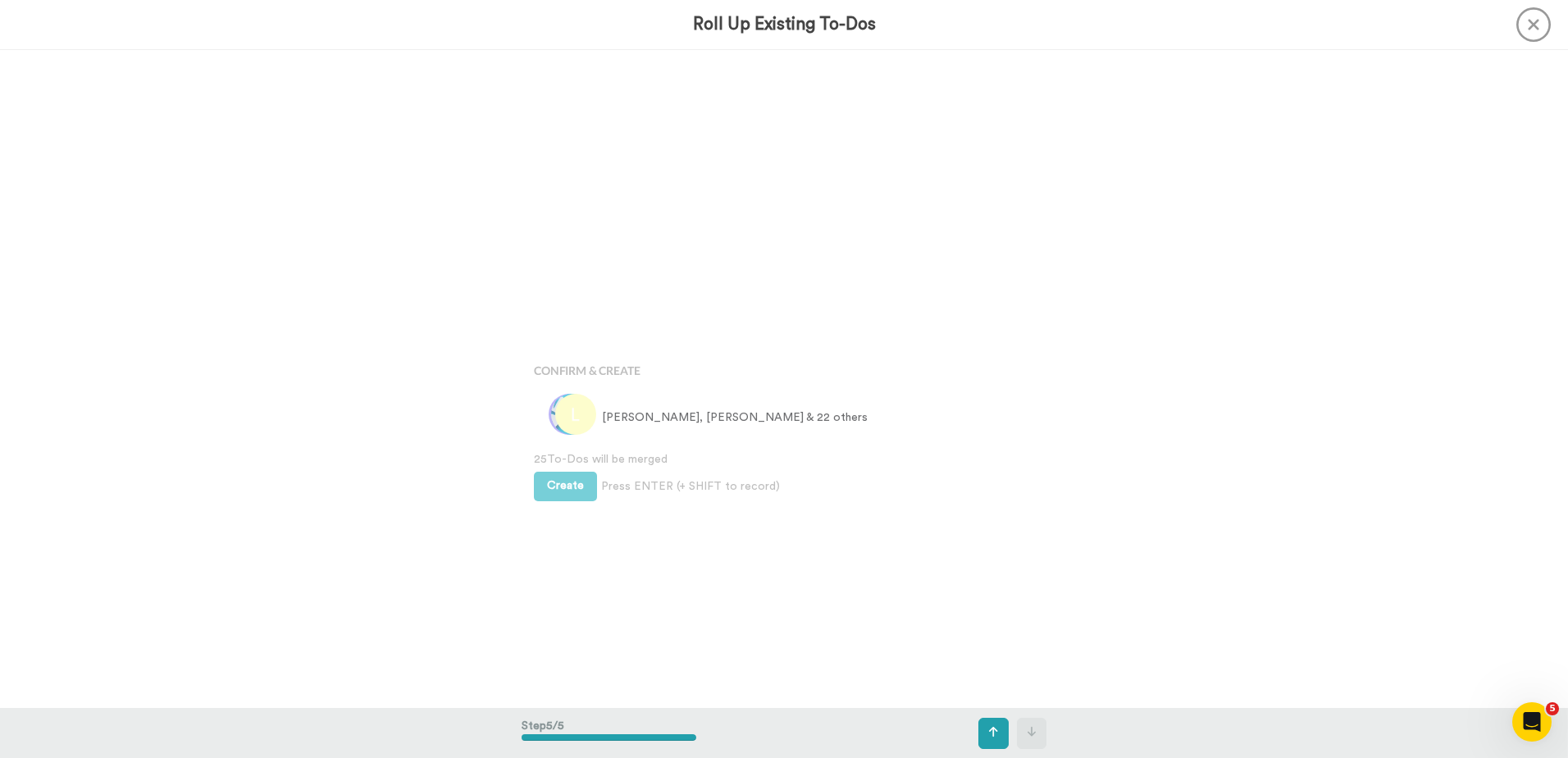
scroll to position [2632, 0]
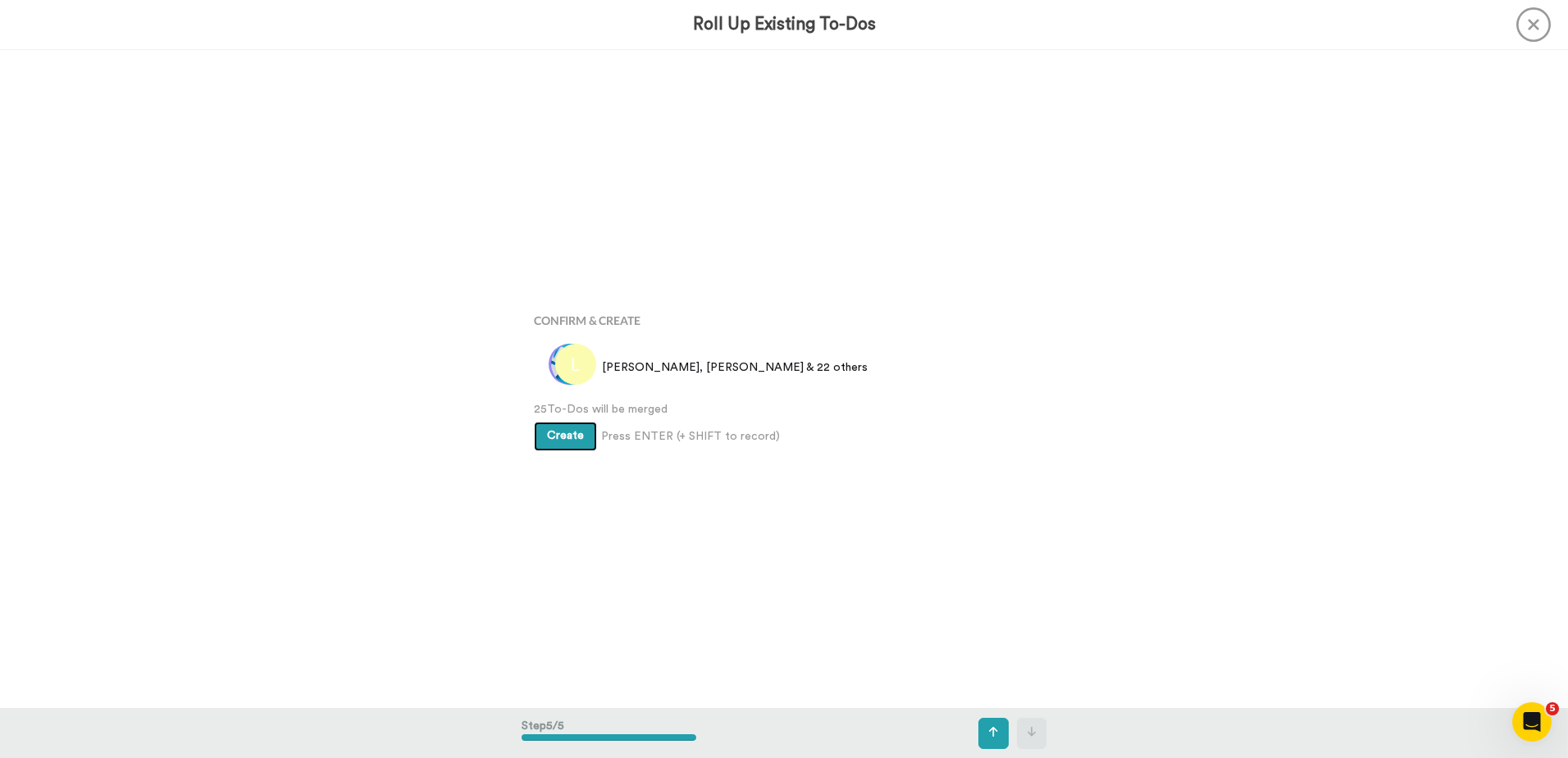
click at [567, 440] on span "Create" at bounding box center [565, 435] width 37 height 11
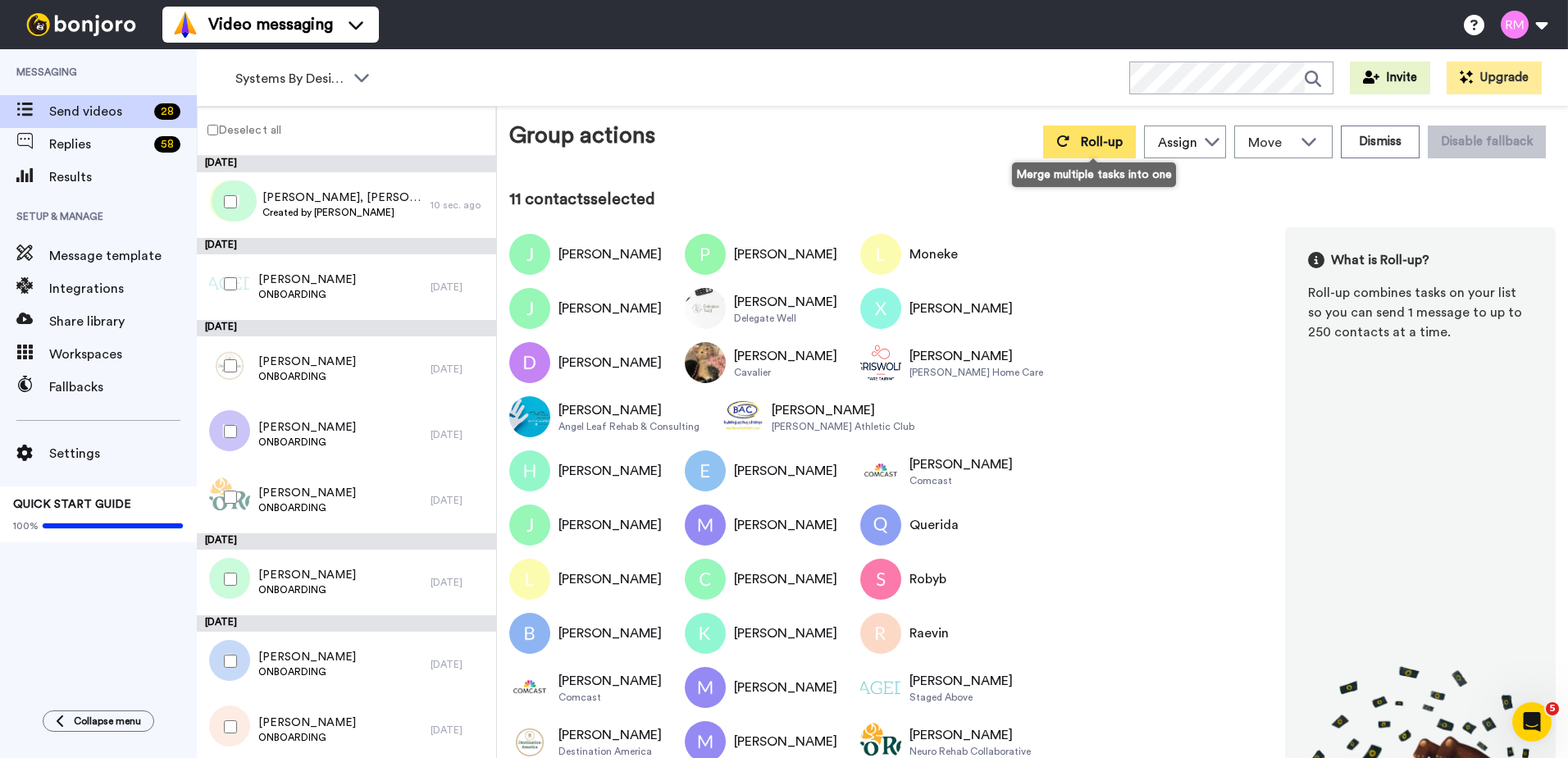
click at [1097, 144] on span "Roll-up" at bounding box center [1102, 141] width 42 height 13
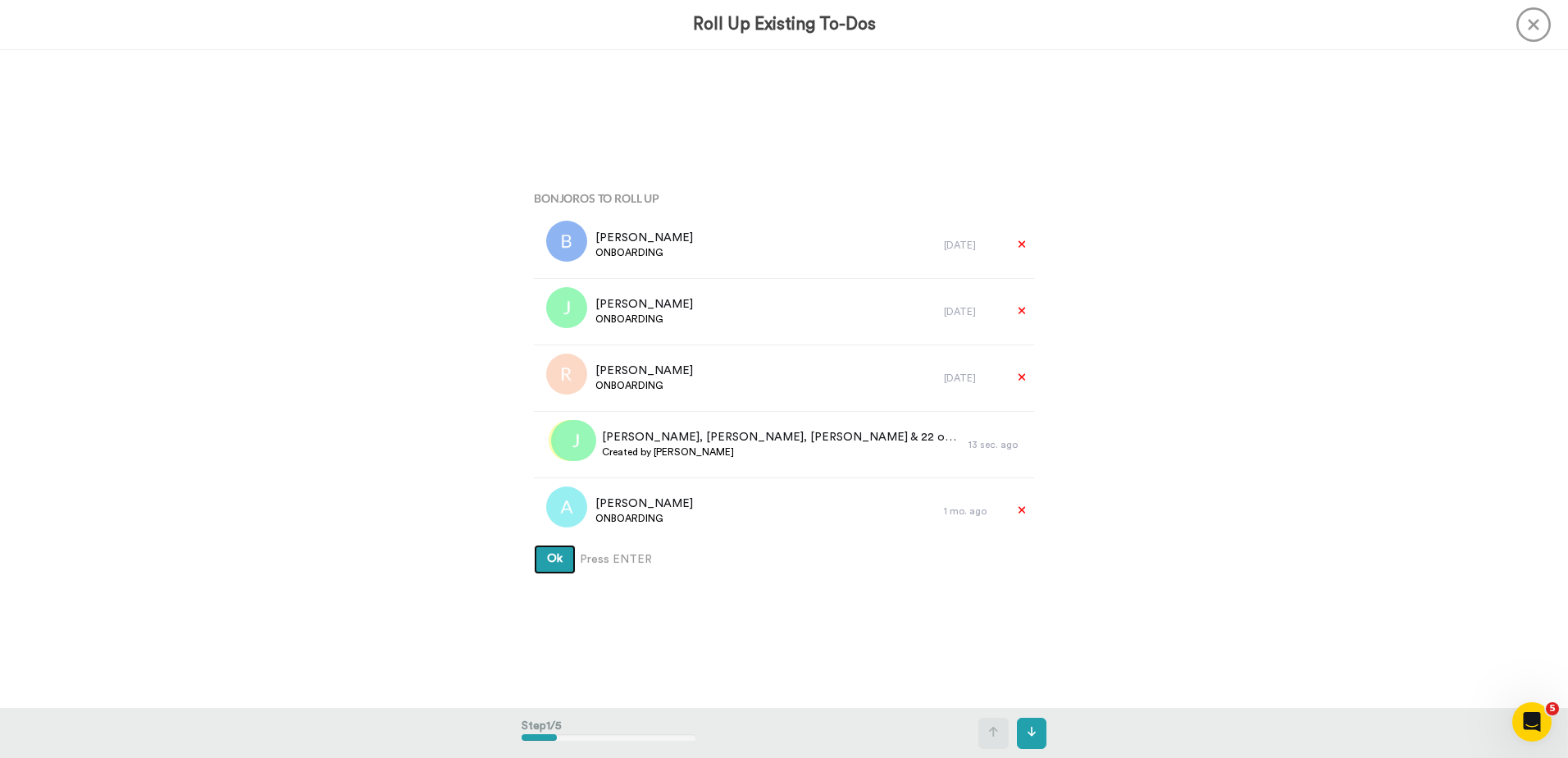
click at [552, 557] on span "Ok" at bounding box center [555, 558] width 16 height 11
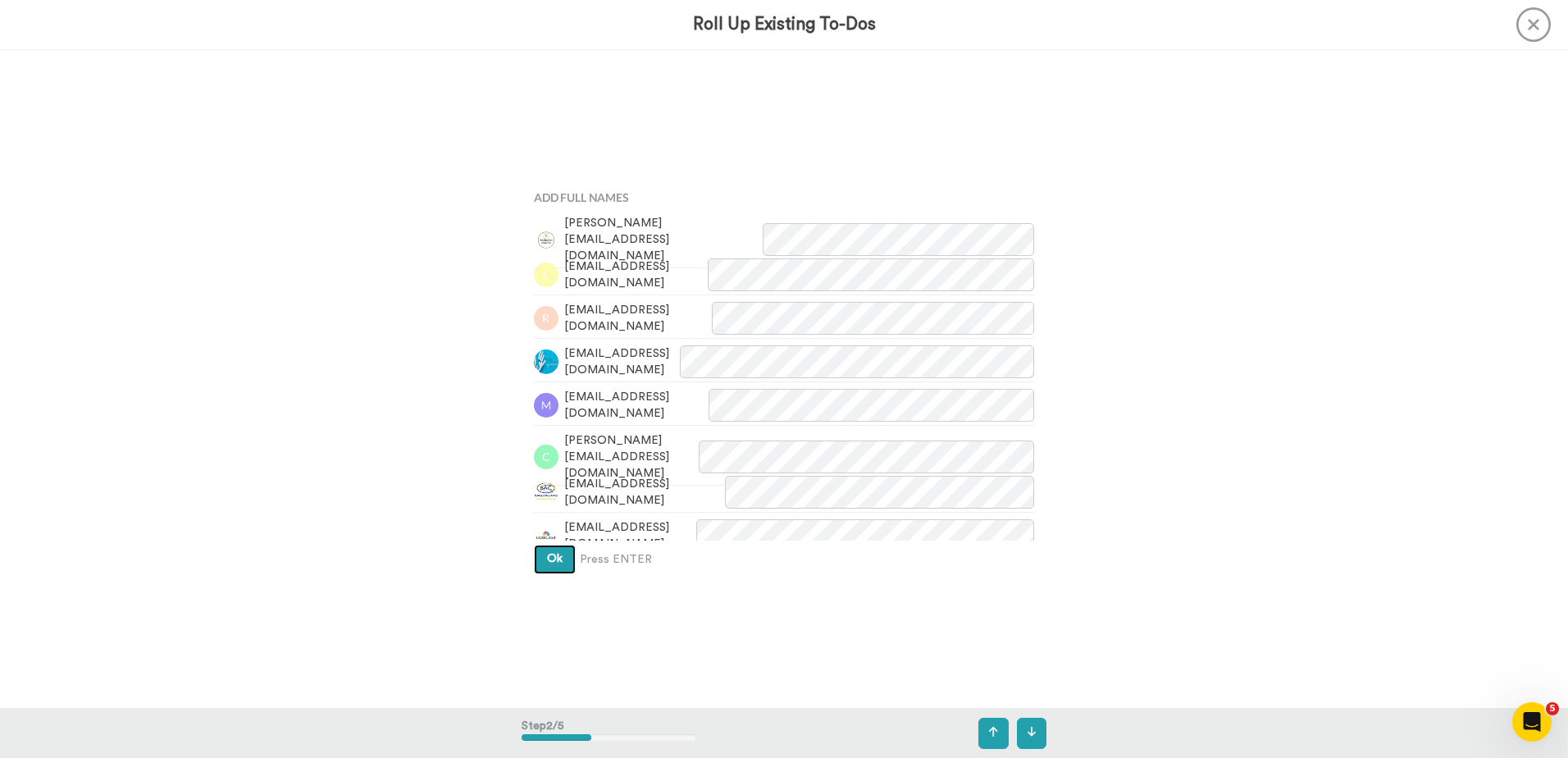
click at [551, 553] on span "Ok" at bounding box center [555, 558] width 16 height 11
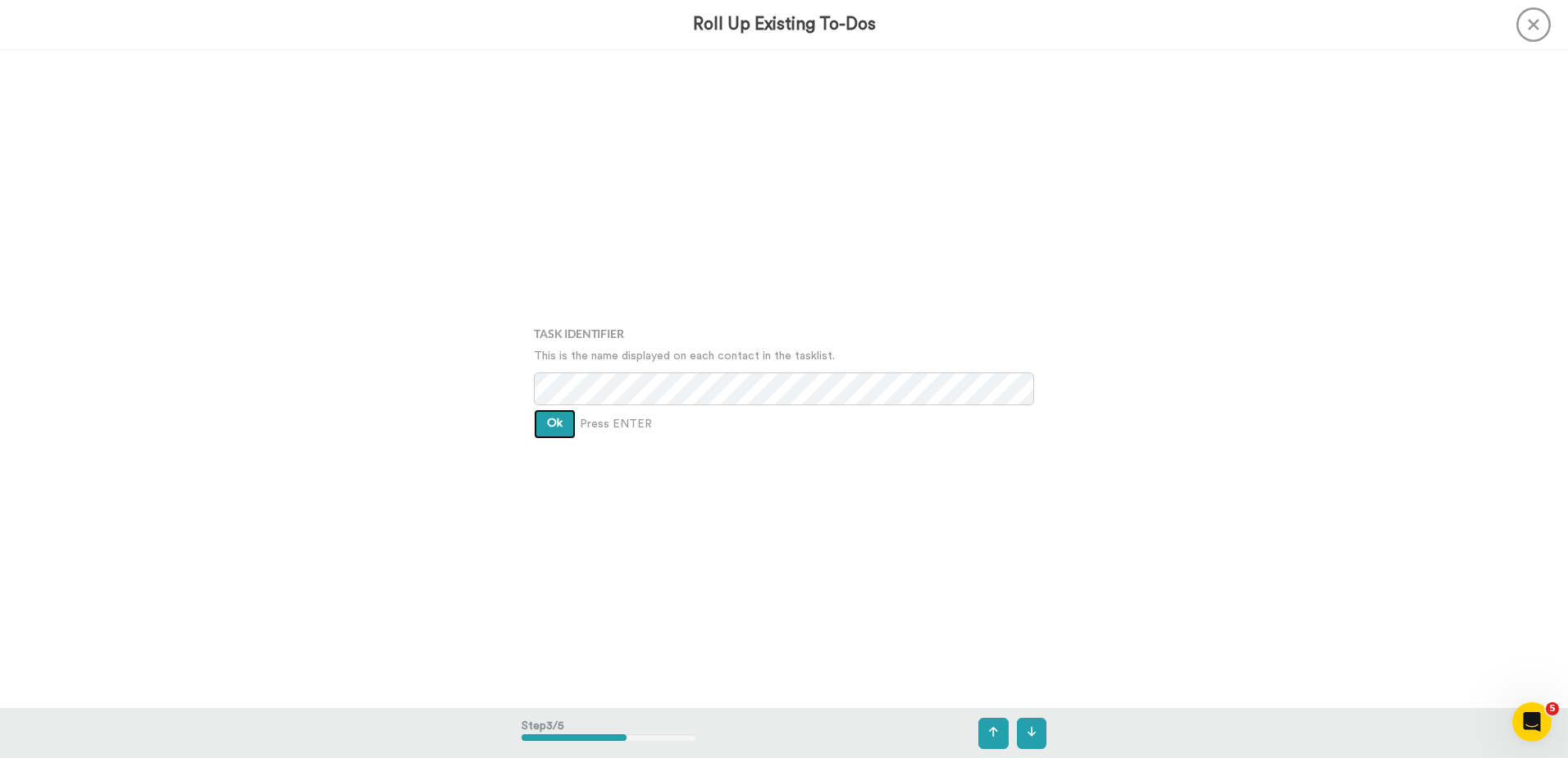
click at [561, 429] on button "Ok" at bounding box center [555, 424] width 42 height 30
click at [558, 404] on button "Ok" at bounding box center [555, 412] width 42 height 30
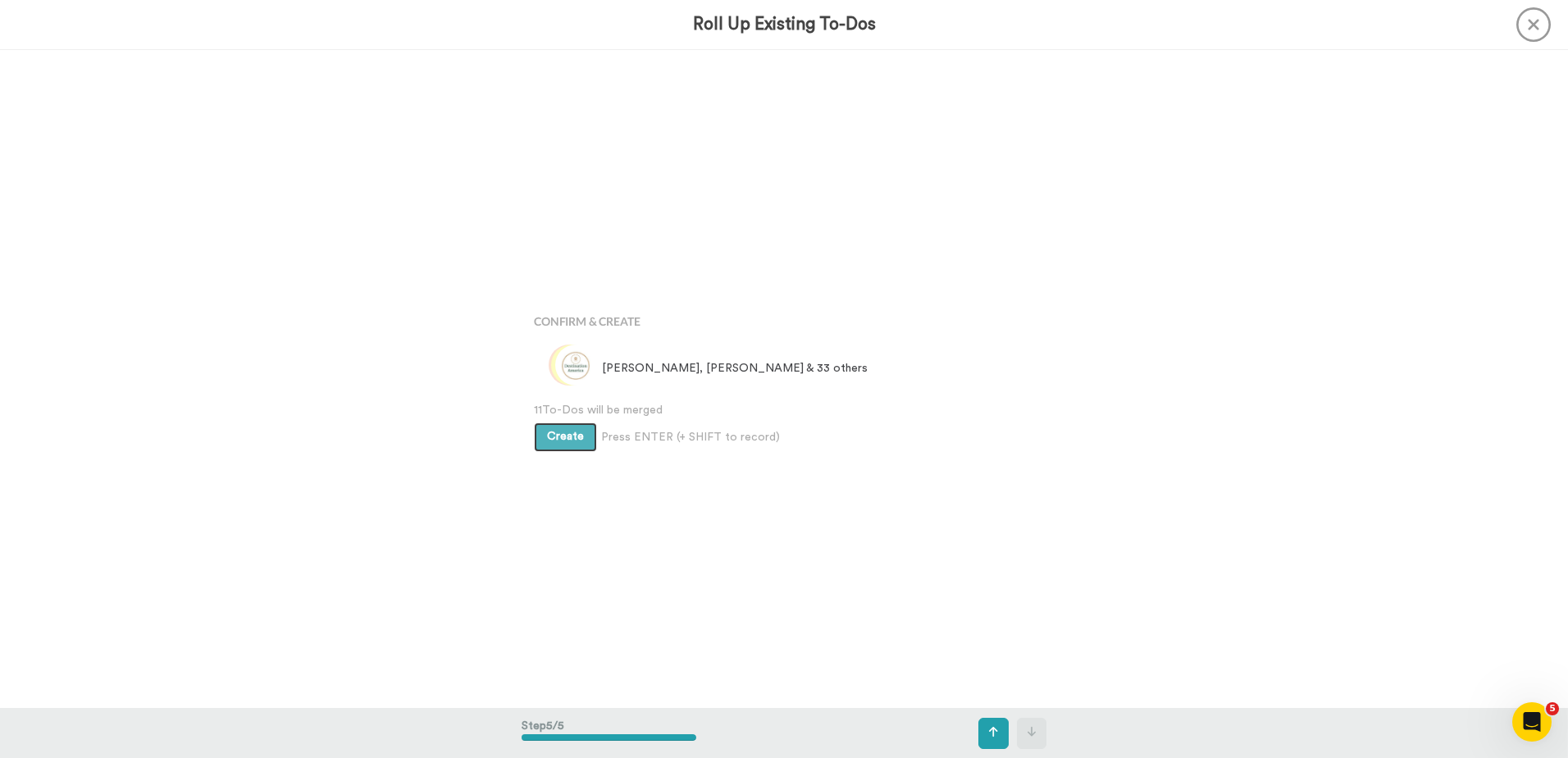
scroll to position [2632, 0]
click at [567, 440] on span "Create" at bounding box center [565, 435] width 37 height 11
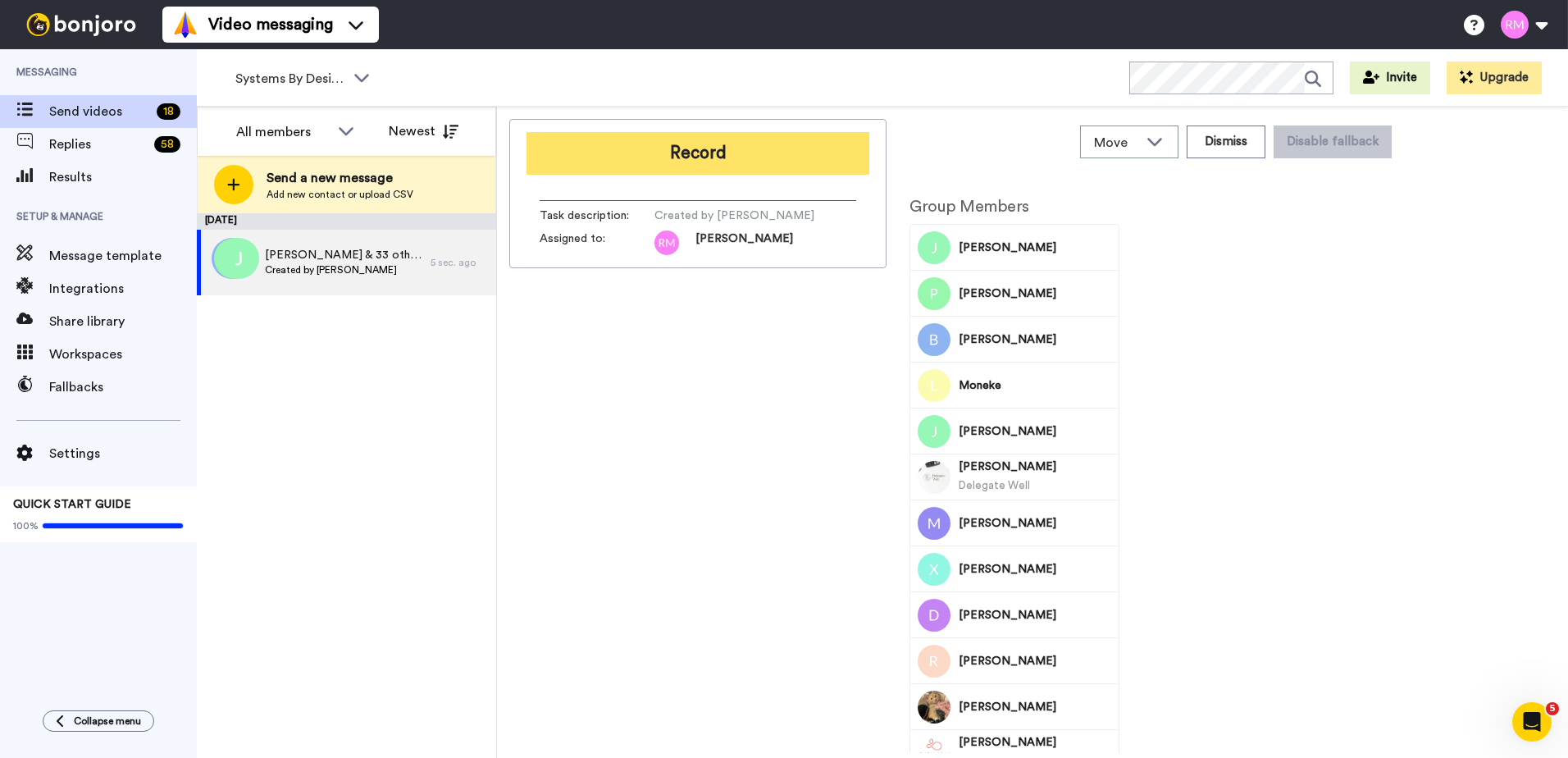
click at [759, 155] on button "Record" at bounding box center [697, 153] width 343 height 43
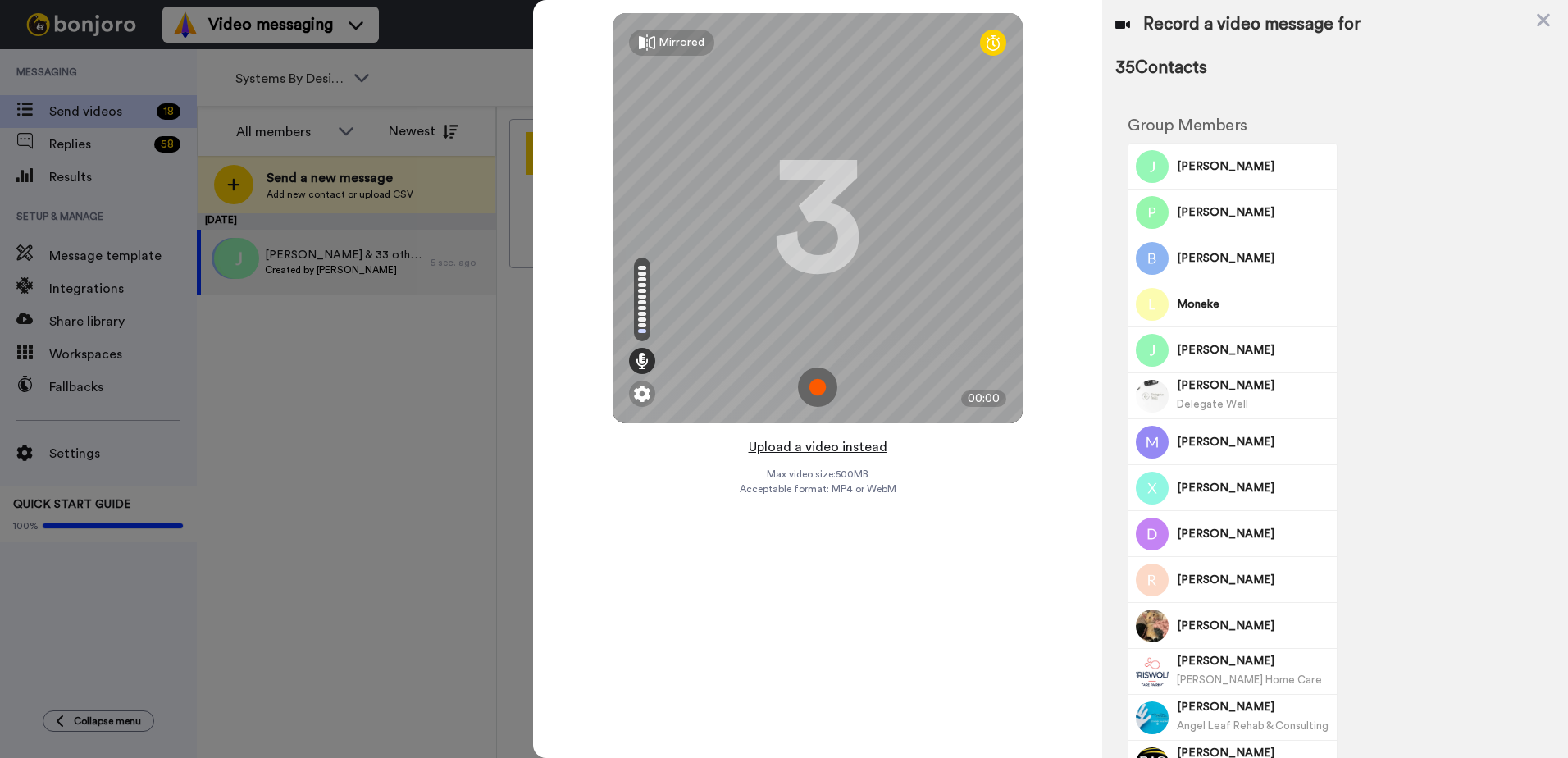
click at [791, 447] on button "Upload a video instead" at bounding box center [818, 447] width 148 height 21
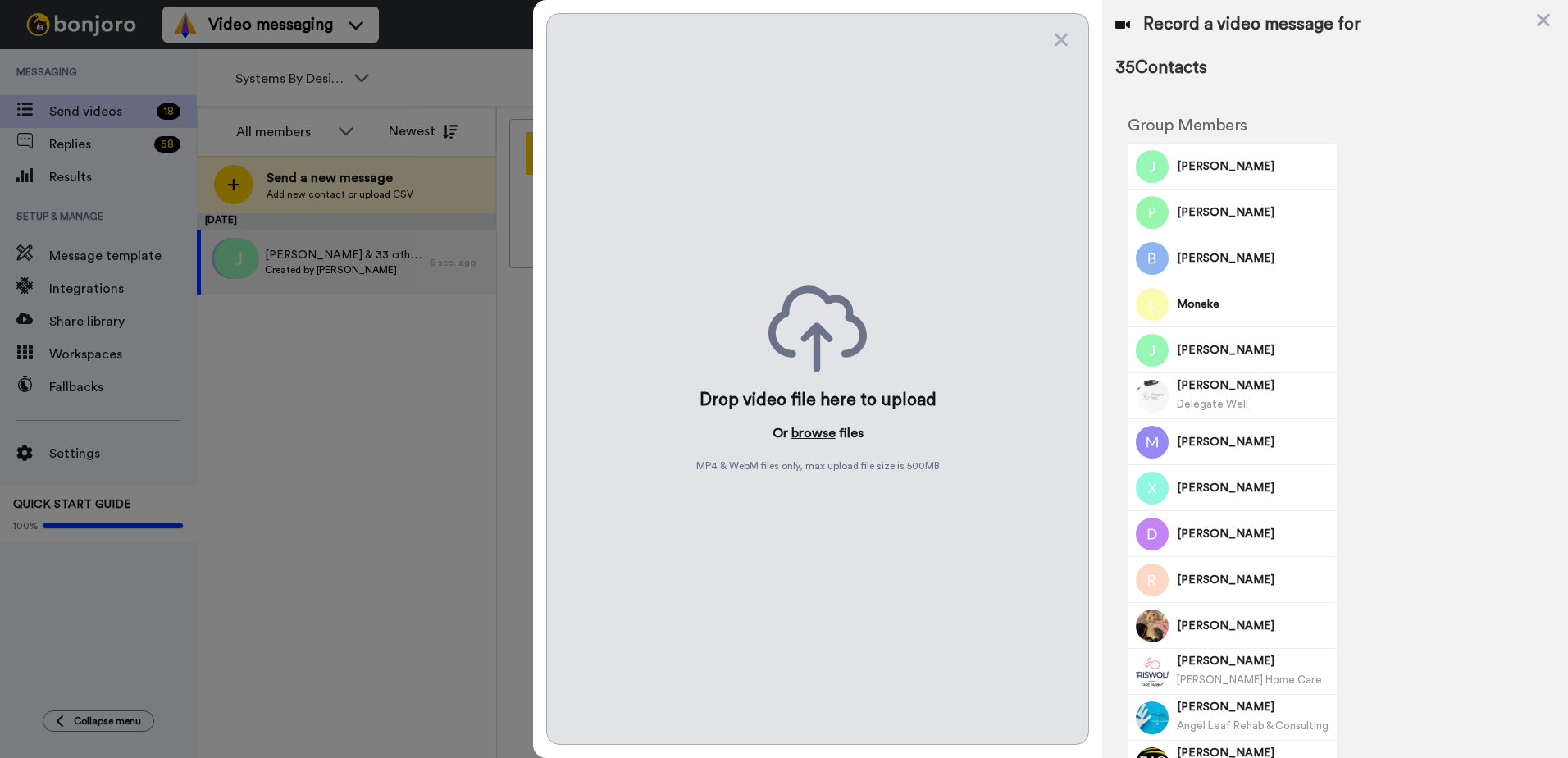
click at [811, 434] on button "browse" at bounding box center [813, 433] width 45 height 20
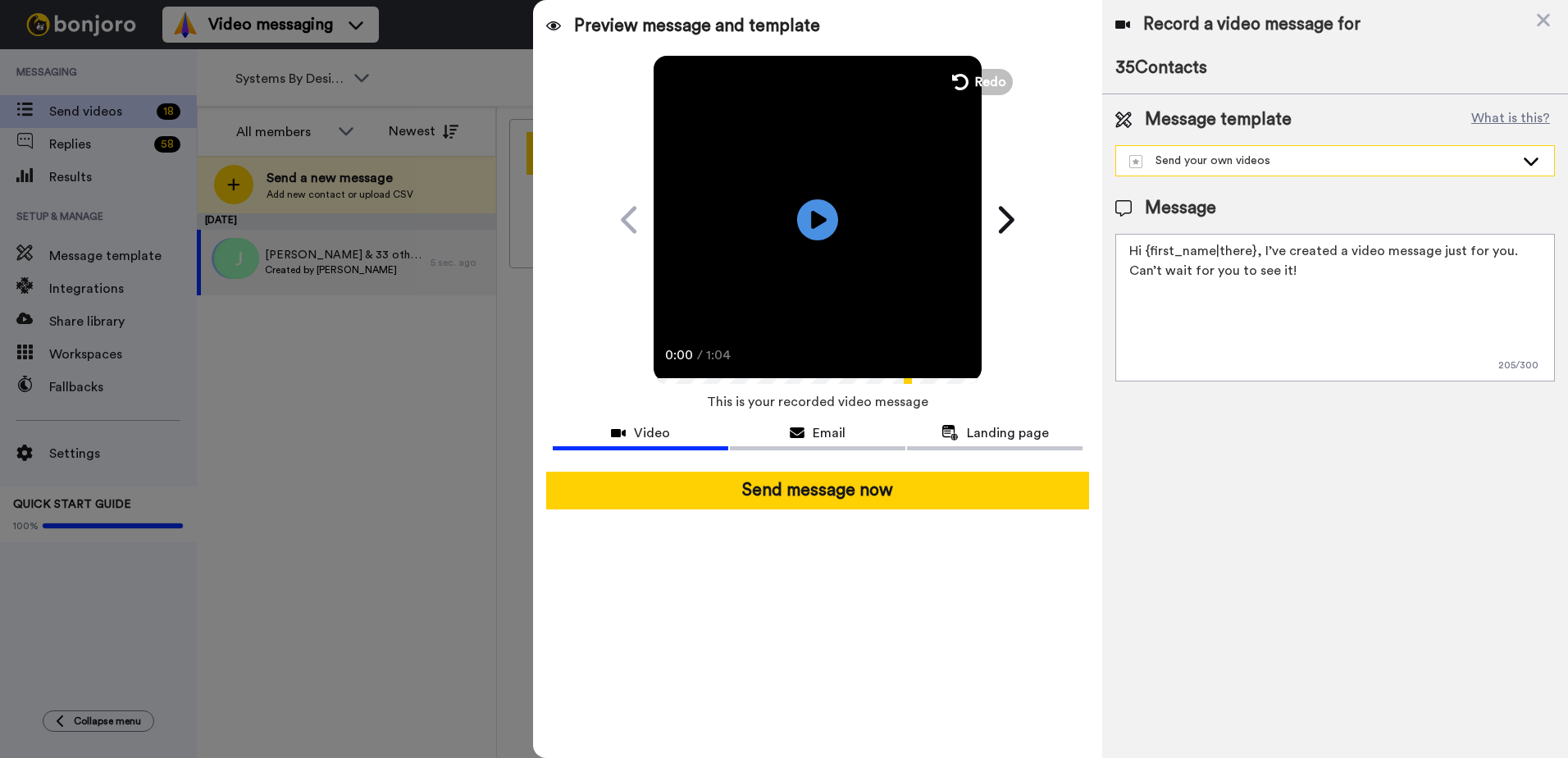
click at [1207, 160] on div "Send your own videos" at bounding box center [1322, 160] width 386 height 17
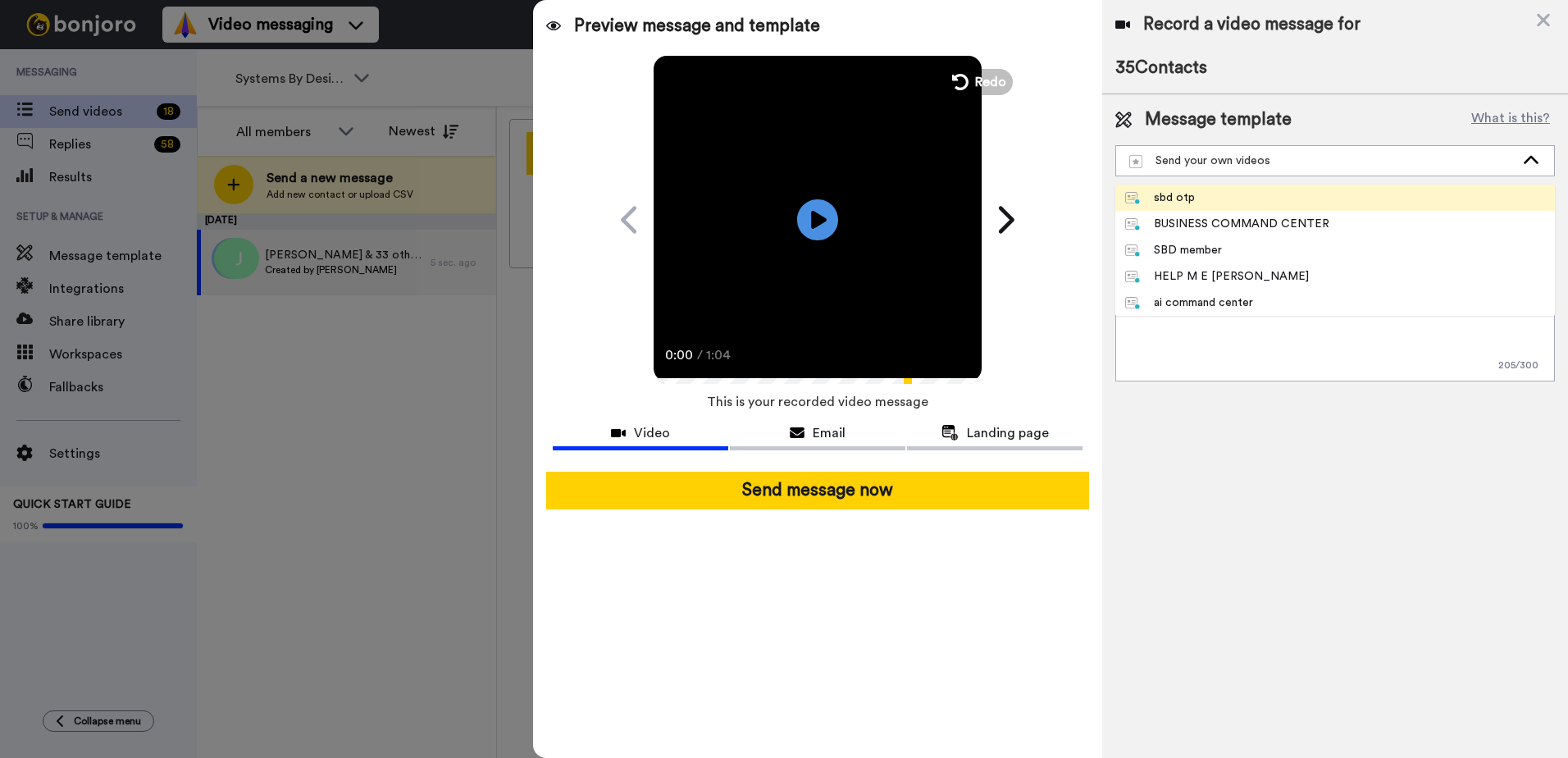
click at [1209, 196] on li "sbd otp" at bounding box center [1335, 198] width 440 height 26
type textarea "Hey {first_name|there}, This short video walks you through what’s next and how …"
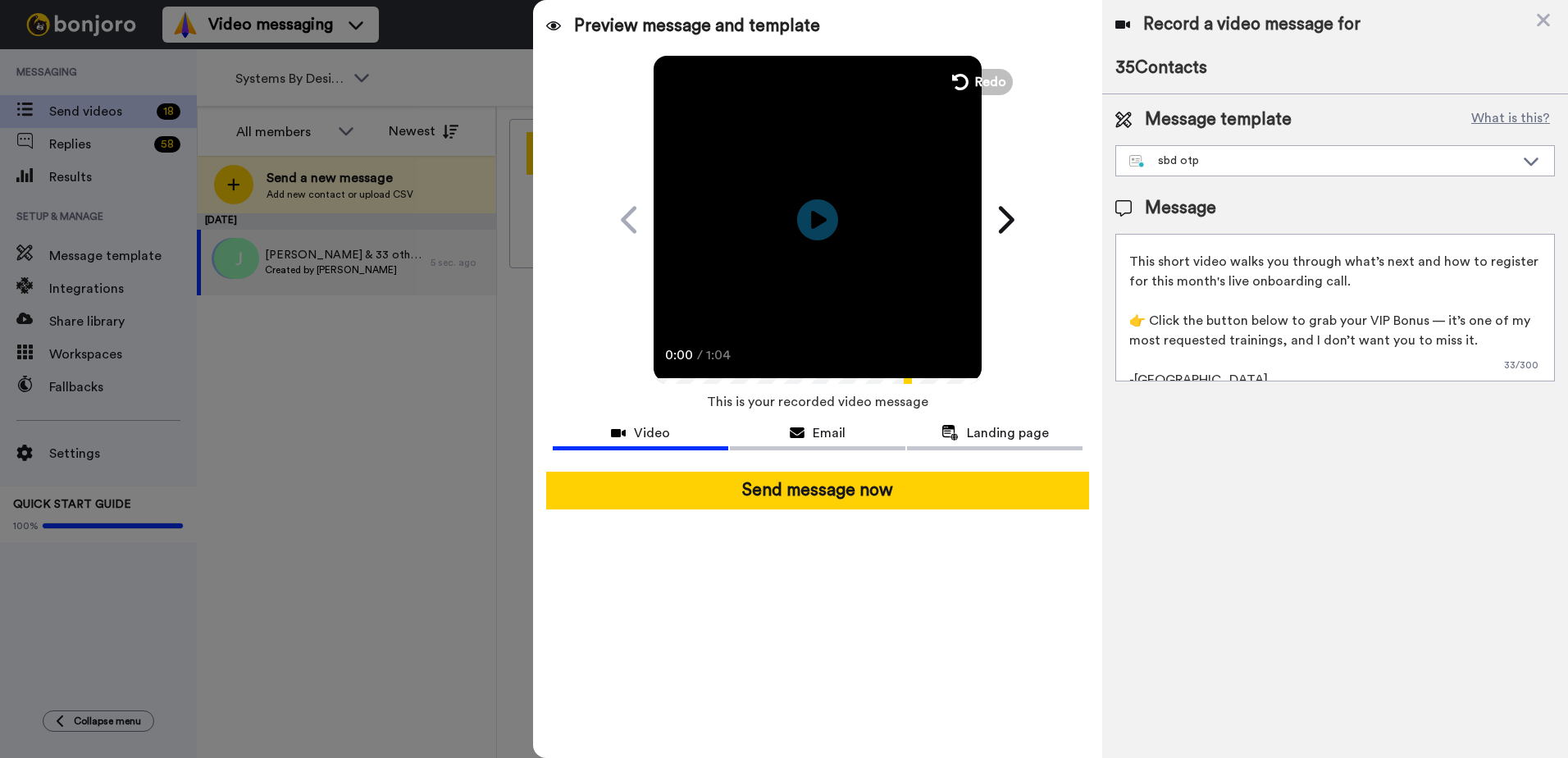
scroll to position [44, 0]
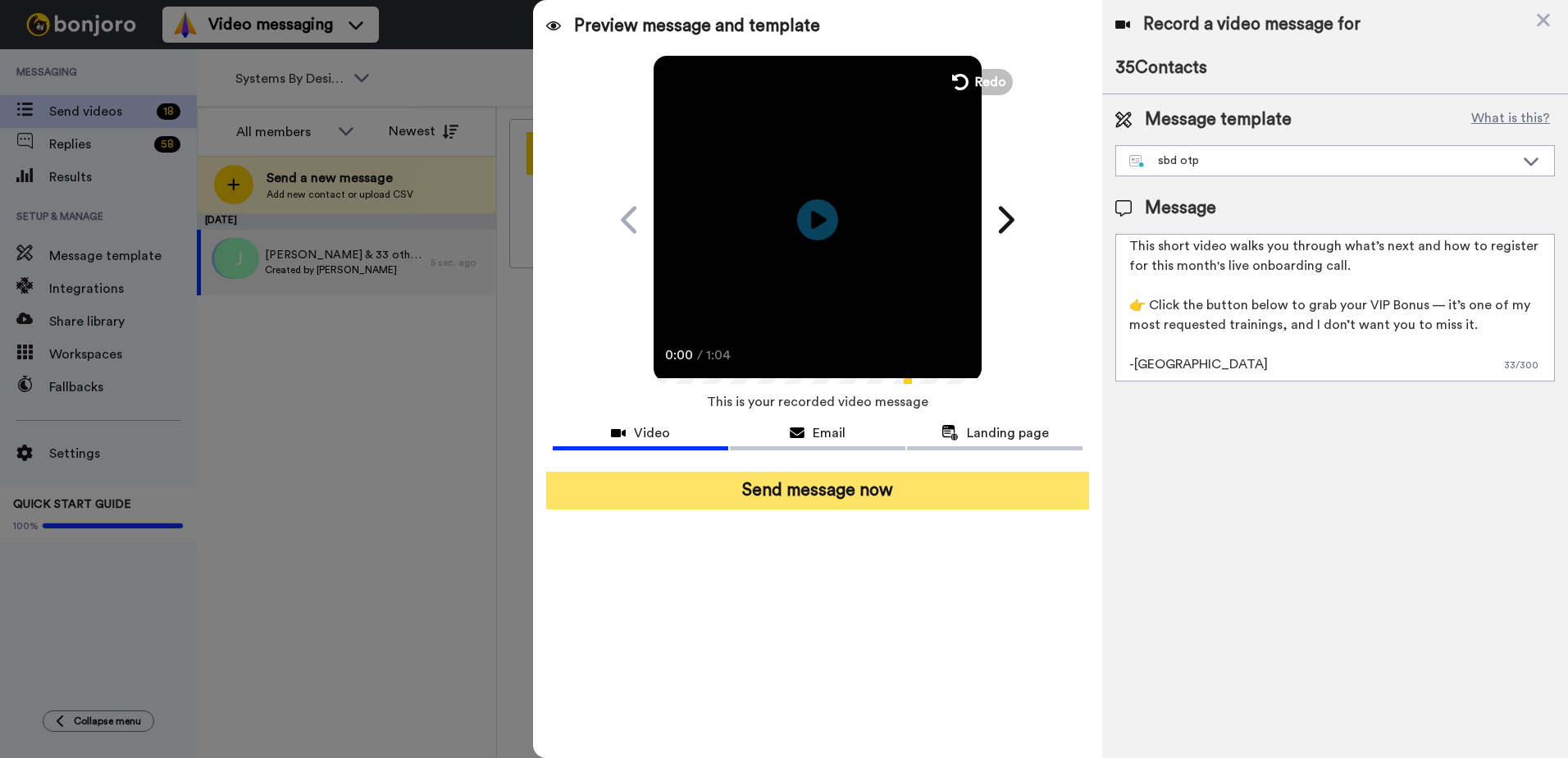
click at [866, 488] on button "Send message now" at bounding box center [818, 490] width 543 height 38
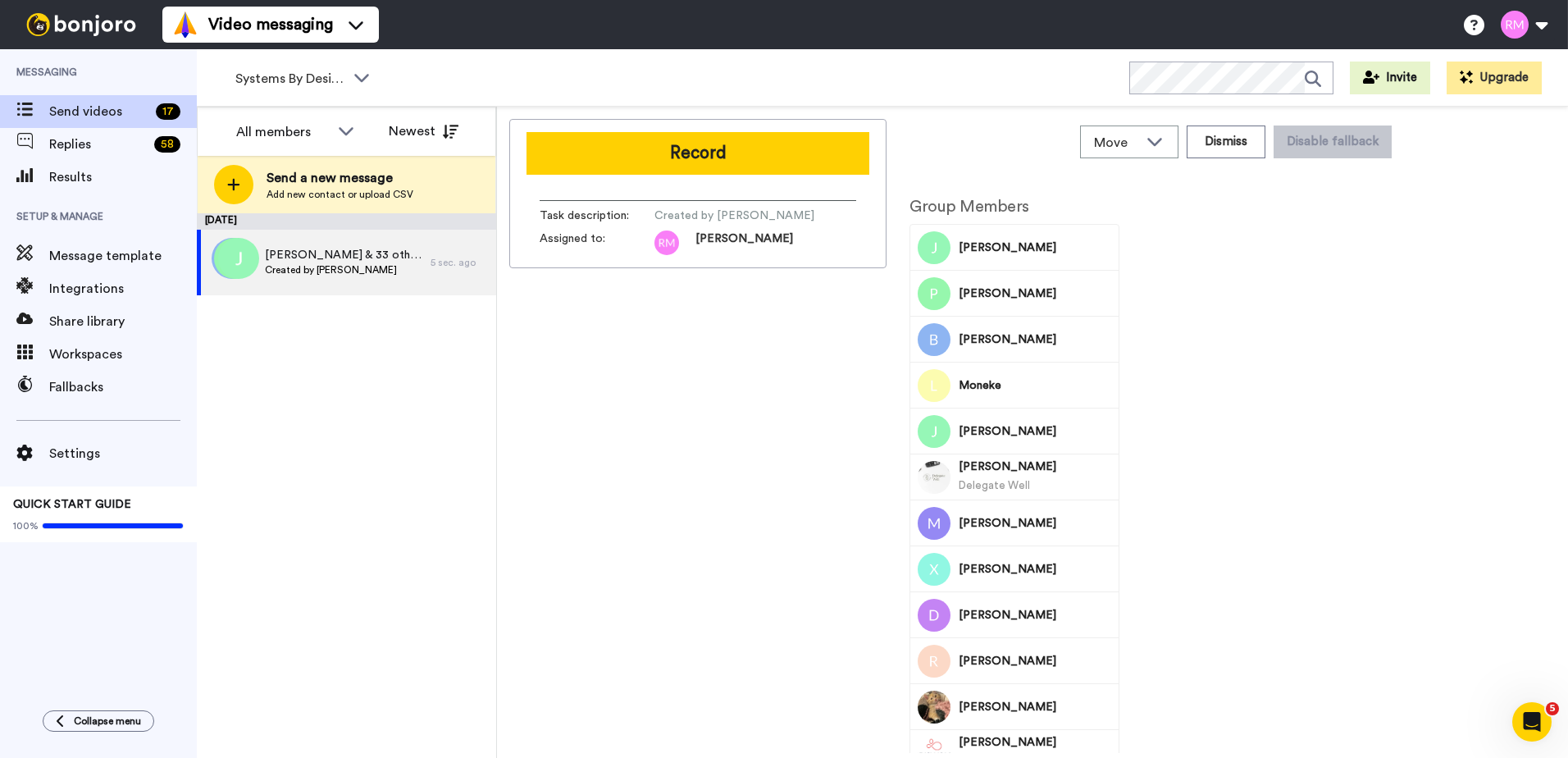
scroll to position [0, 0]
